Goal: Task Accomplishment & Management: Manage account settings

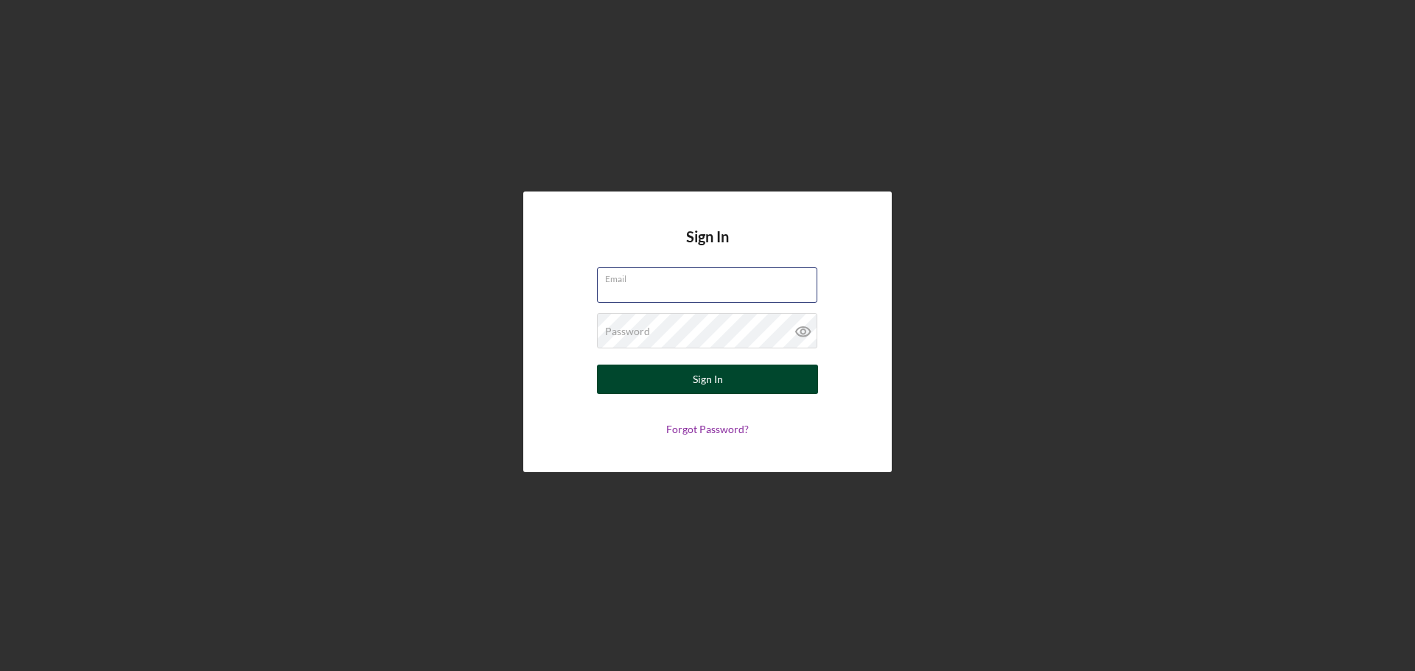
type input "[EMAIL_ADDRESS][DOMAIN_NAME]"
click at [759, 384] on button "Sign In" at bounding box center [707, 379] width 221 height 29
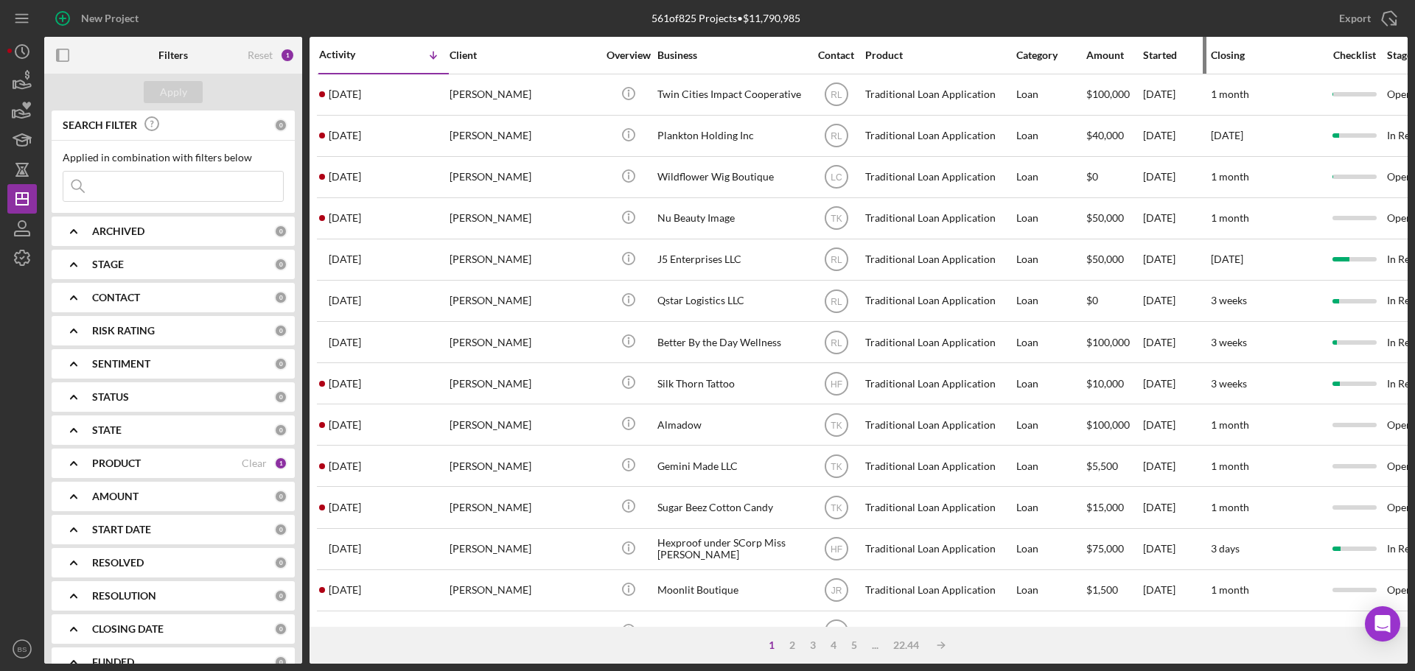
click at [1159, 63] on div "Started" at bounding box center [1176, 55] width 66 height 35
click at [1157, 57] on div "Started" at bounding box center [1176, 55] width 66 height 12
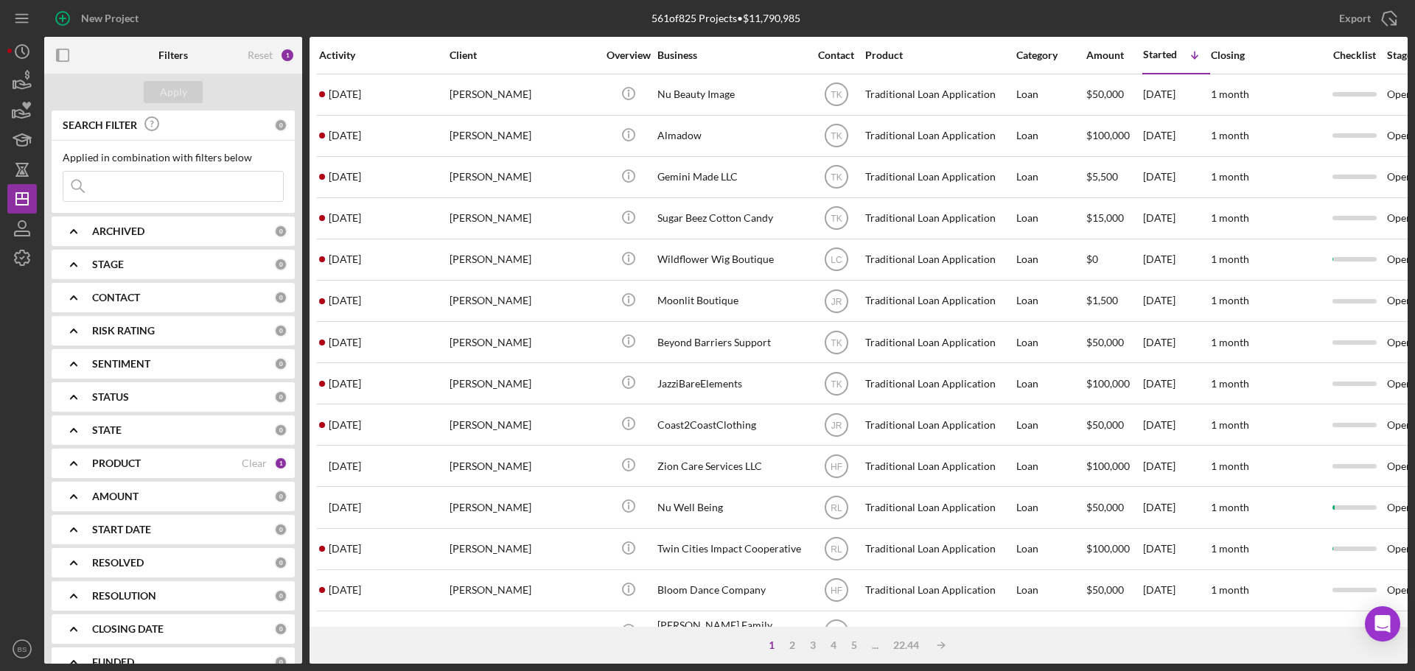
click at [343, 60] on div "Activity" at bounding box center [383, 55] width 129 height 12
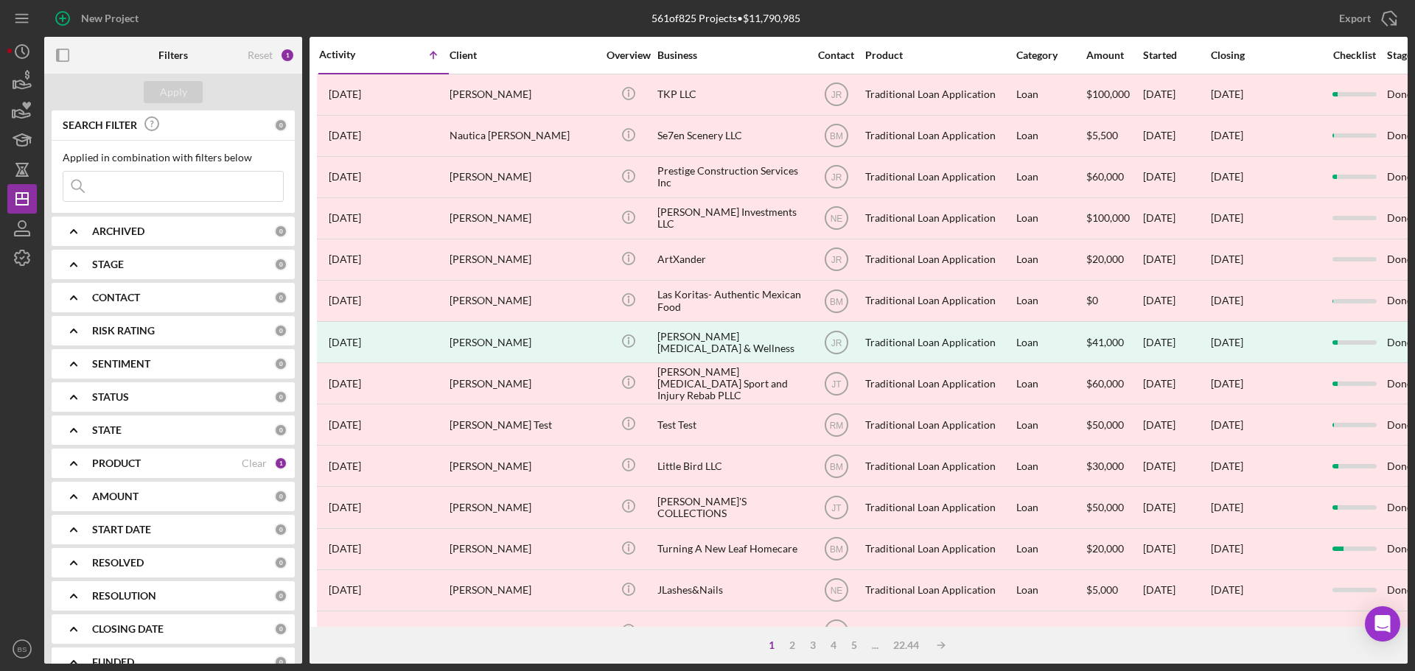
click at [343, 60] on div "Activity" at bounding box center [351, 55] width 65 height 12
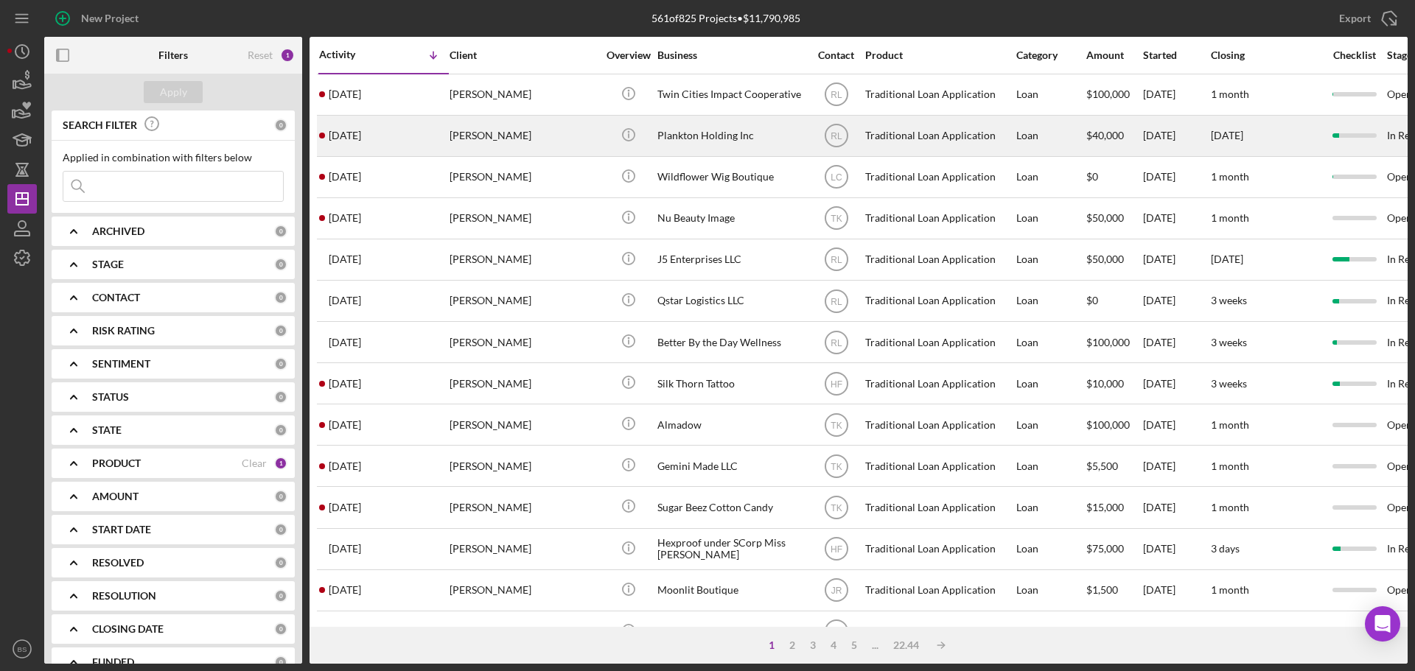
click at [490, 138] on div "[PERSON_NAME]" at bounding box center [523, 135] width 147 height 39
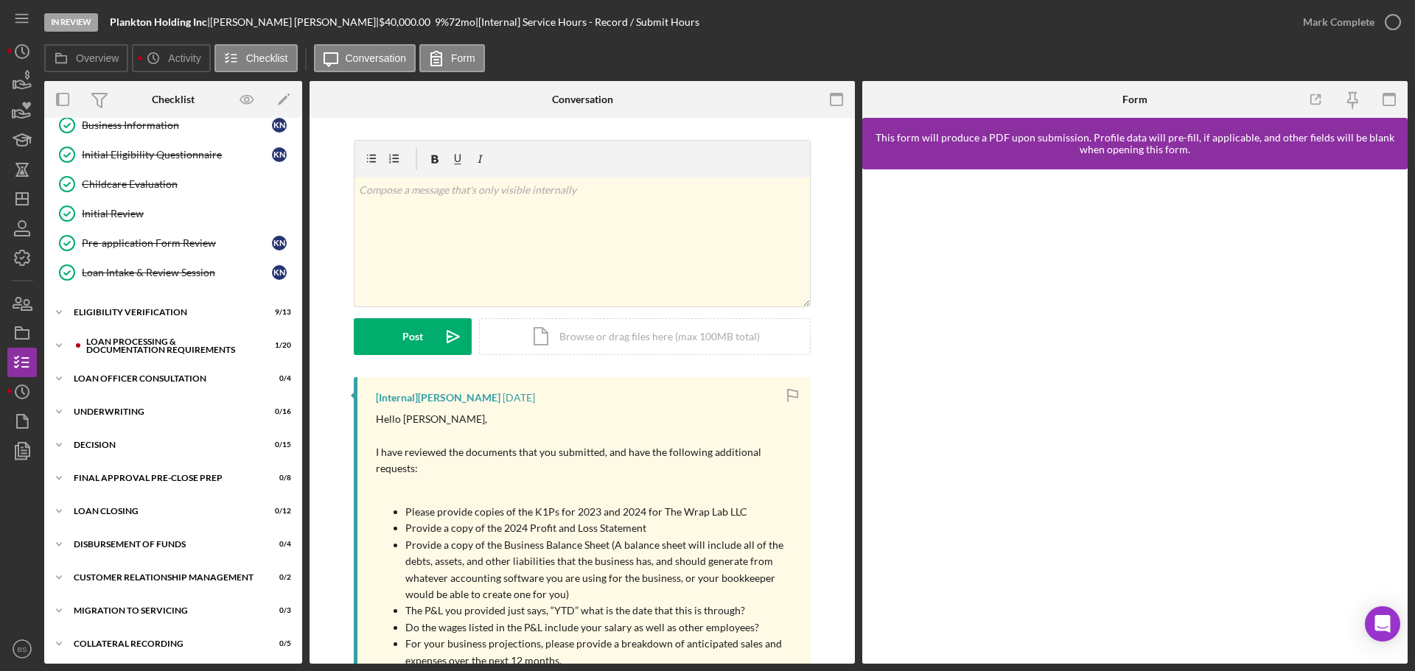
scroll to position [166, 0]
click at [200, 373] on div "Loan Officer Consultation" at bounding box center [179, 375] width 210 height 9
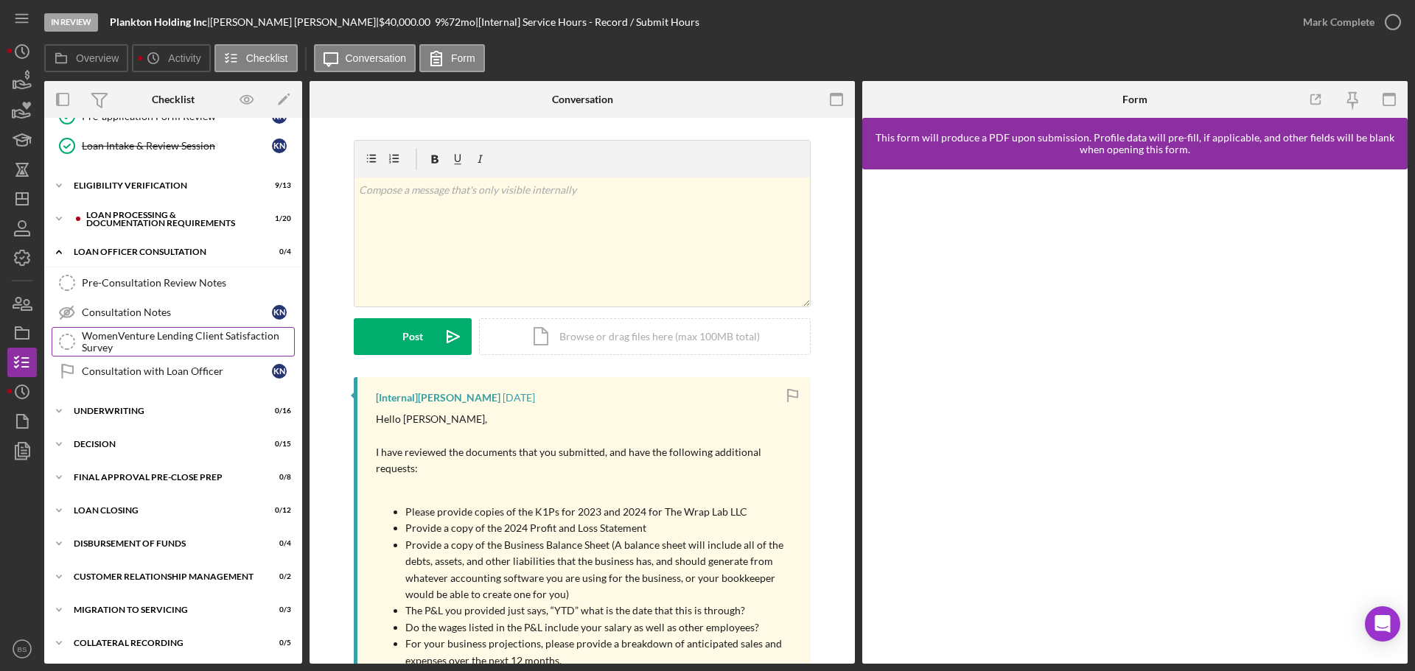
scroll to position [292, 0]
click at [153, 439] on div "Decision" at bounding box center [179, 442] width 210 height 9
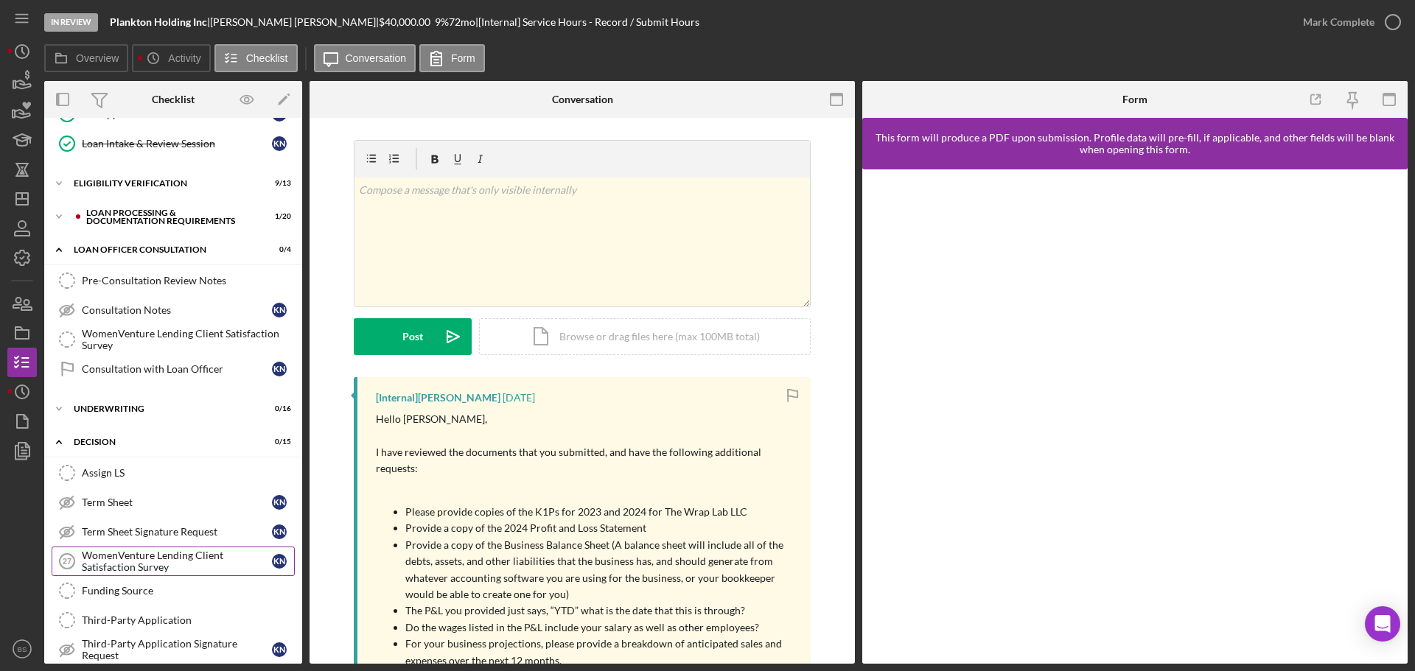
click at [159, 571] on div "WomenVenture Lending Client Satisfaction Survey" at bounding box center [177, 562] width 190 height 24
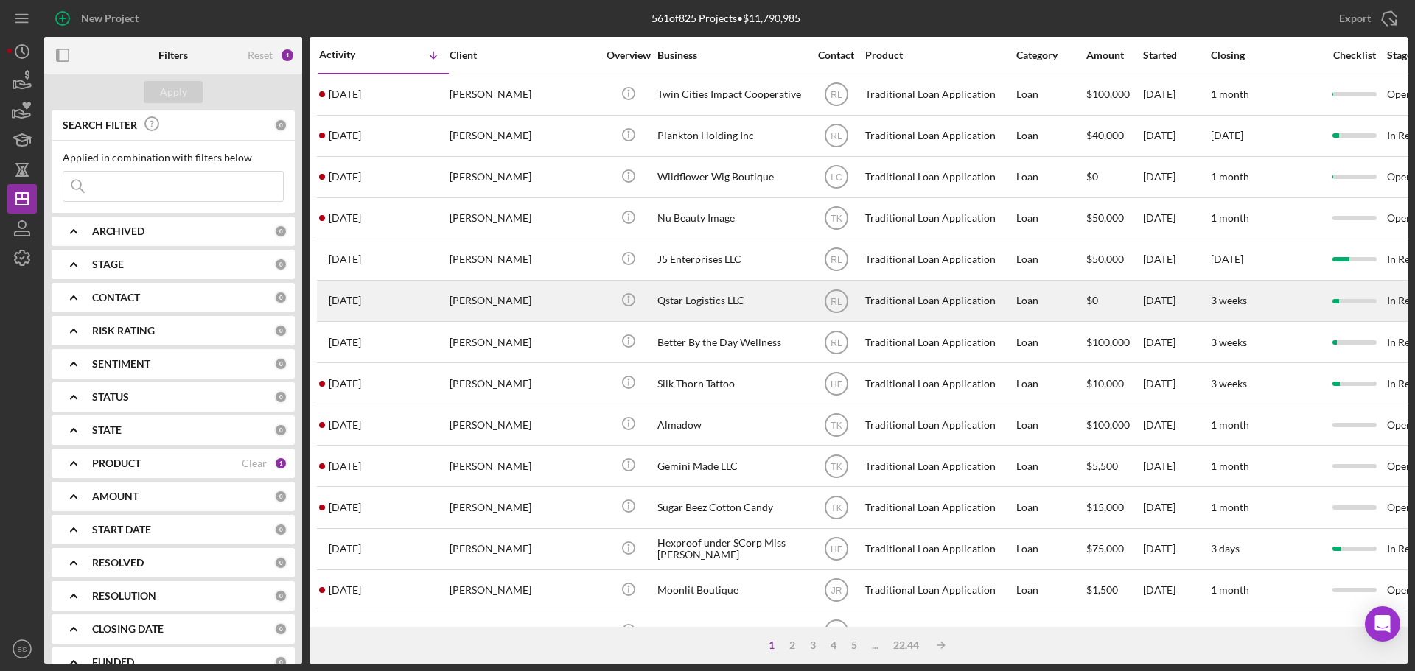
click at [486, 309] on div "[PERSON_NAME]" at bounding box center [523, 300] width 147 height 39
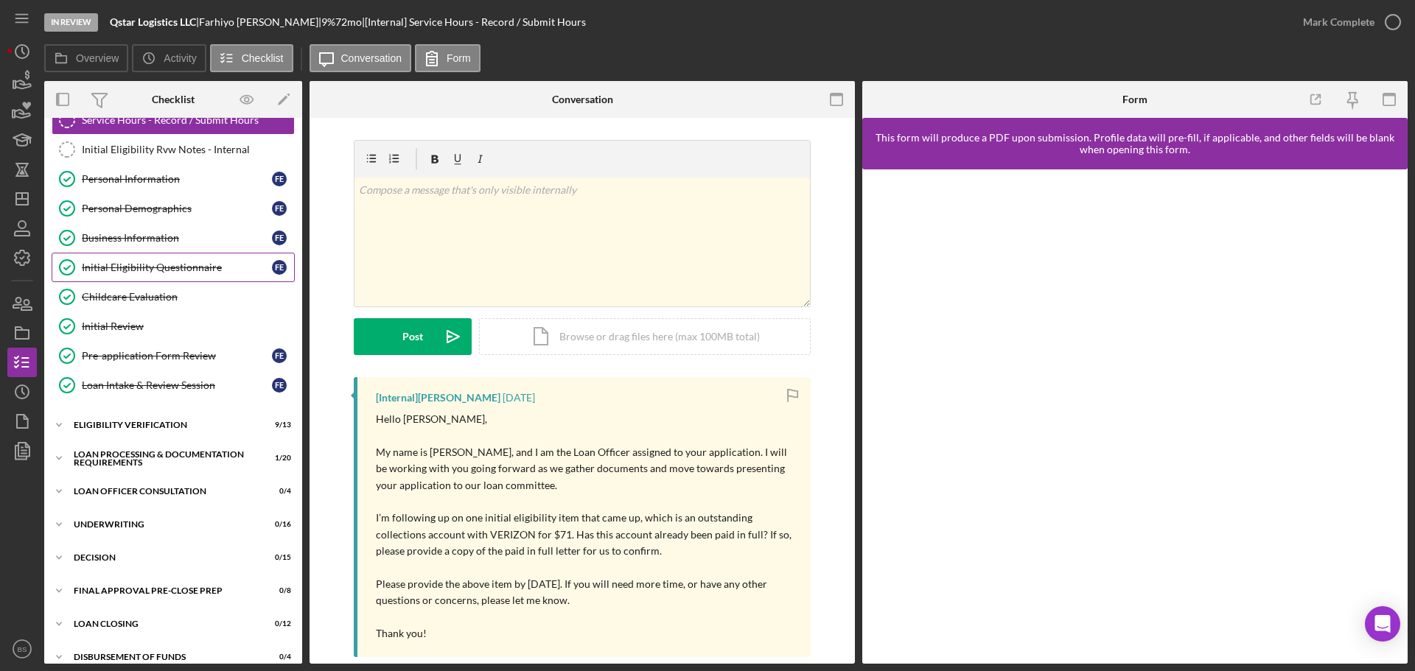
scroll to position [166, 0]
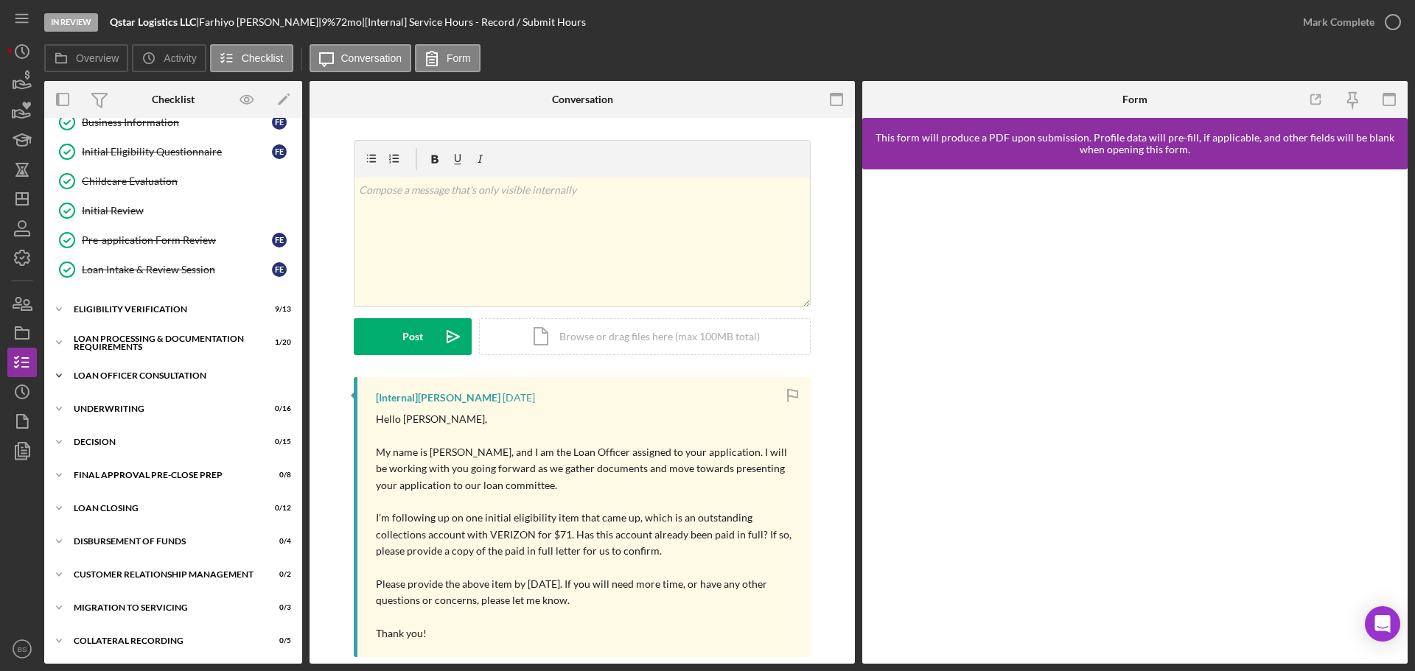
click at [171, 376] on div "Loan Officer Consultation" at bounding box center [179, 375] width 210 height 9
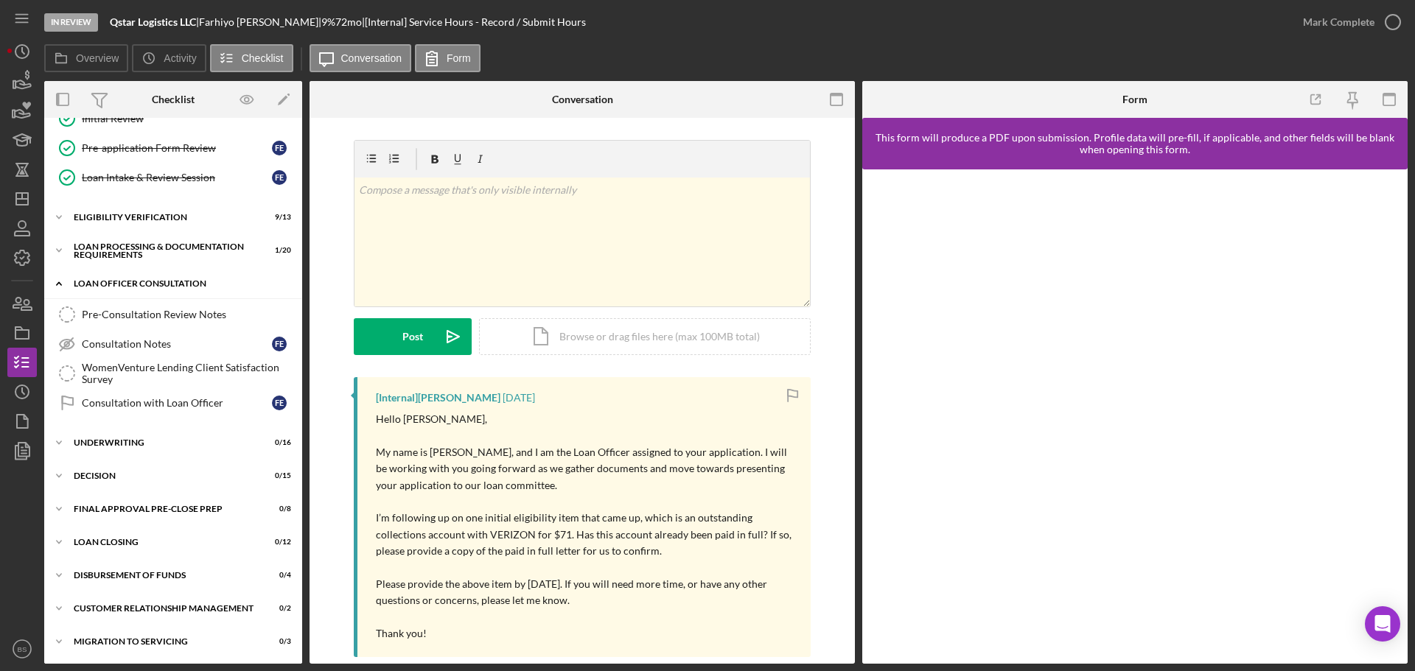
scroll to position [292, 0]
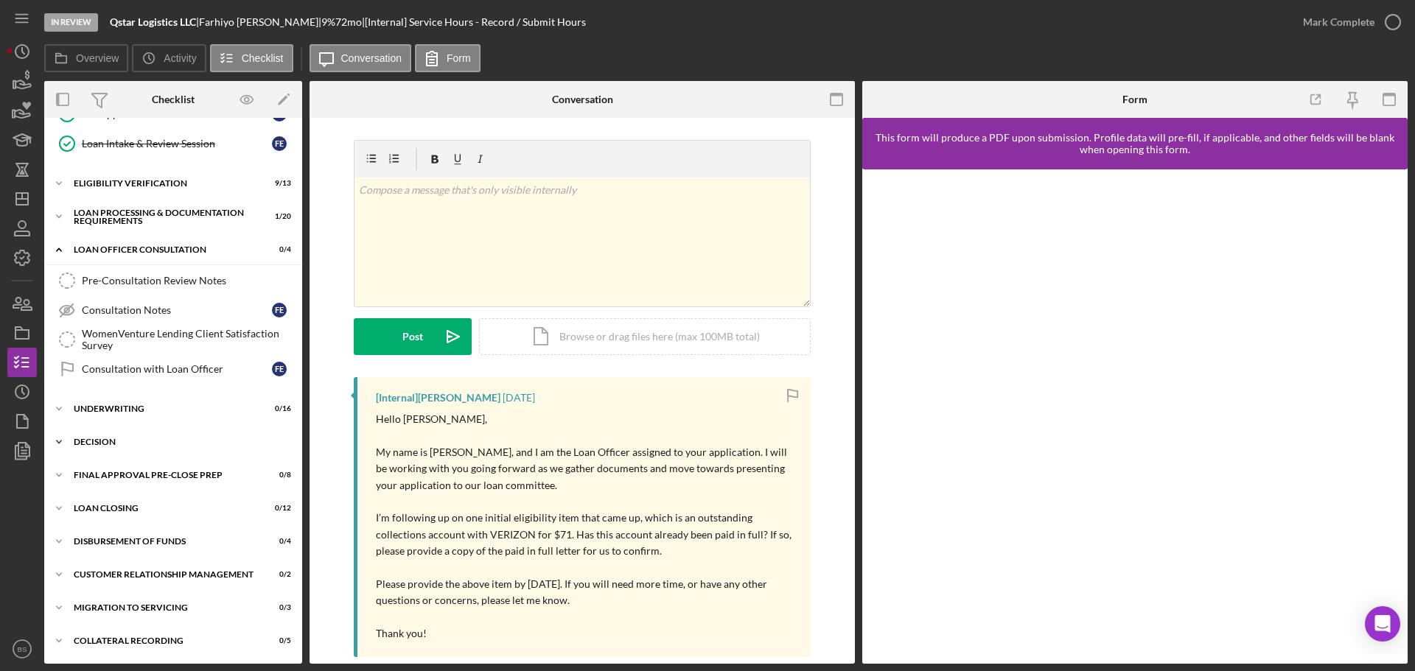
click at [172, 440] on div "Decision" at bounding box center [179, 442] width 210 height 9
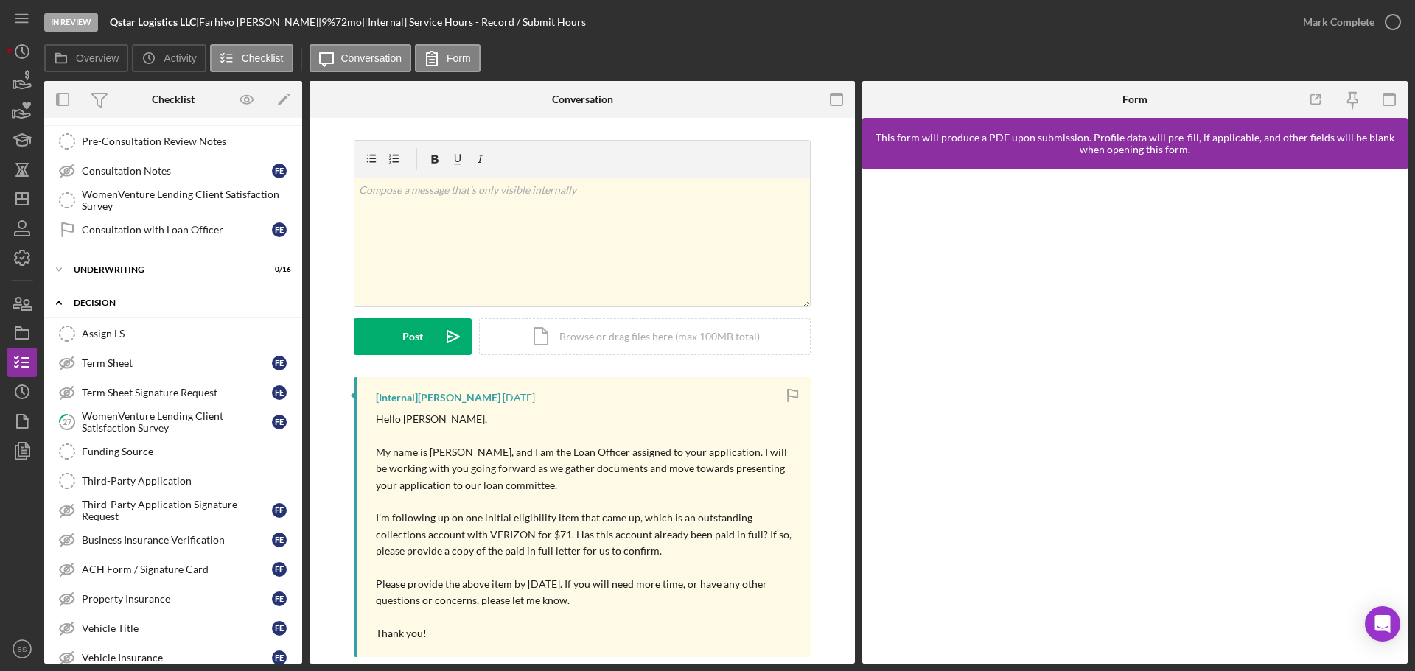
scroll to position [439, 0]
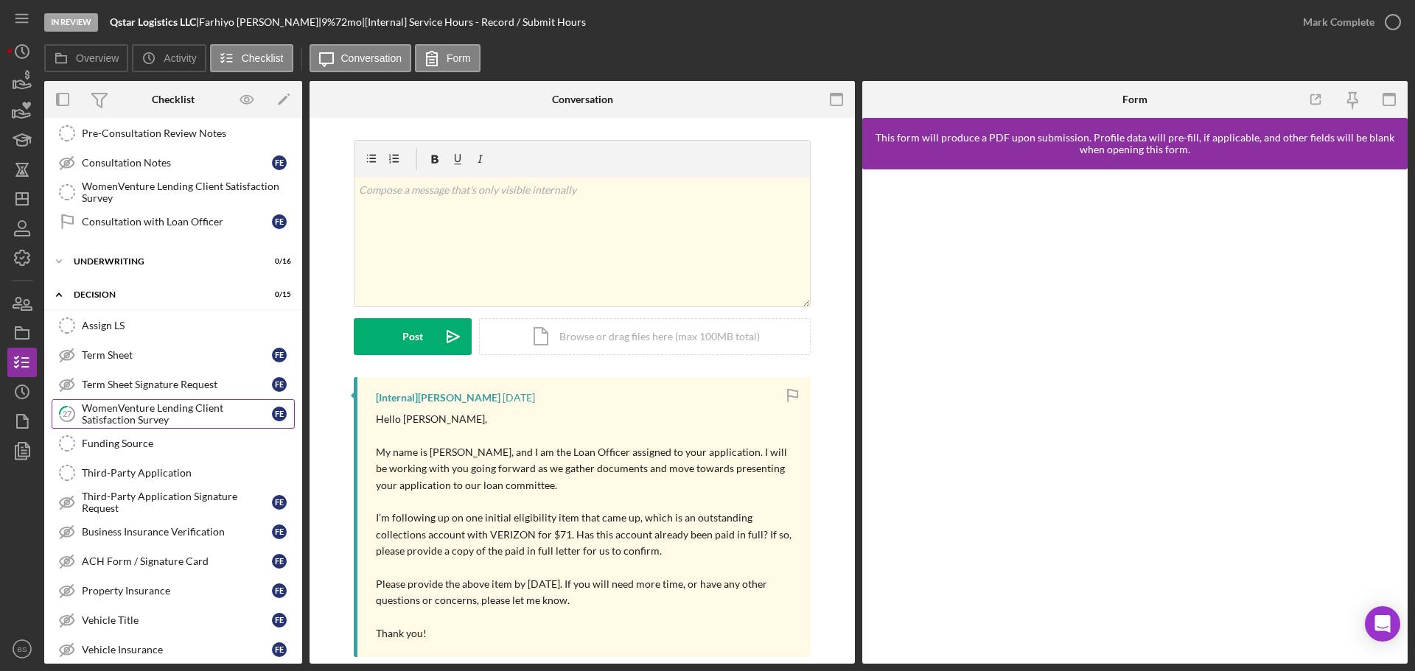
click at [158, 424] on div "WomenVenture Lending Client Satisfaction Survey" at bounding box center [177, 414] width 190 height 24
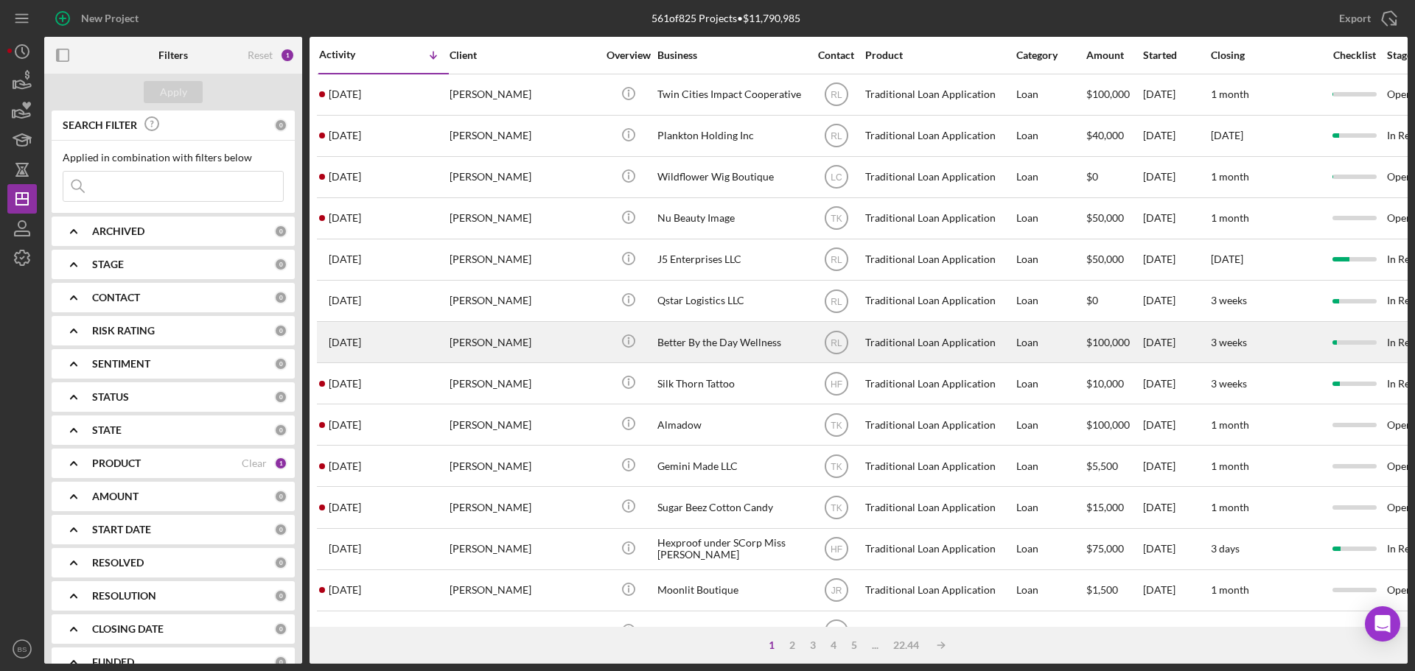
click at [519, 343] on div "[PERSON_NAME]" at bounding box center [523, 342] width 147 height 39
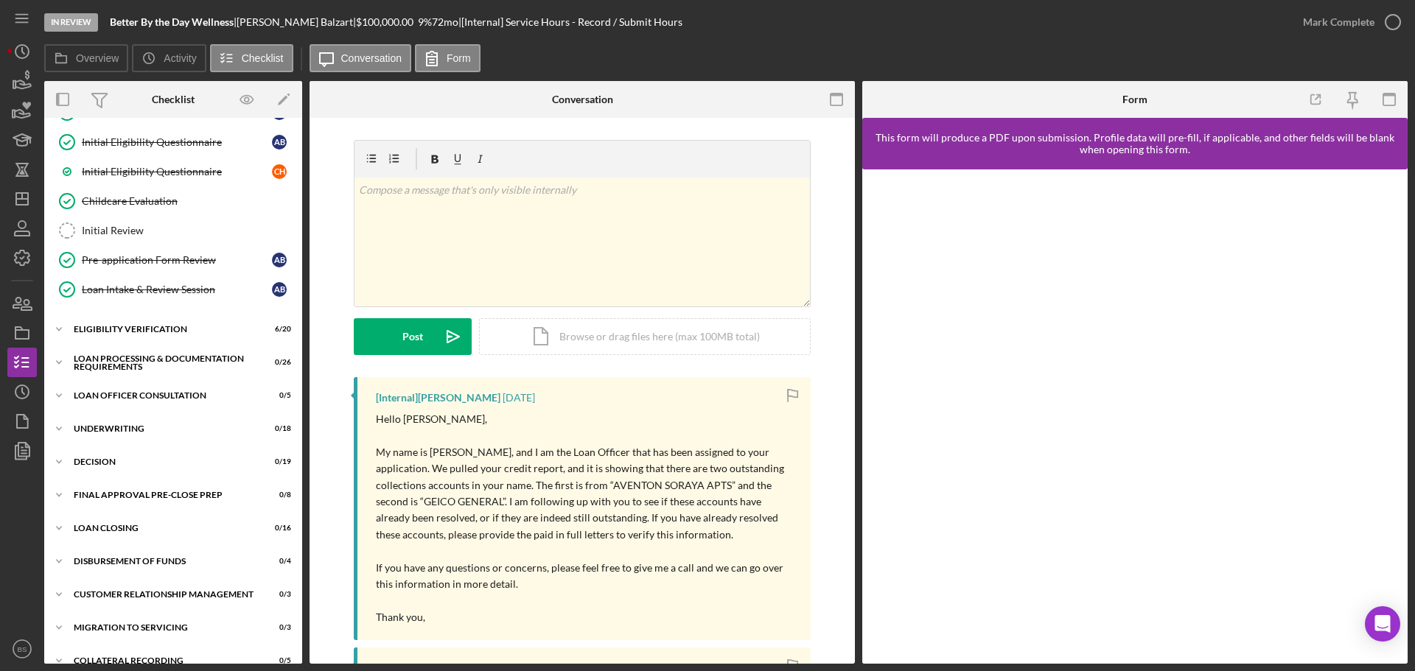
scroll to position [287, 0]
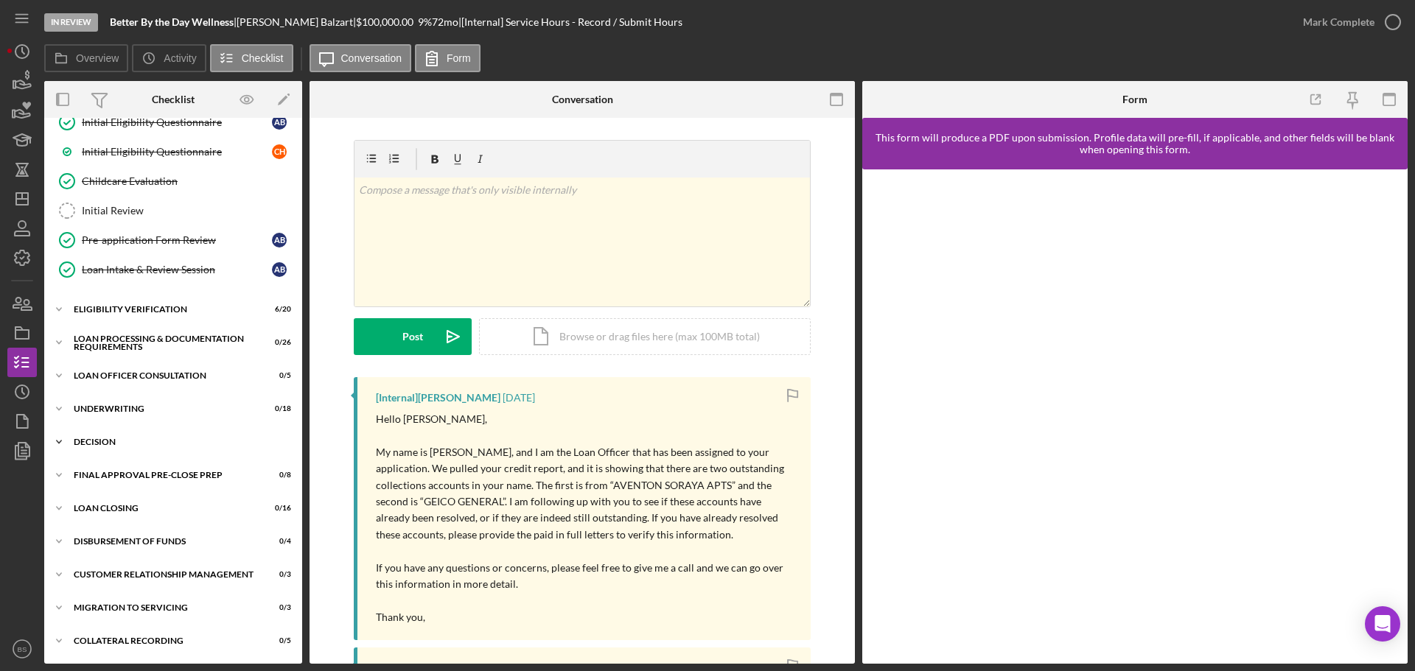
click at [181, 440] on div "Decision" at bounding box center [179, 442] width 210 height 9
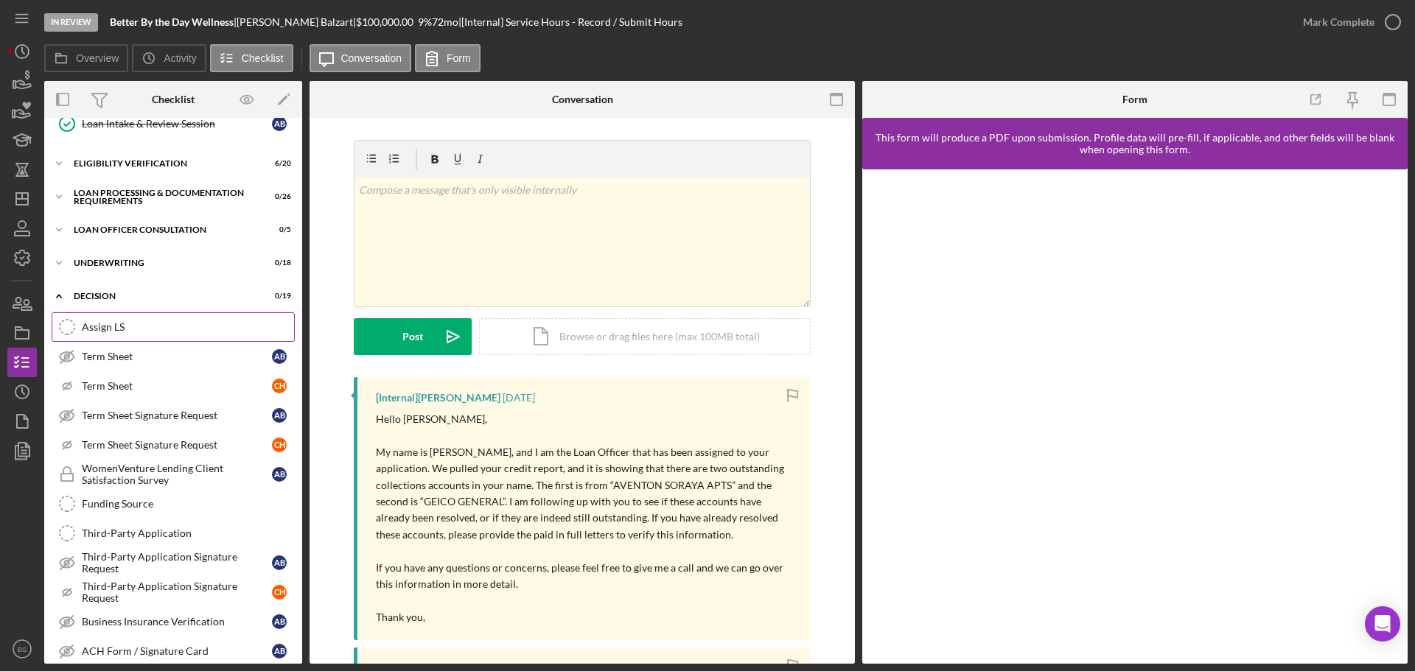
scroll to position [434, 0]
click at [178, 466] on div "WomenVenture Lending Client Satisfaction Survey" at bounding box center [177, 473] width 190 height 24
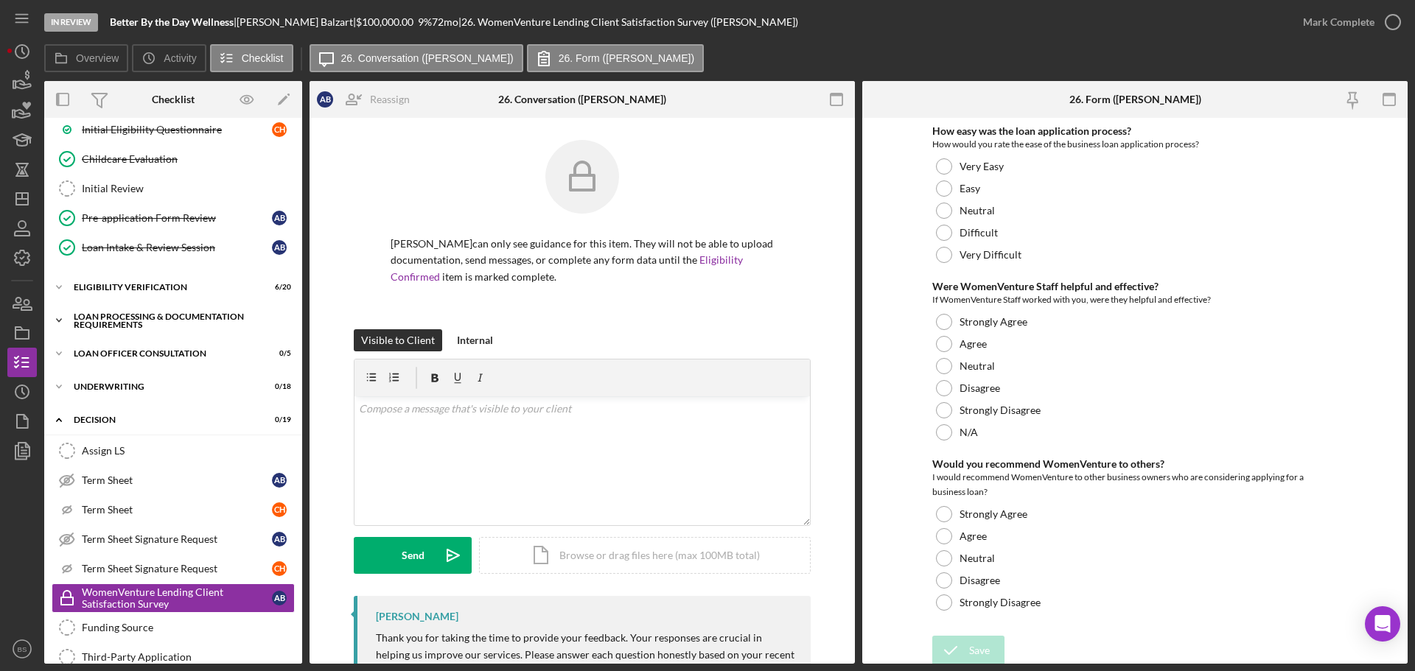
scroll to position [287, 0]
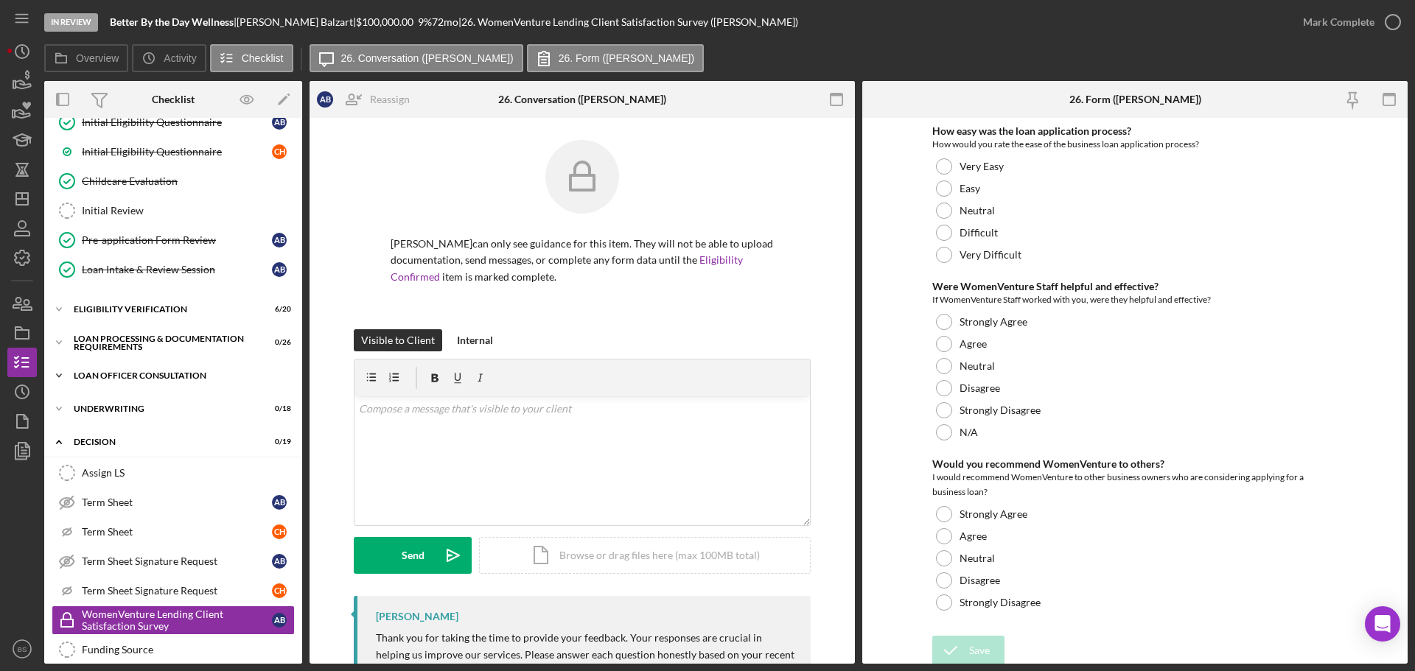
click at [152, 374] on div "Loan Officer Consultation" at bounding box center [179, 375] width 210 height 9
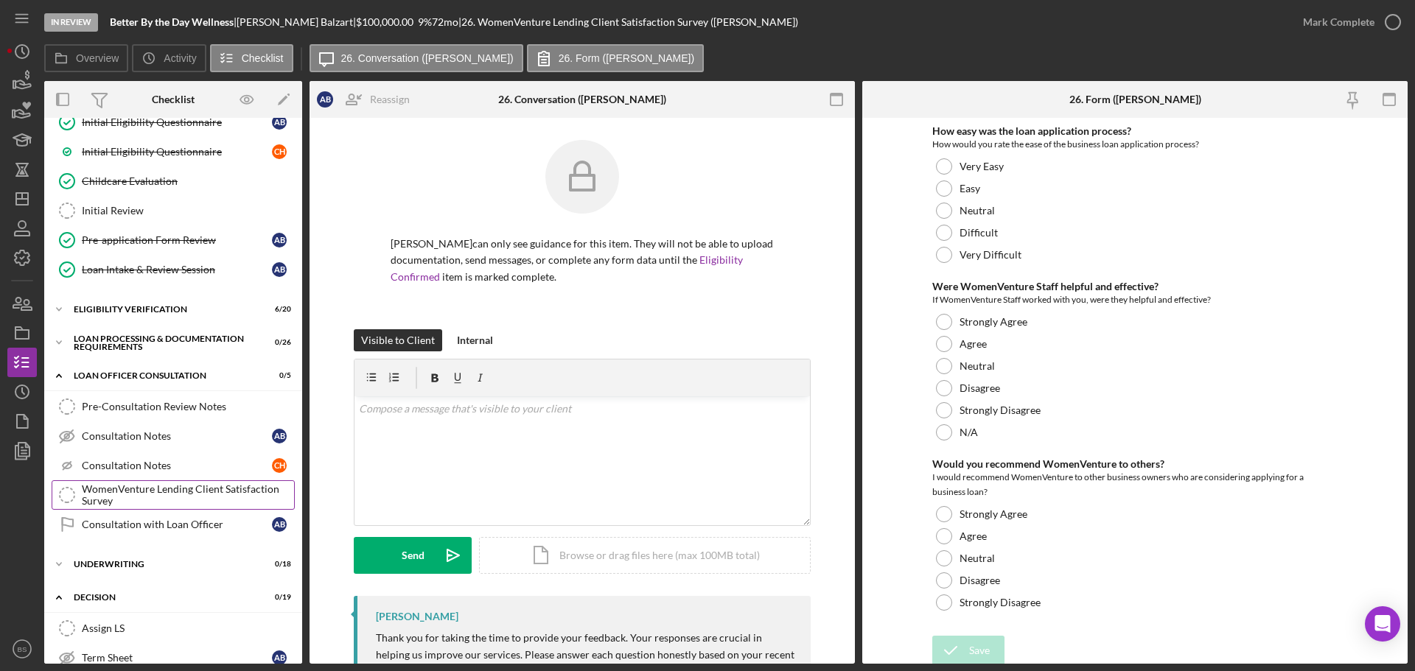
click at [166, 493] on div "WomenVenture Lending Client Satisfaction Survey" at bounding box center [188, 495] width 212 height 24
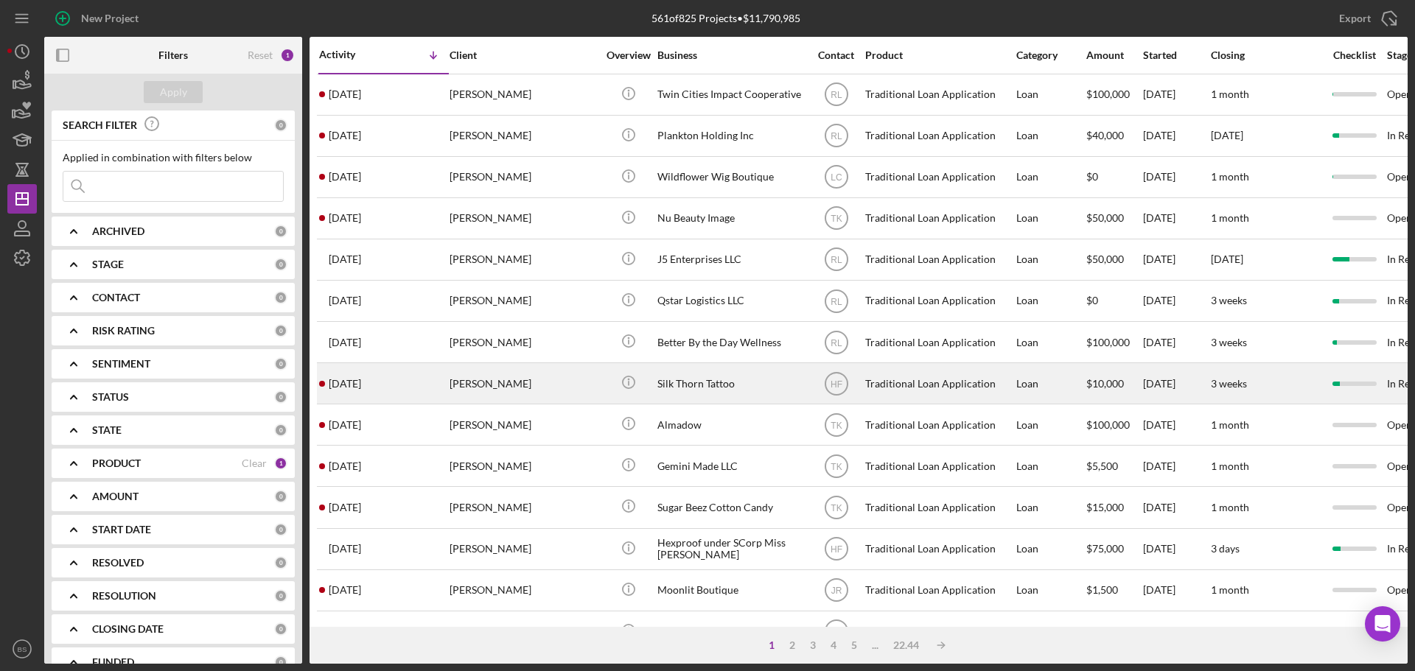
click at [498, 385] on div "[PERSON_NAME]" at bounding box center [523, 383] width 147 height 39
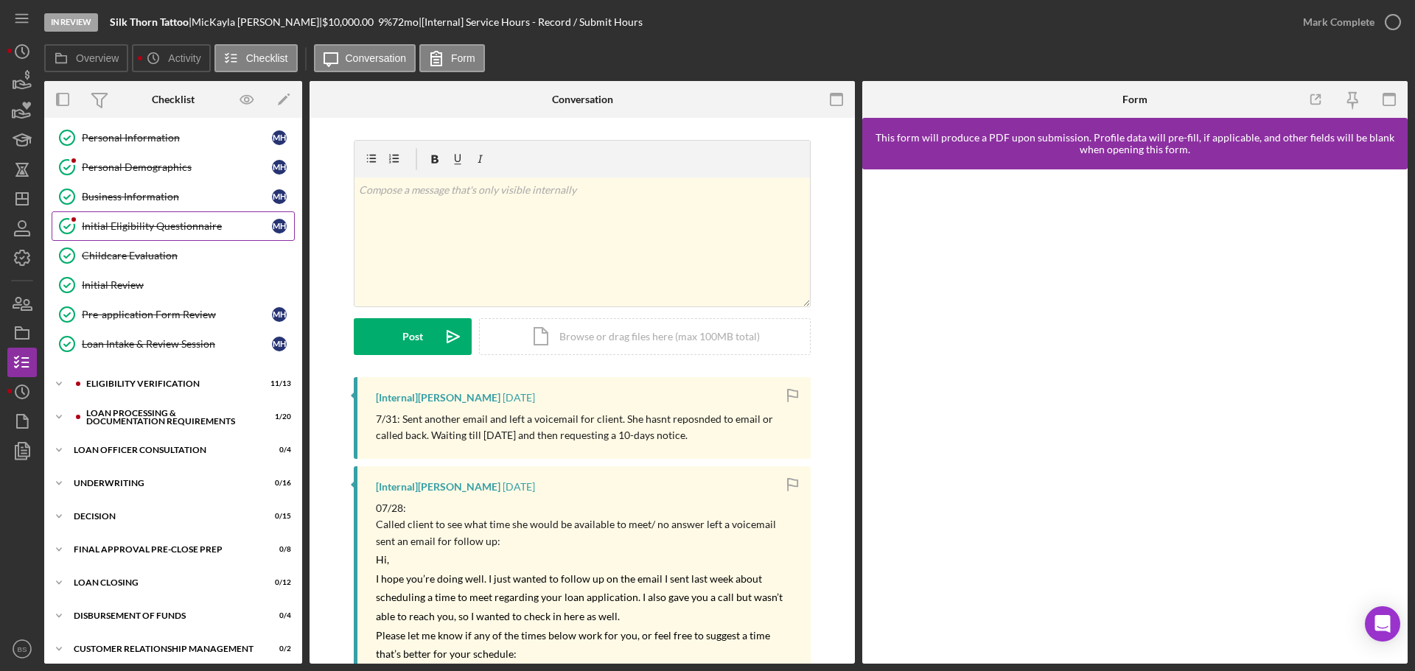
scroll to position [166, 0]
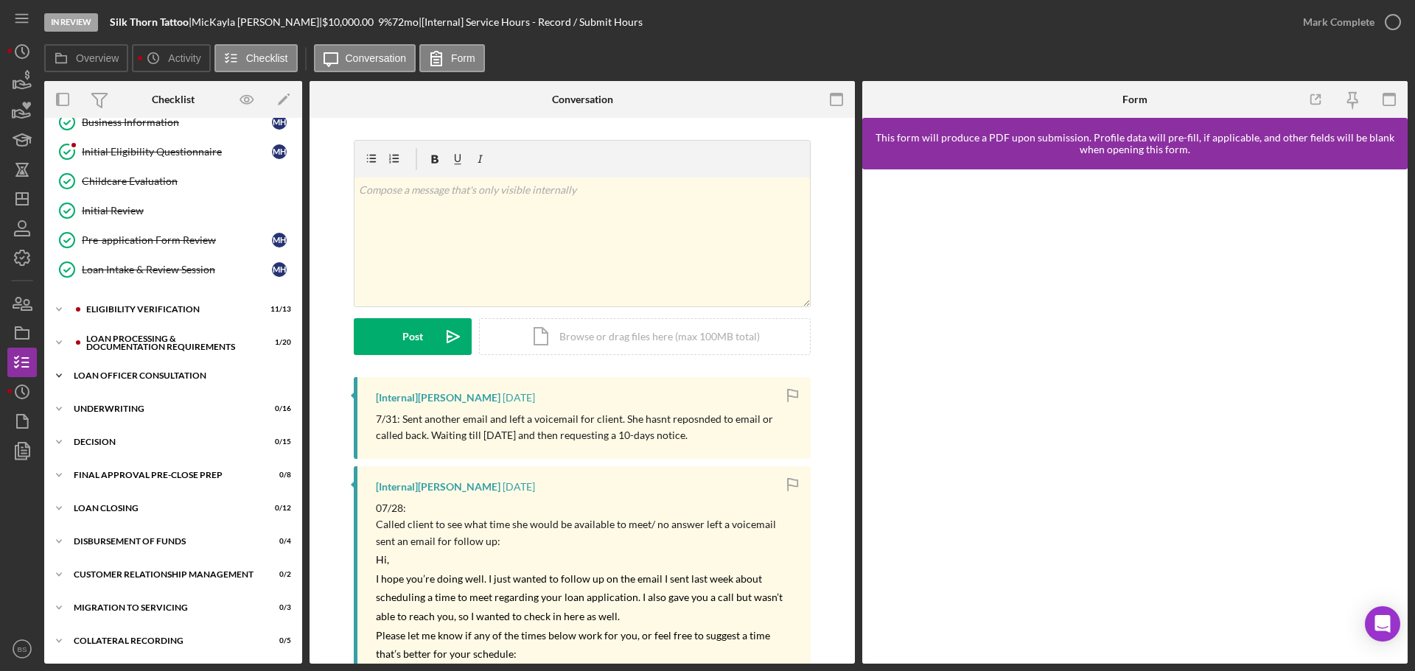
click at [221, 375] on div "Loan Officer Consultation" at bounding box center [179, 375] width 210 height 9
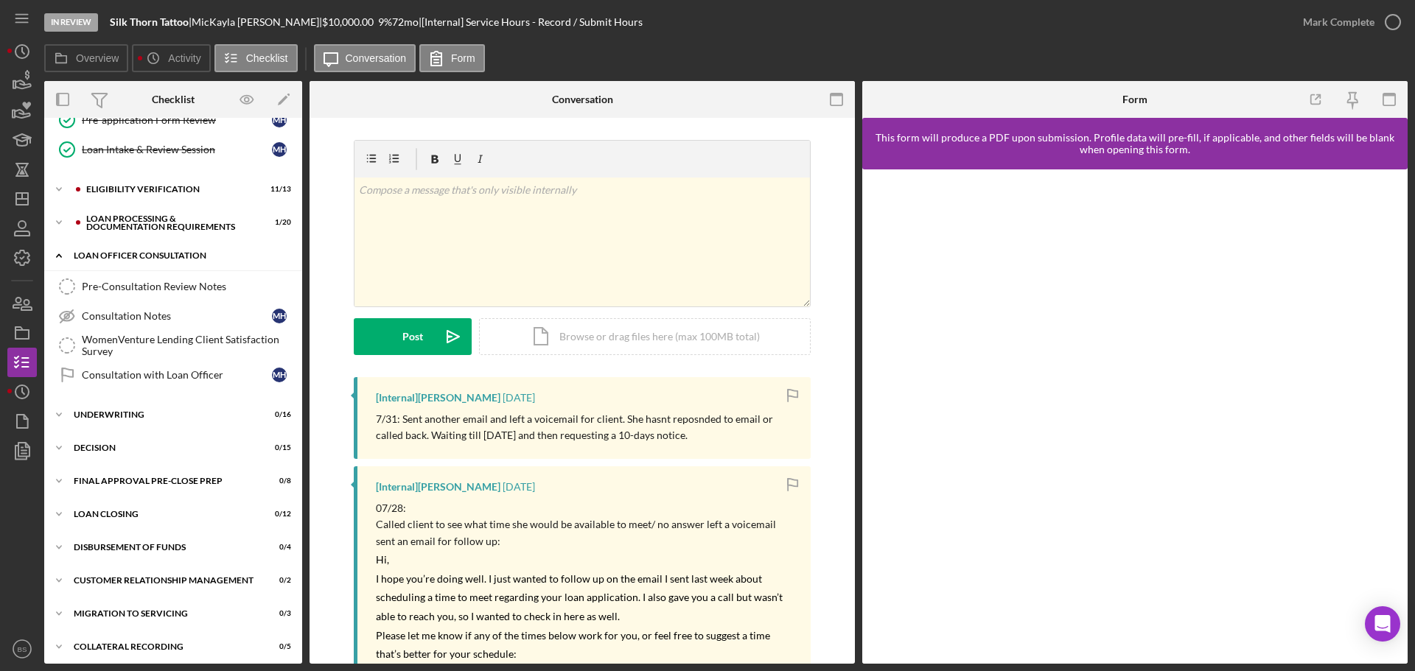
scroll to position [292, 0]
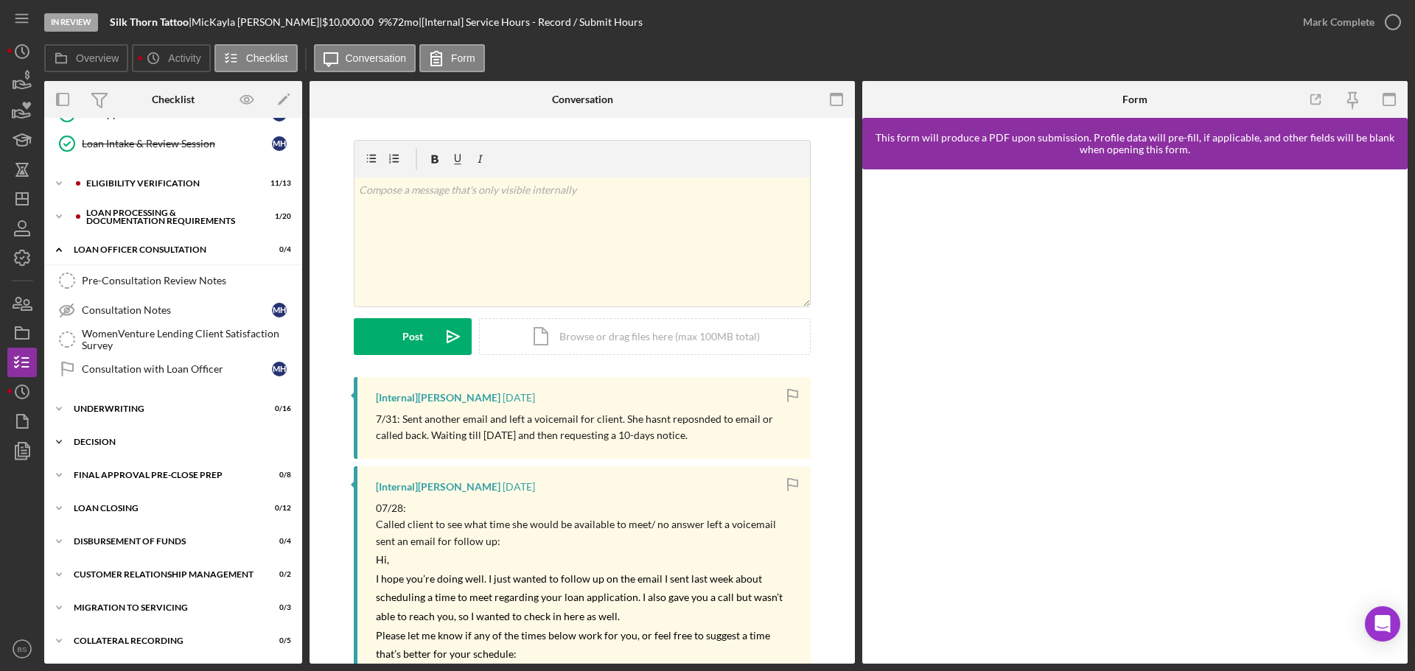
click at [195, 452] on div "Icon/Expander Decision 0 / 15" at bounding box center [173, 441] width 258 height 29
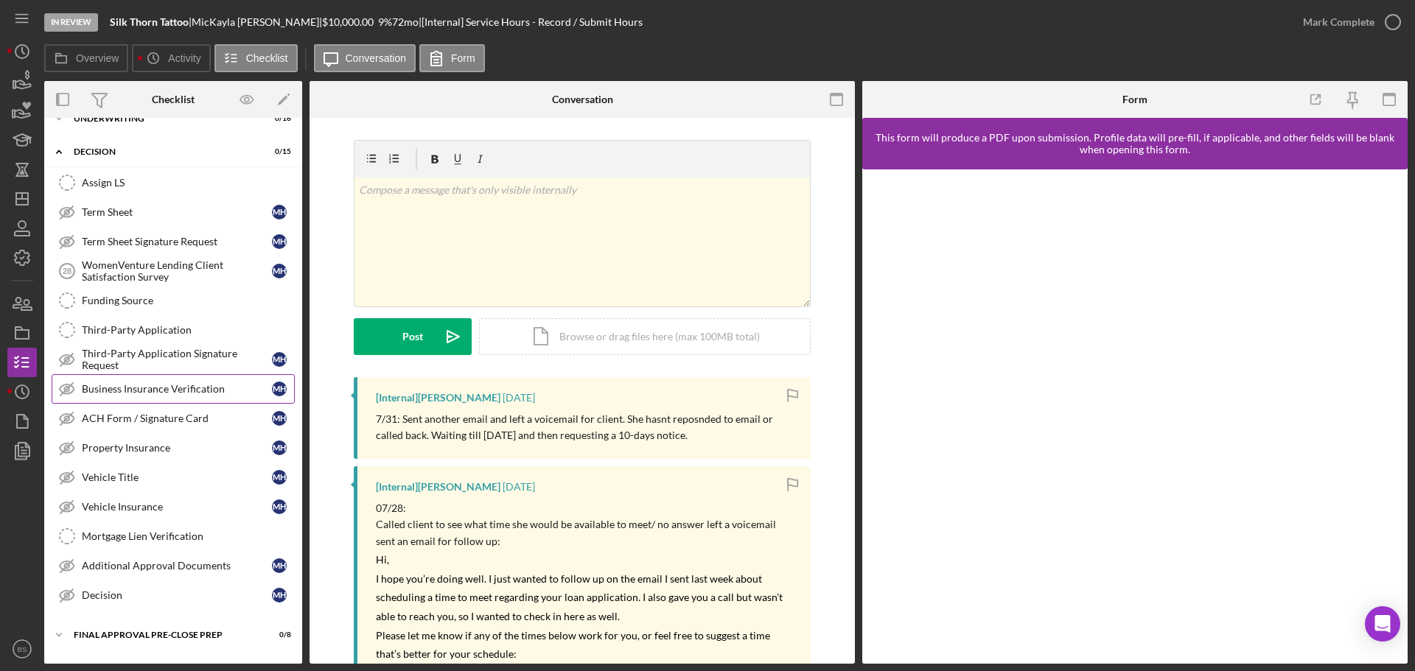
scroll to position [587, 0]
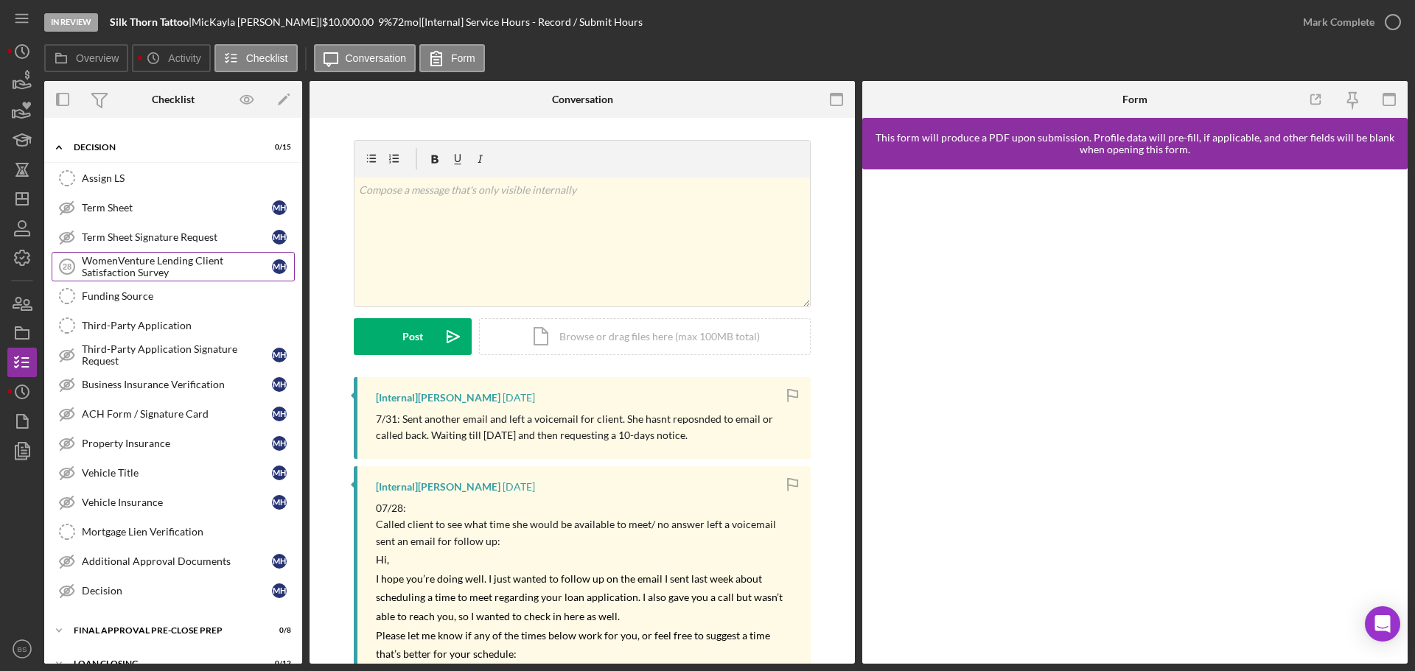
click at [185, 259] on div "WomenVenture Lending Client Satisfaction Survey" at bounding box center [177, 267] width 190 height 24
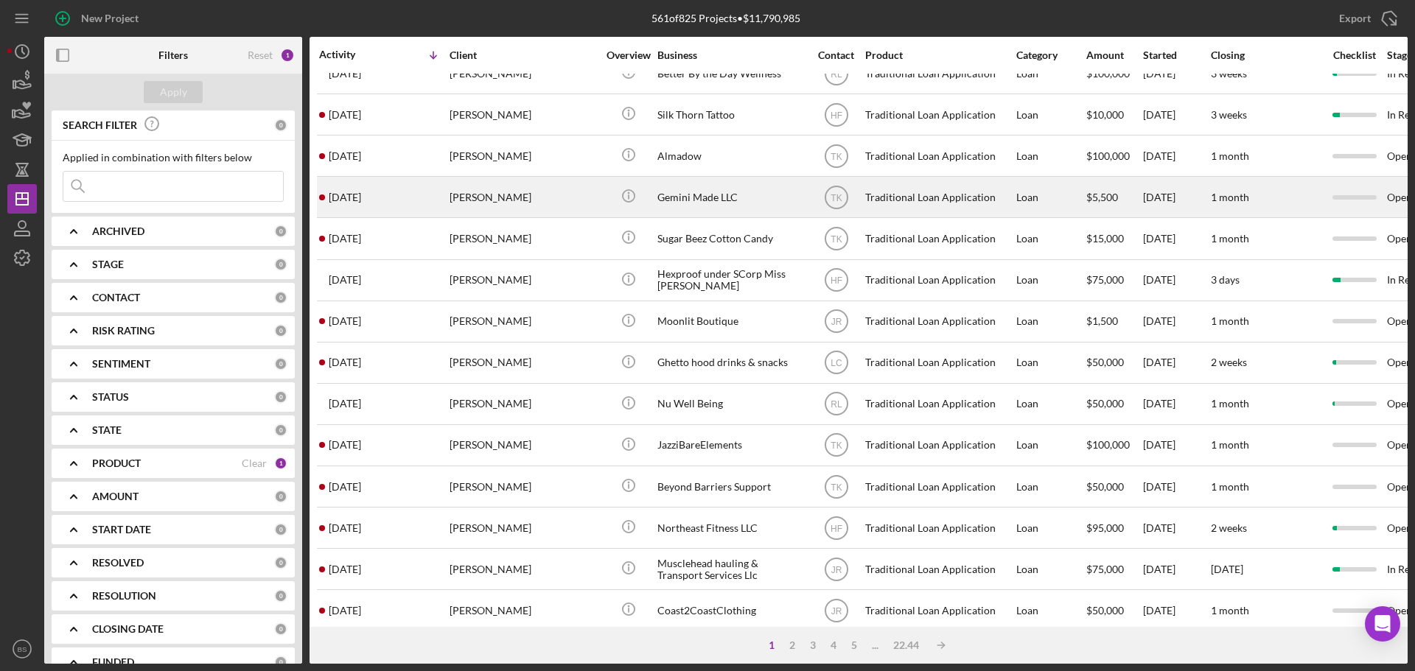
scroll to position [295, 0]
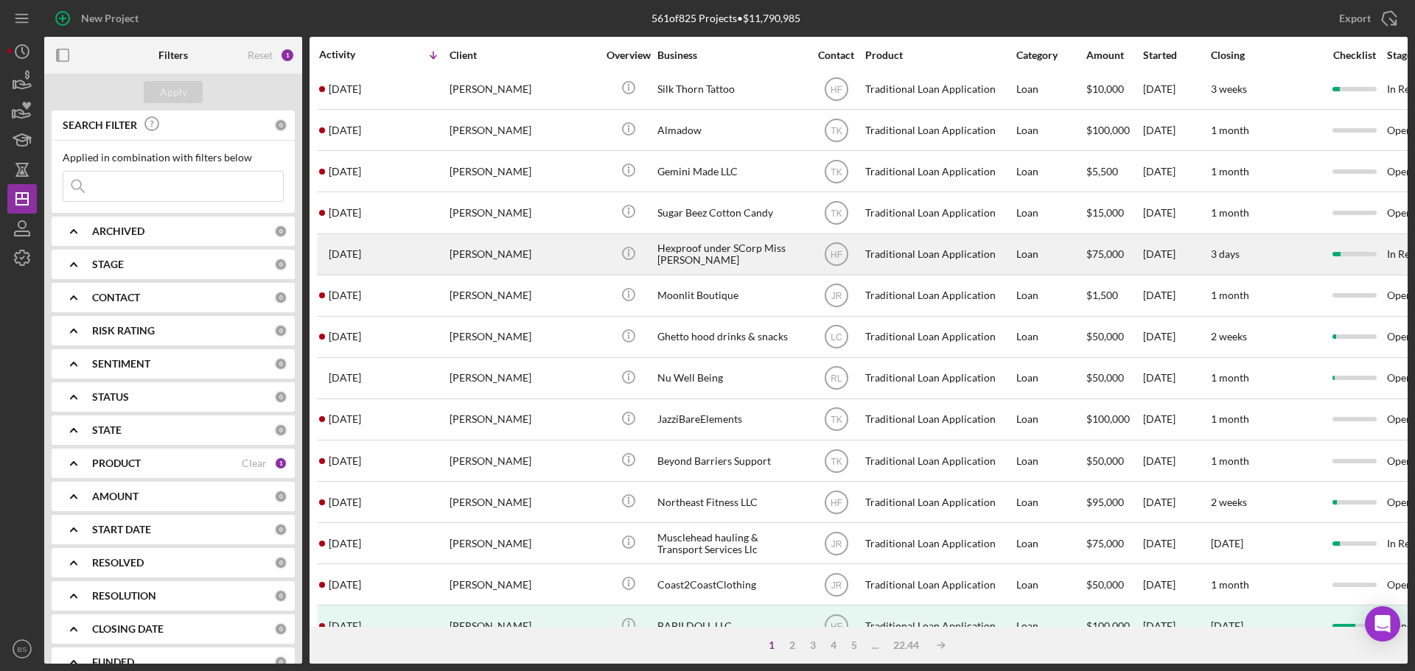
click at [507, 256] on div "[PERSON_NAME]" at bounding box center [523, 254] width 147 height 39
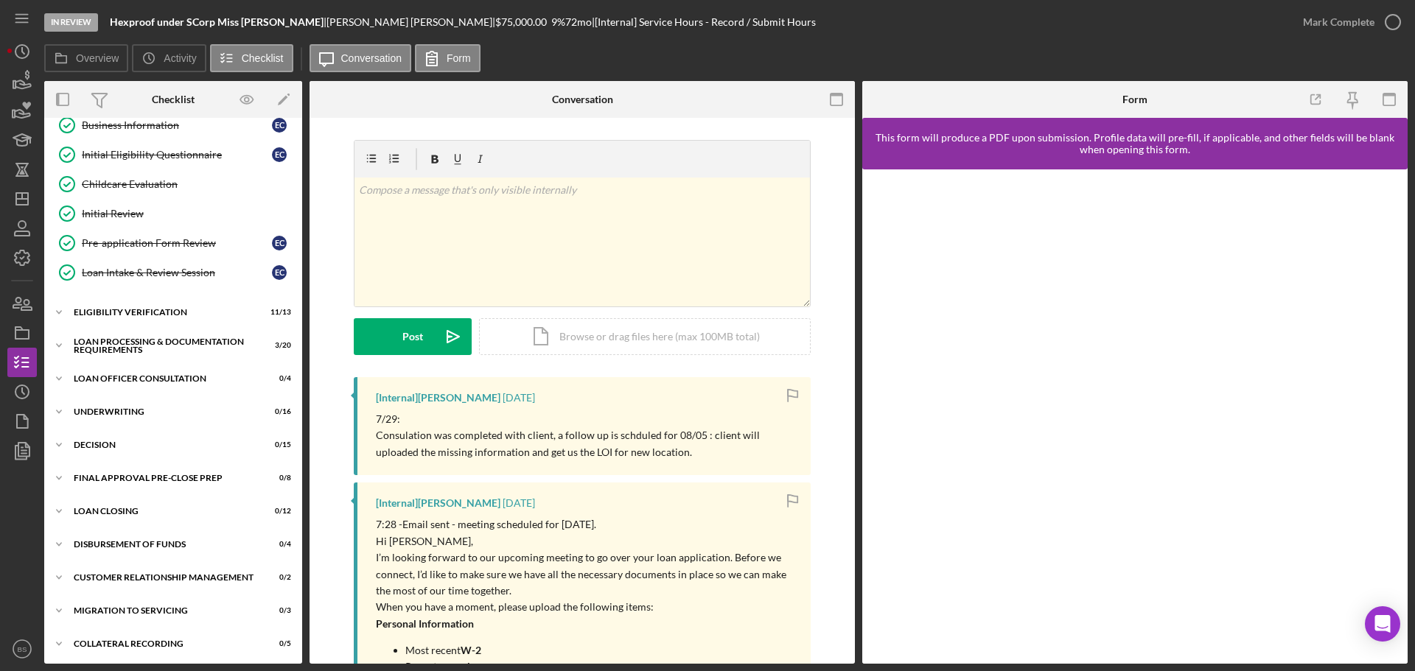
scroll to position [166, 0]
click at [200, 448] on div "Icon/Expander Decision 0 / 15" at bounding box center [173, 441] width 258 height 29
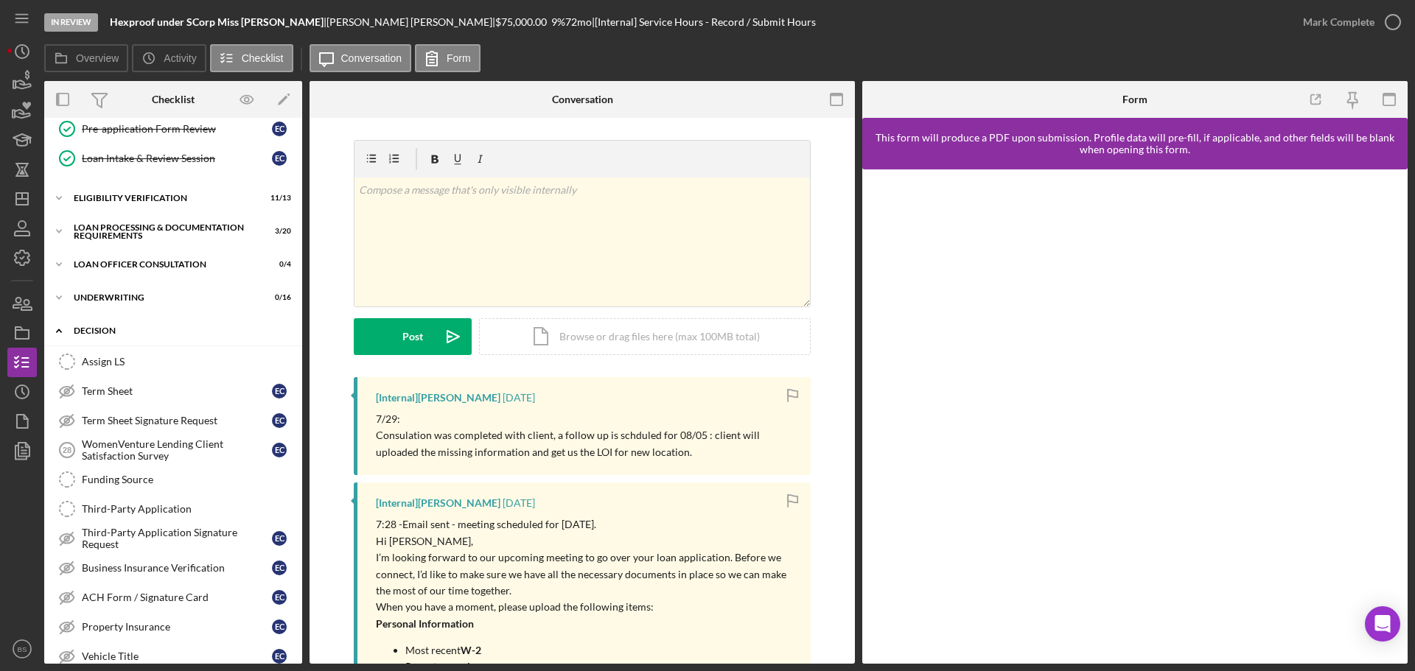
scroll to position [313, 0]
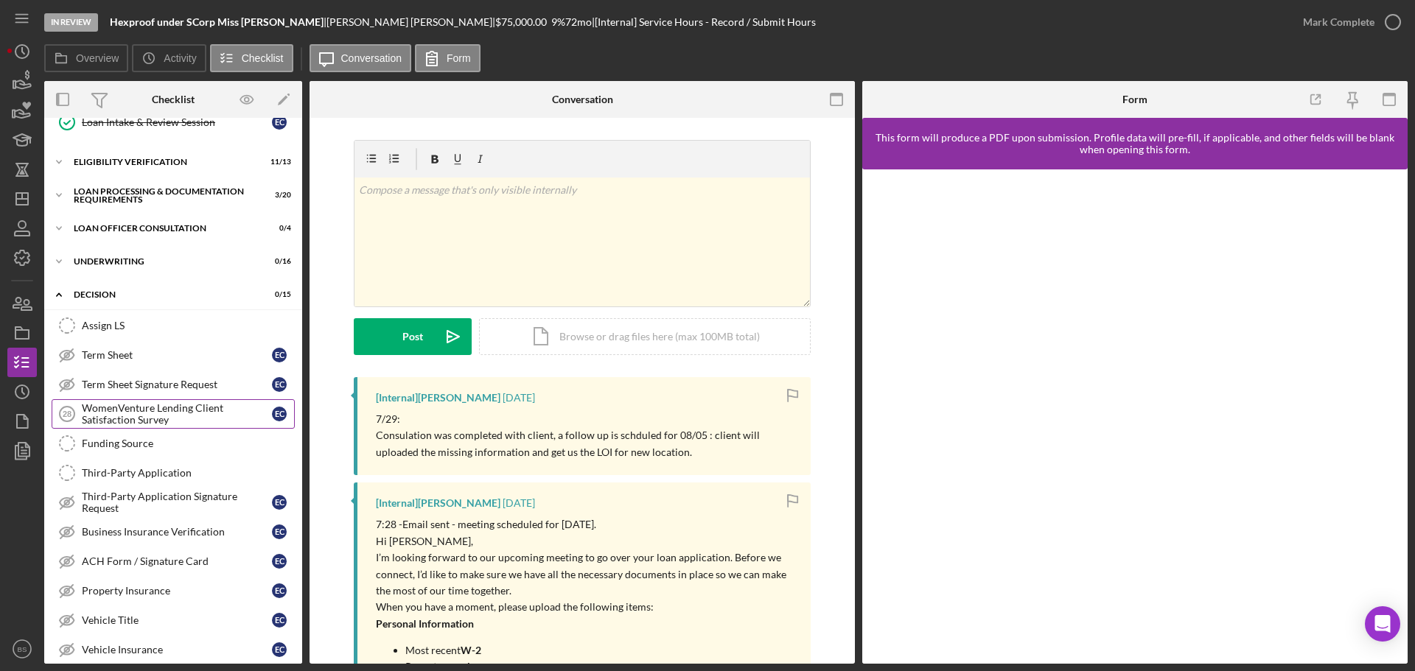
click at [186, 417] on div "WomenVenture Lending Client Satisfaction Survey" at bounding box center [177, 414] width 190 height 24
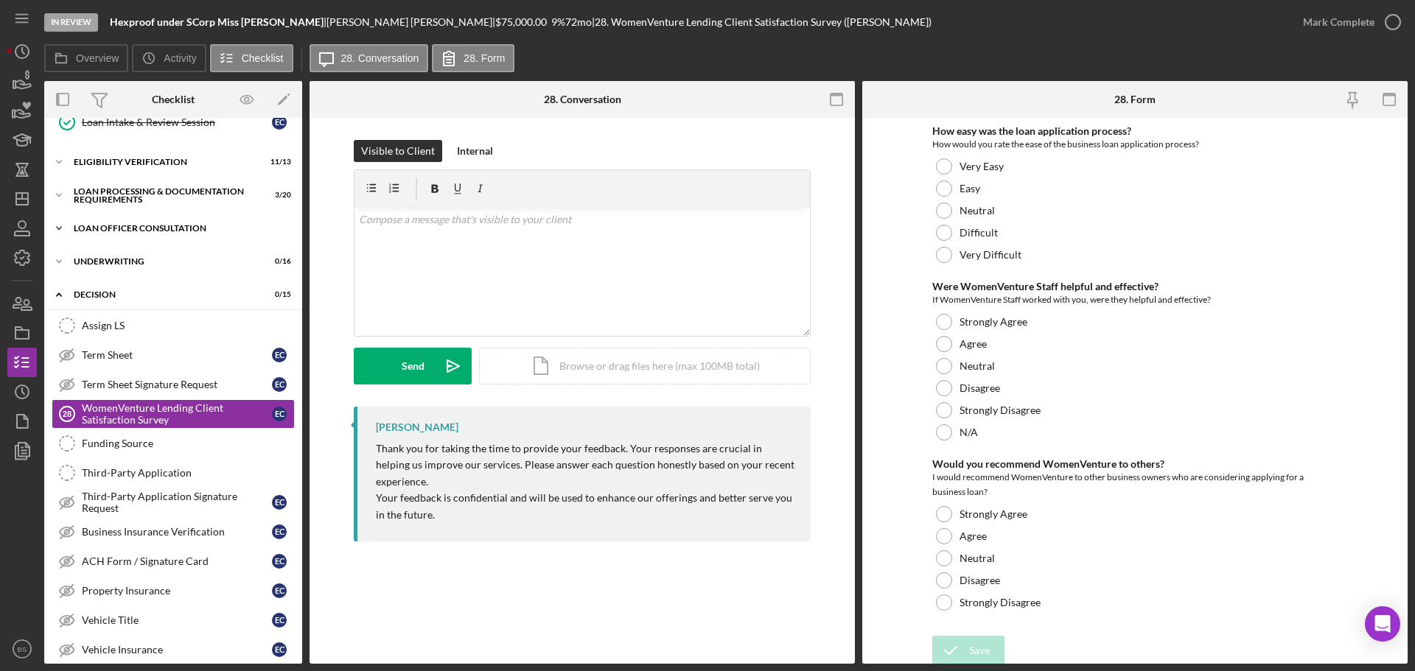
click at [178, 231] on div "Loan Officer Consultation" at bounding box center [179, 228] width 210 height 9
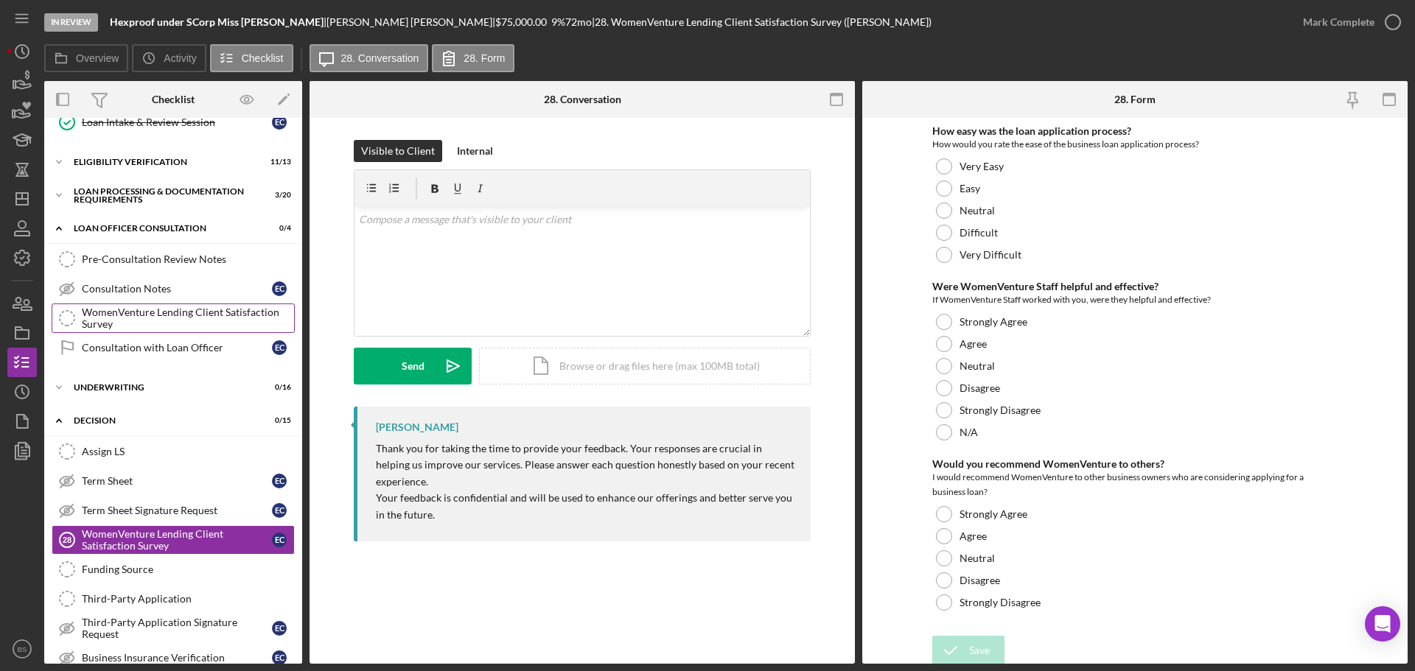
click at [140, 329] on div "WomenVenture Lending Client Satisfaction Survey" at bounding box center [188, 319] width 212 height 24
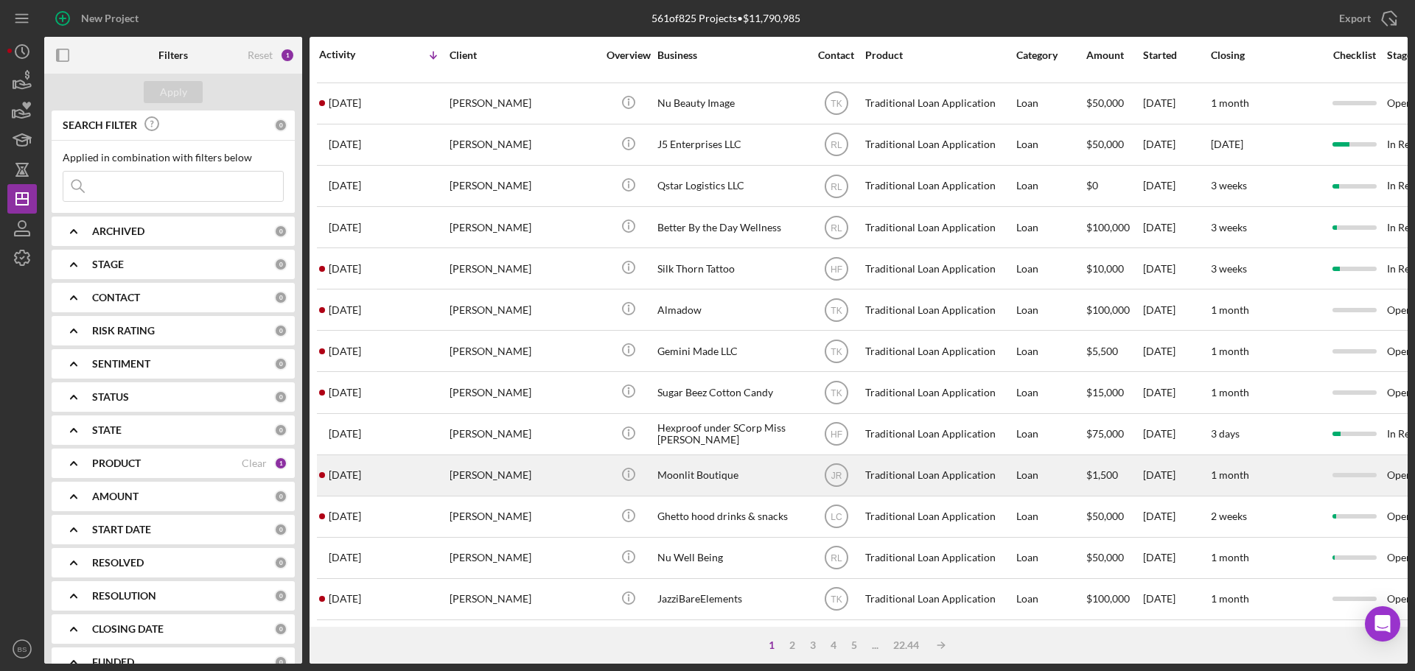
scroll to position [147, 0]
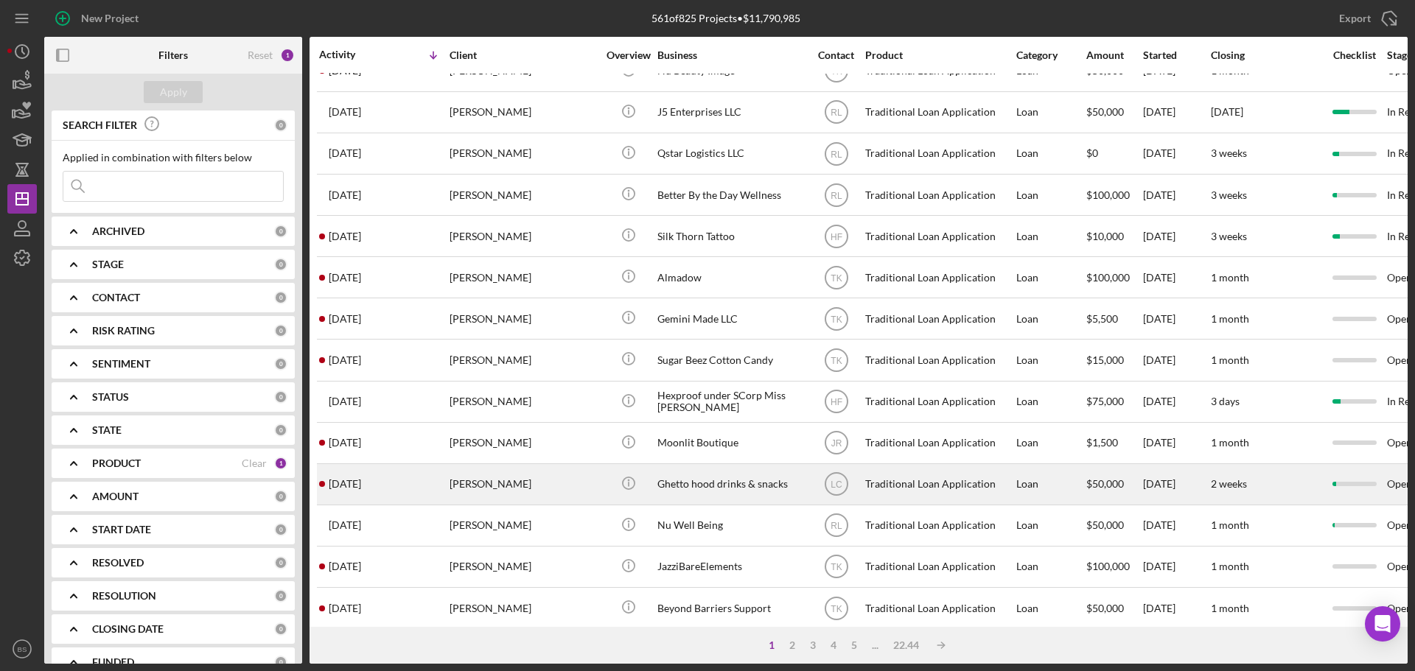
click at [553, 503] on div "[PERSON_NAME]" at bounding box center [523, 484] width 147 height 39
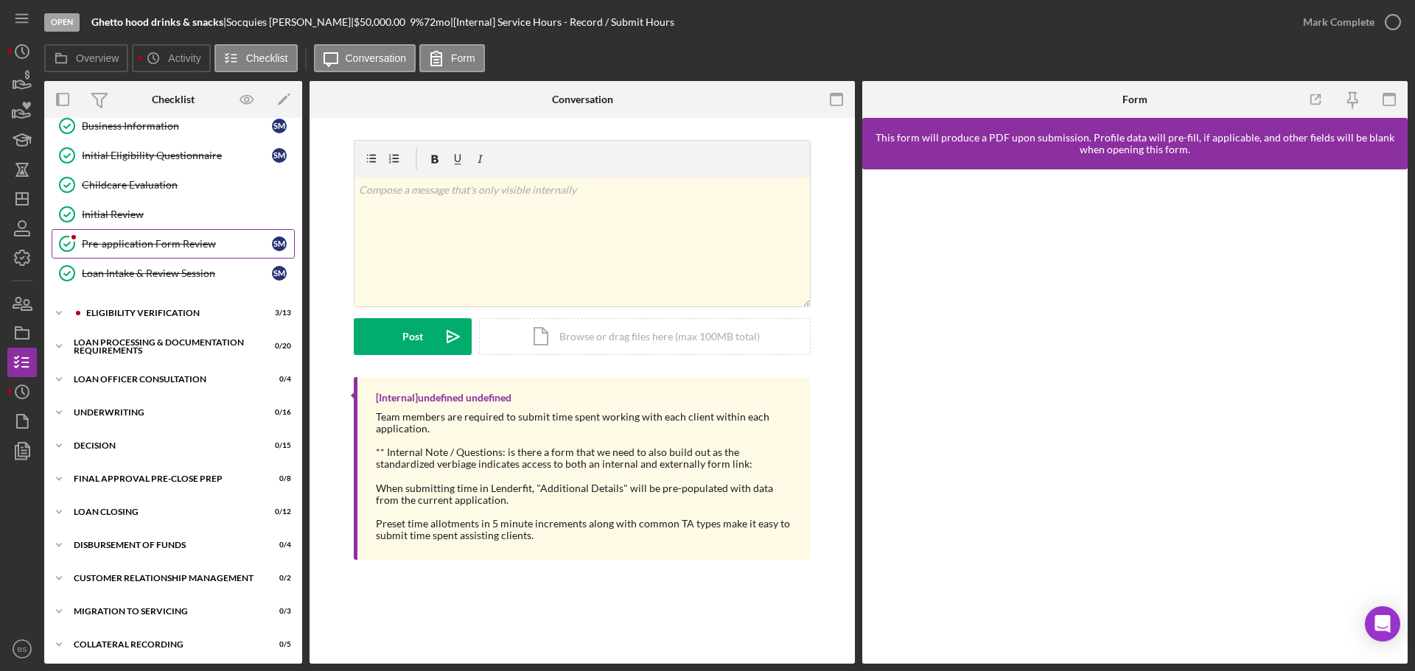
scroll to position [166, 0]
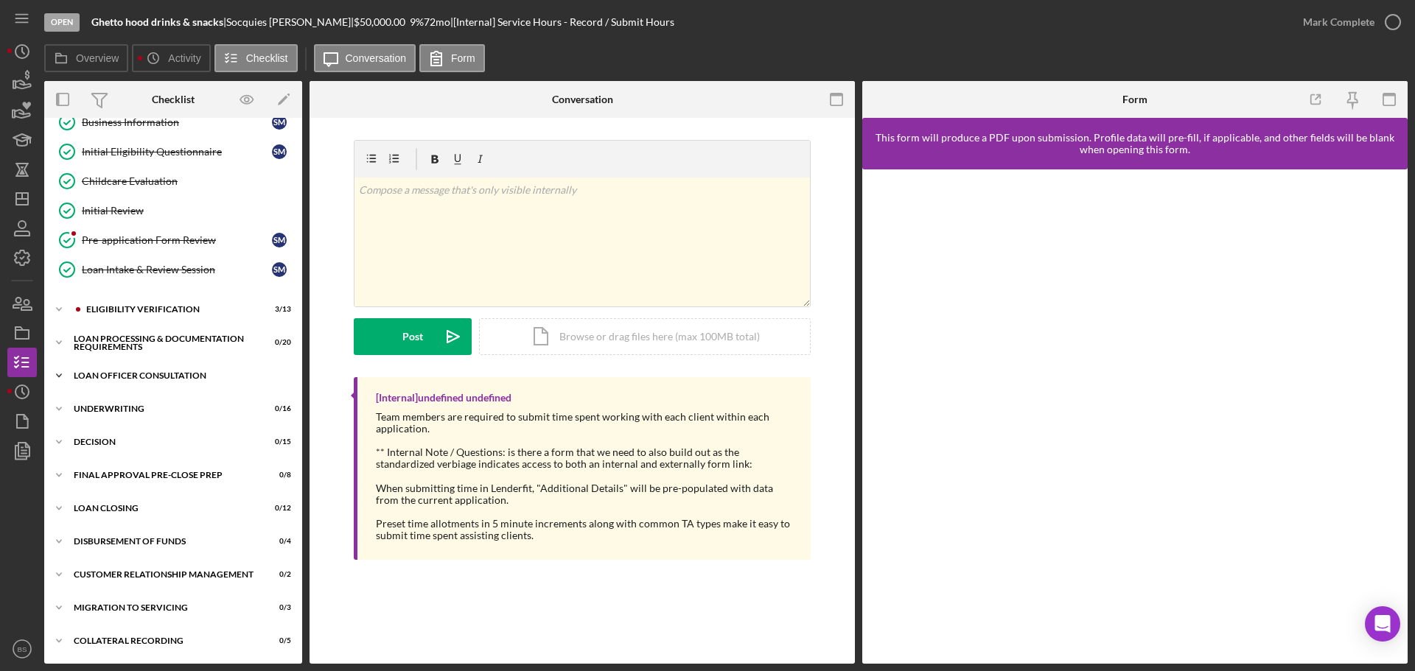
click at [228, 374] on div "Loan Officer Consultation" at bounding box center [179, 375] width 210 height 9
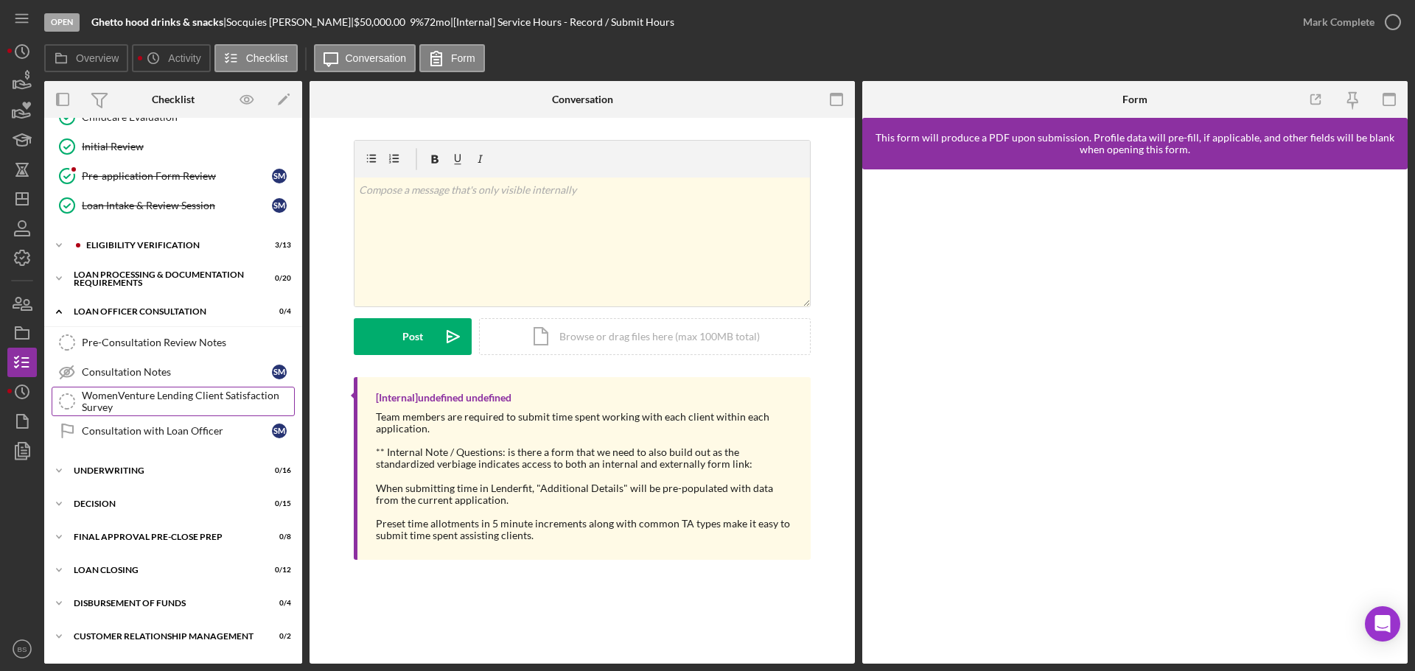
scroll to position [292, 0]
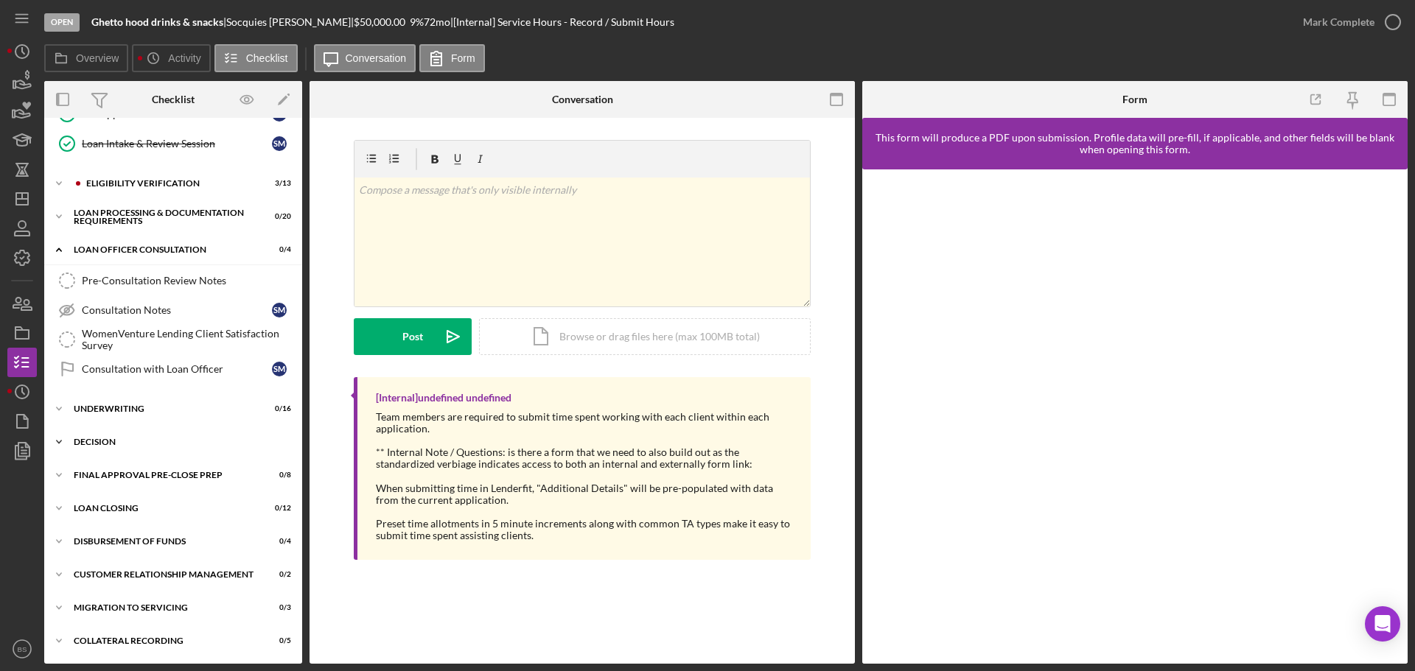
click at [223, 441] on div "Decision" at bounding box center [179, 442] width 210 height 9
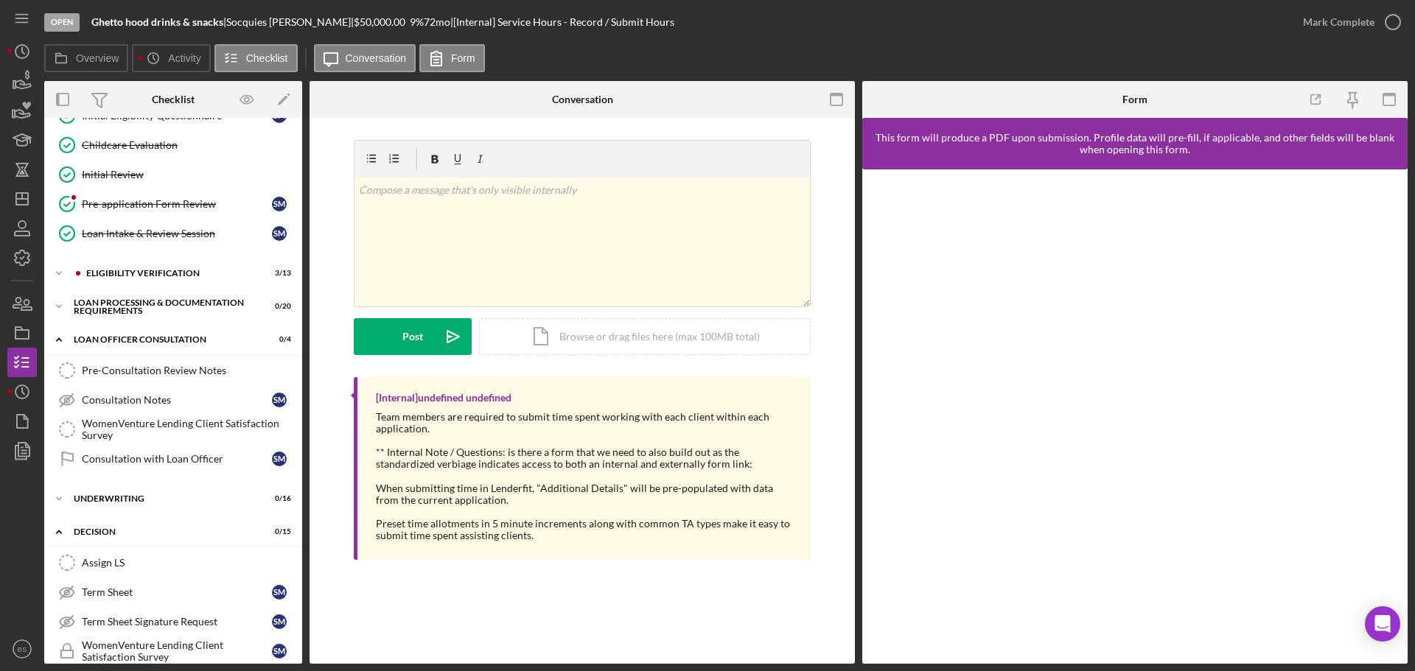
scroll to position [0, 0]
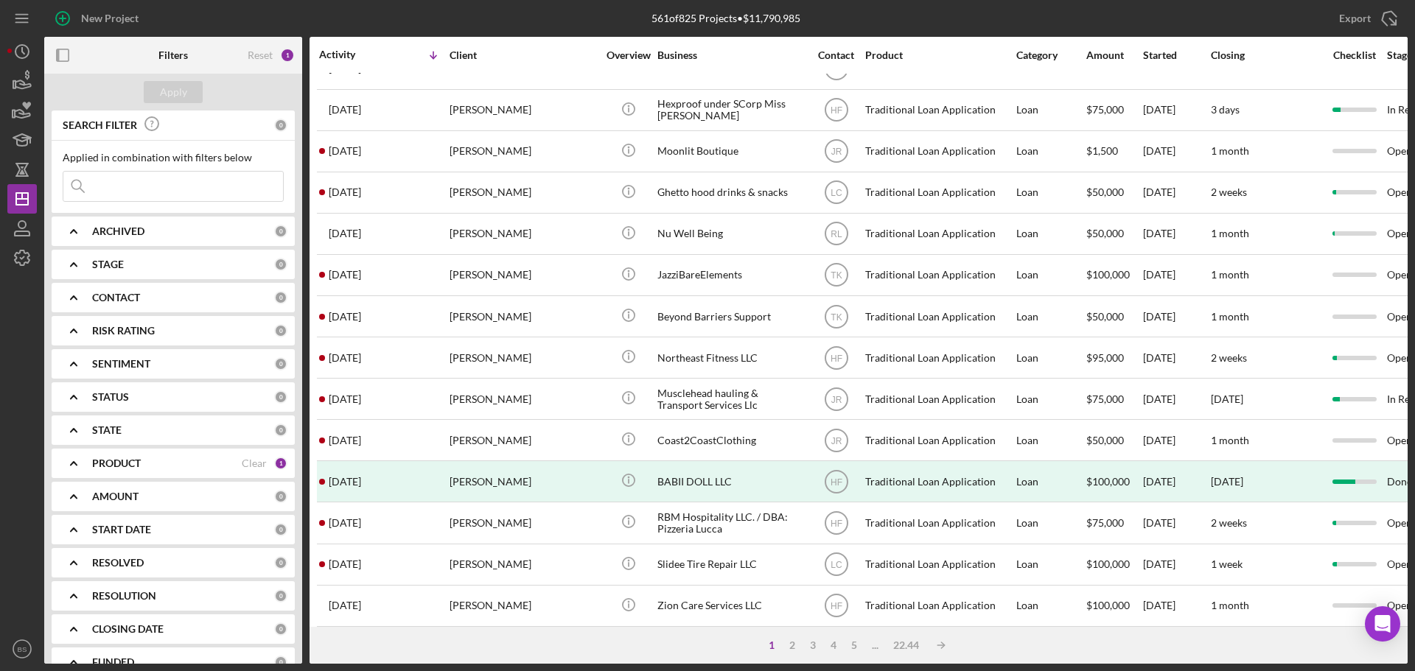
scroll to position [442, 0]
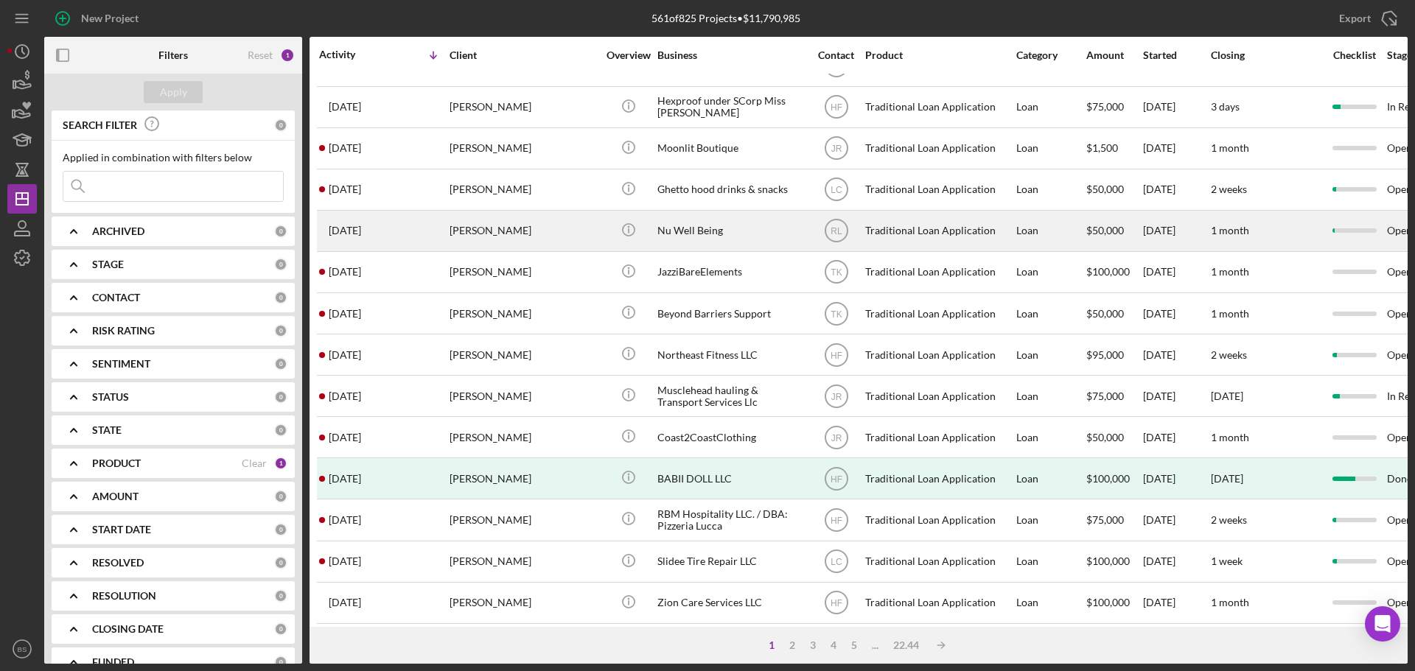
click at [517, 228] on div "[PERSON_NAME]" at bounding box center [523, 230] width 147 height 39
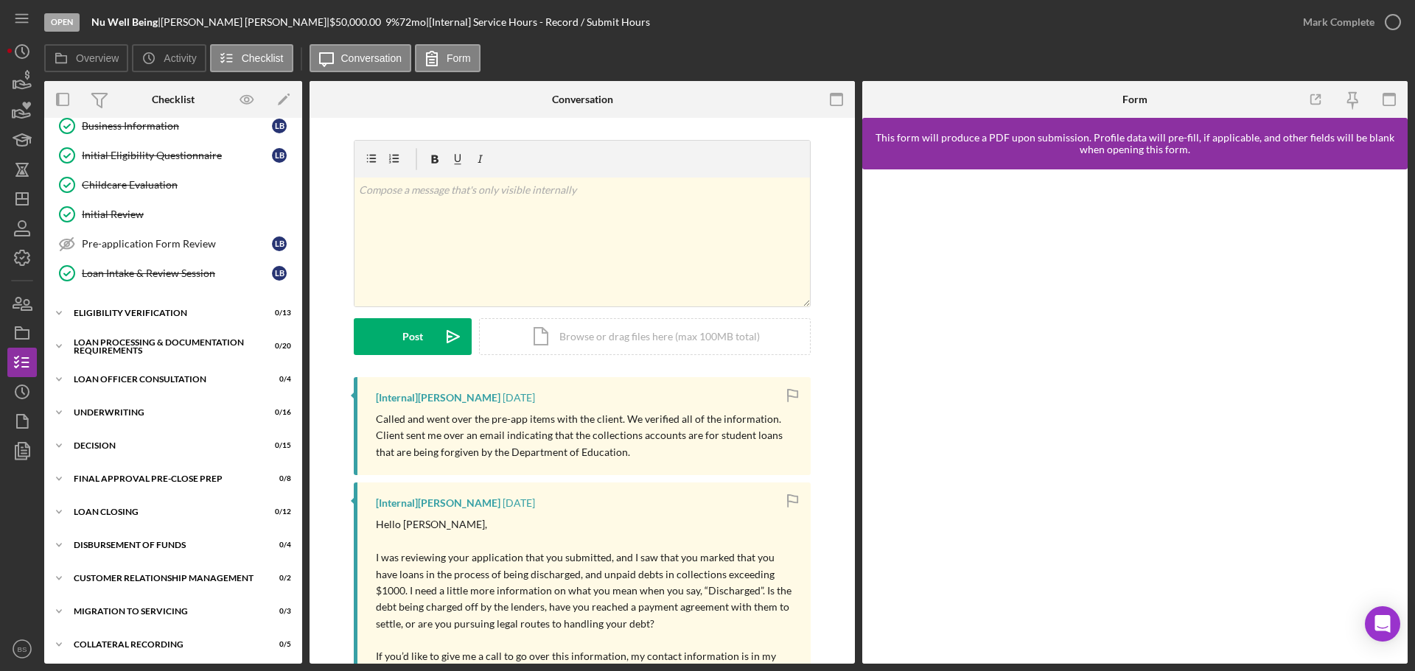
scroll to position [166, 0]
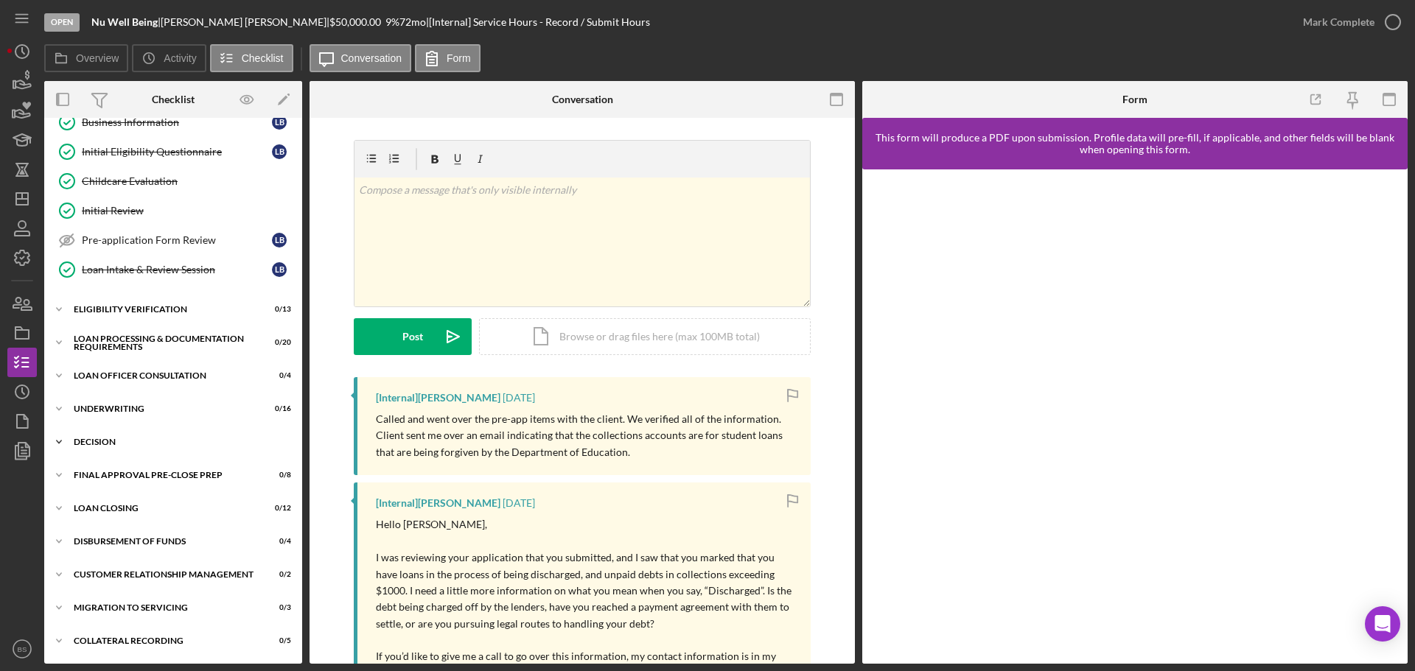
click at [231, 441] on div "Decision" at bounding box center [179, 442] width 210 height 9
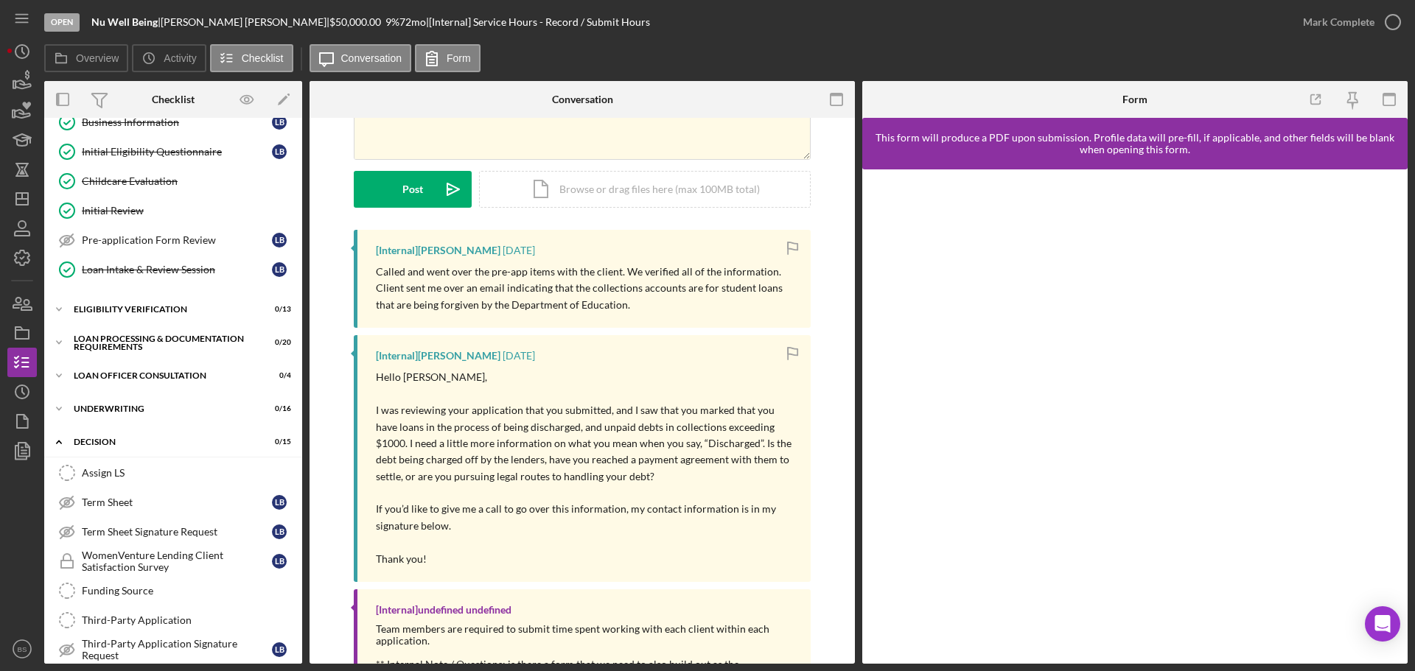
scroll to position [221, 0]
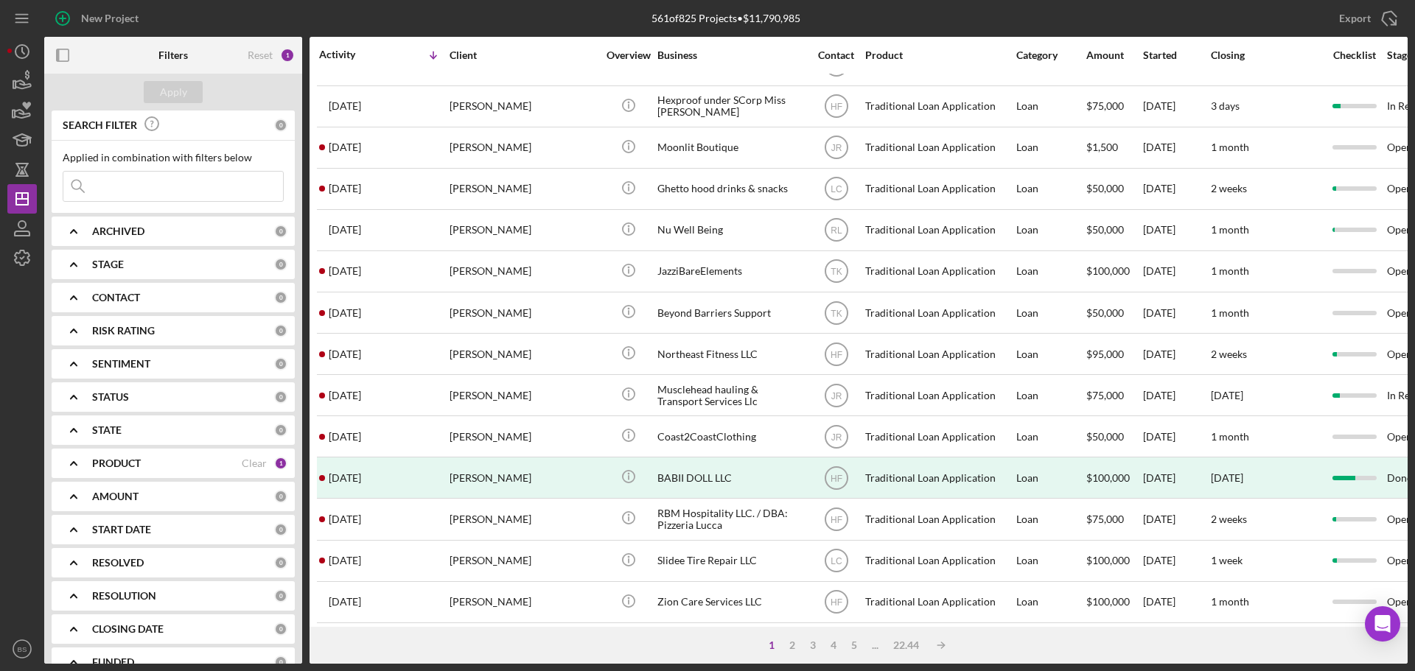
scroll to position [499, 0]
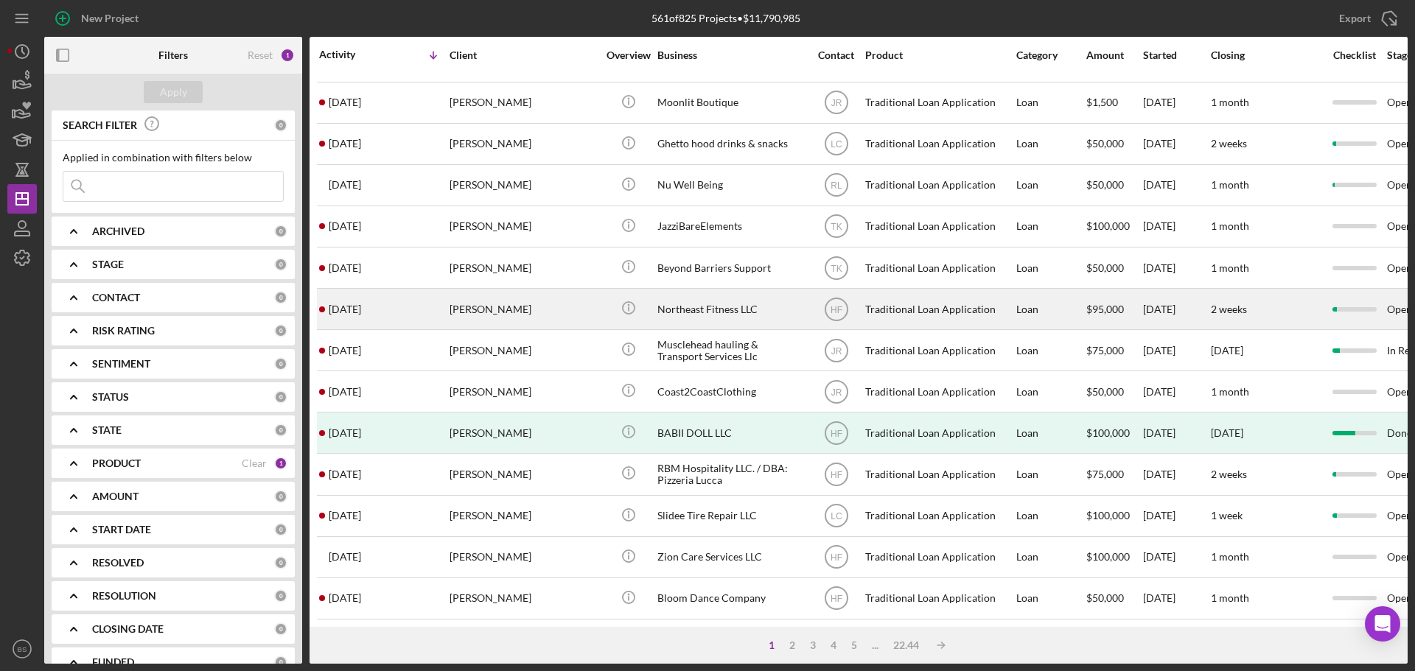
click at [464, 297] on div "[PERSON_NAME]" at bounding box center [523, 309] width 147 height 39
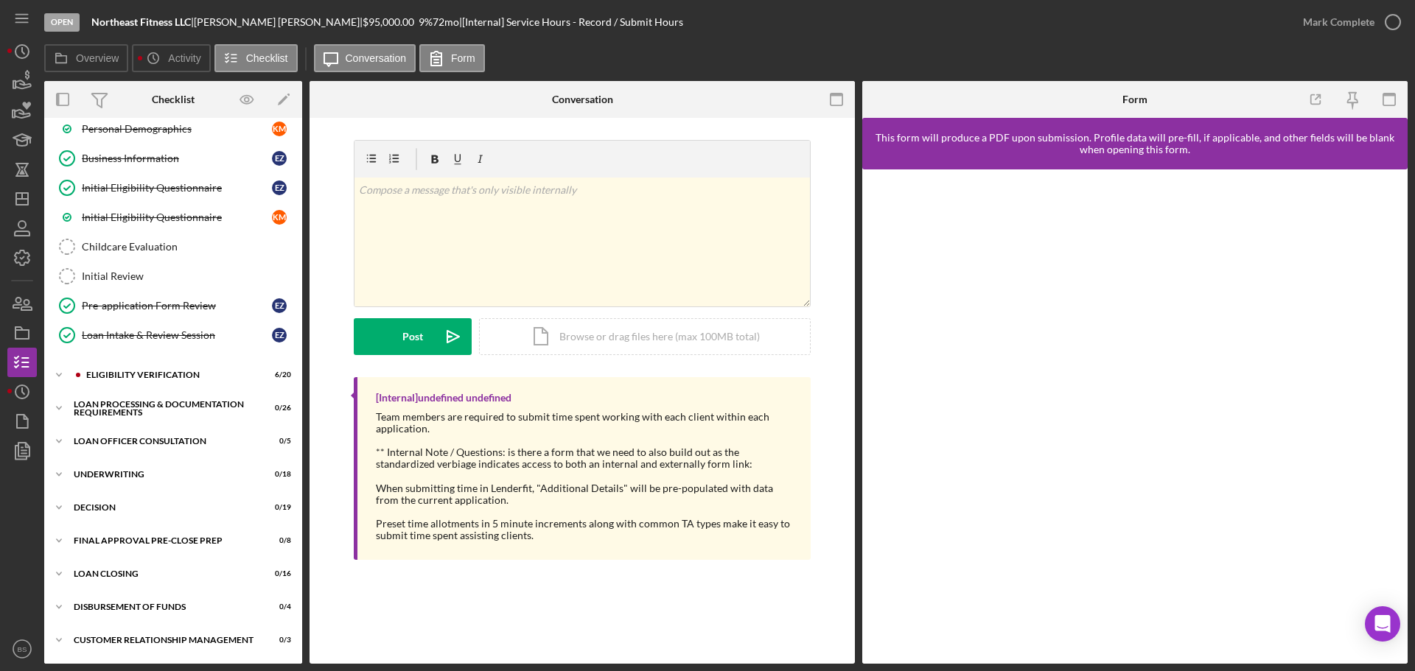
scroll to position [287, 0]
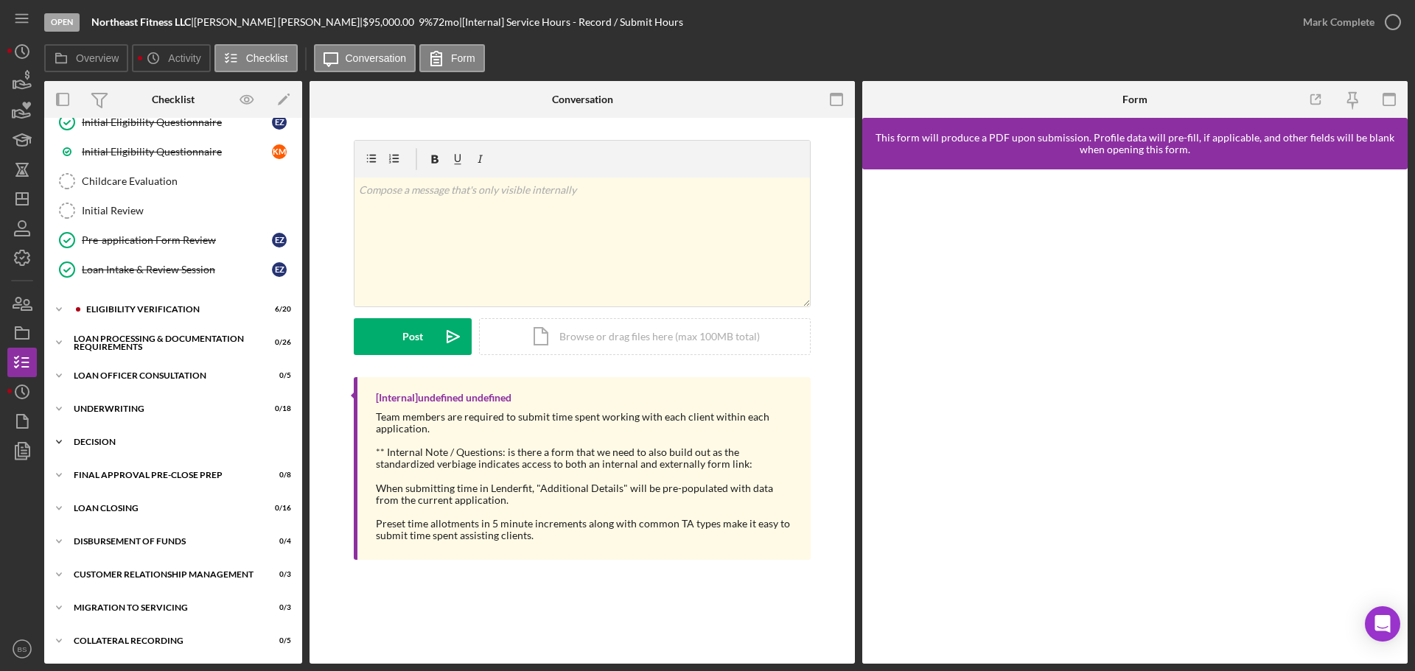
click at [236, 438] on div "Decision" at bounding box center [179, 442] width 210 height 9
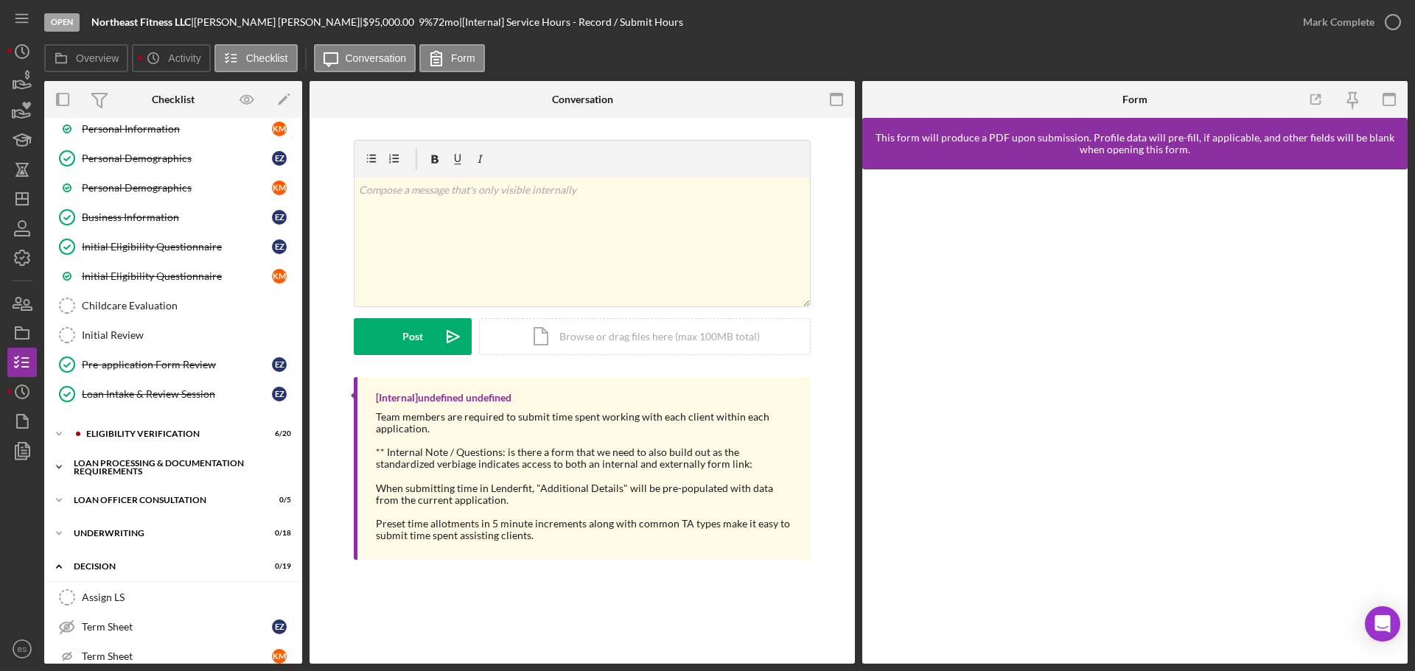
scroll to position [139, 0]
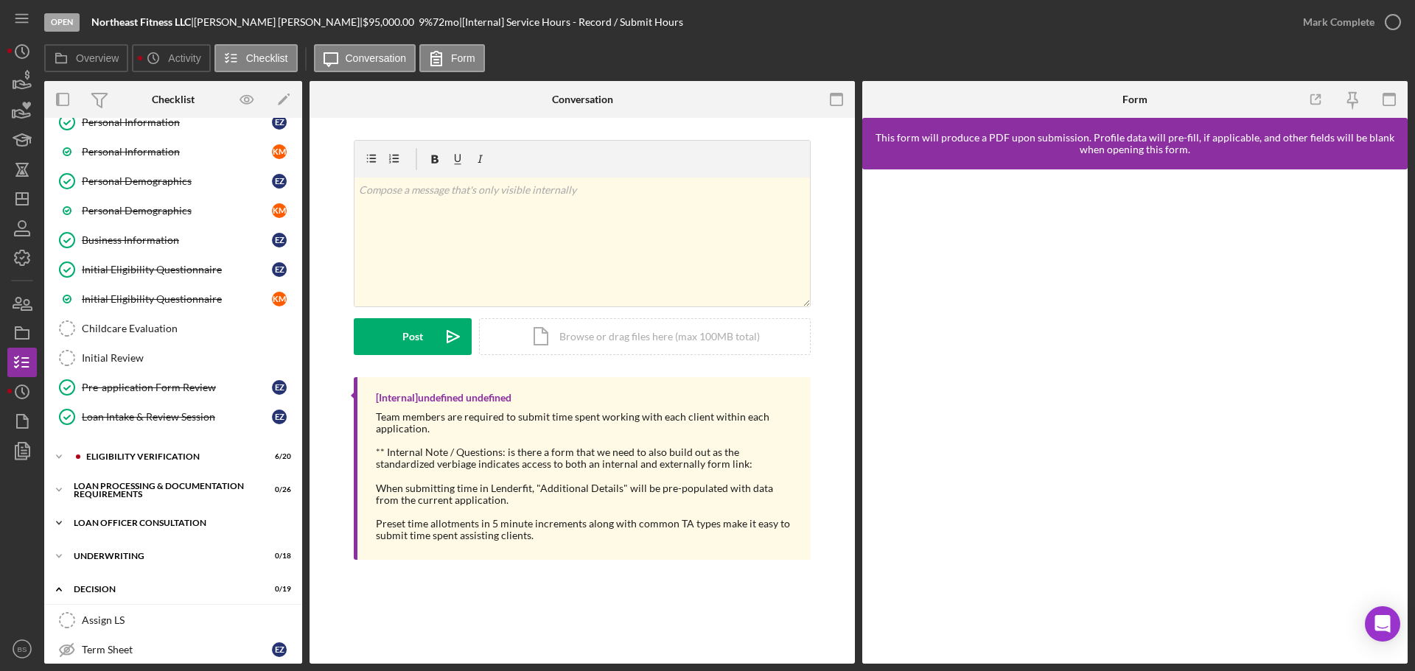
click at [211, 515] on div "Icon/Expander Loan Officer Consultation 0 / 5" at bounding box center [173, 522] width 258 height 29
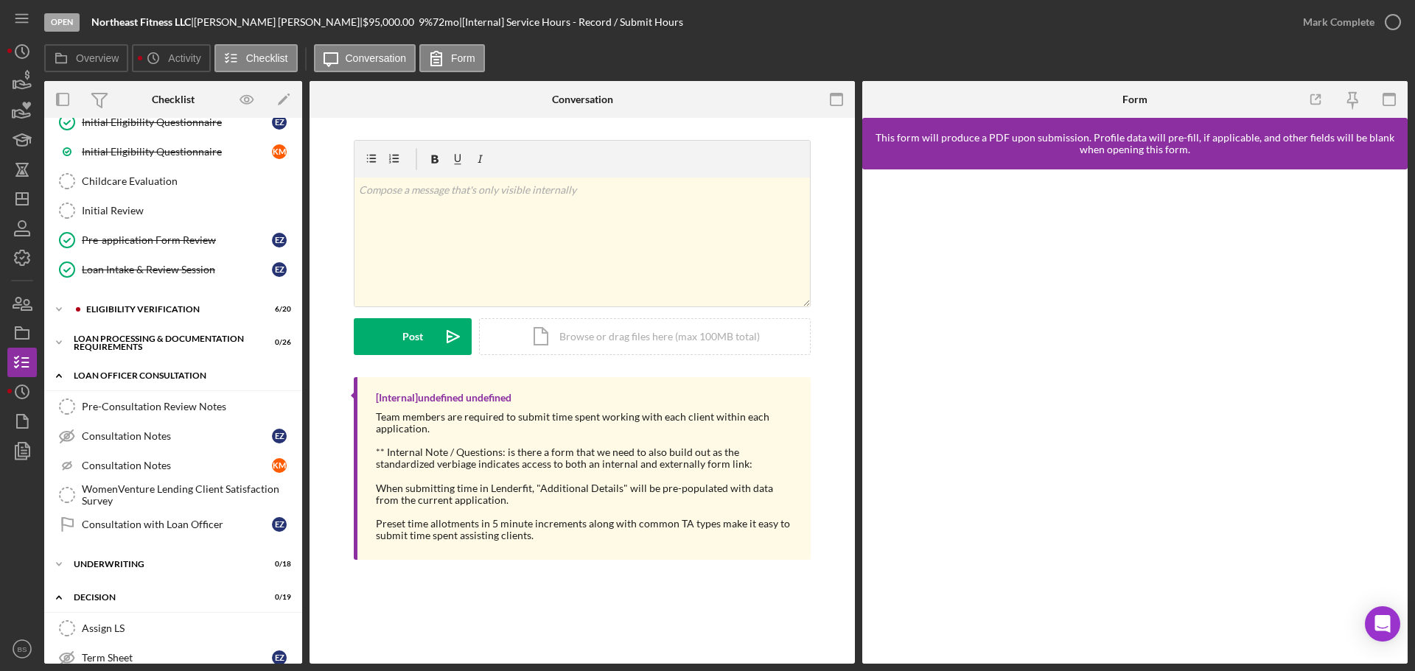
scroll to position [360, 0]
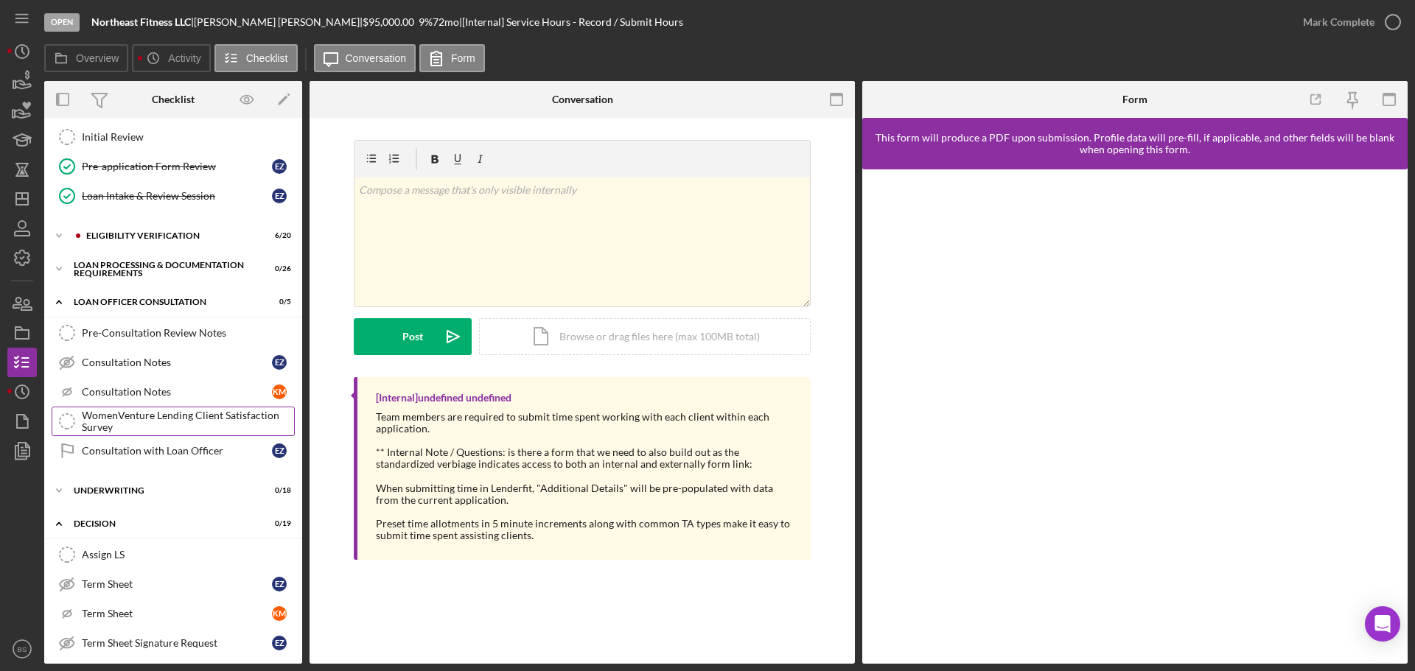
click at [154, 429] on div "WomenVenture Lending Client Satisfaction Survey" at bounding box center [188, 422] width 212 height 24
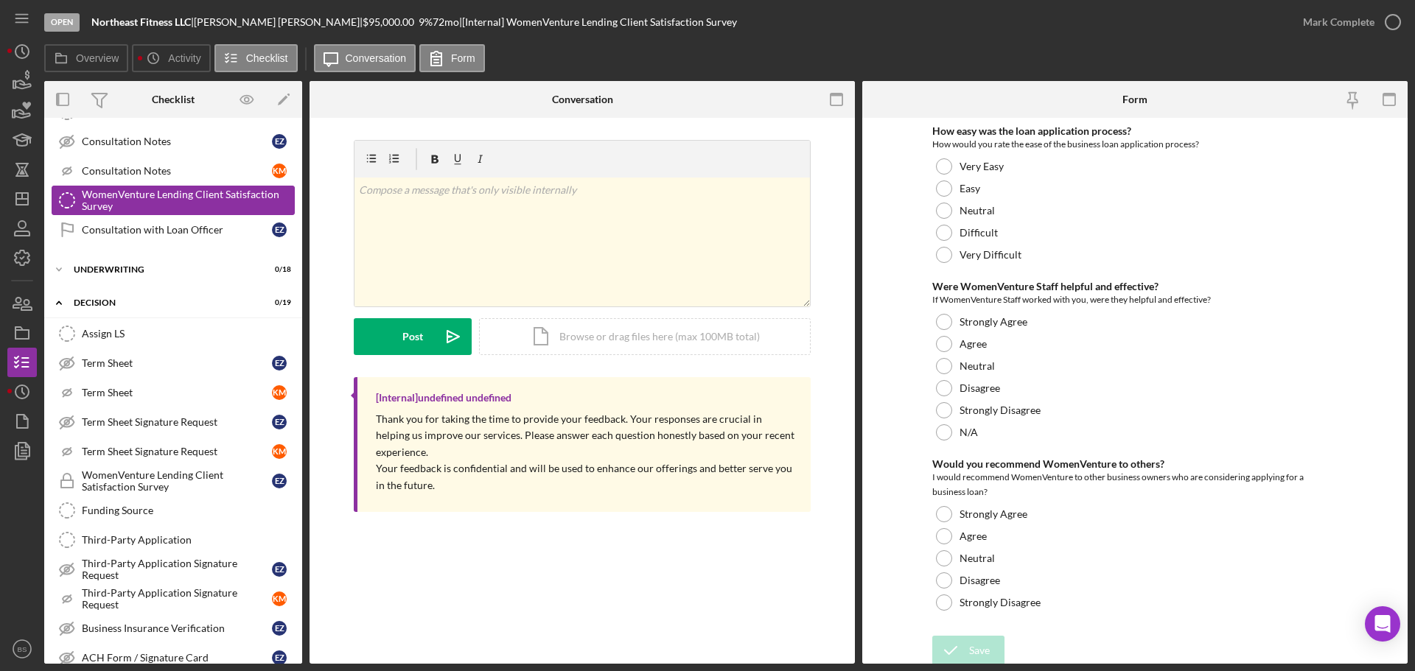
scroll to position [655, 0]
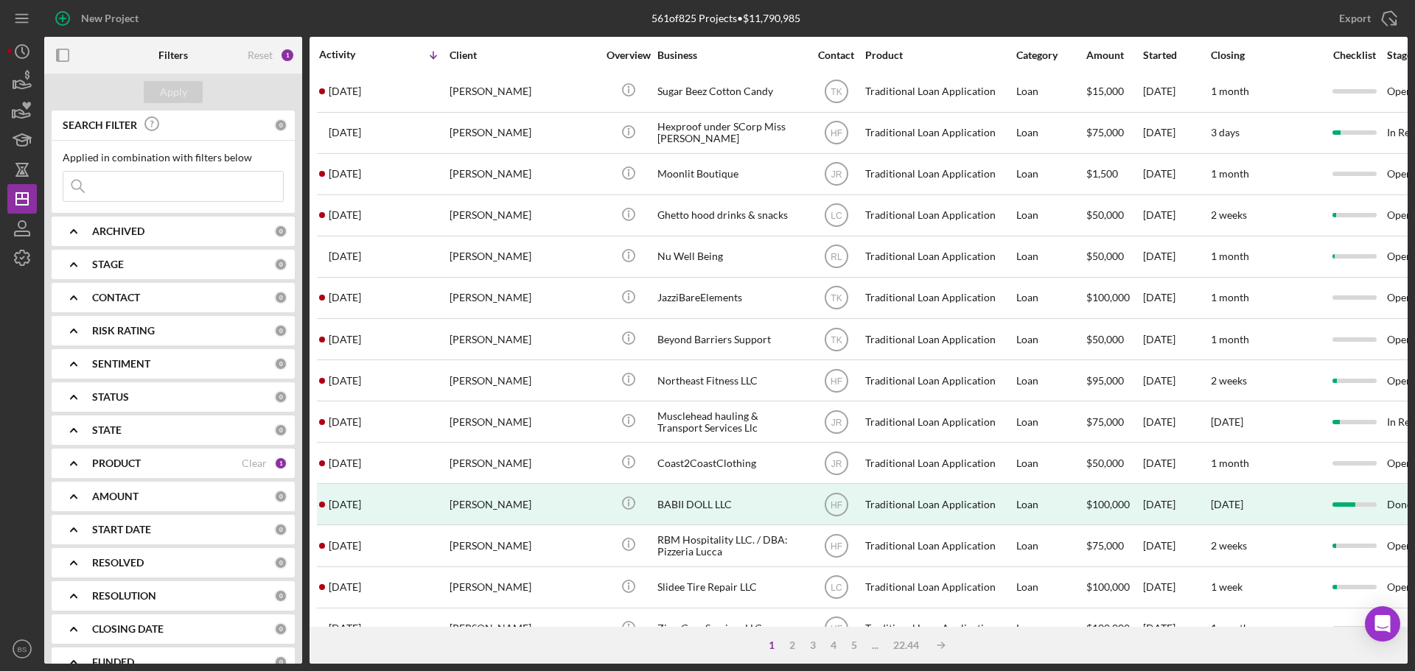
scroll to position [442, 0]
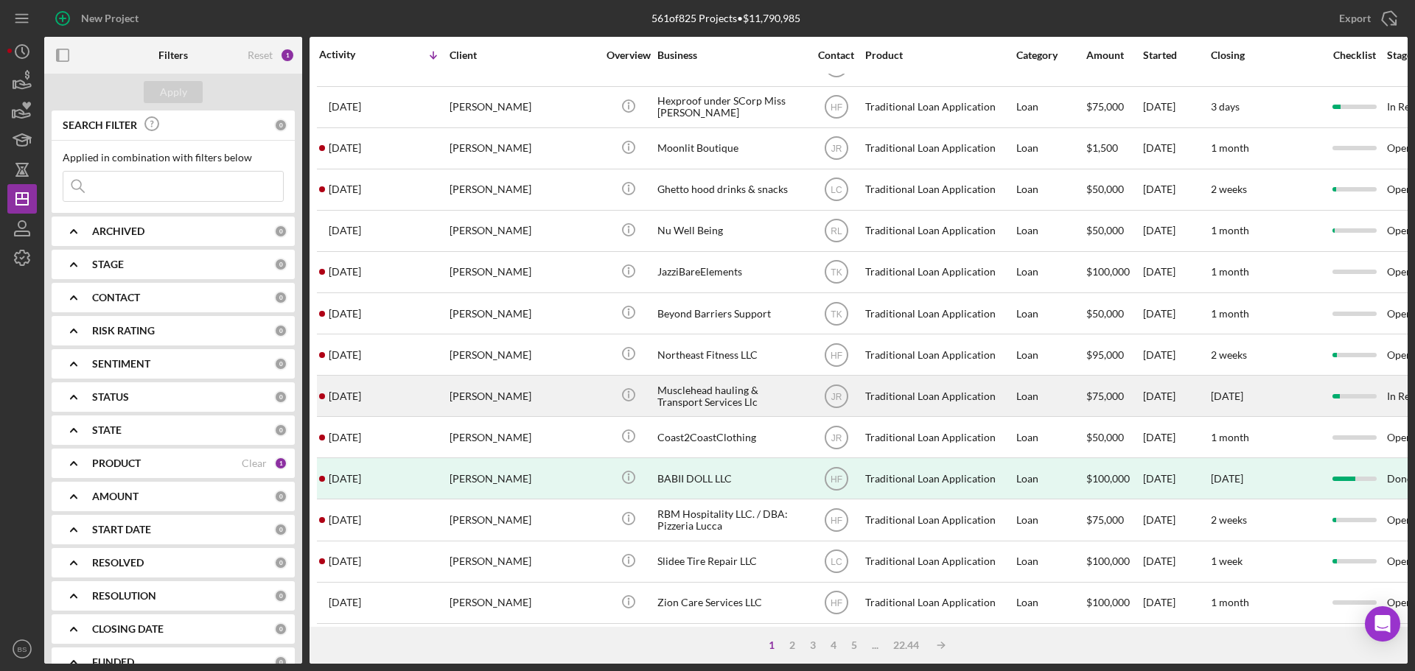
click at [549, 408] on div "[PERSON_NAME]" at bounding box center [523, 396] width 147 height 39
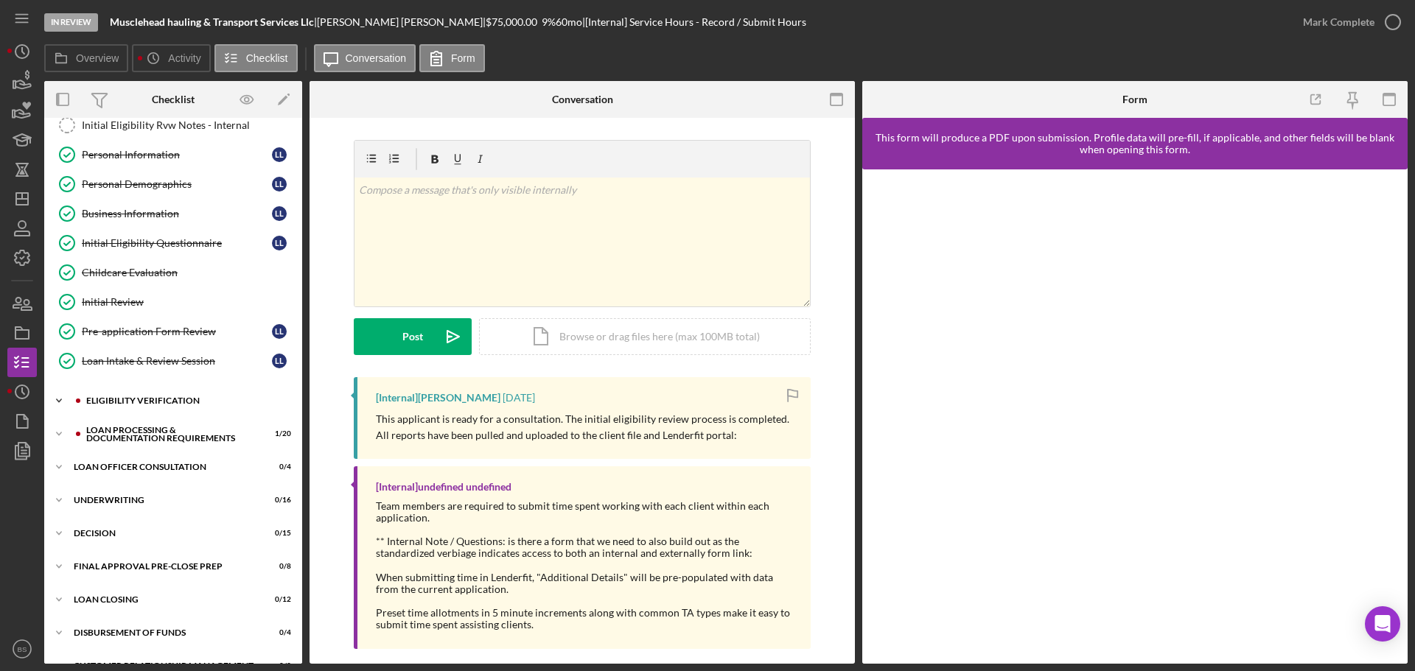
scroll to position [198, 0]
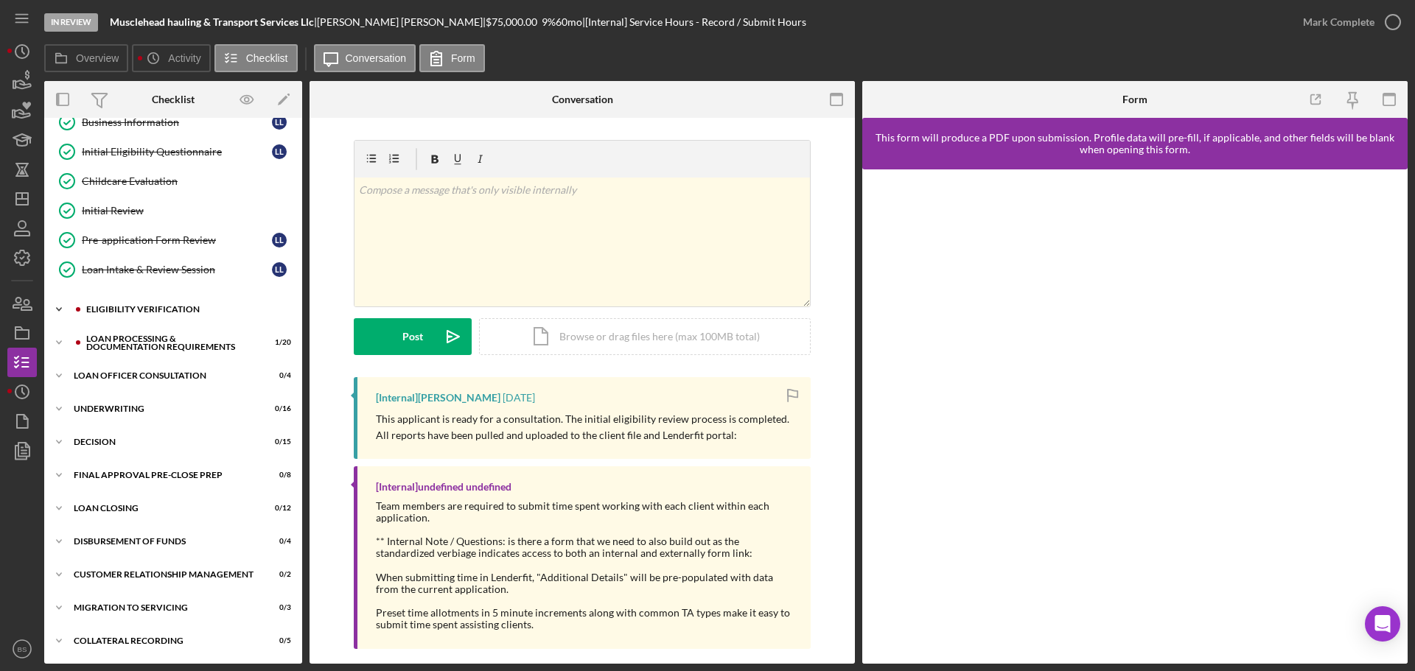
click at [198, 431] on div "Icon/Expander Decision 0 / 15" at bounding box center [173, 441] width 258 height 29
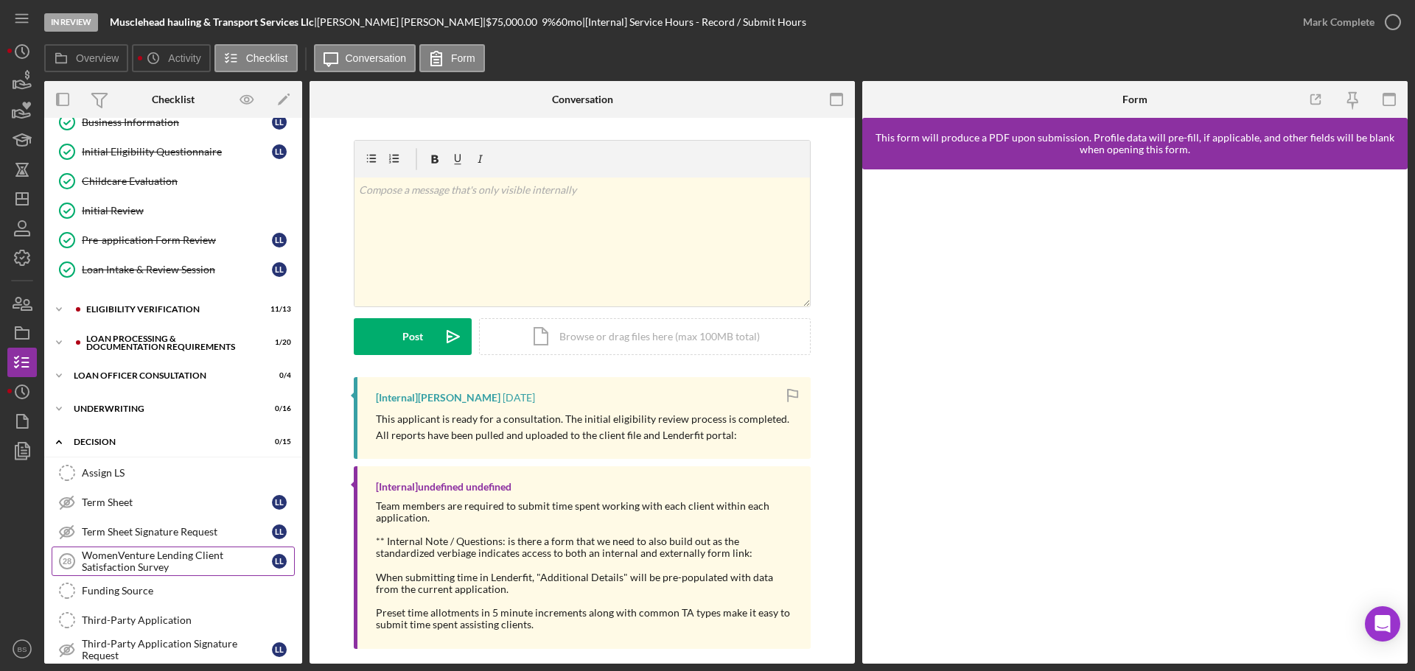
click at [200, 552] on div "WomenVenture Lending Client Satisfaction Survey" at bounding box center [177, 562] width 190 height 24
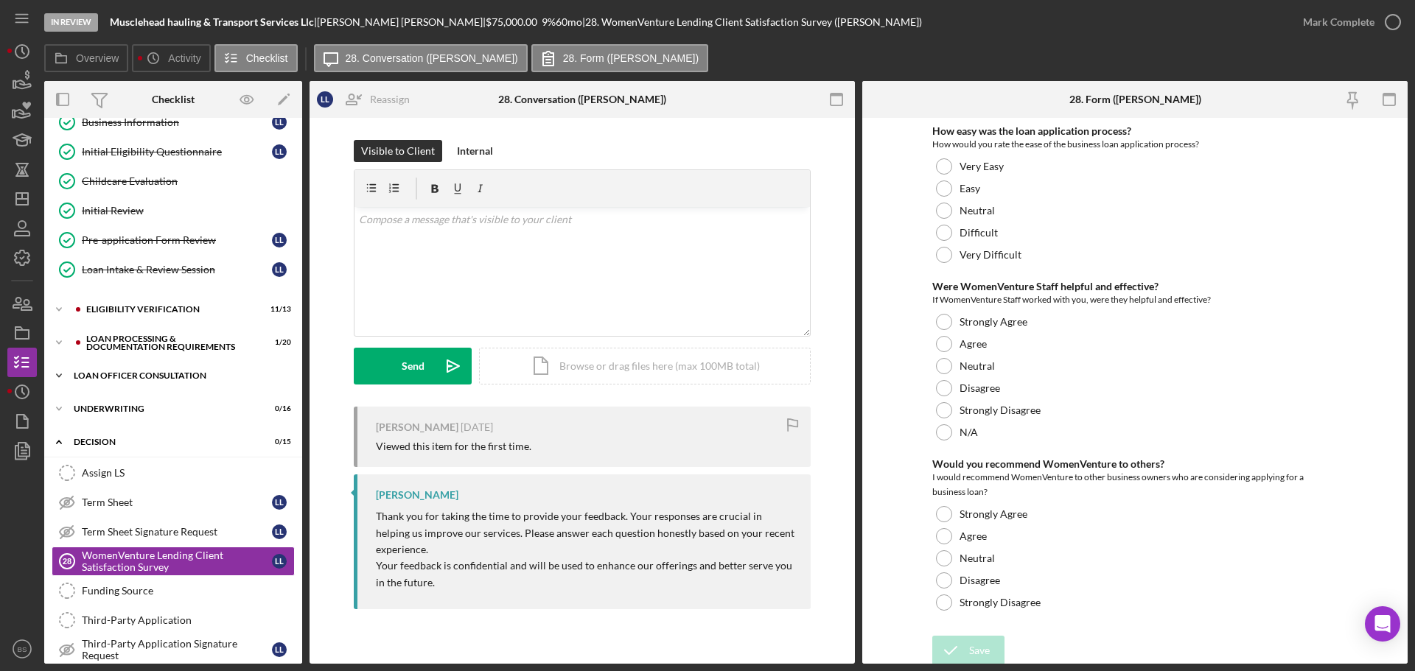
click at [197, 372] on div "Loan Officer Consultation" at bounding box center [179, 375] width 210 height 9
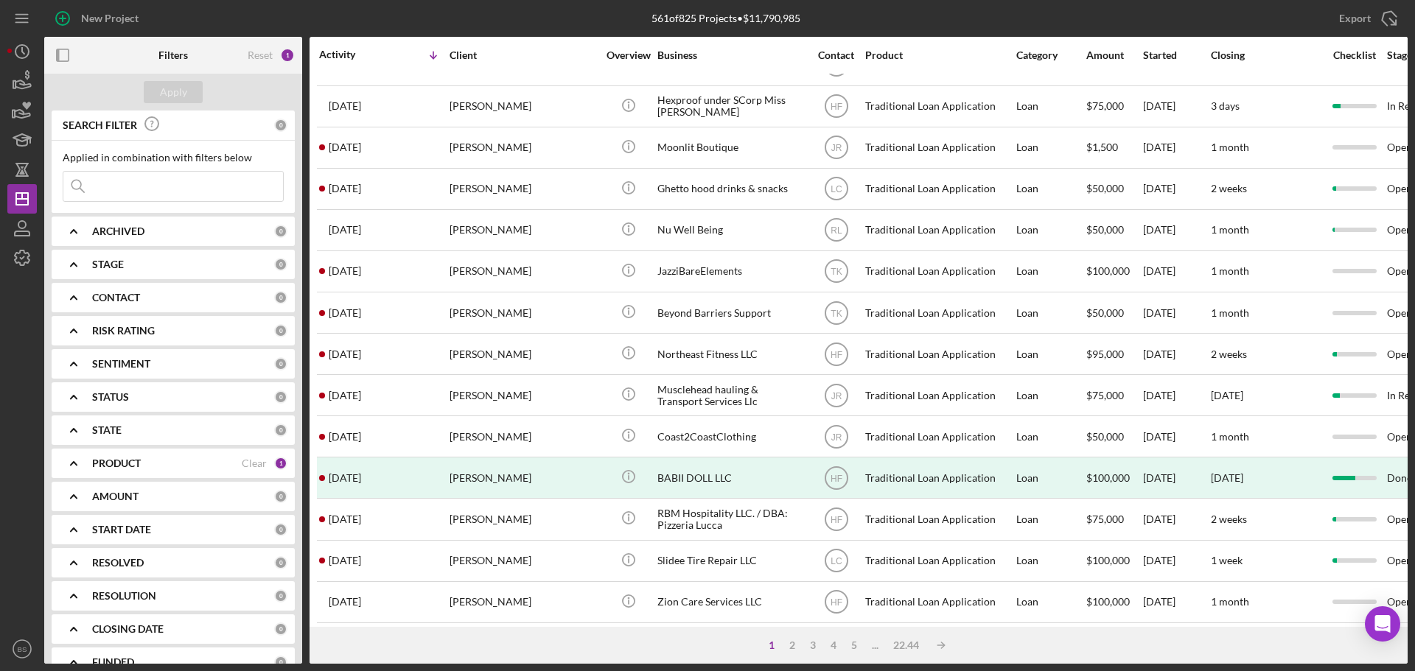
scroll to position [499, 0]
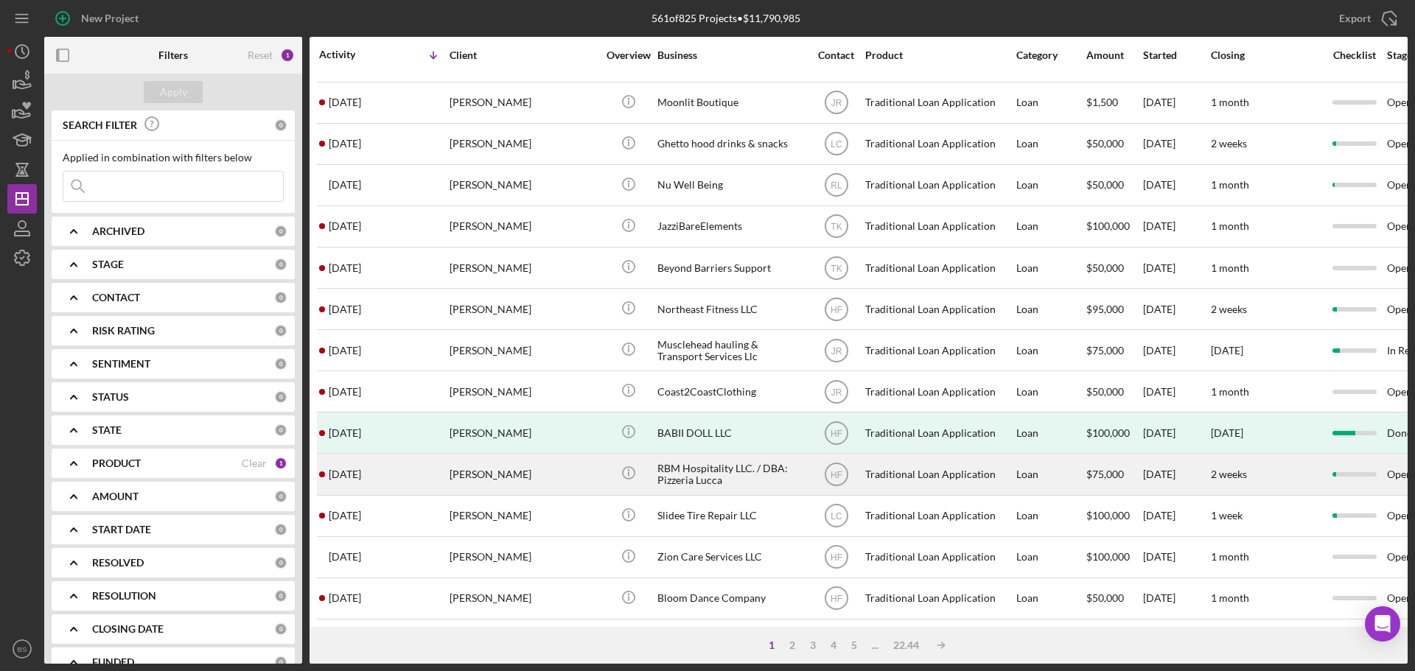
click at [504, 464] on div "[PERSON_NAME]" at bounding box center [523, 474] width 147 height 39
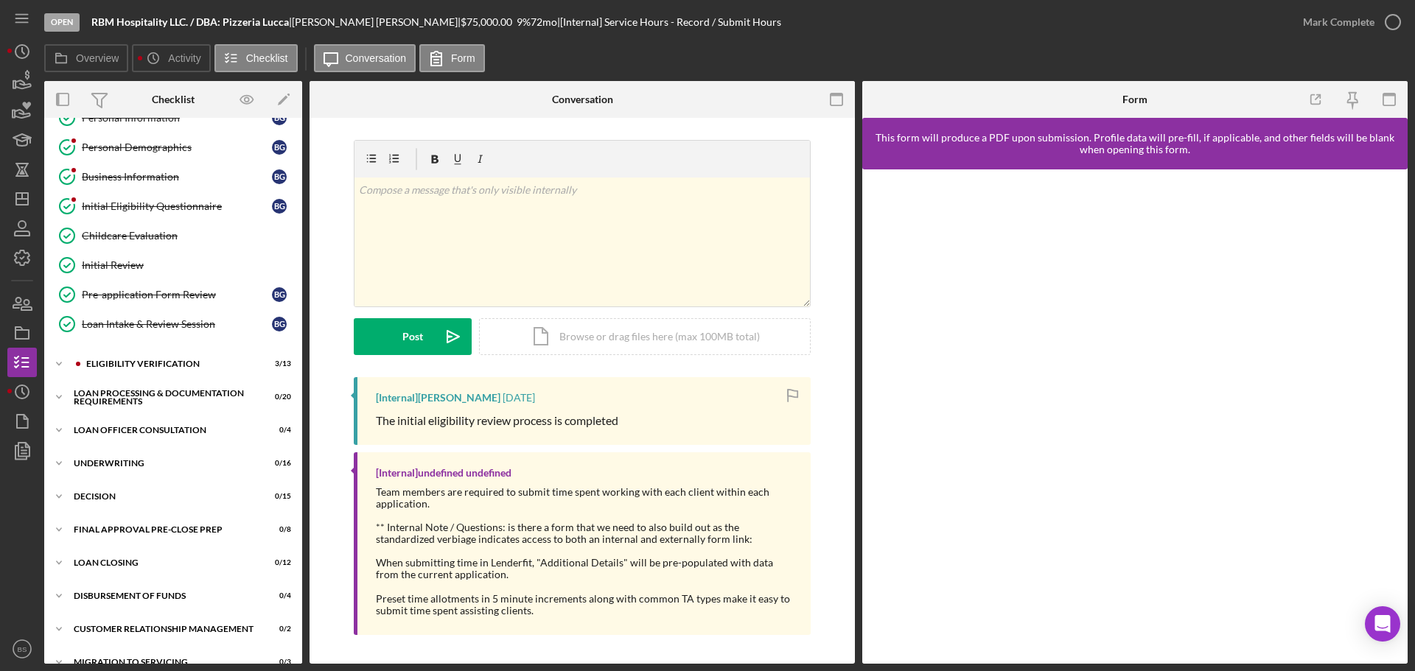
scroll to position [166, 0]
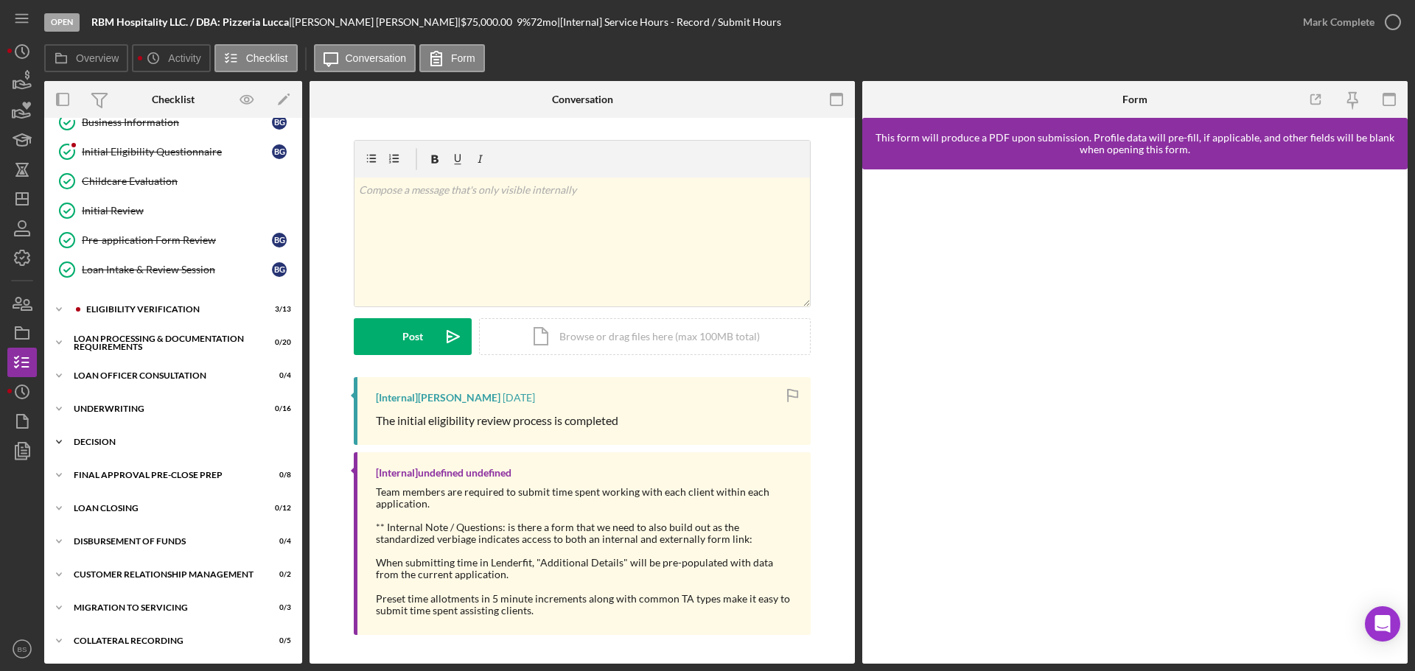
click at [151, 452] on div "Icon/Expander Decision 0 / 15" at bounding box center [173, 441] width 258 height 29
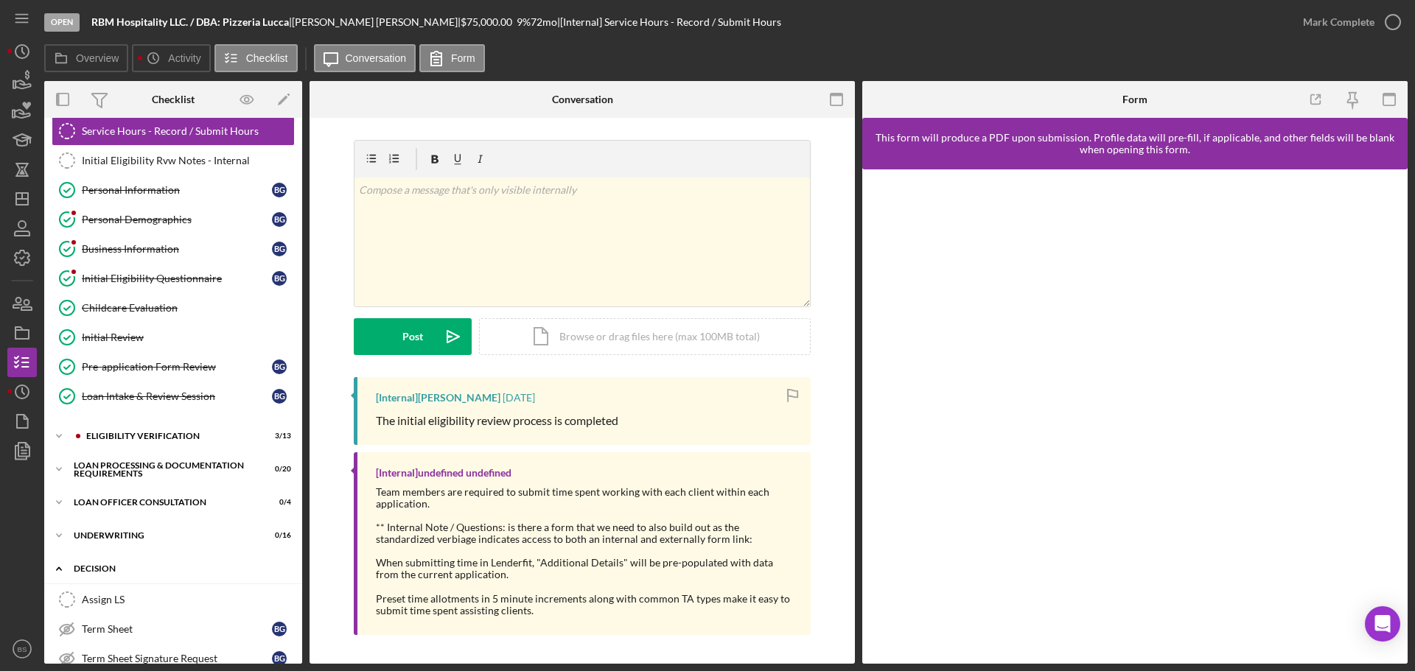
scroll to position [18, 0]
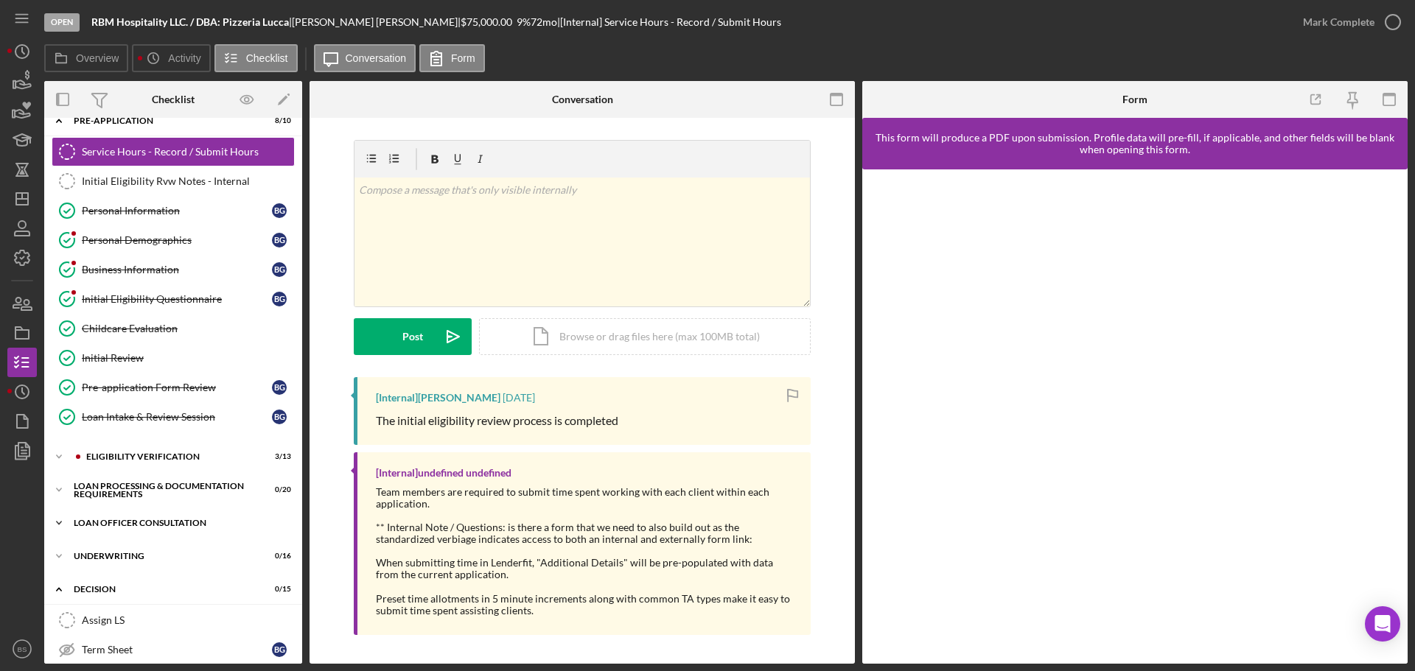
click at [184, 530] on div "Icon/Expander Loan Officer Consultation 0 / 4" at bounding box center [173, 522] width 258 height 29
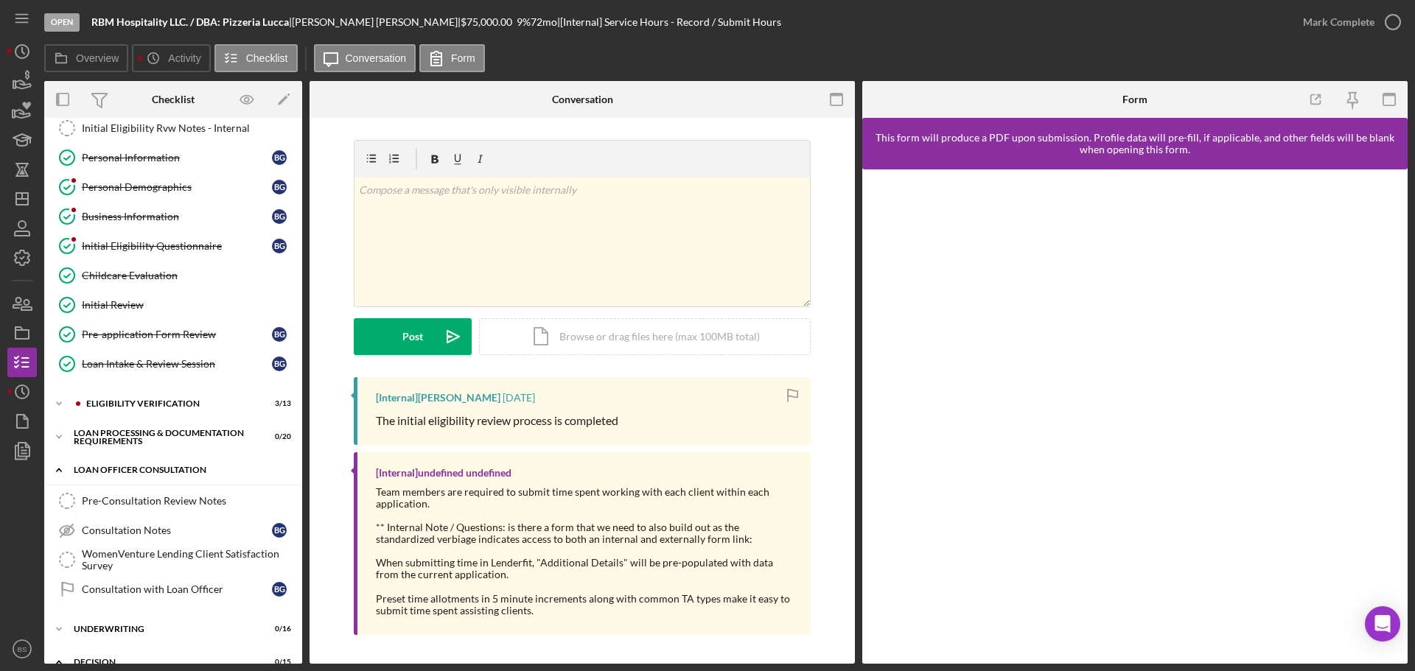
scroll to position [0, 0]
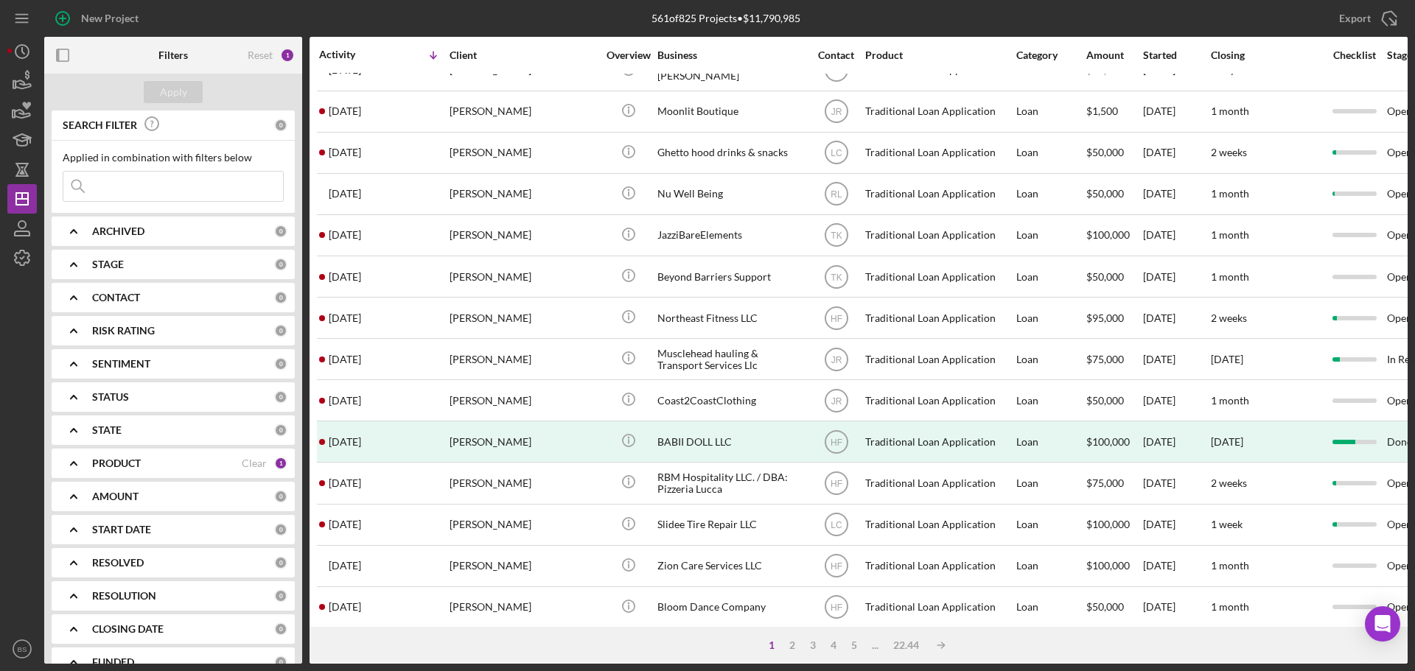
scroll to position [499, 0]
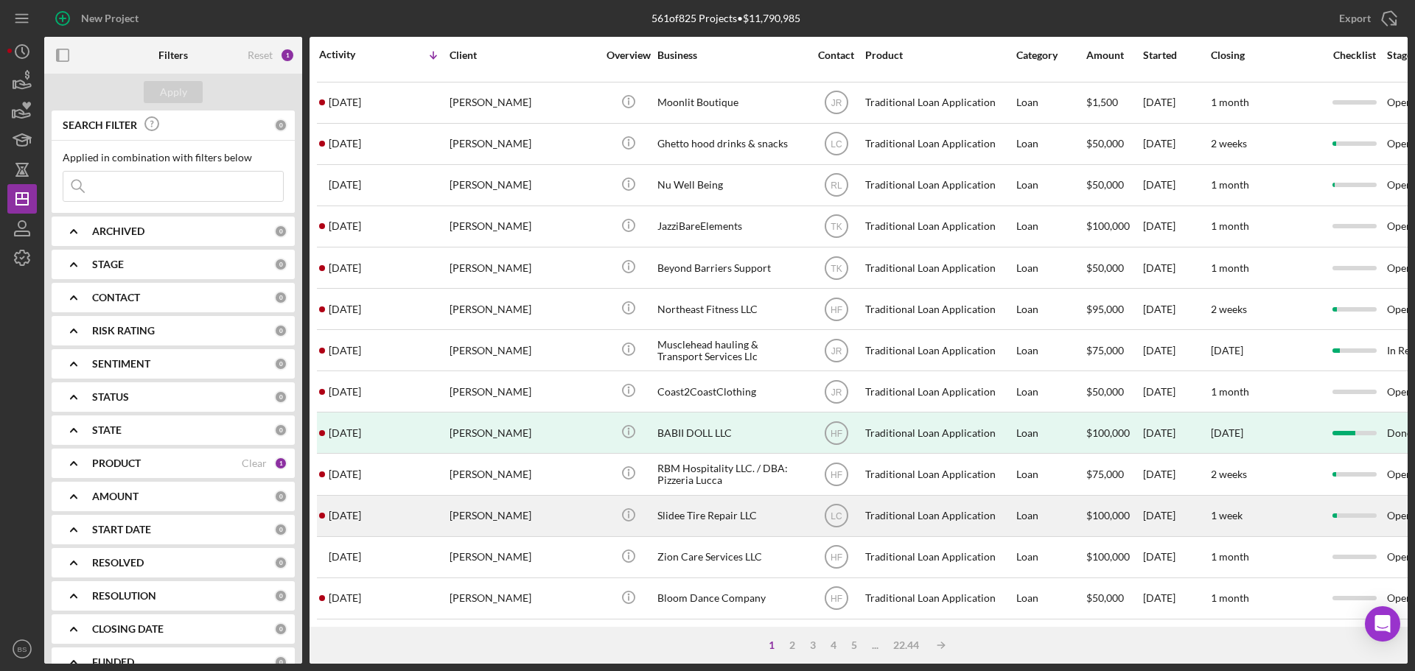
click at [486, 505] on div "[PERSON_NAME]" at bounding box center [523, 516] width 147 height 39
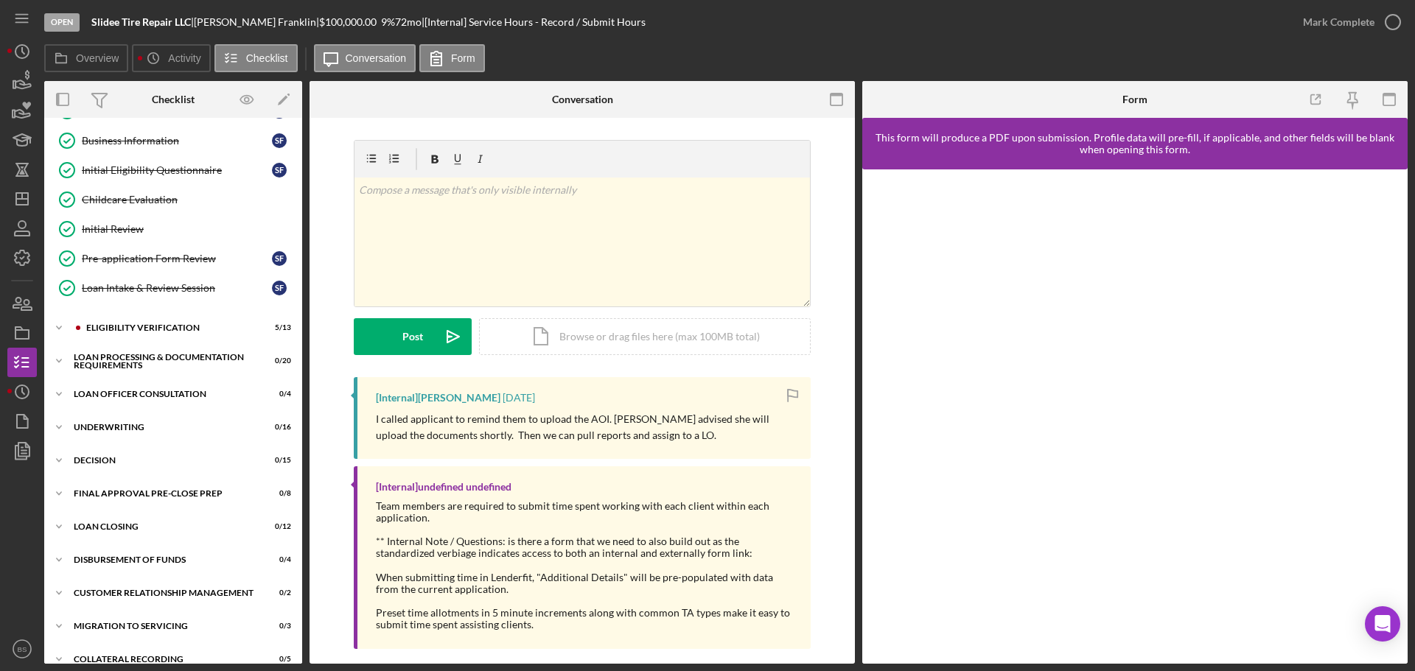
scroll to position [166, 0]
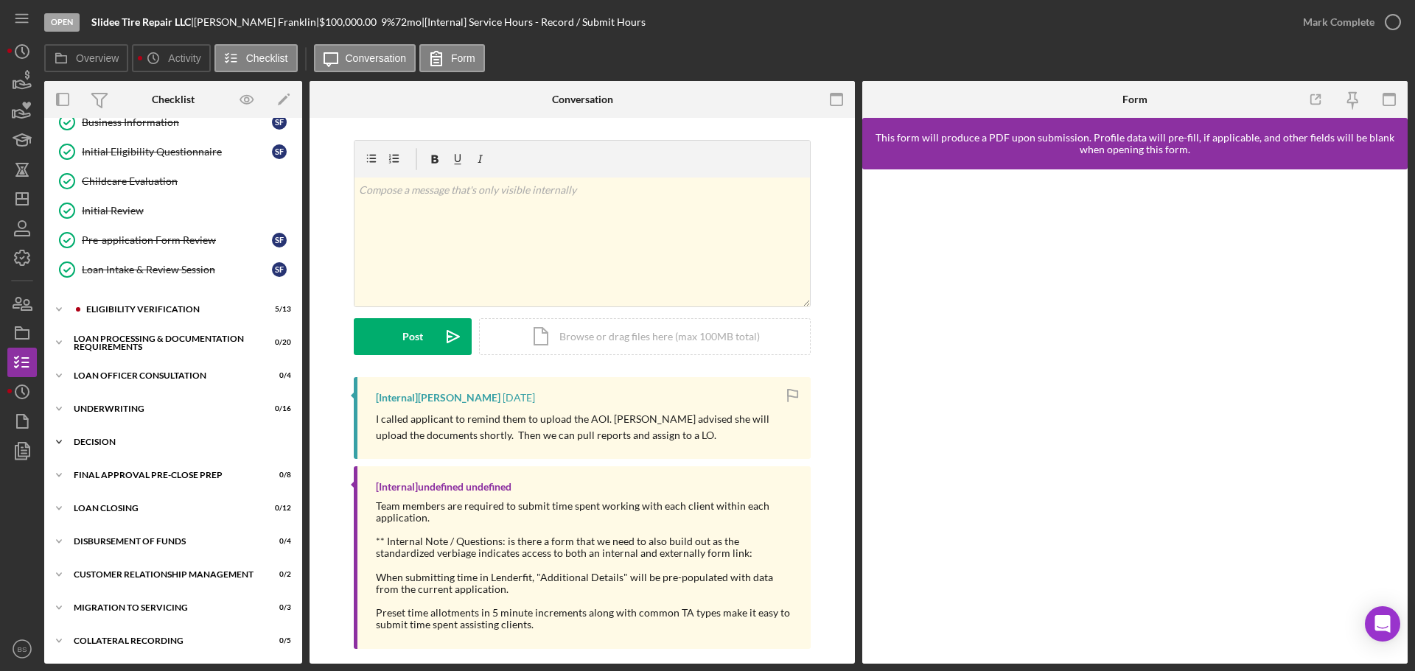
click at [191, 433] on div "Icon/Expander Decision 0 / 15" at bounding box center [173, 441] width 258 height 29
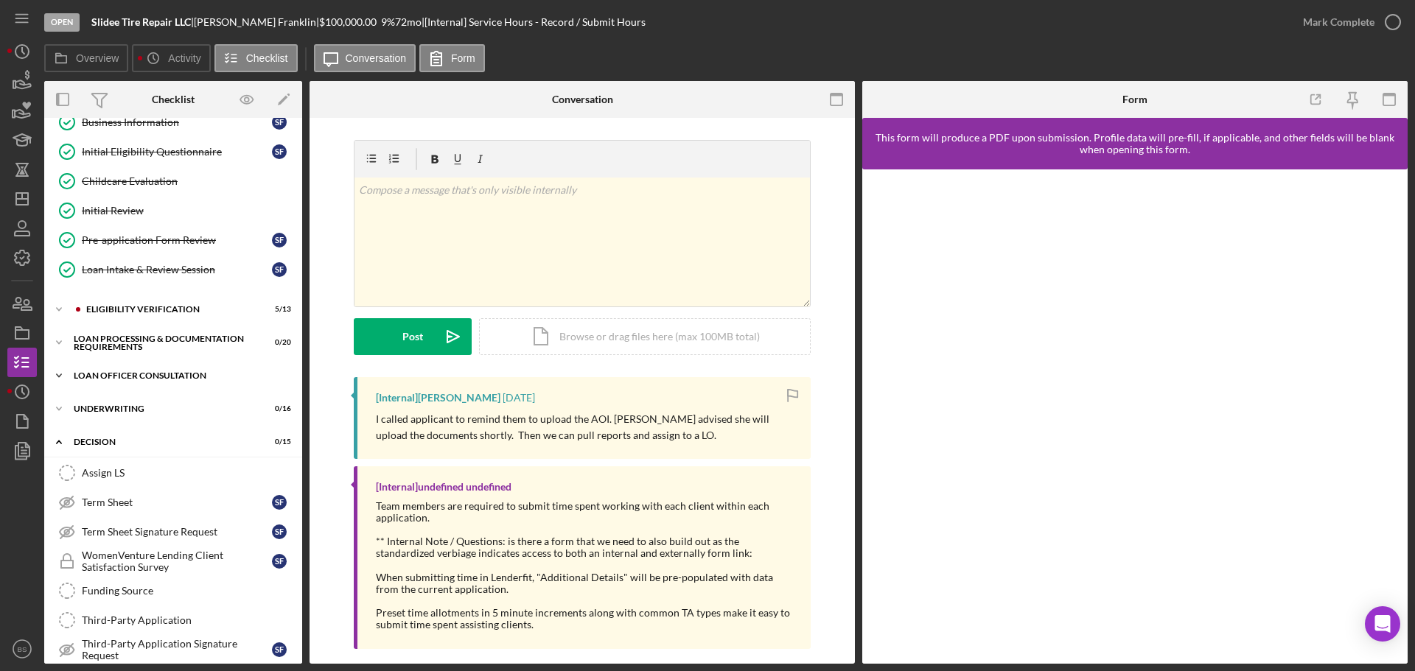
click at [108, 381] on div "Icon/Expander Loan Officer Consultation 0 / 4" at bounding box center [173, 375] width 258 height 29
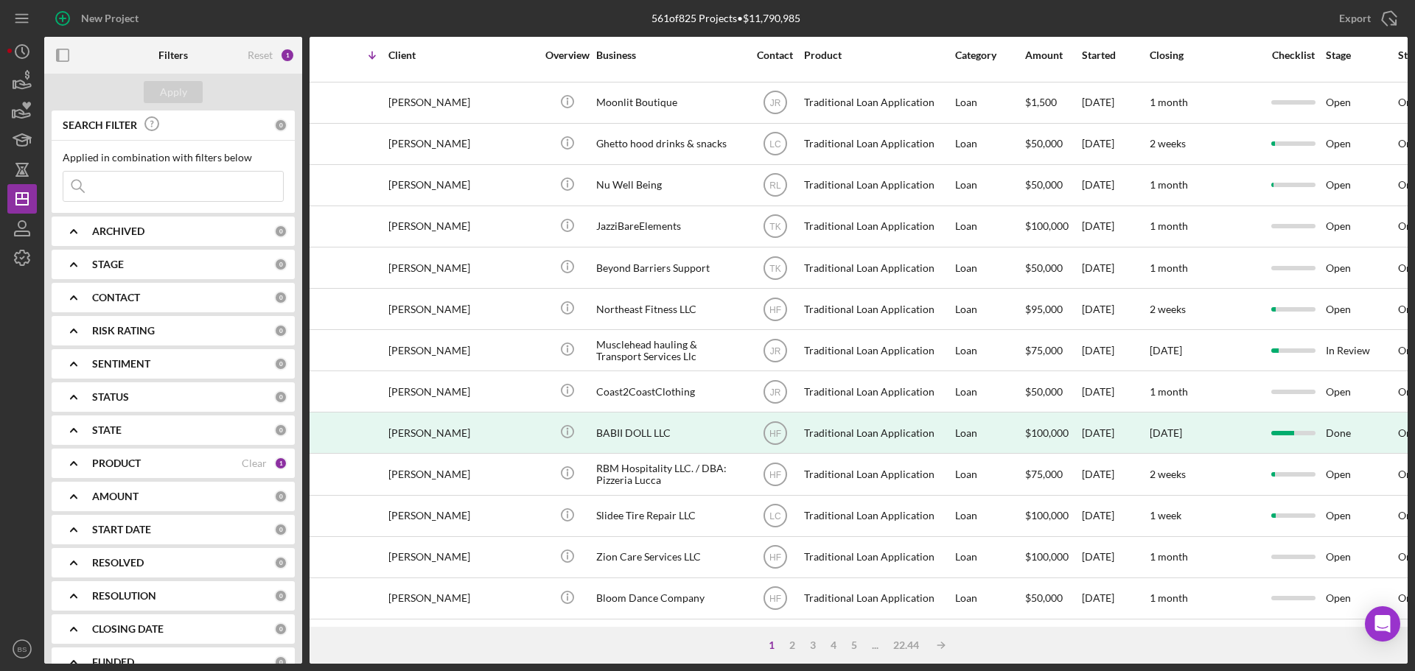
scroll to position [499, 74]
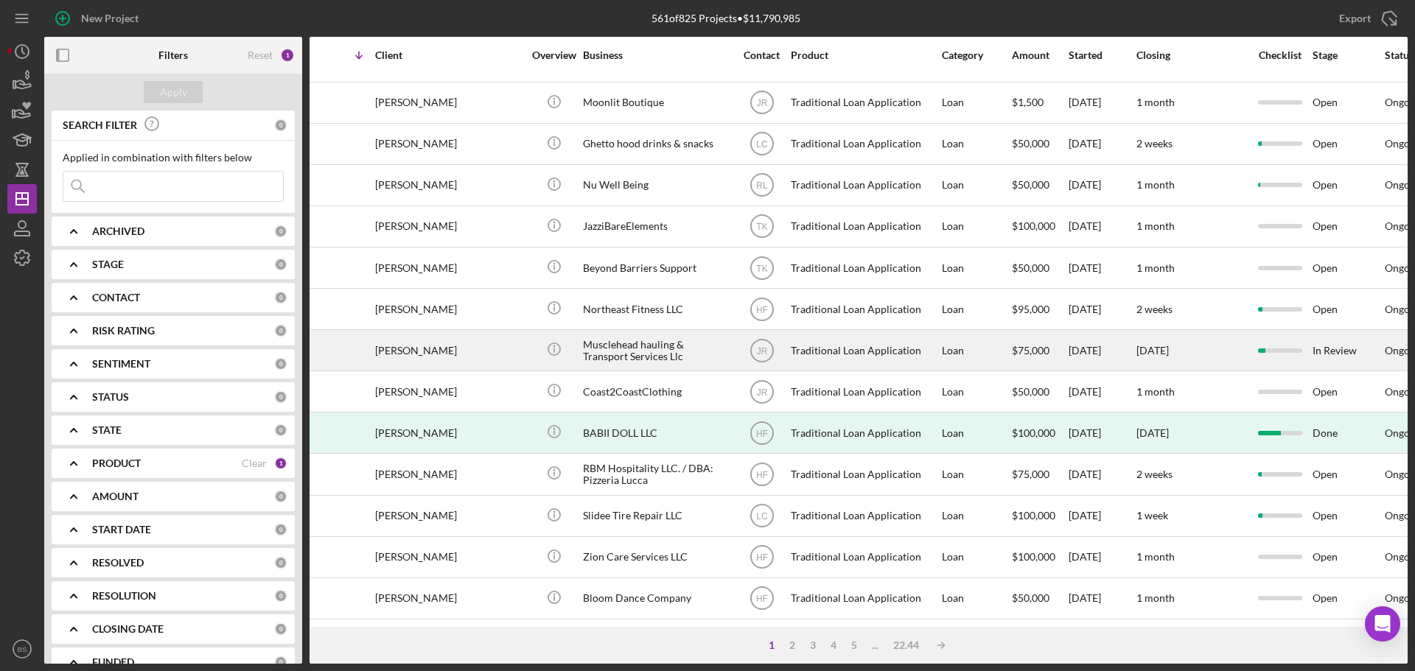
click at [393, 337] on div "[PERSON_NAME]" at bounding box center [448, 350] width 147 height 39
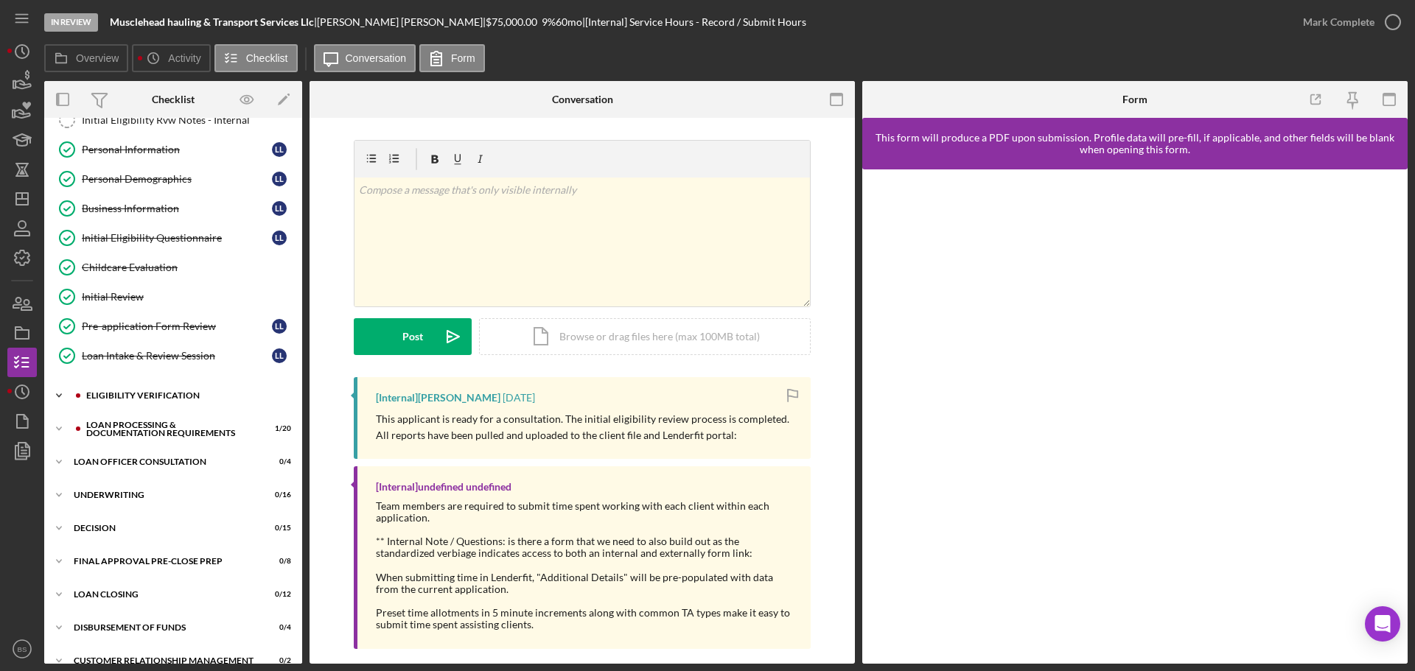
scroll to position [147, 0]
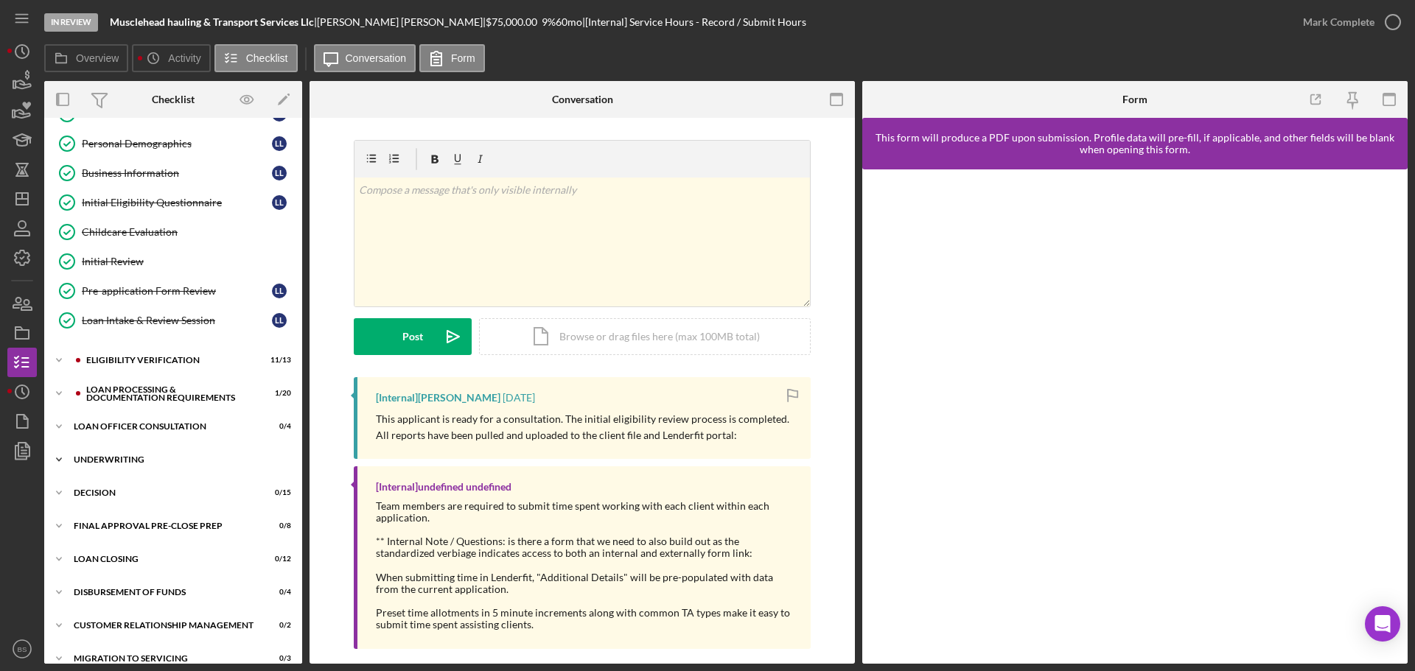
click at [244, 461] on div "Underwriting" at bounding box center [179, 459] width 210 height 9
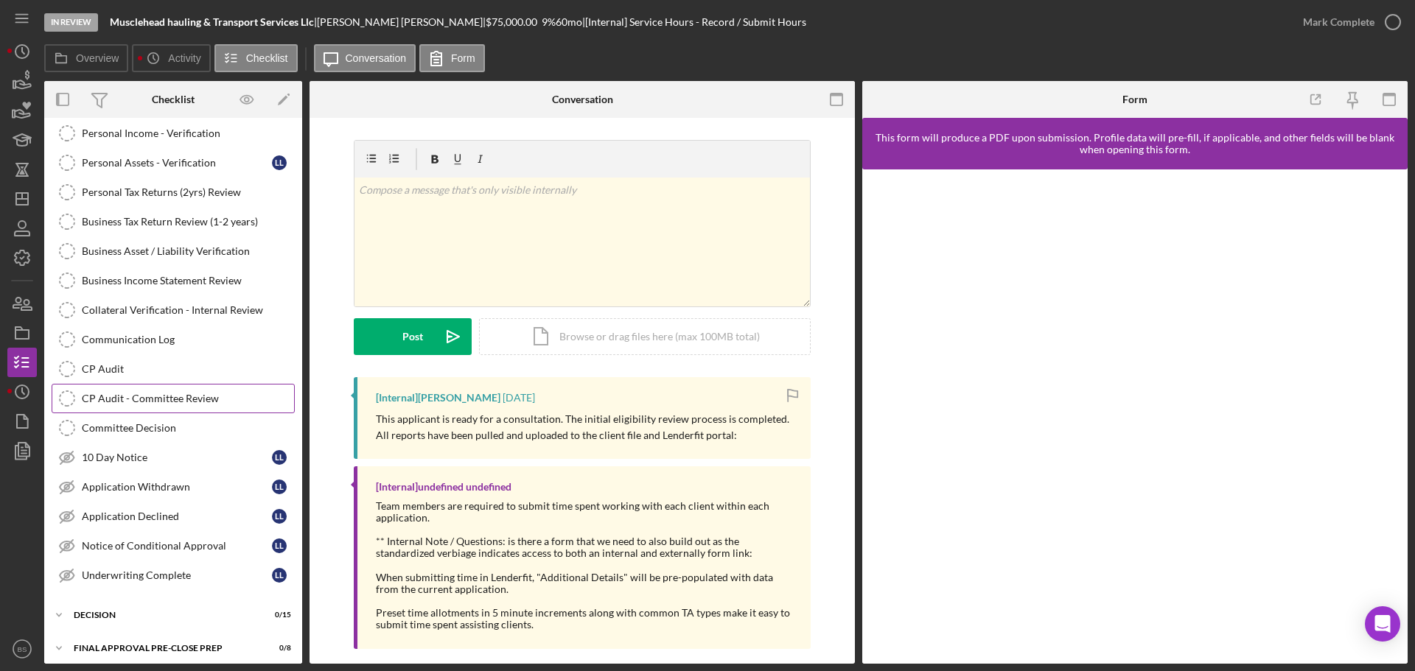
scroll to position [678, 0]
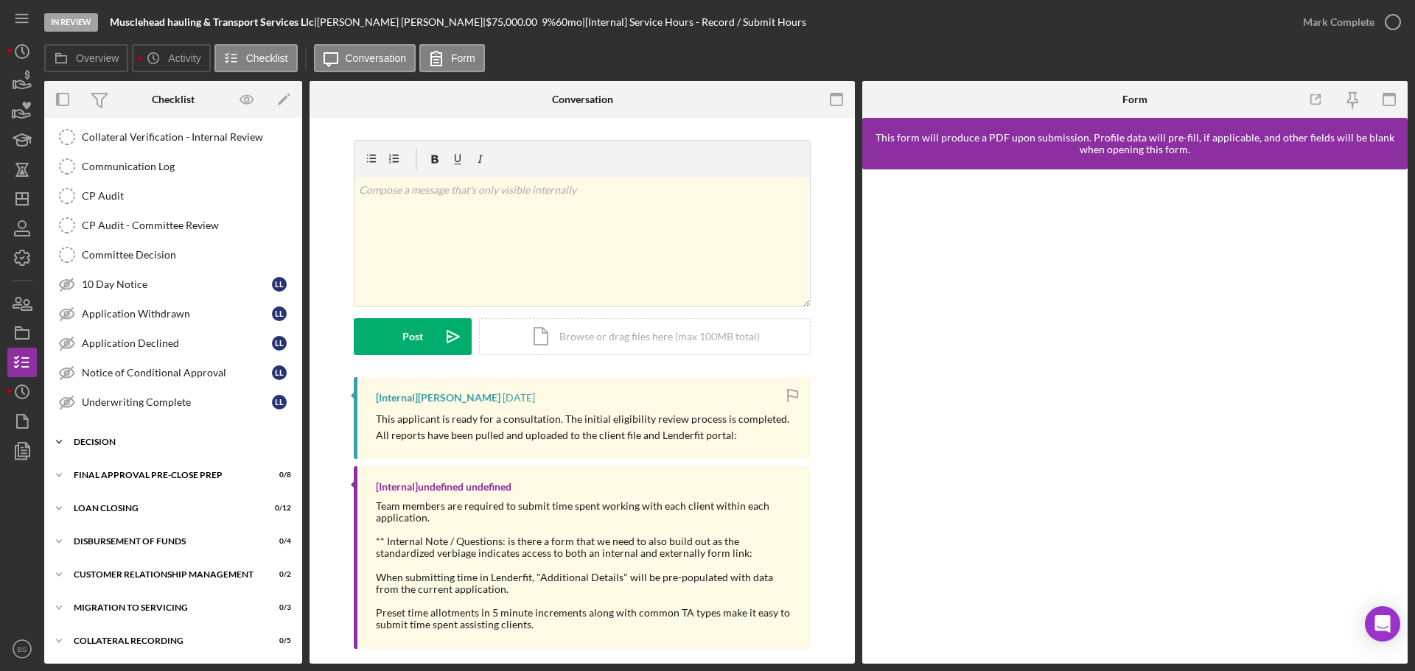
click at [225, 444] on div "Decision" at bounding box center [179, 442] width 210 height 9
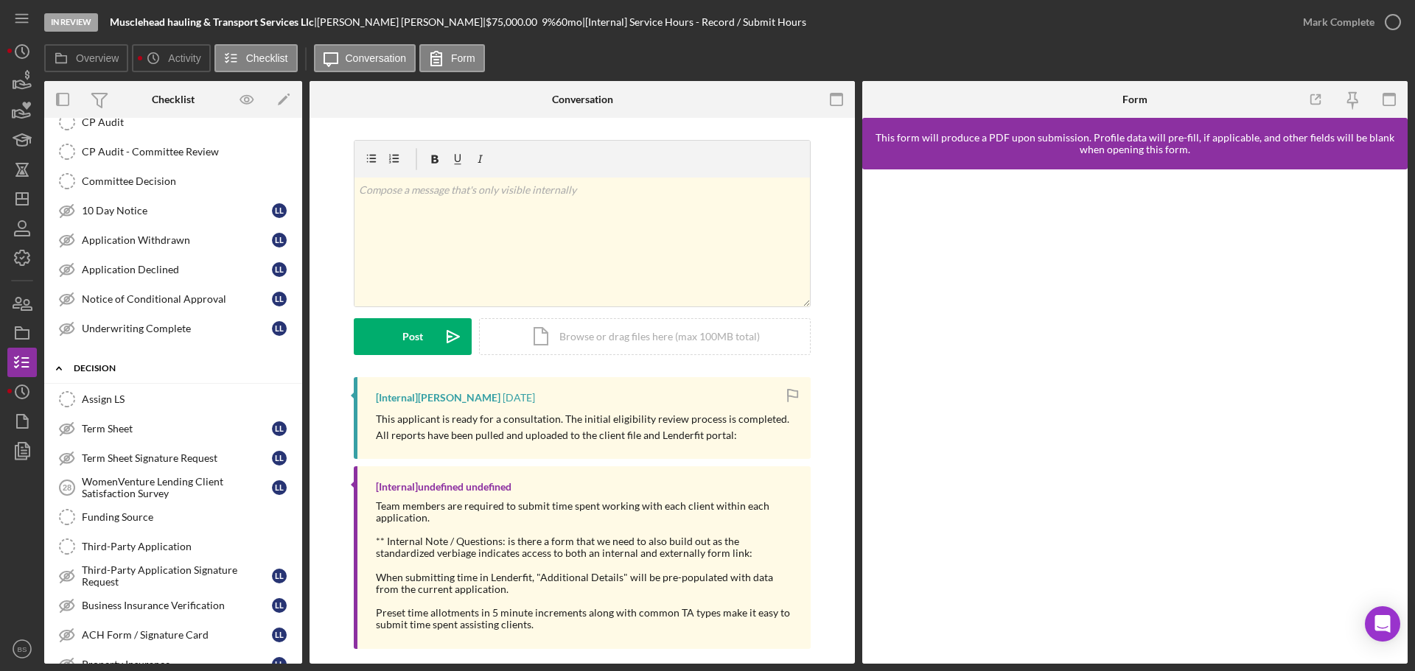
scroll to position [825, 0]
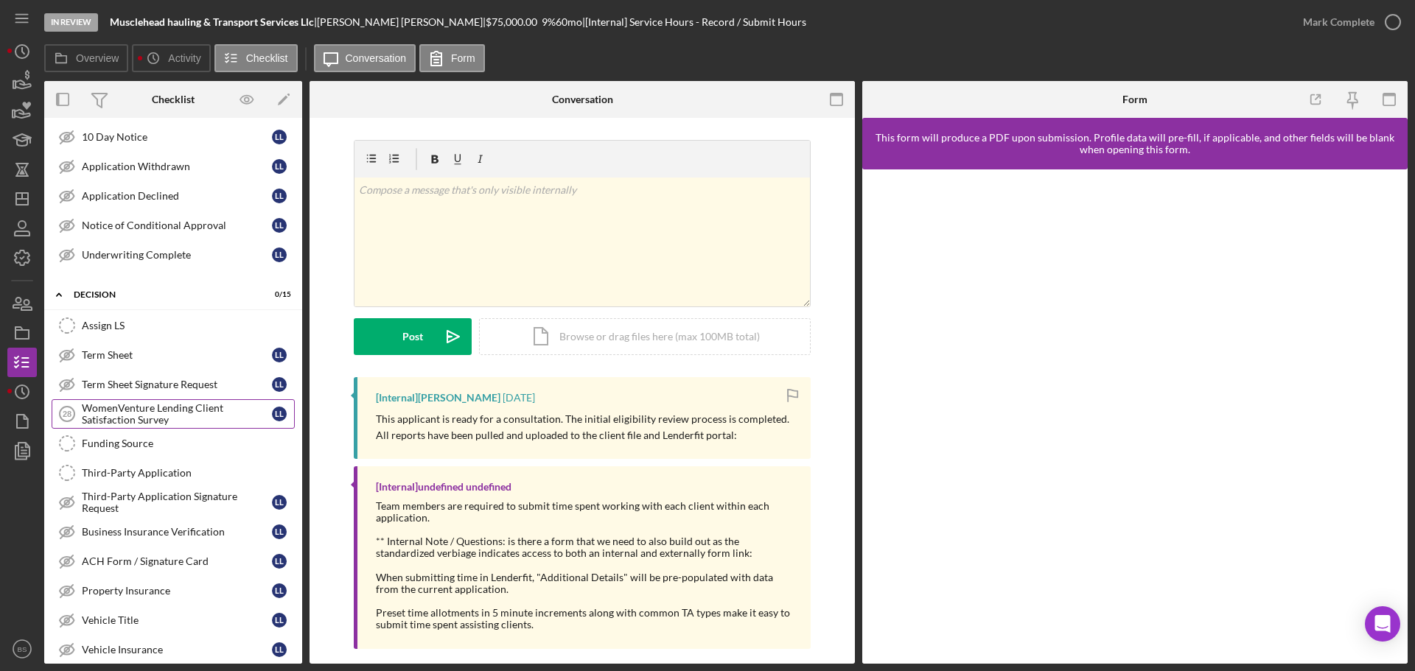
click at [207, 419] on div "WomenVenture Lending Client Satisfaction Survey" at bounding box center [177, 414] width 190 height 24
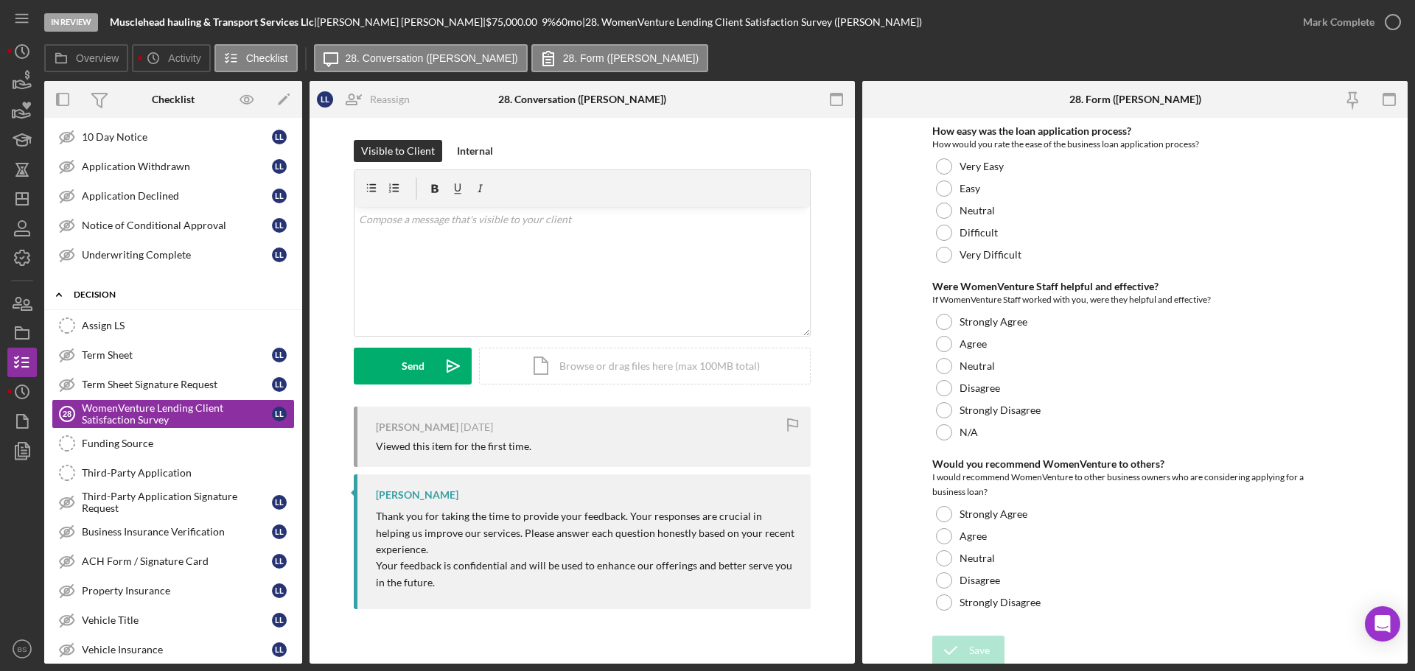
click at [57, 292] on icon "Icon/Expander" at bounding box center [58, 294] width 29 height 29
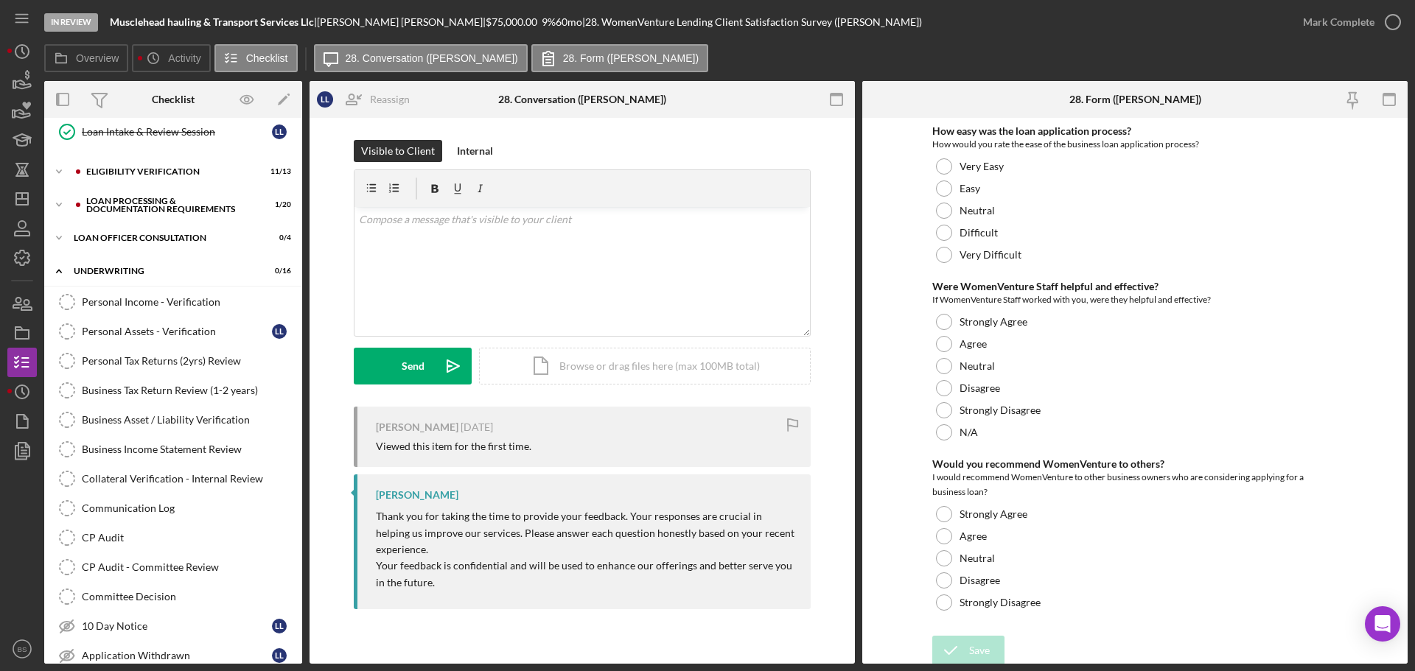
scroll to position [236, 0]
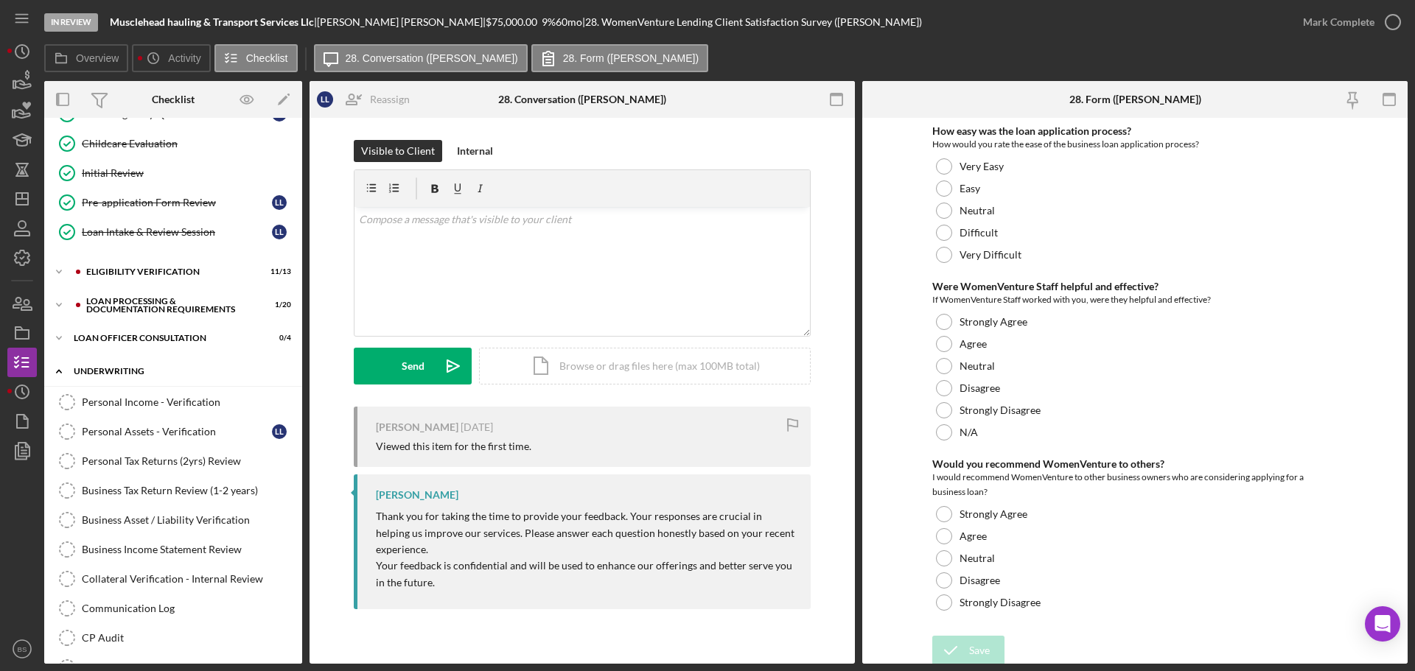
click at [57, 368] on icon "Icon/Expander" at bounding box center [58, 371] width 29 height 29
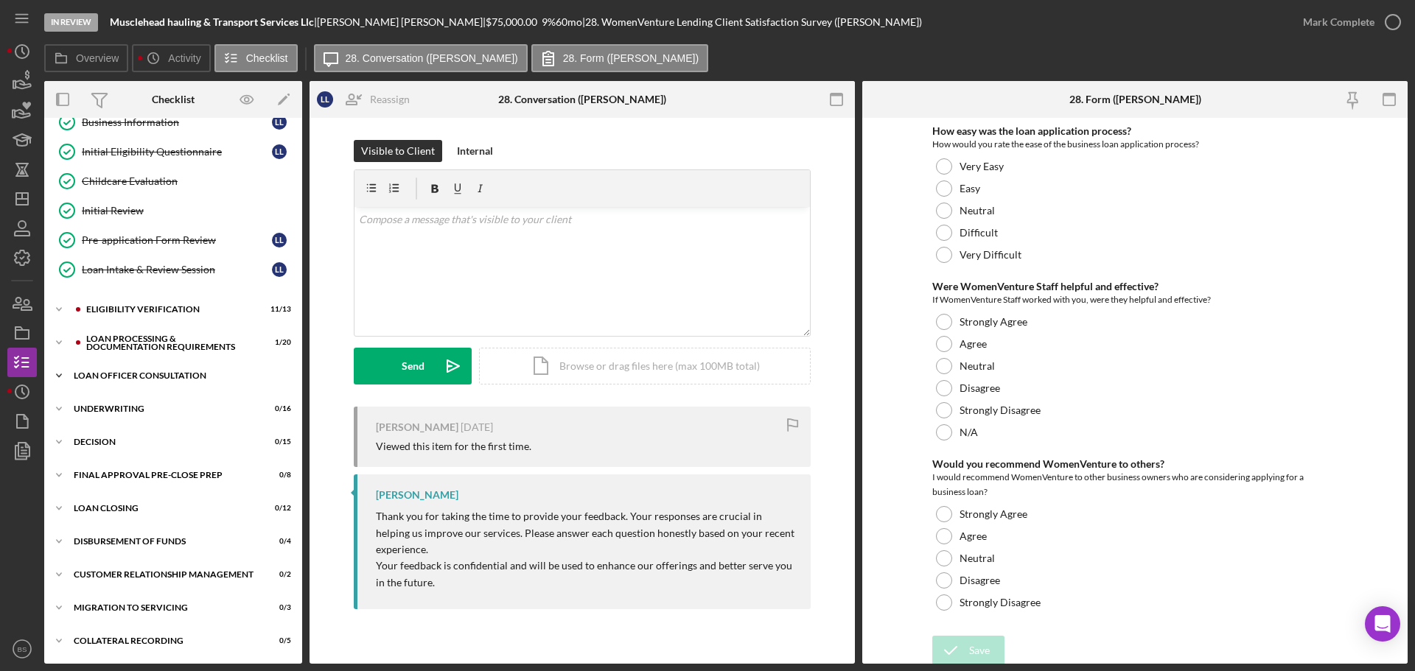
click at [68, 380] on icon "Icon/Expander" at bounding box center [58, 375] width 29 height 29
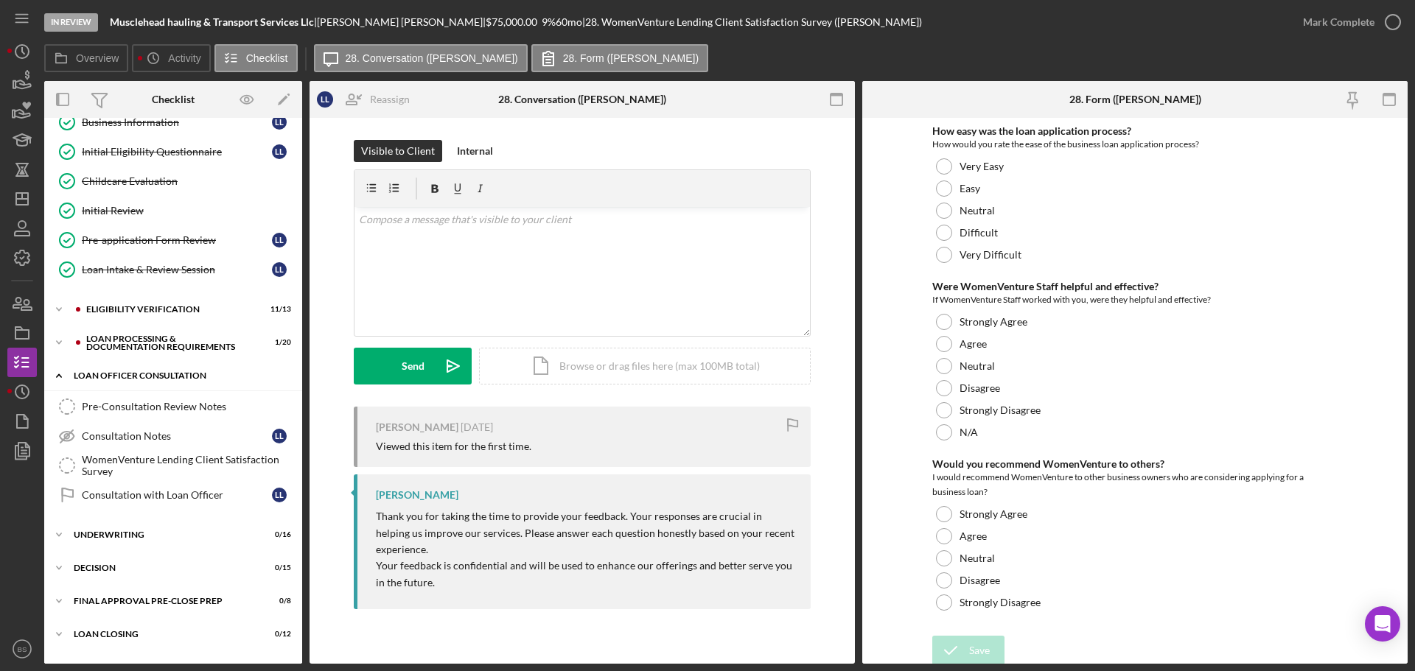
scroll to position [236, 0]
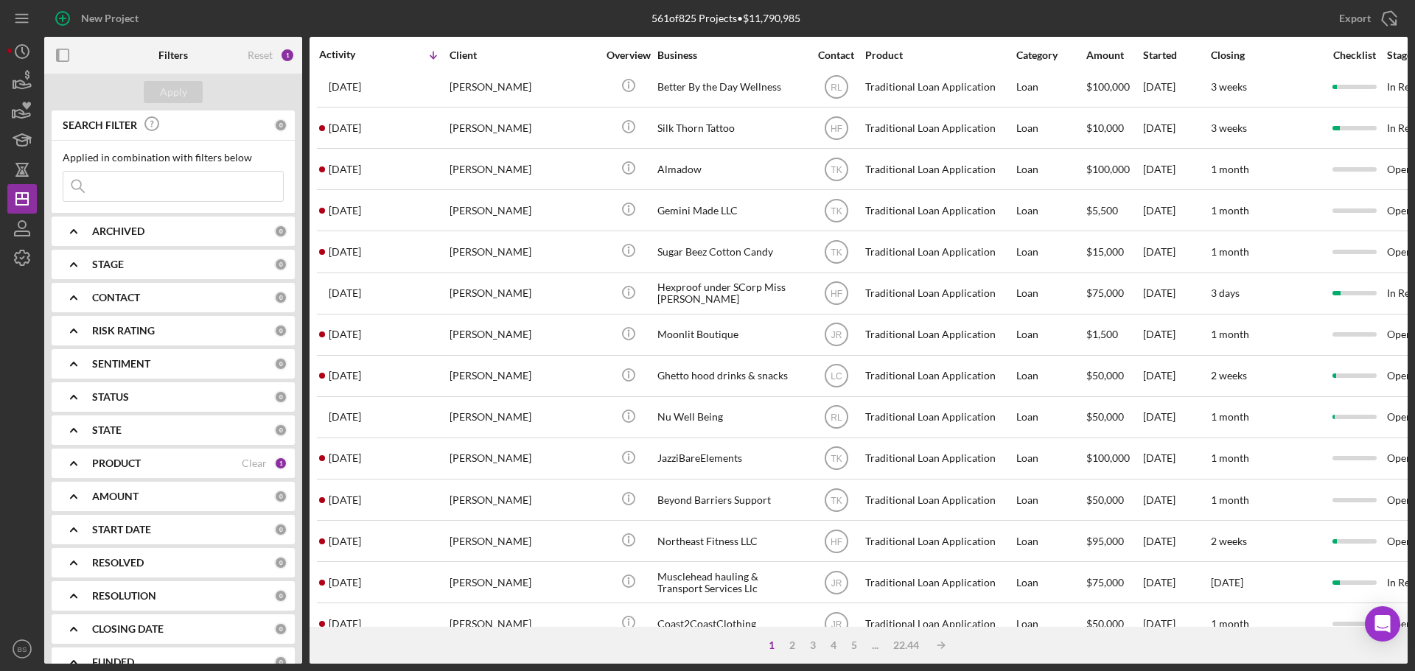
scroll to position [368, 0]
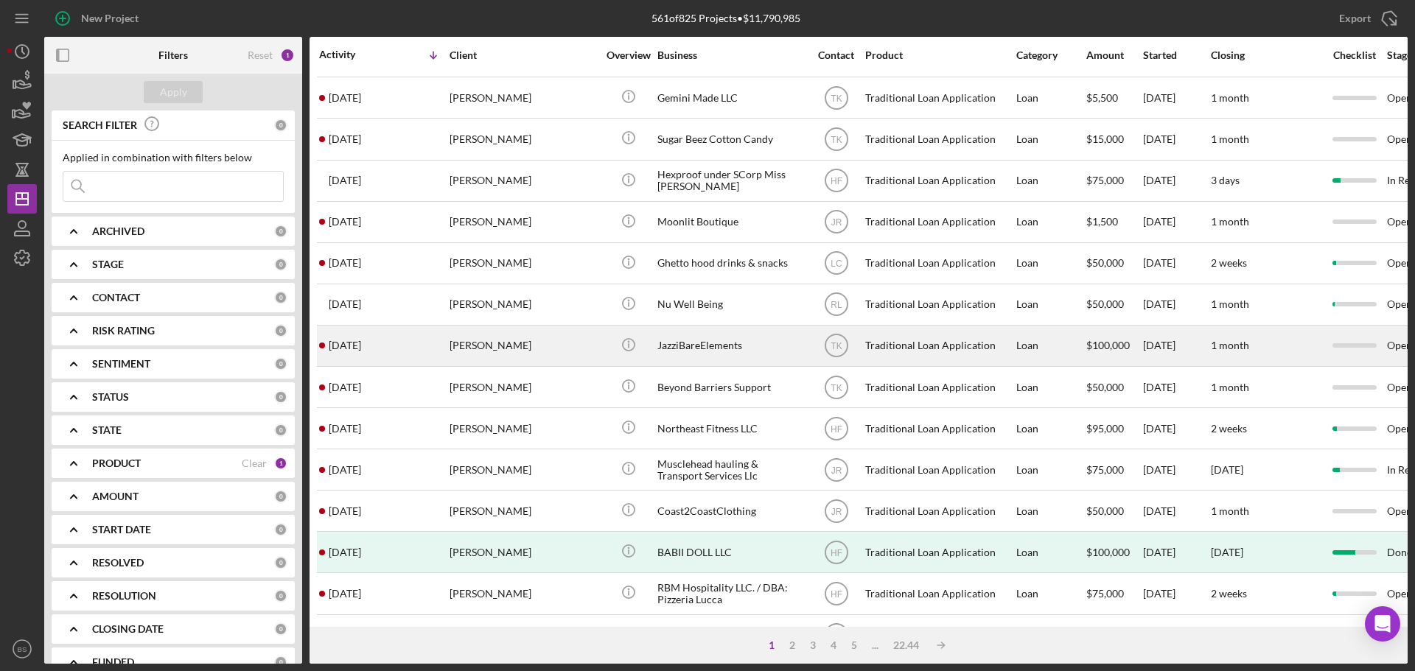
drag, startPoint x: 449, startPoint y: 360, endPoint x: 462, endPoint y: 365, distance: 14.0
click at [462, 365] on tr "[DATE] [PERSON_NAME] [PERSON_NAME] Icon/Info JazziBareElements TK Traditional L…" at bounding box center [1190, 345] width 1747 height 41
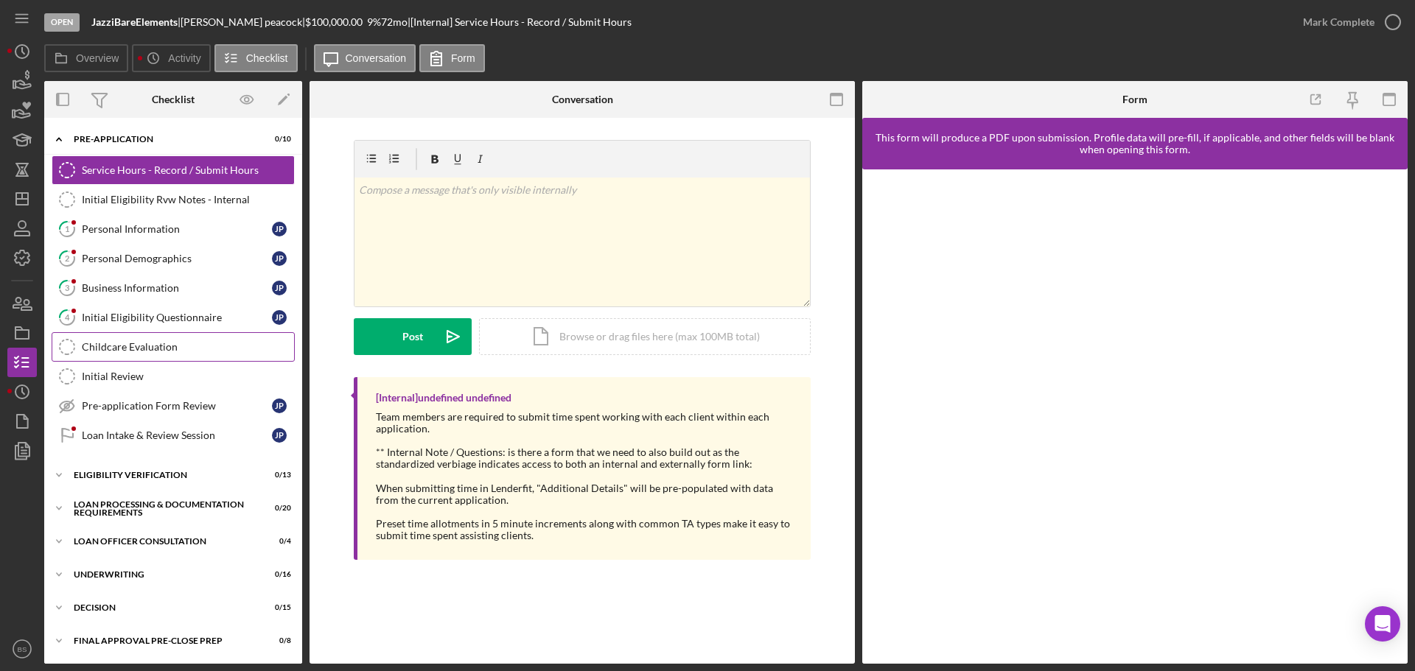
scroll to position [74, 0]
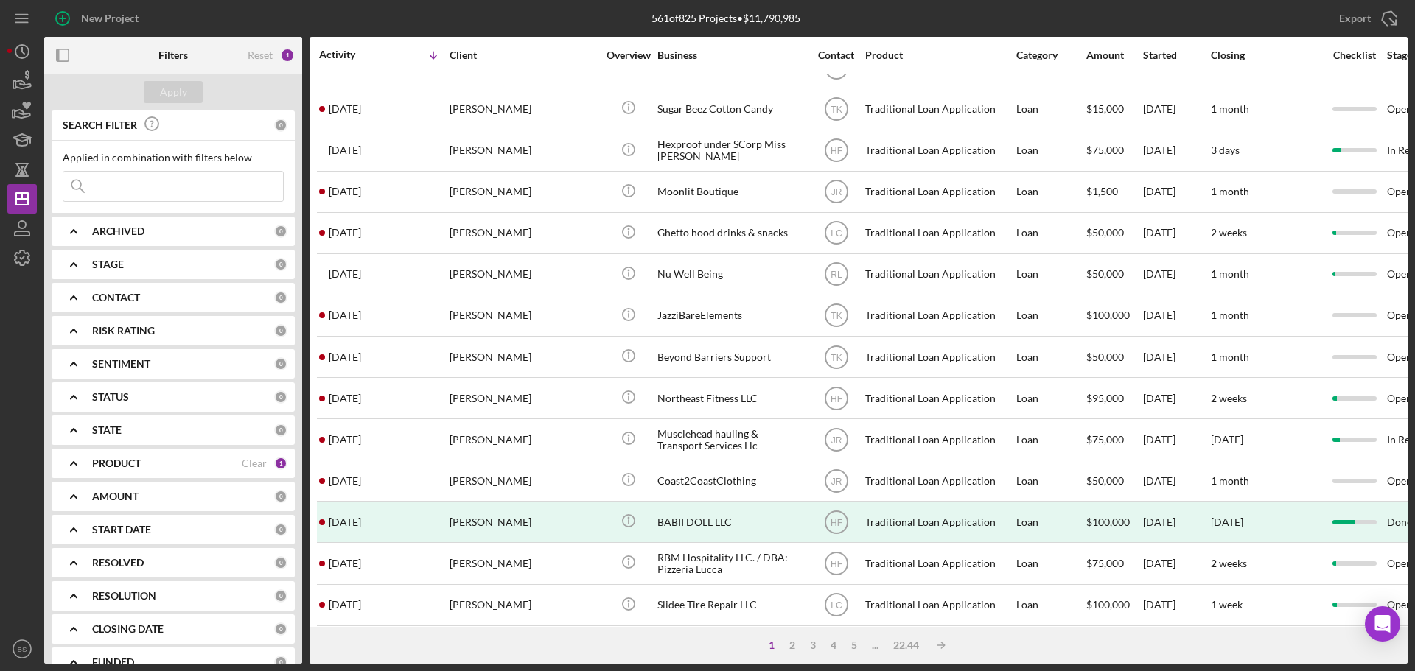
scroll to position [442, 0]
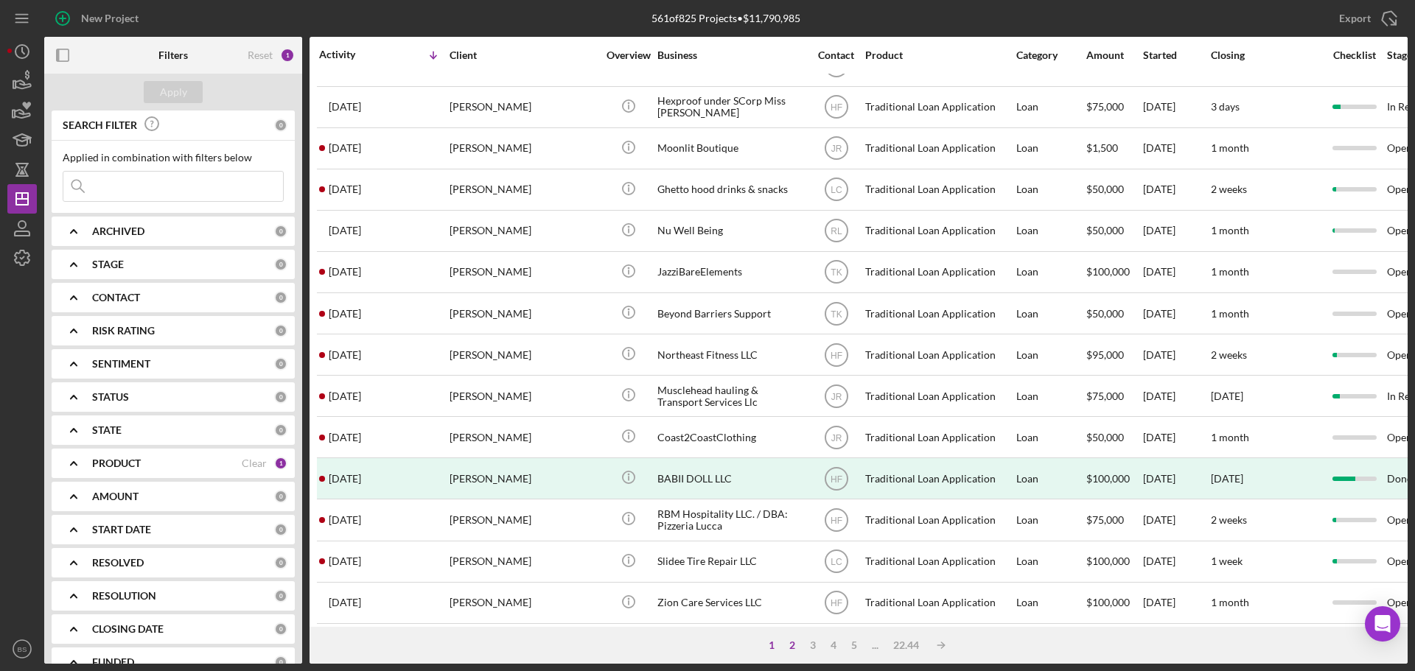
click at [791, 646] on div "2" at bounding box center [792, 646] width 21 height 12
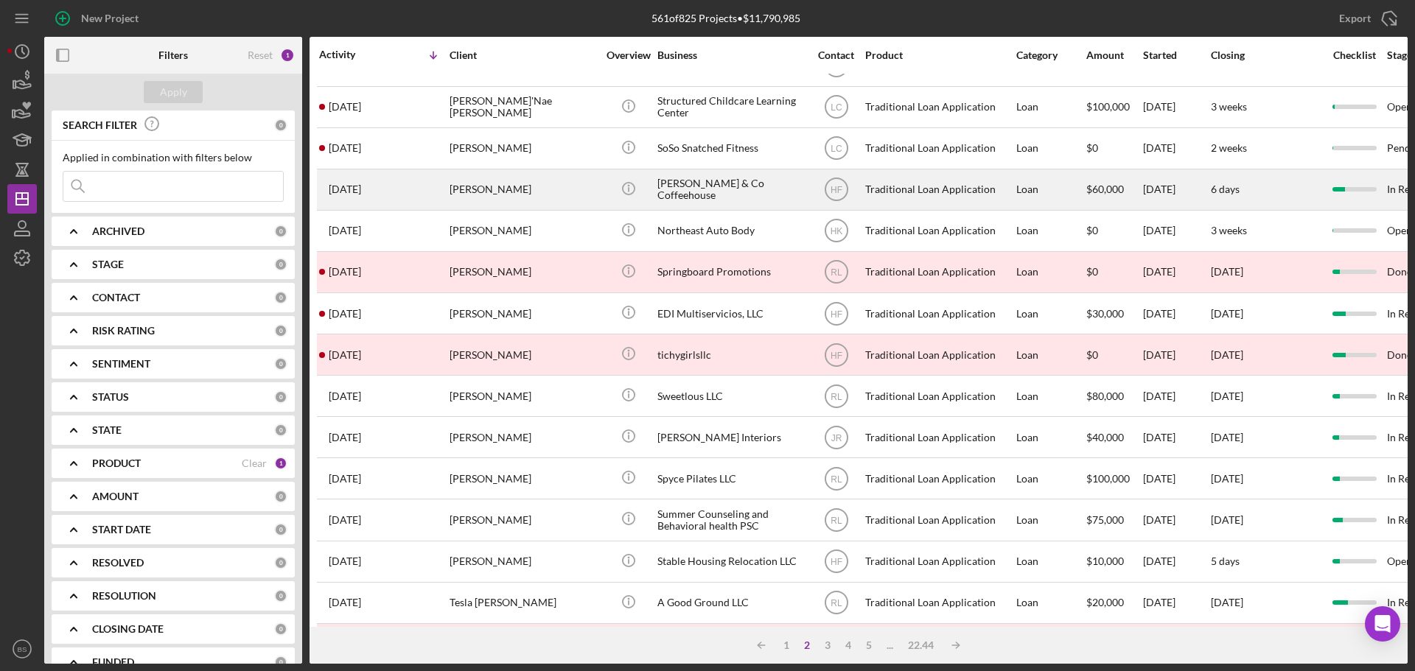
click at [508, 183] on div "[PERSON_NAME]" at bounding box center [523, 189] width 147 height 39
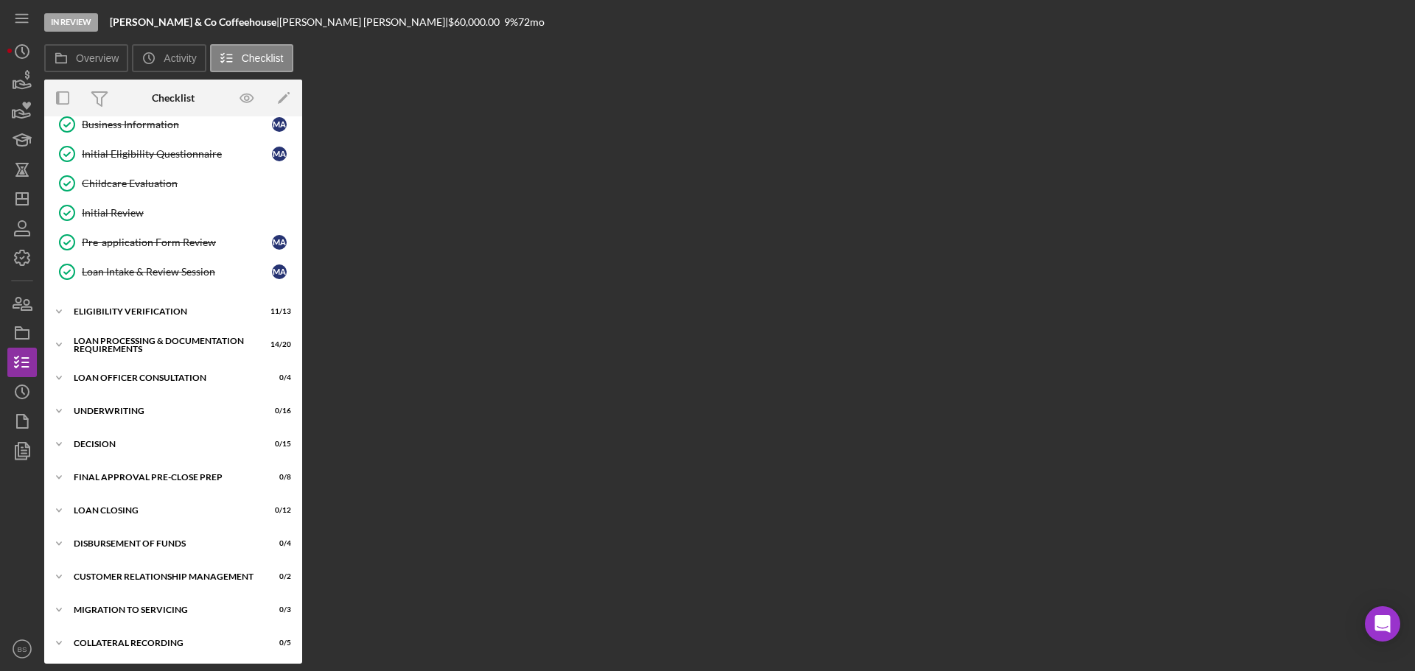
scroll to position [164, 0]
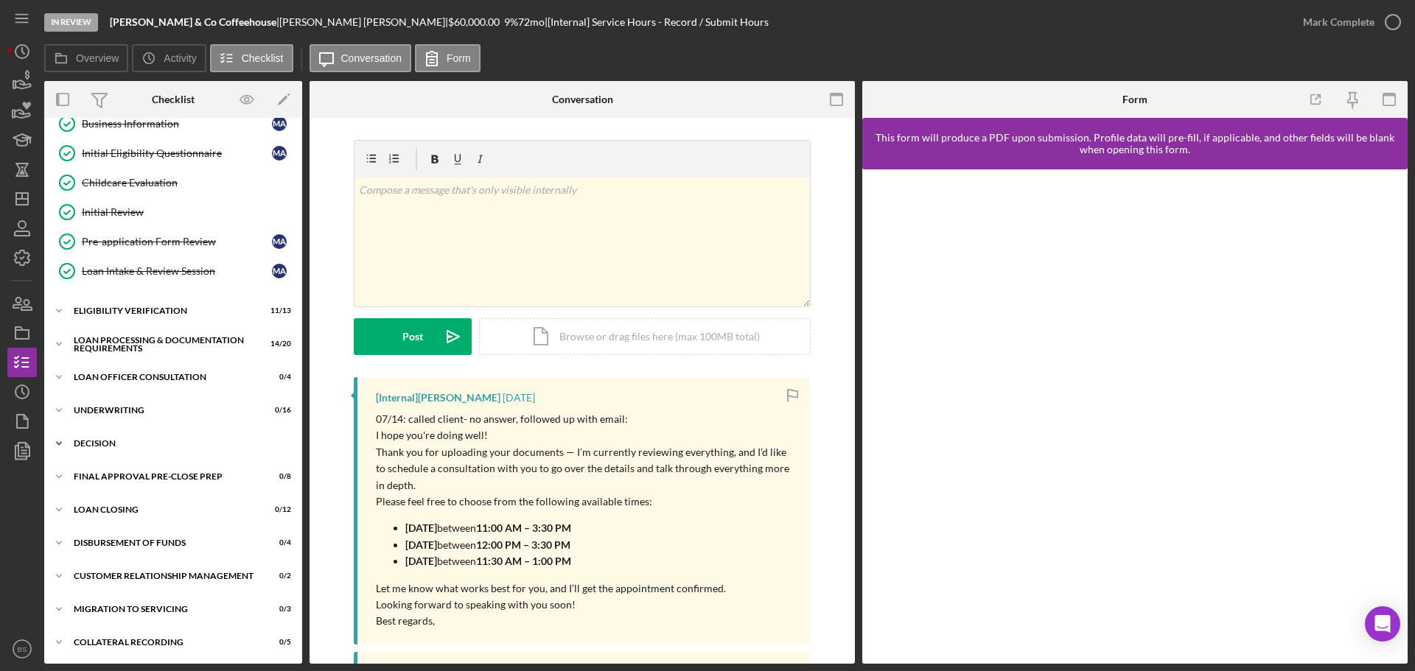
click at [214, 447] on div "Decision" at bounding box center [179, 443] width 210 height 9
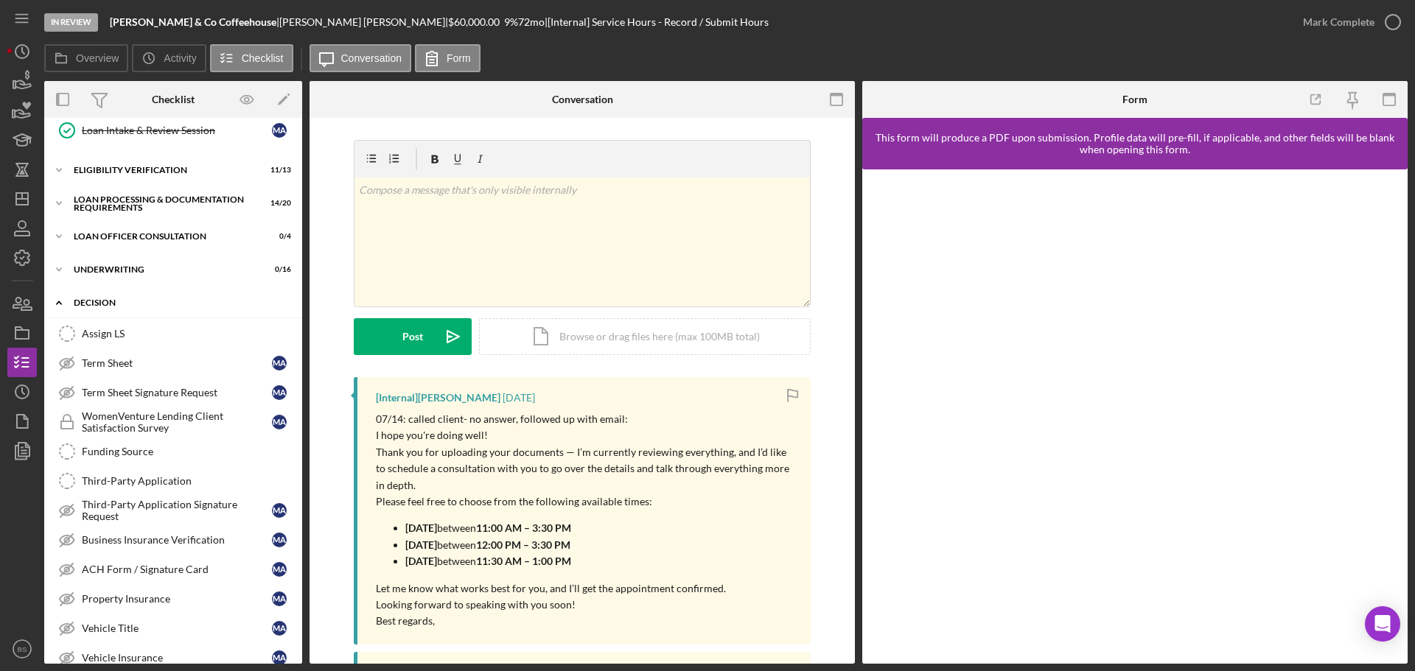
scroll to position [312, 0]
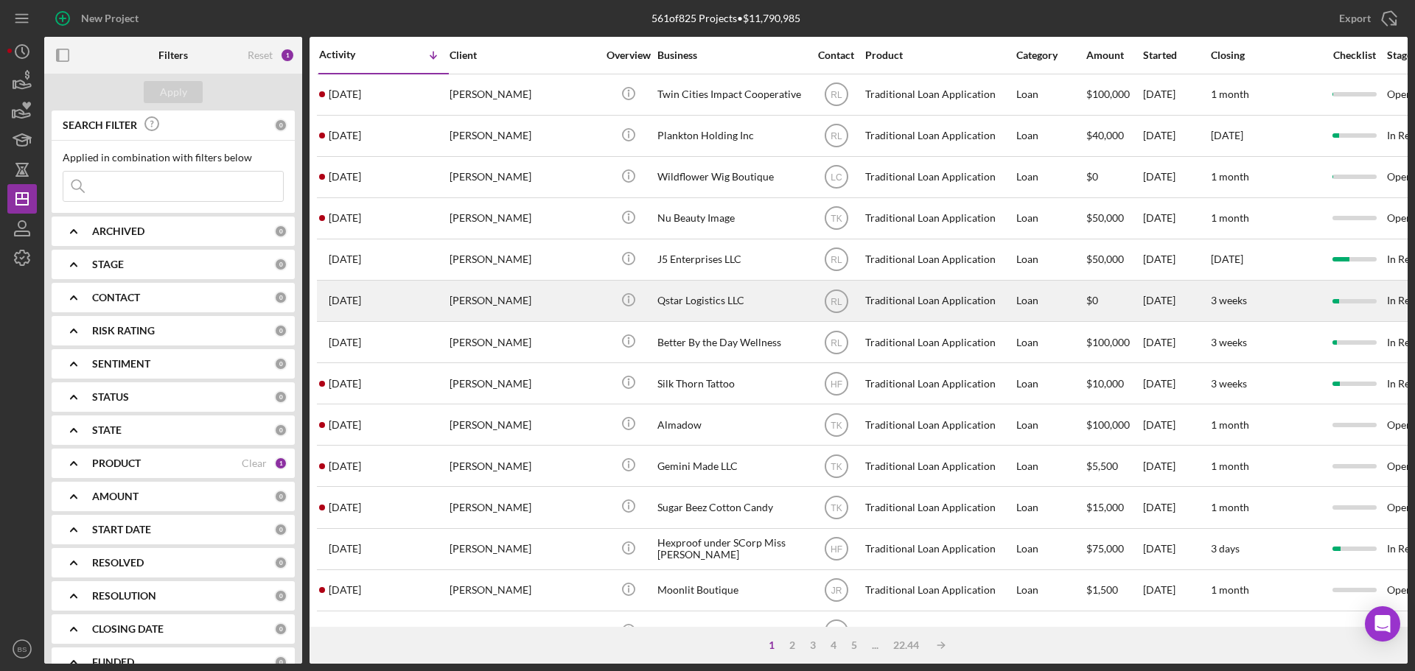
click at [487, 291] on div "[PERSON_NAME]" at bounding box center [523, 300] width 147 height 39
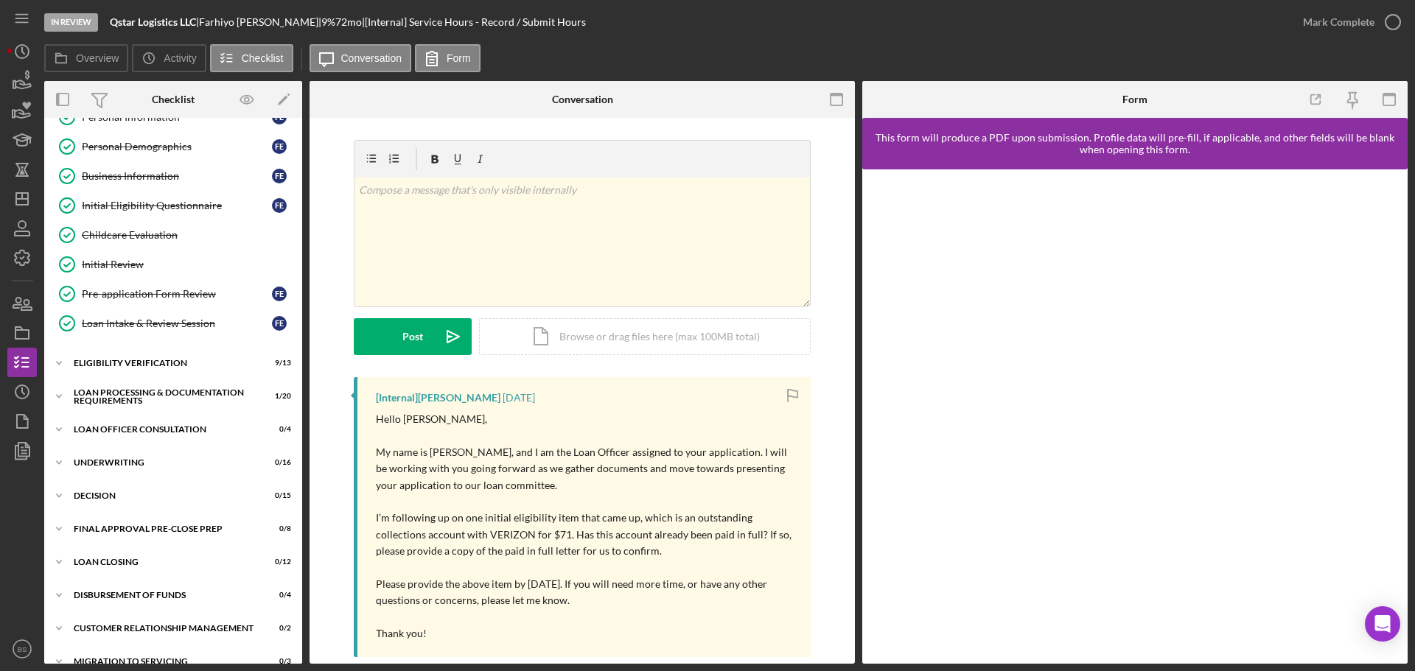
scroll to position [147, 0]
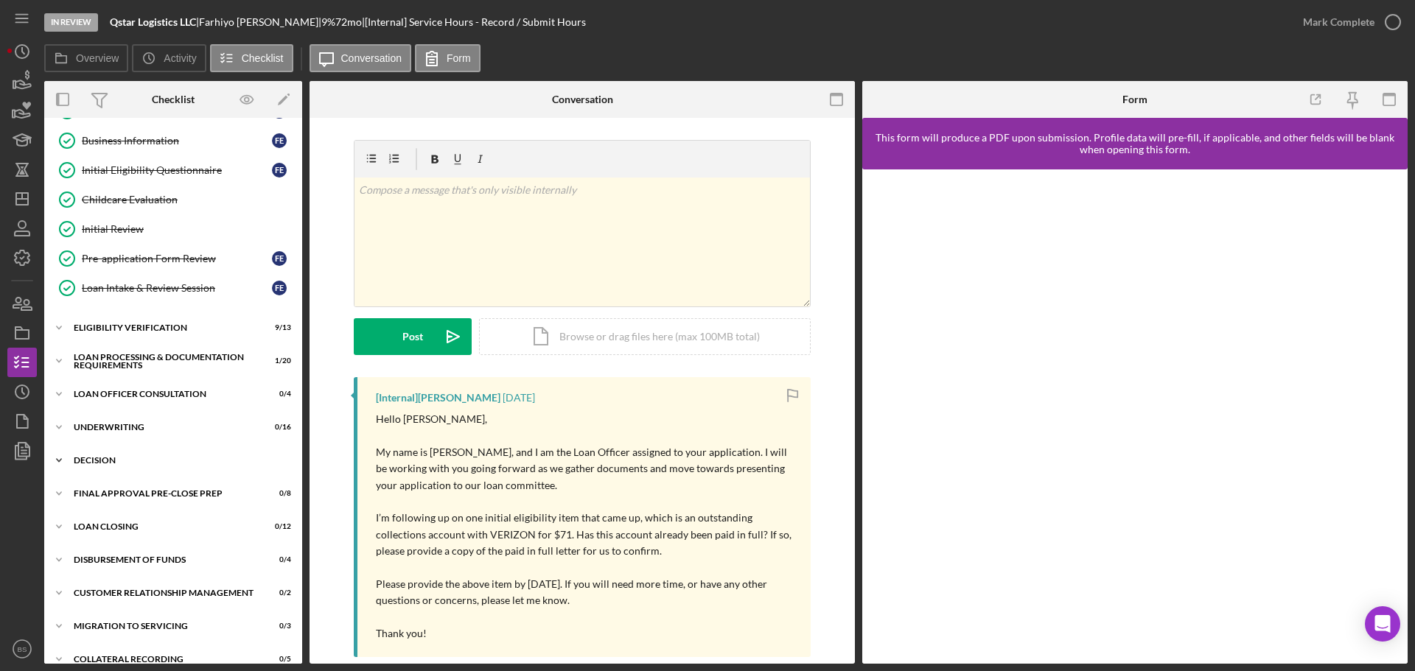
click at [197, 458] on div "Decision" at bounding box center [179, 460] width 210 height 9
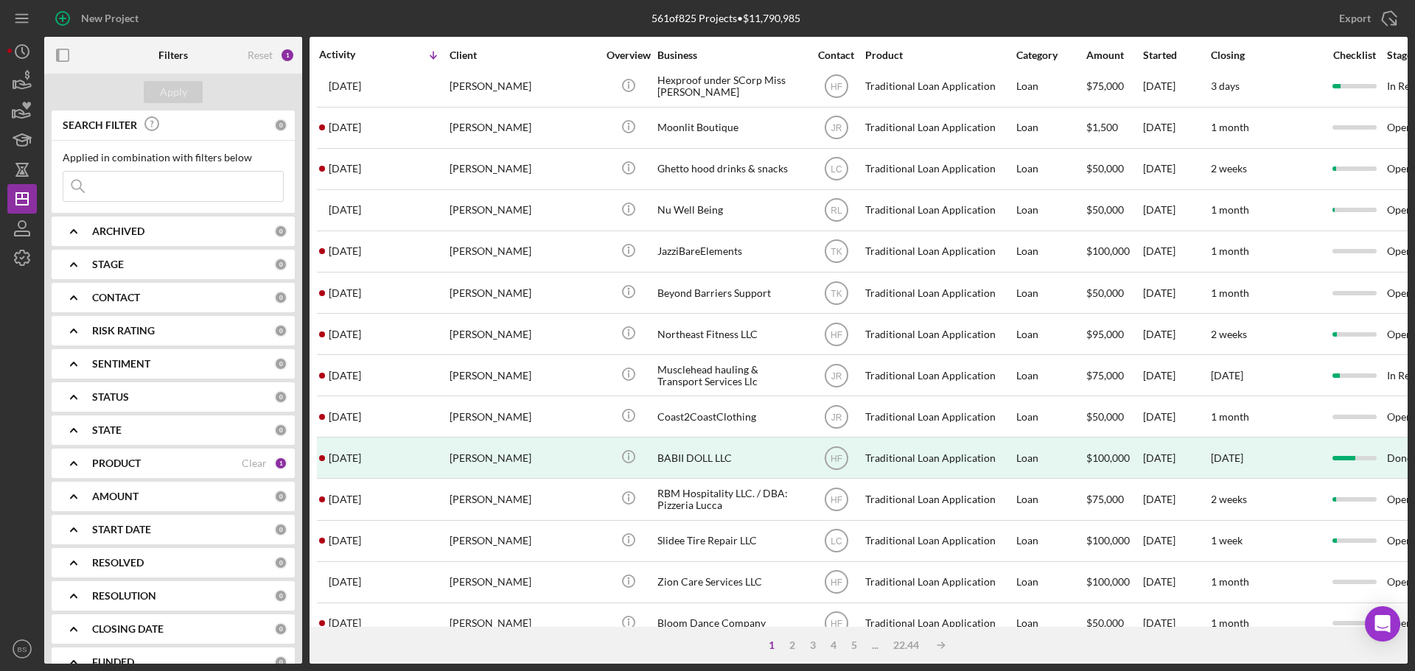
scroll to position [499, 0]
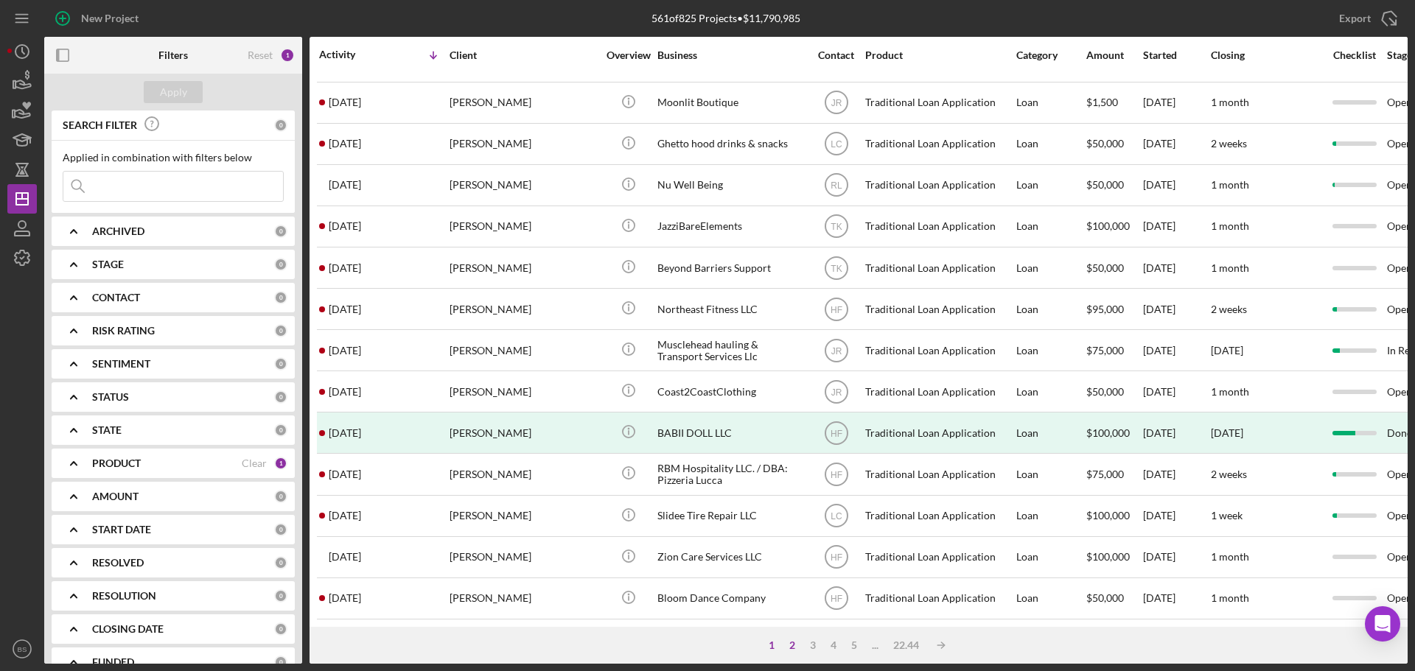
click at [797, 643] on div "2" at bounding box center [792, 646] width 21 height 12
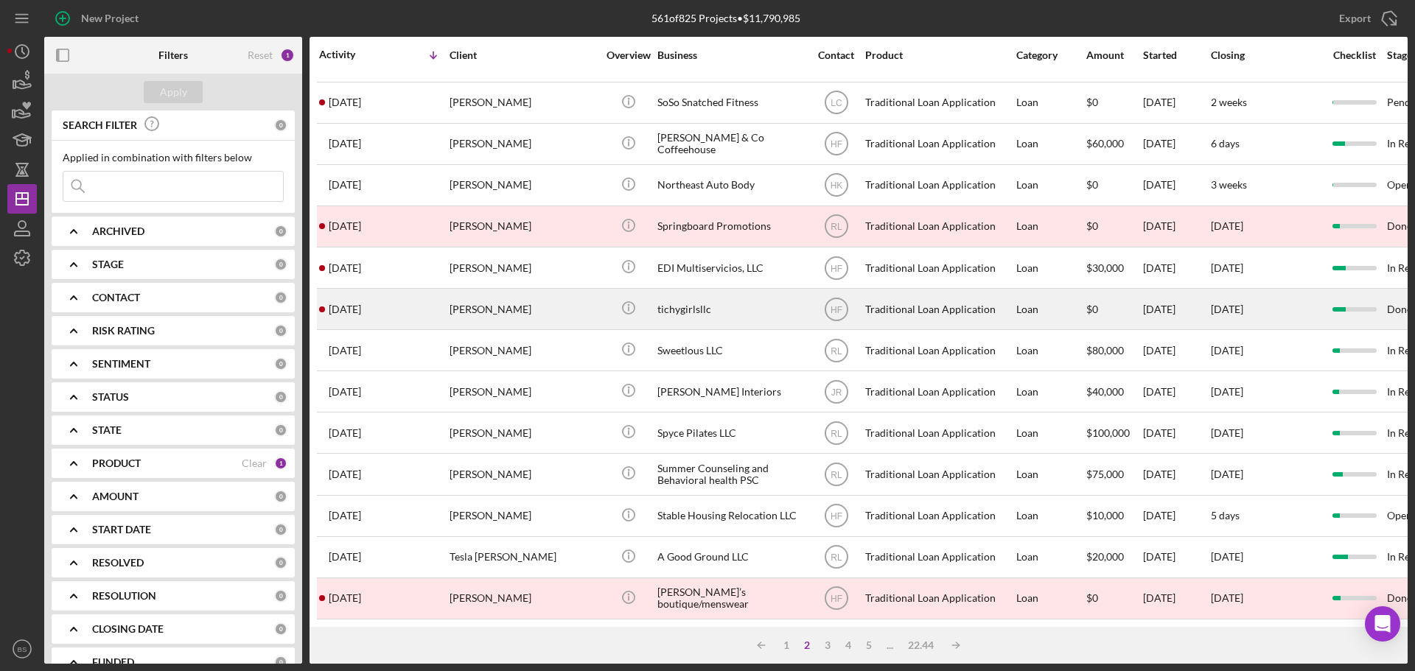
click at [494, 306] on div "[PERSON_NAME]" at bounding box center [523, 309] width 147 height 39
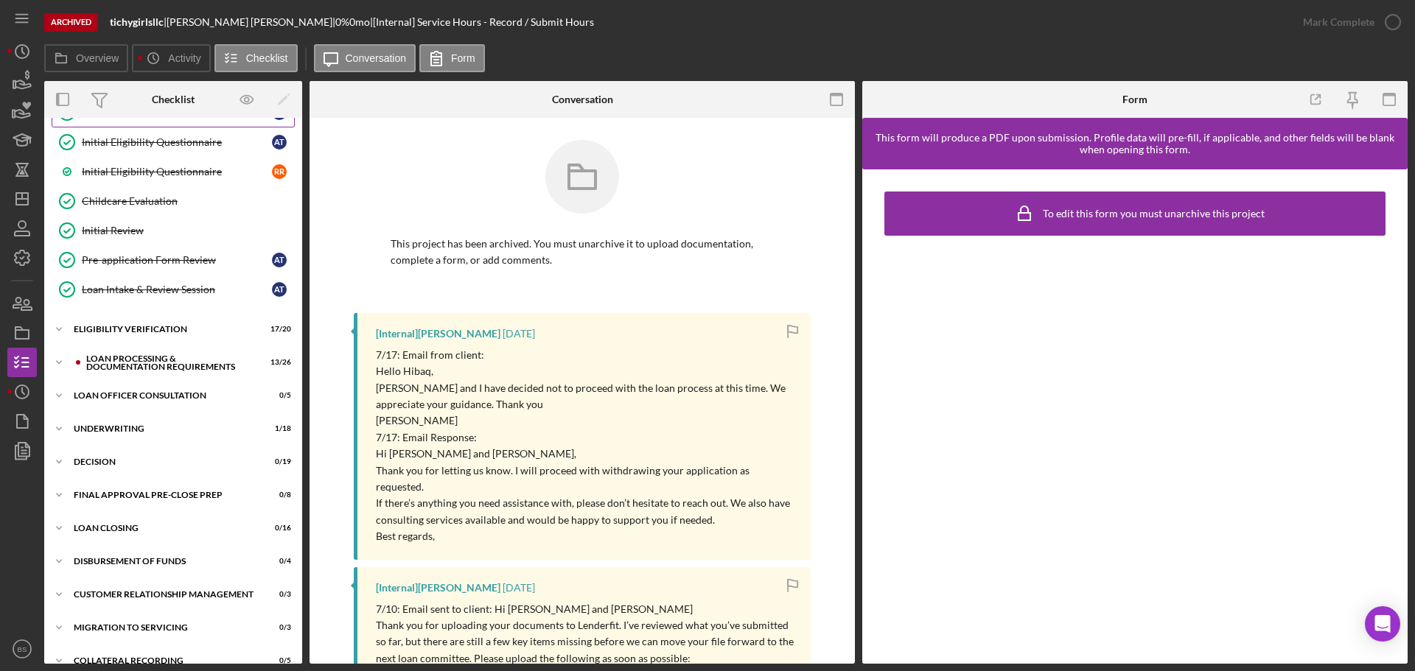
scroll to position [287, 0]
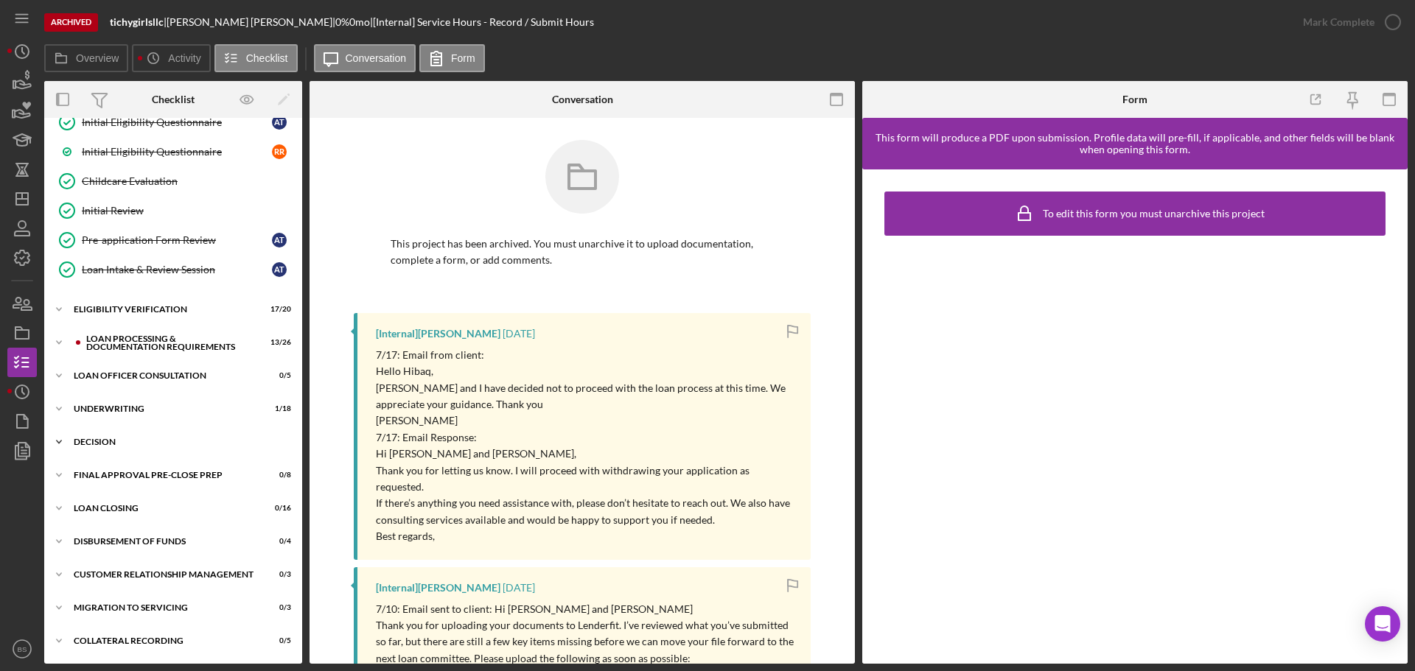
click at [167, 446] on div "Decision" at bounding box center [179, 442] width 210 height 9
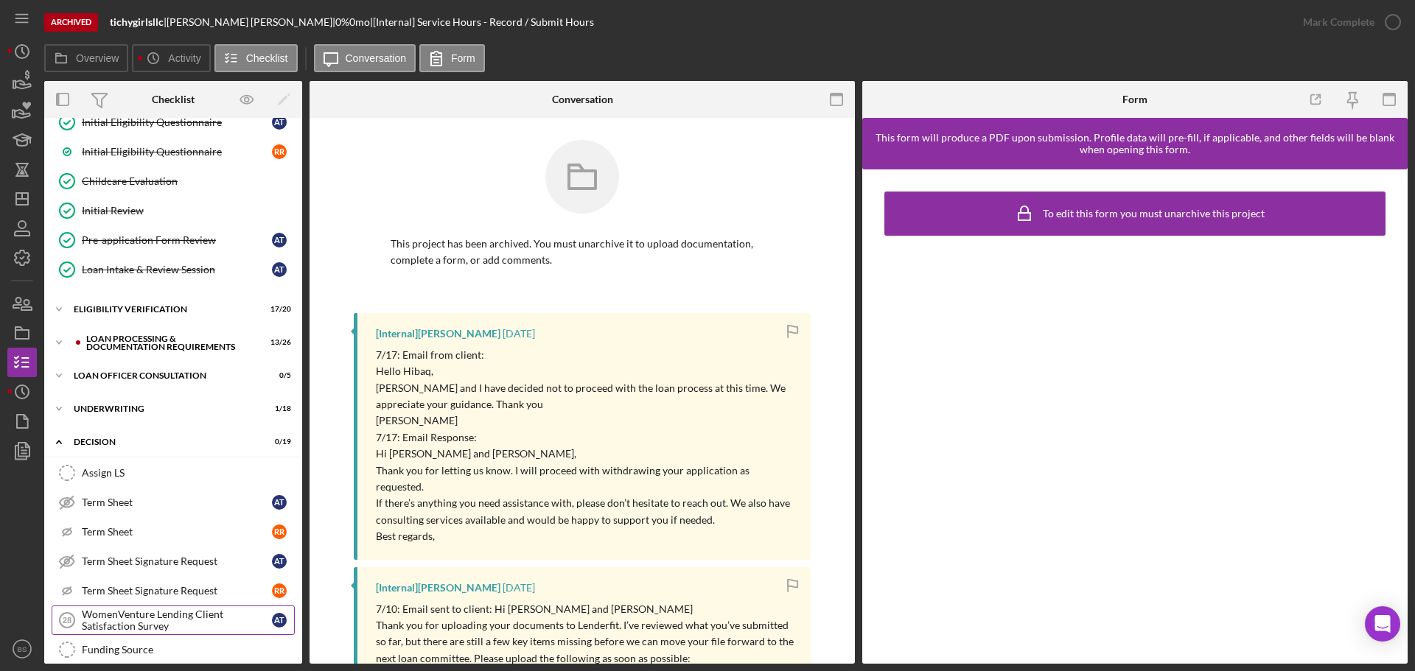
click at [156, 616] on div "WomenVenture Lending Client Satisfaction Survey" at bounding box center [177, 621] width 190 height 24
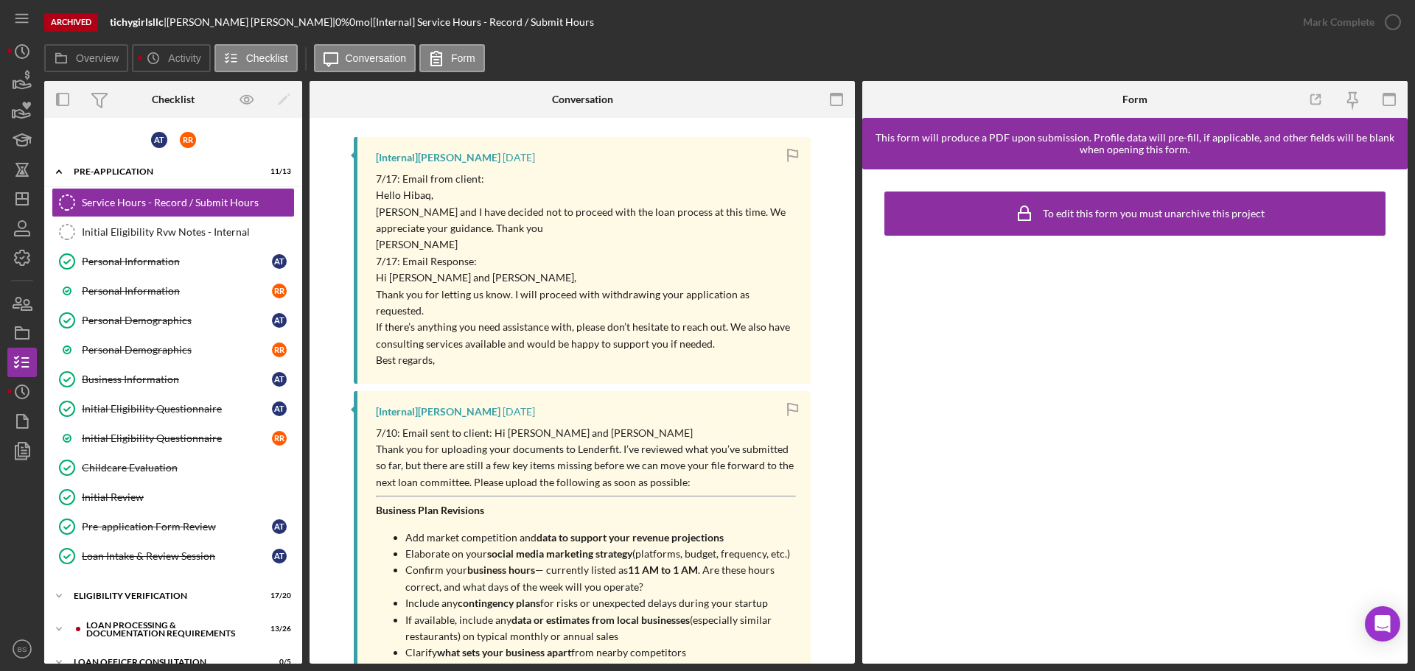
scroll to position [221, 0]
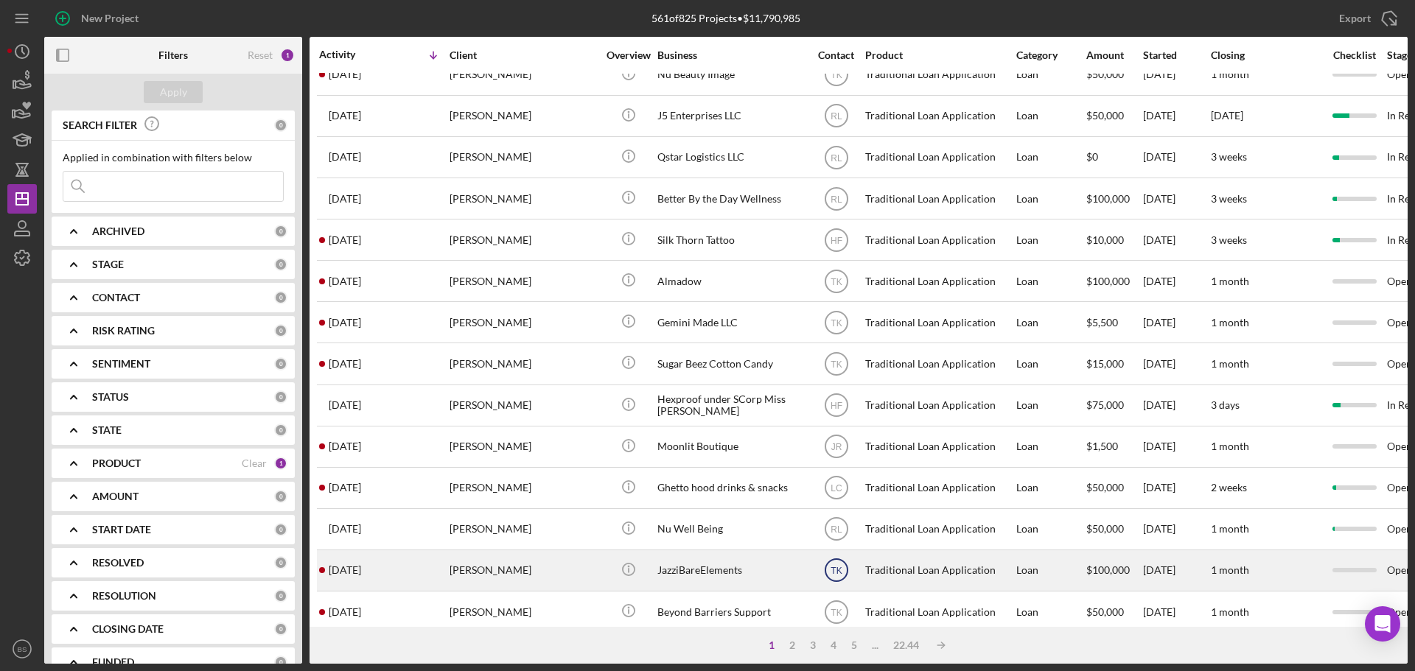
scroll to position [147, 0]
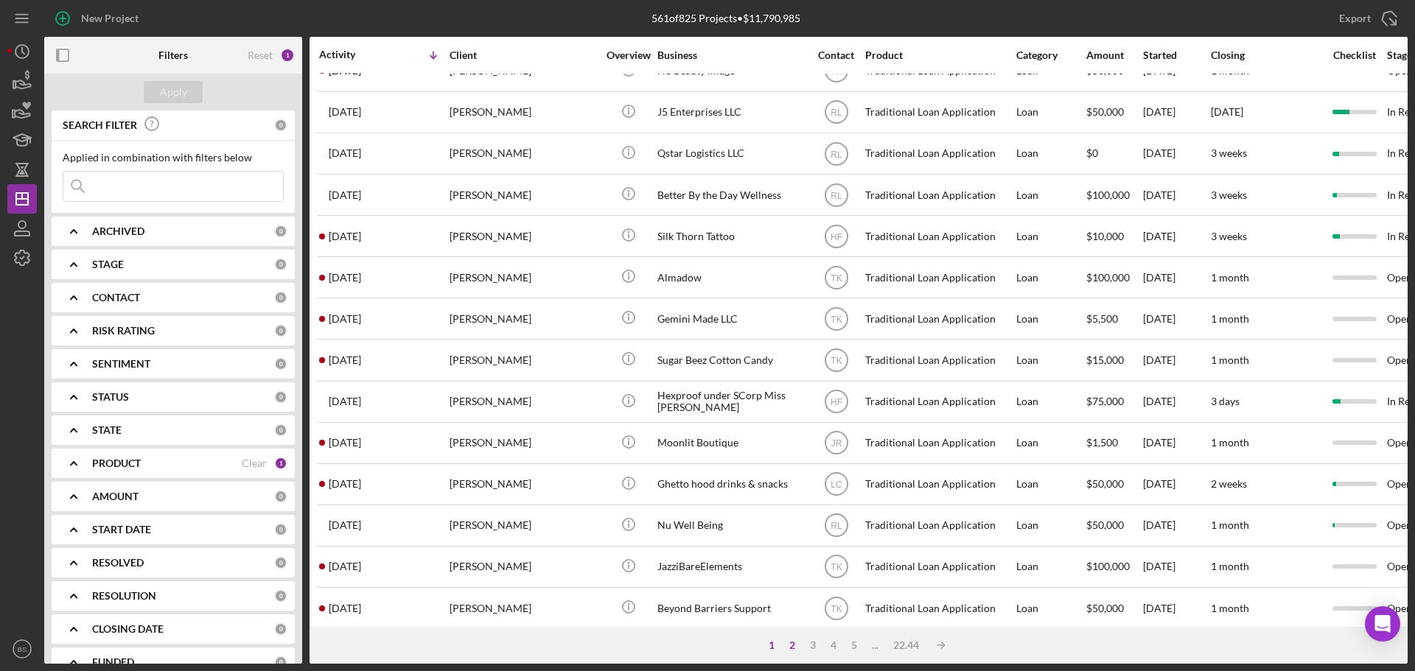
click at [795, 646] on div "2" at bounding box center [792, 646] width 21 height 12
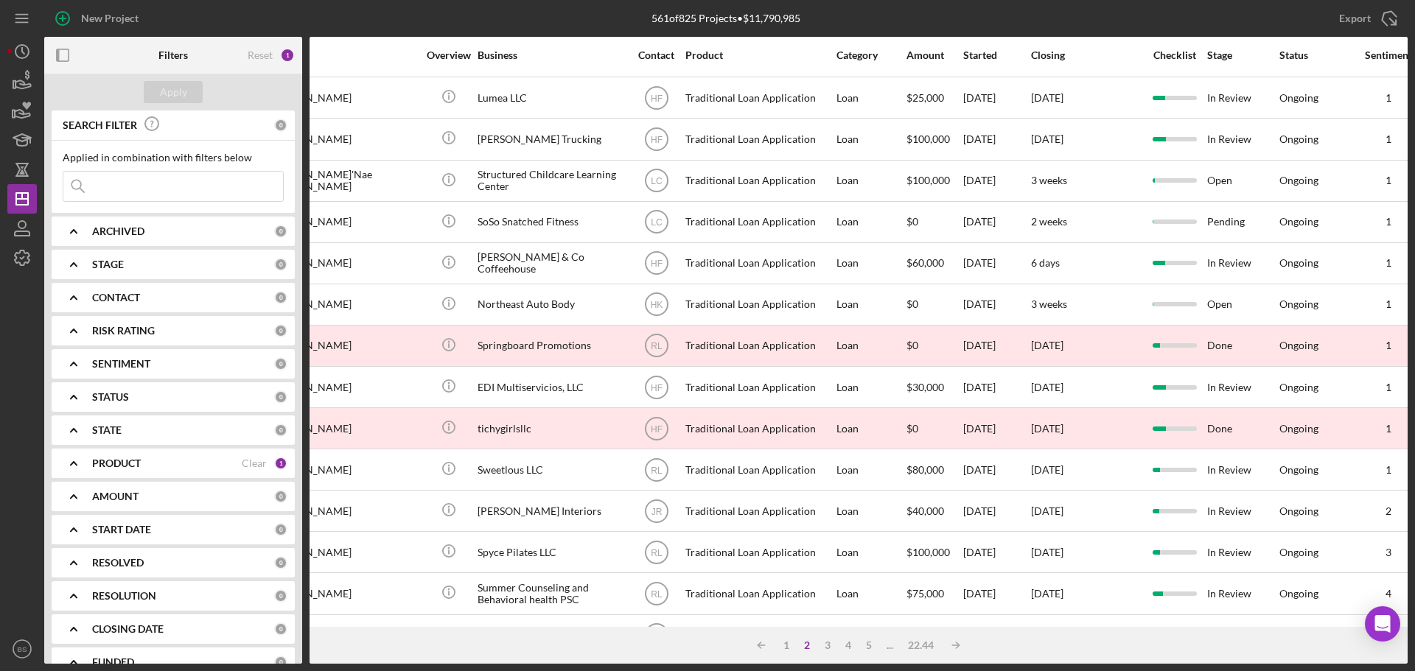
scroll to position [368, 0]
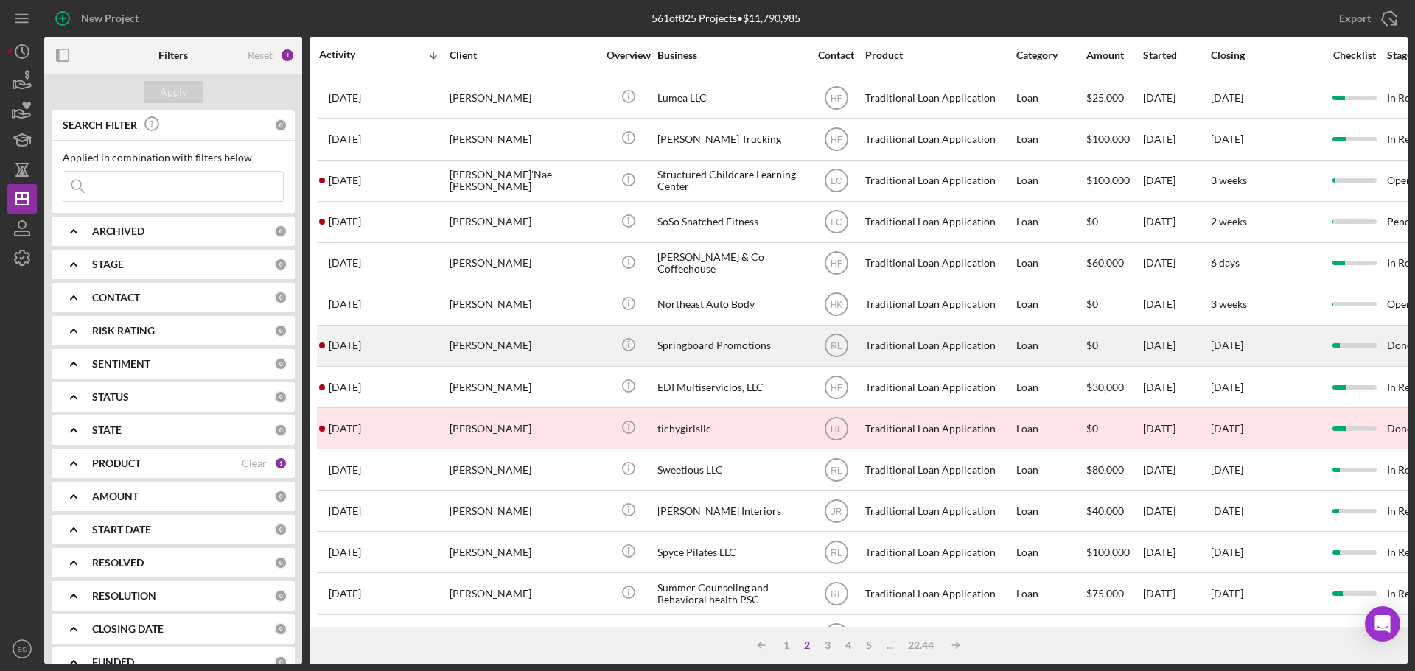
click at [467, 347] on div "[PERSON_NAME]" at bounding box center [523, 345] width 147 height 39
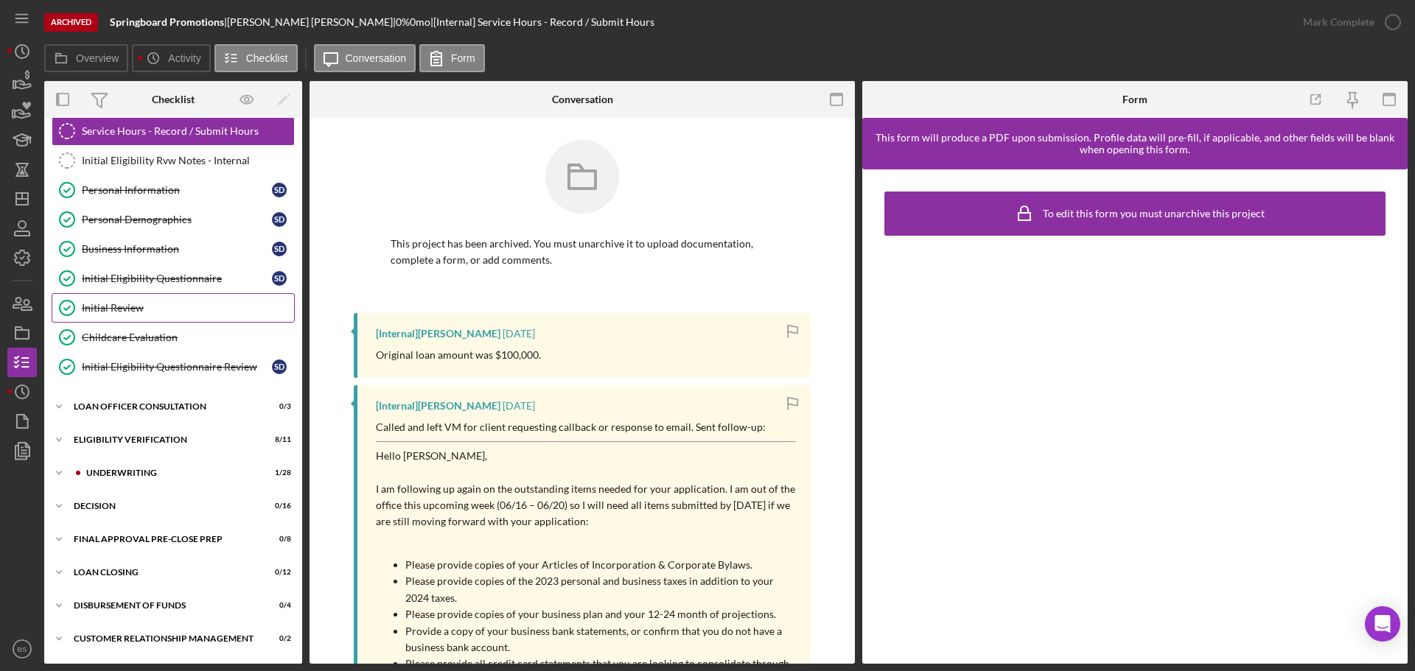
scroll to position [70, 0]
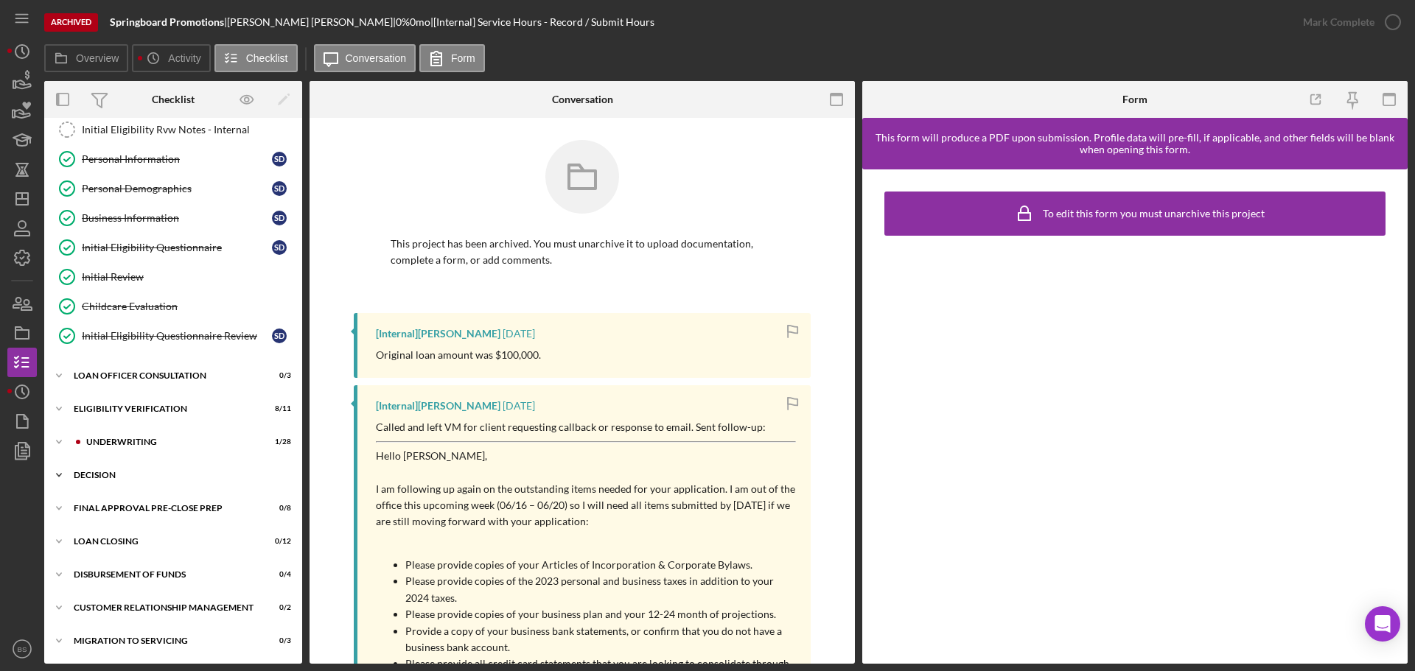
click at [128, 477] on div "Decision" at bounding box center [179, 475] width 210 height 9
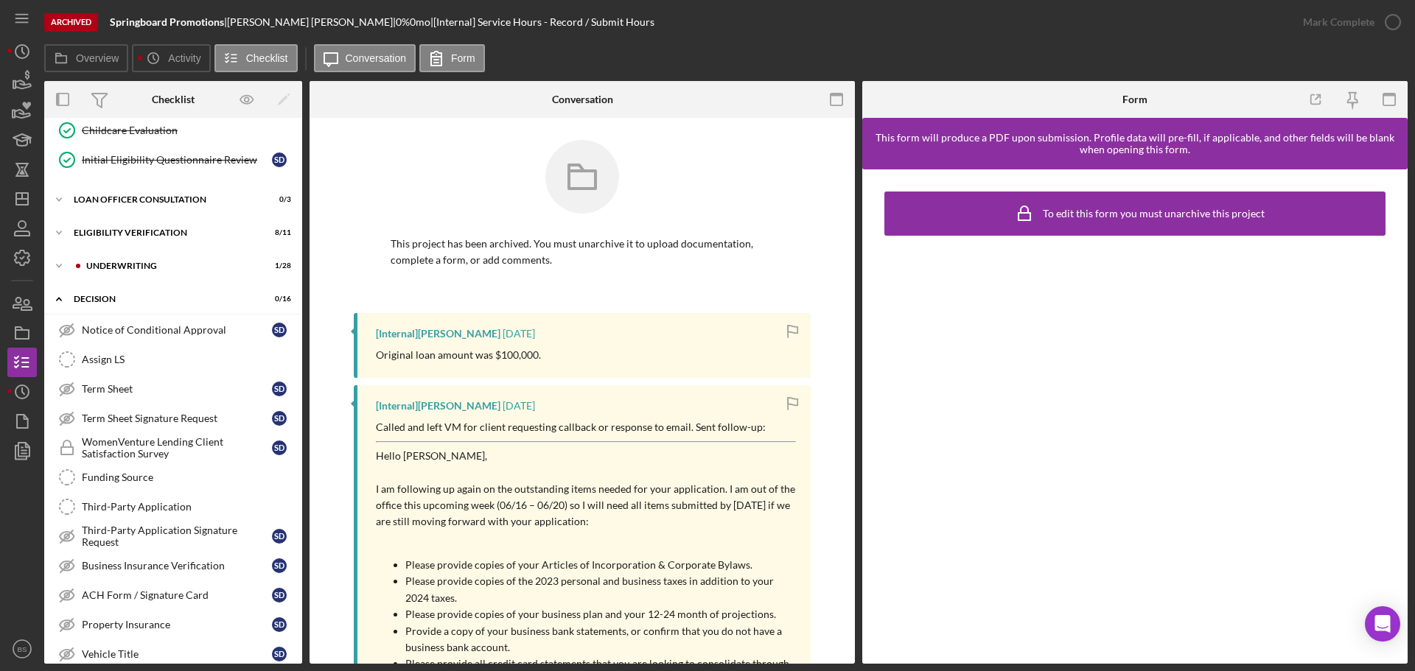
scroll to position [221, 0]
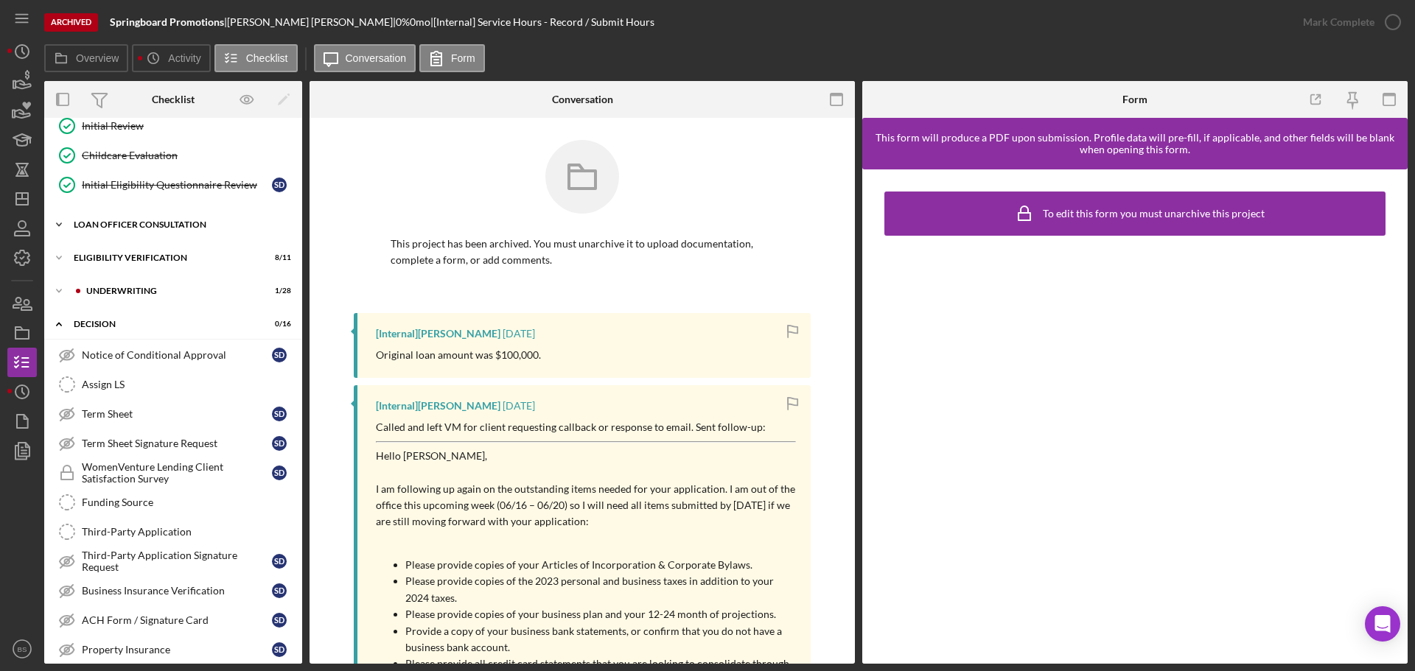
click at [160, 227] on div "Loan Officer Consultation" at bounding box center [179, 224] width 210 height 9
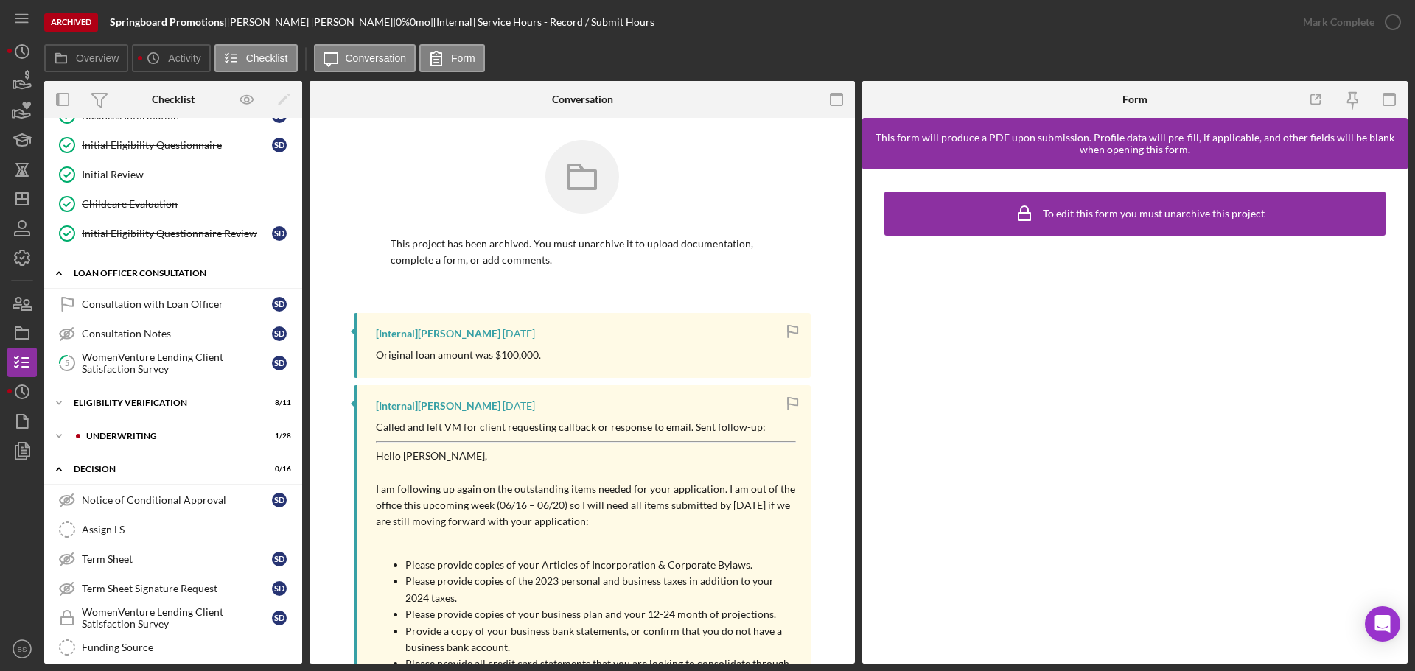
scroll to position [147, 0]
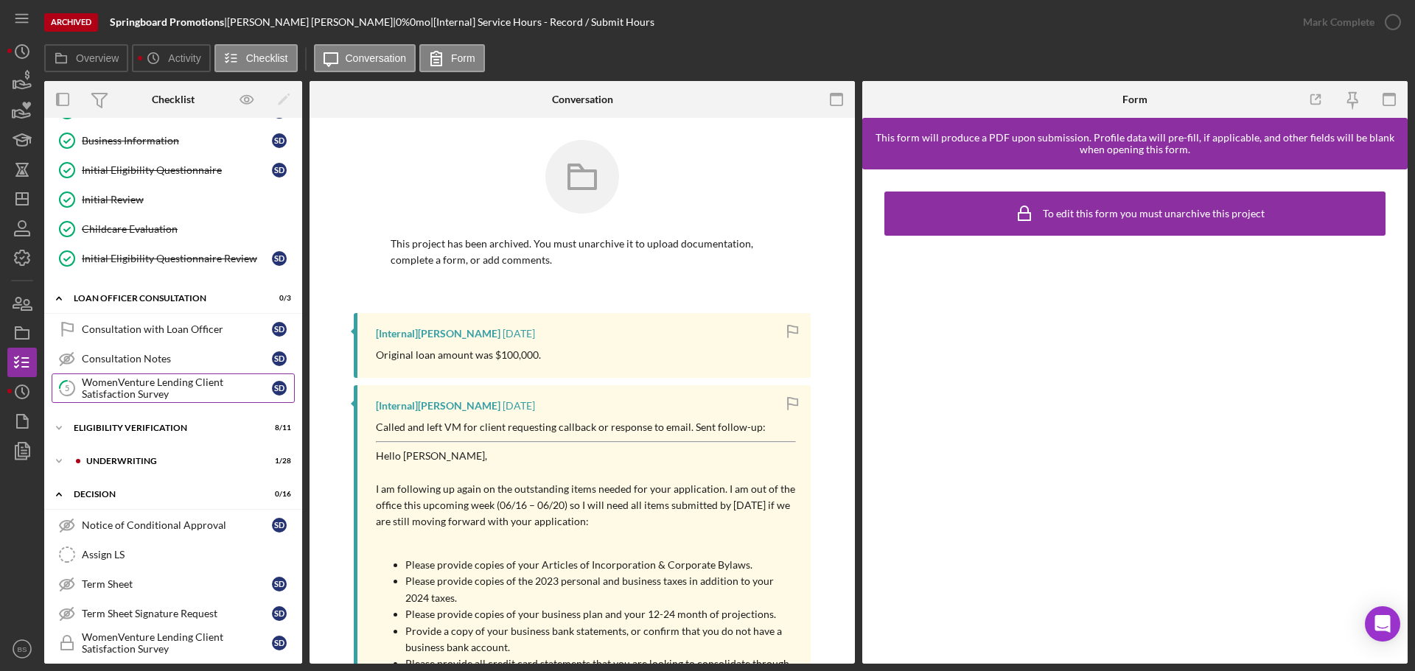
click at [185, 385] on div "WomenVenture Lending Client Satisfaction Survey" at bounding box center [177, 389] width 190 height 24
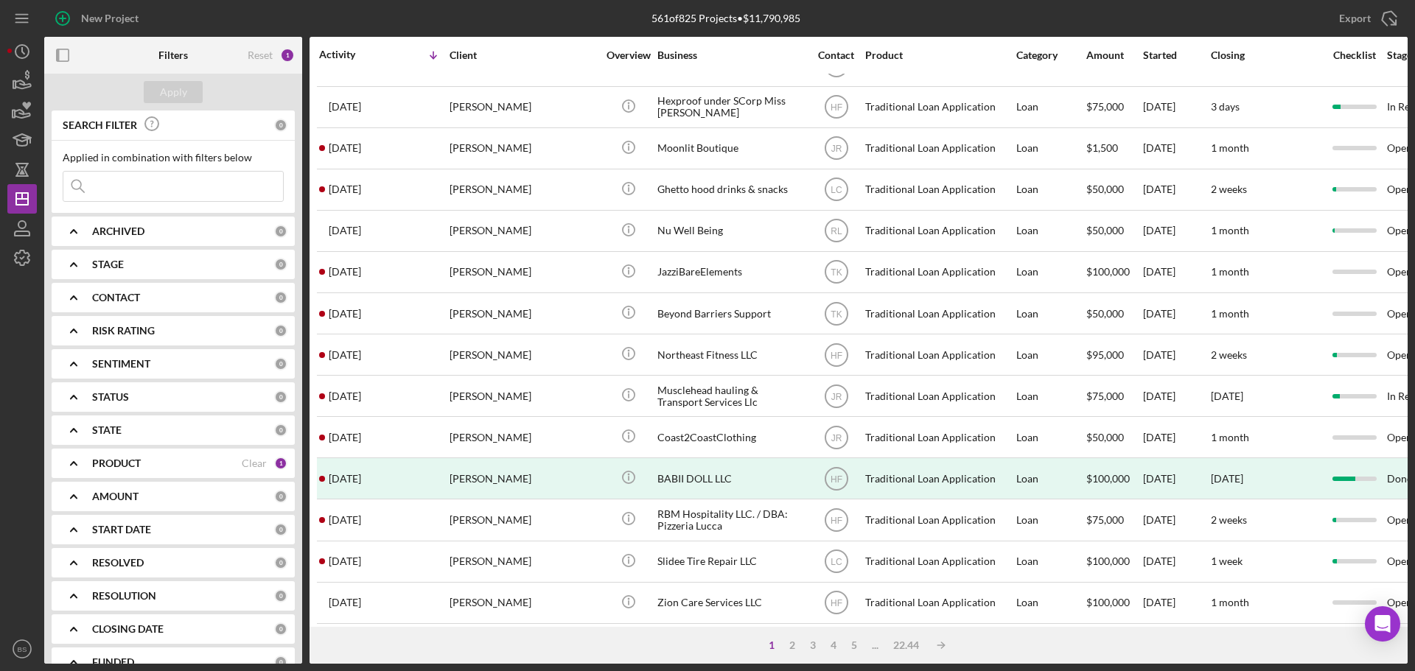
scroll to position [499, 0]
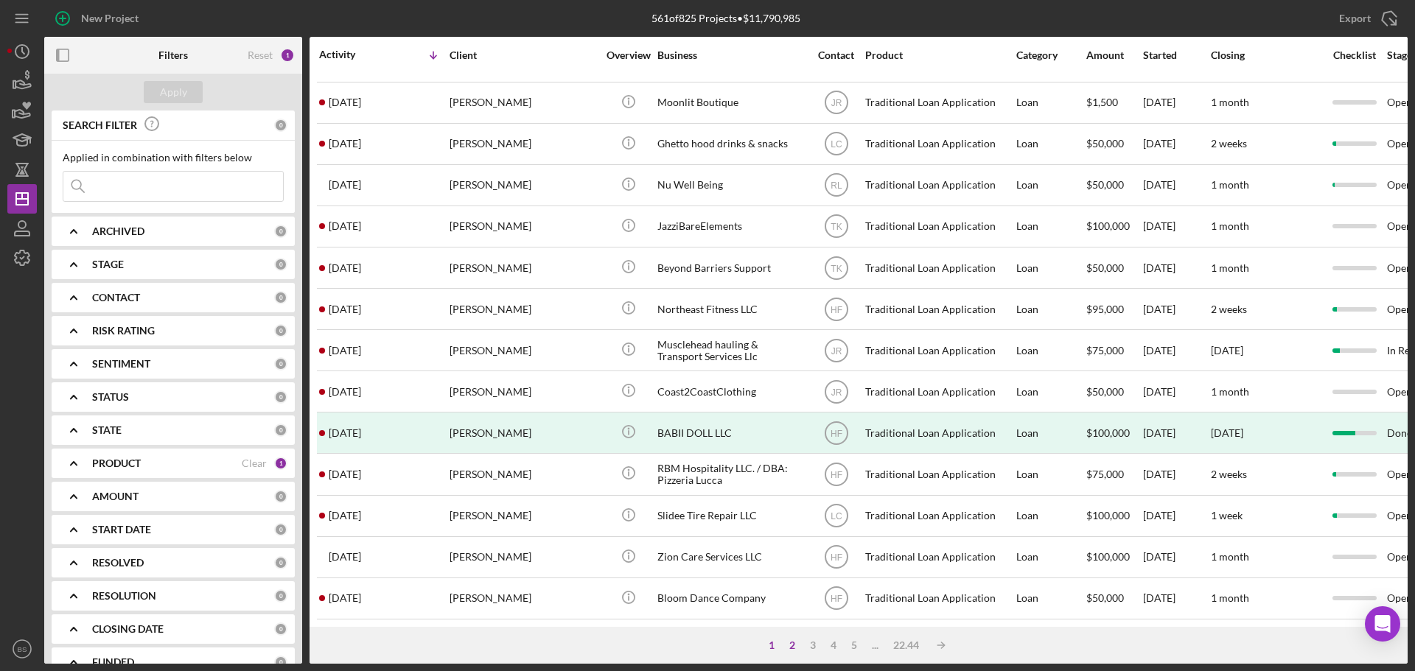
click at [794, 645] on div "2" at bounding box center [792, 646] width 21 height 12
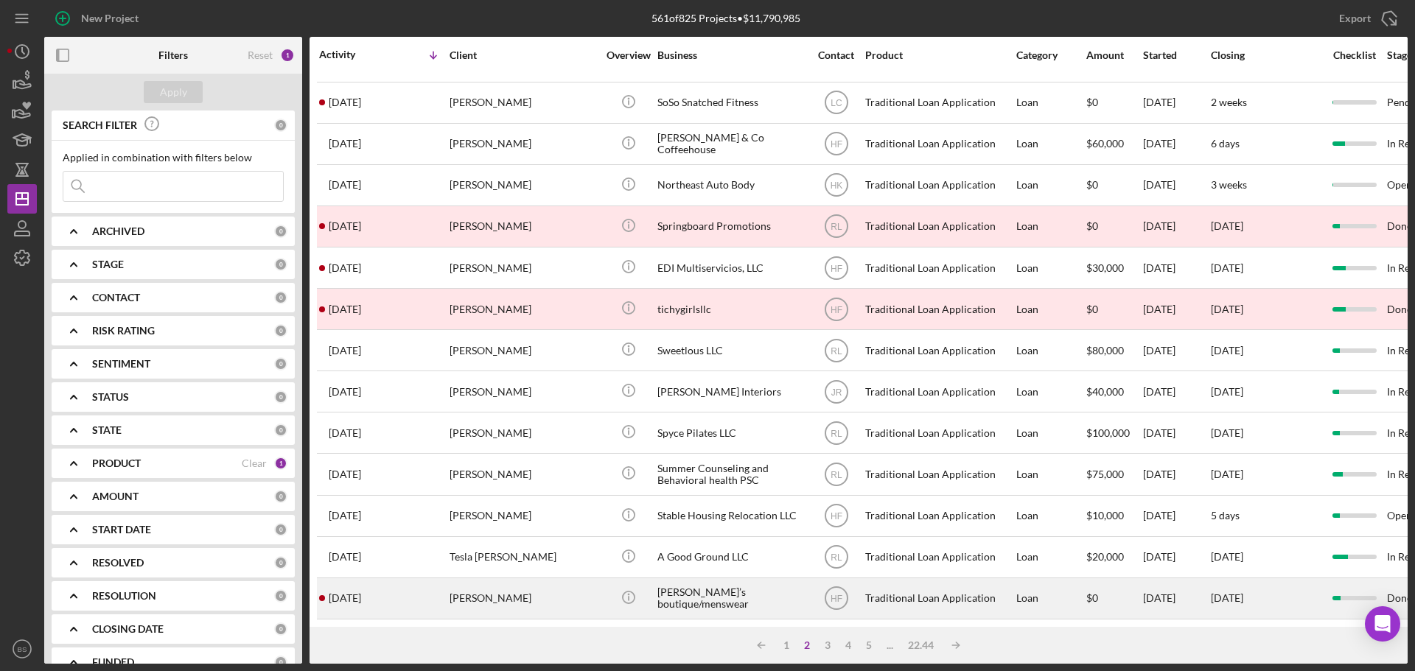
click at [472, 594] on div "[PERSON_NAME]" at bounding box center [523, 598] width 147 height 39
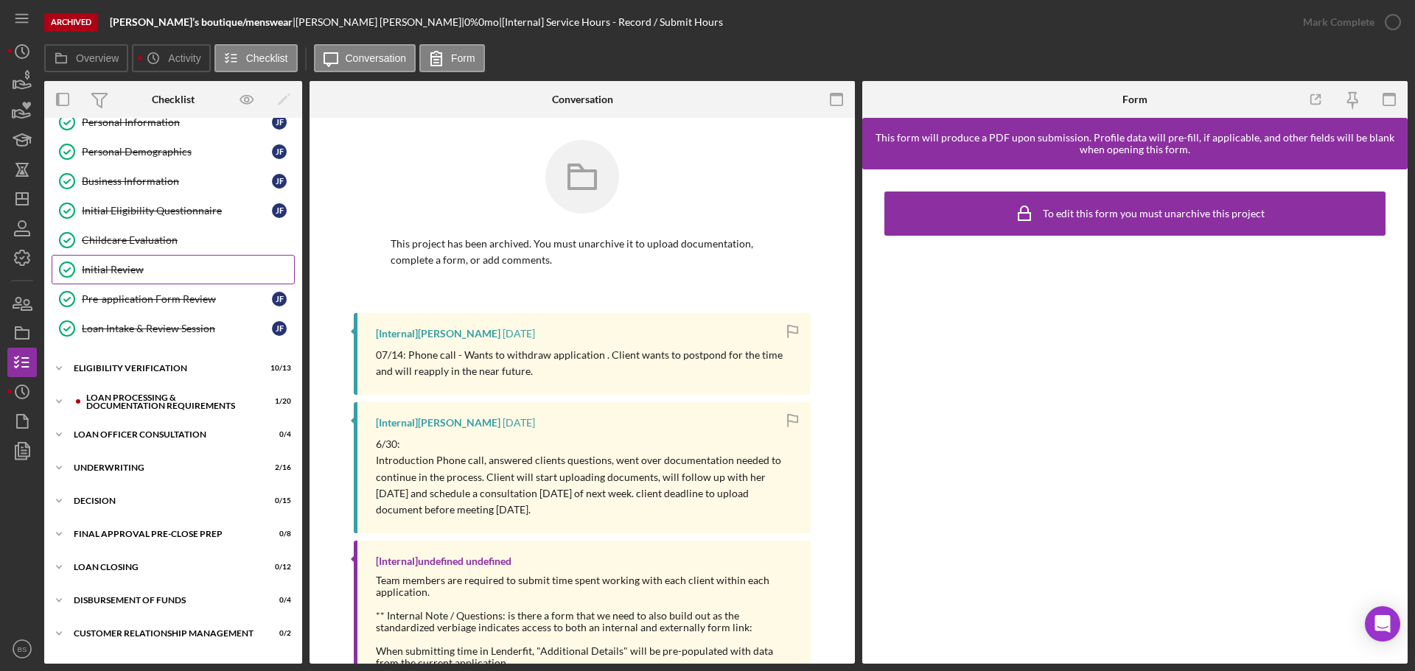
scroll to position [166, 0]
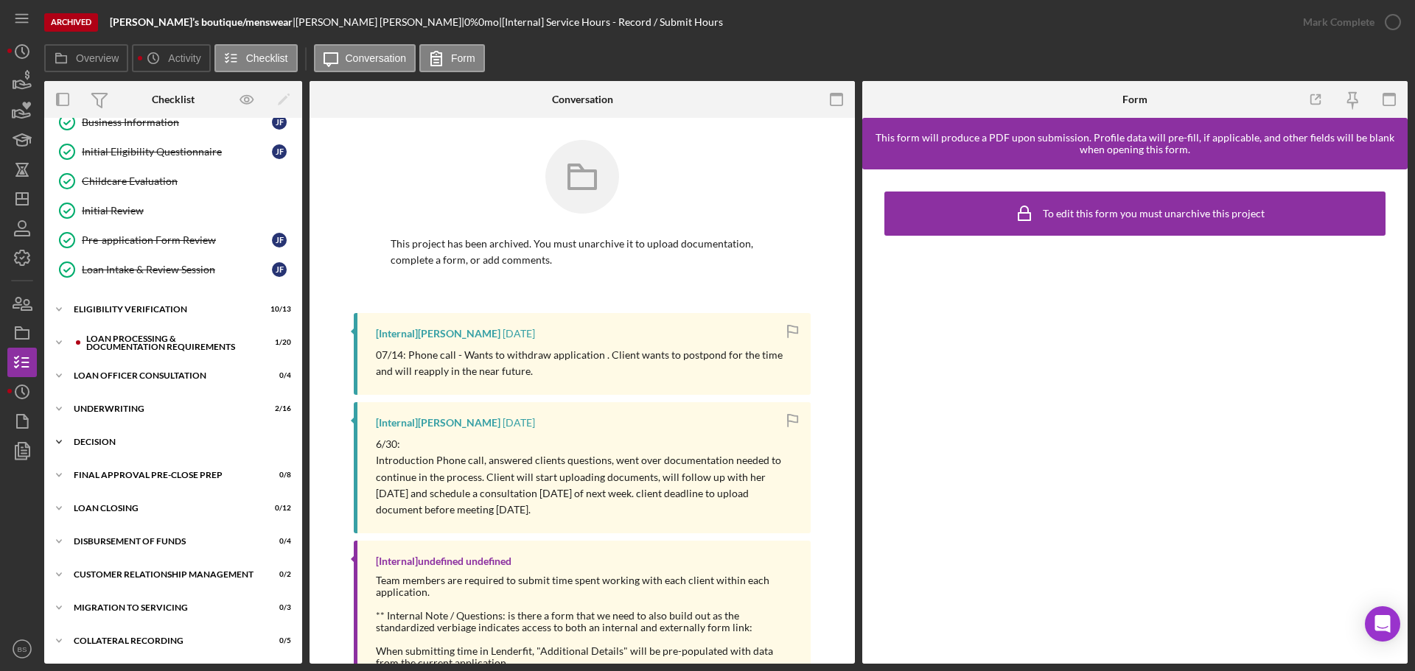
click at [161, 439] on div "Decision" at bounding box center [179, 442] width 210 height 9
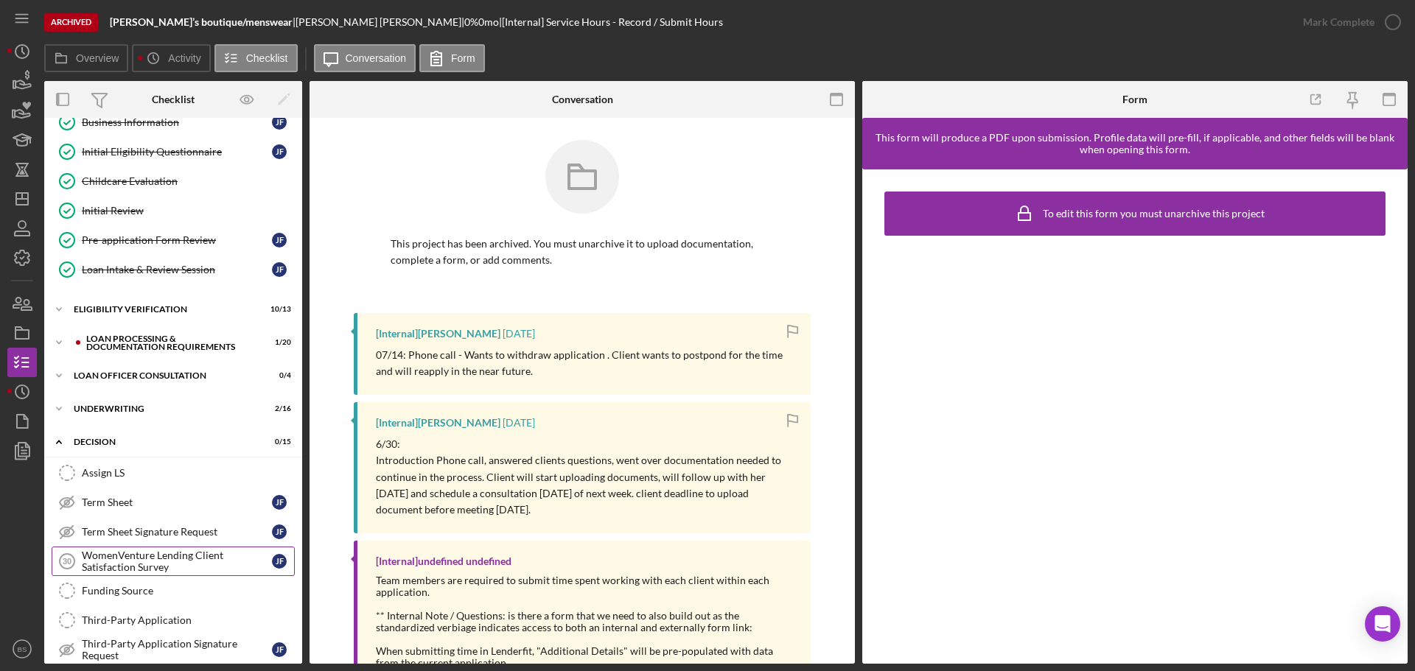
click at [144, 556] on div "WomenVenture Lending Client Satisfaction Survey" at bounding box center [177, 562] width 190 height 24
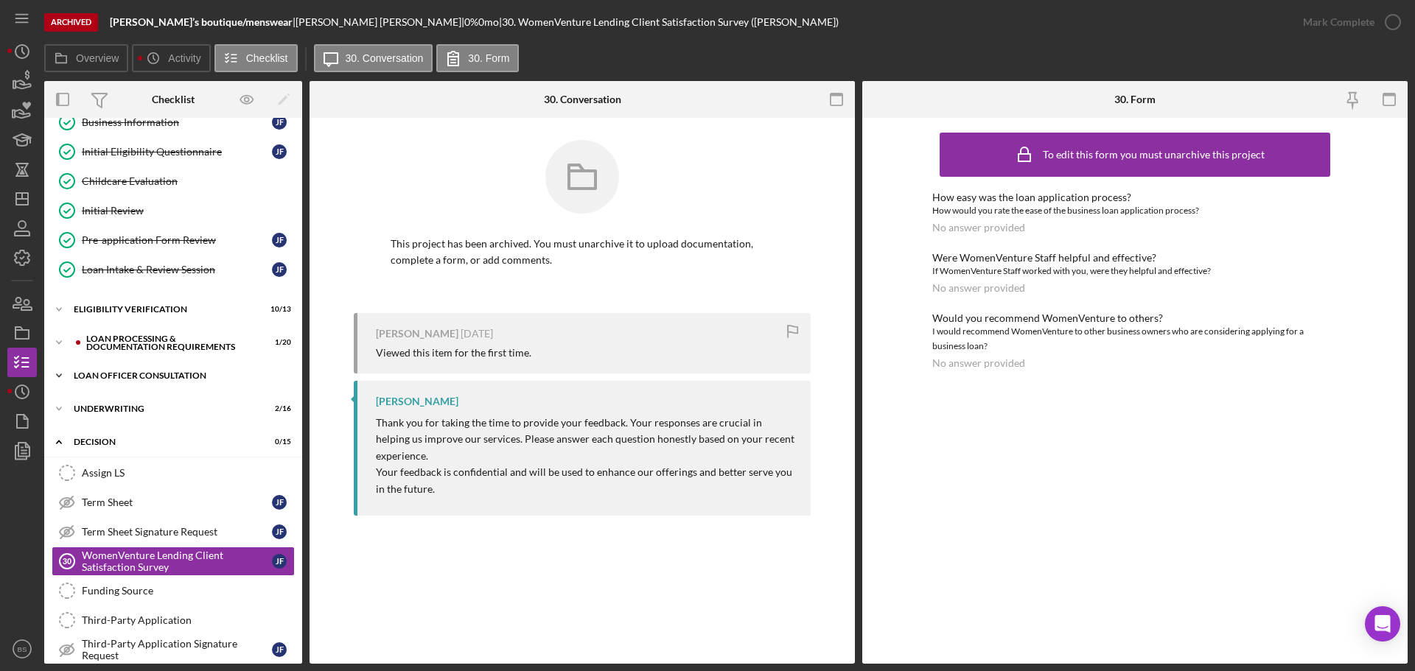
click at [136, 374] on div "Loan Officer Consultation" at bounding box center [179, 375] width 210 height 9
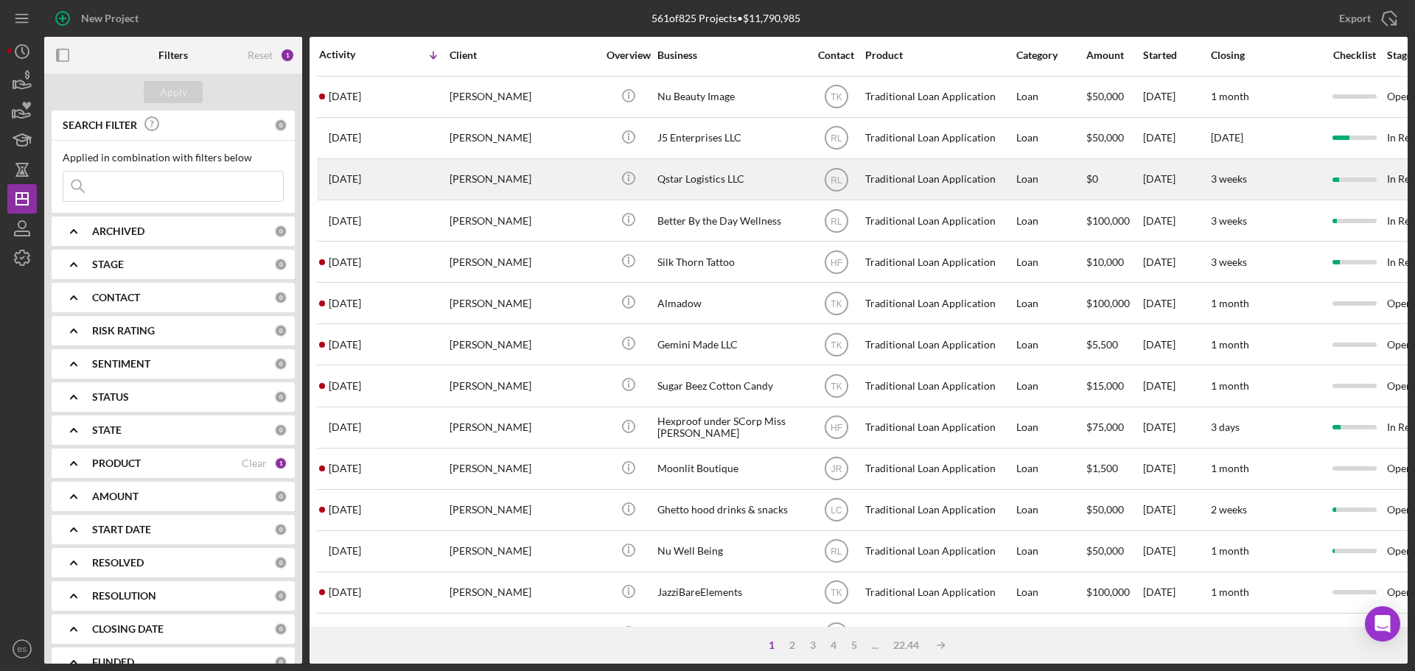
scroll to position [147, 0]
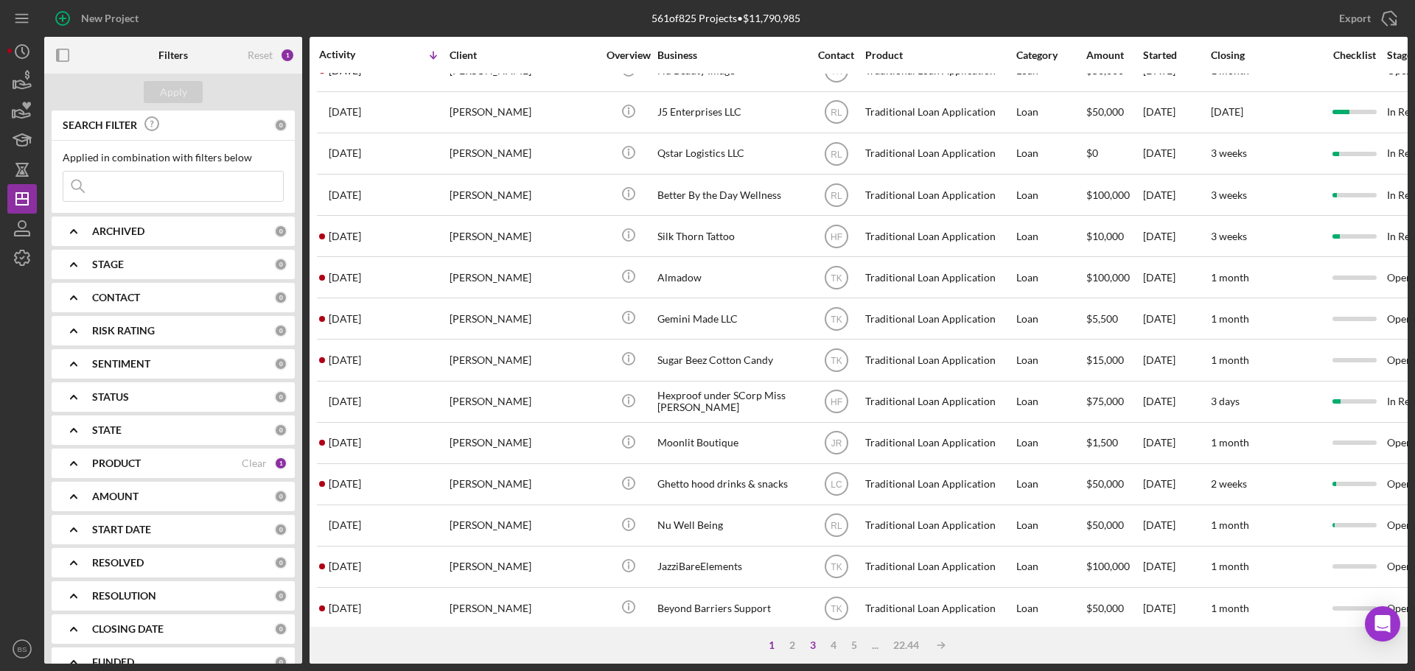
click at [813, 651] on div "3" at bounding box center [812, 646] width 21 height 12
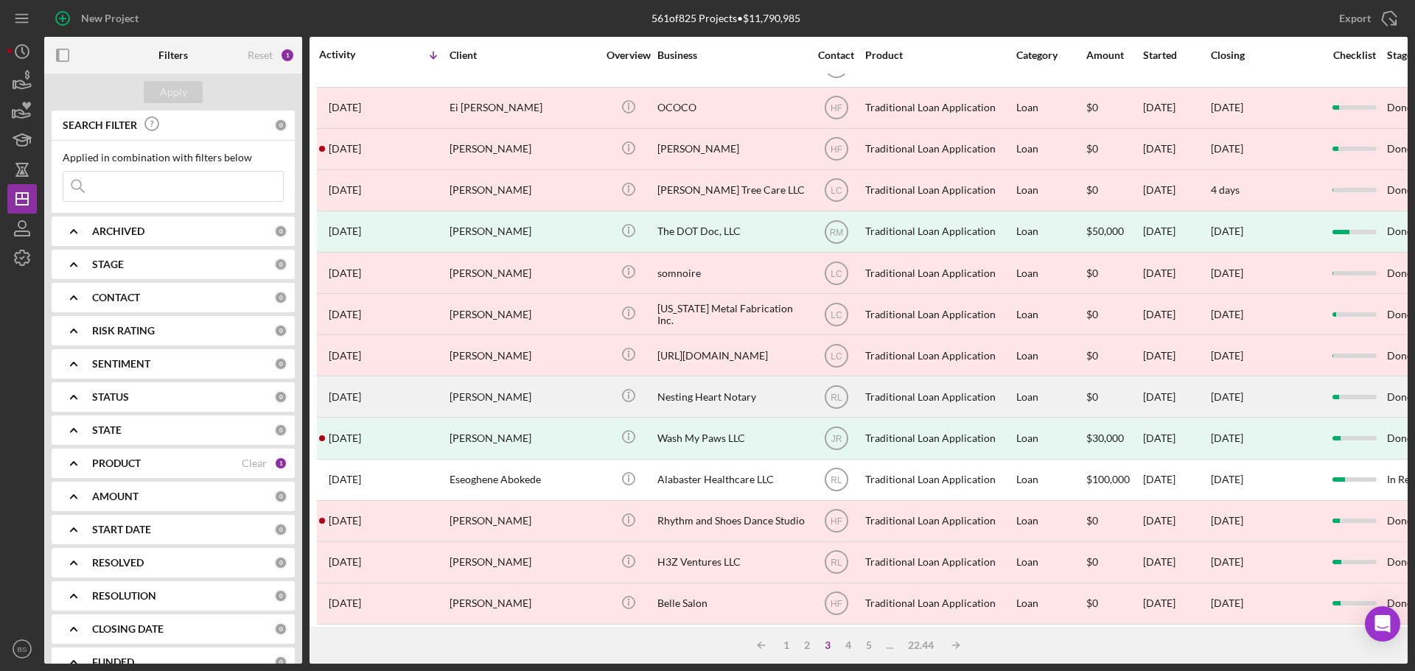
scroll to position [0, 0]
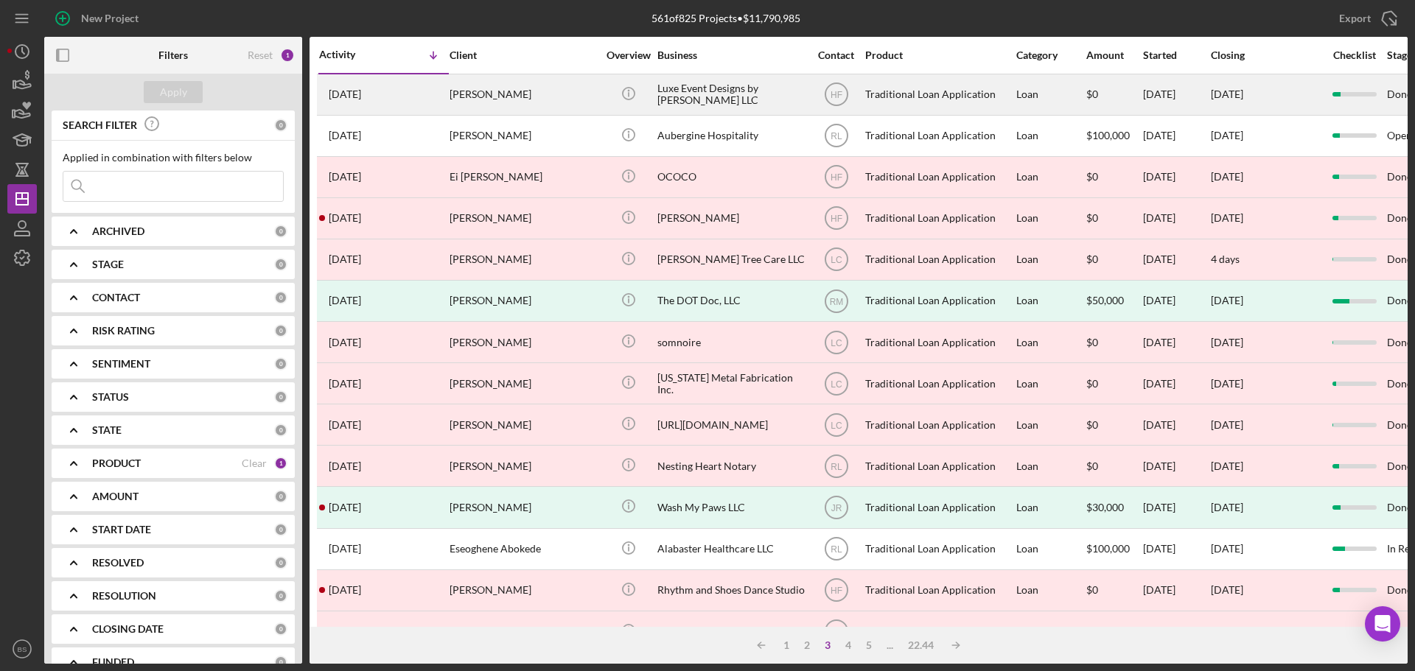
click at [485, 95] on div "[PERSON_NAME]" at bounding box center [523, 94] width 147 height 39
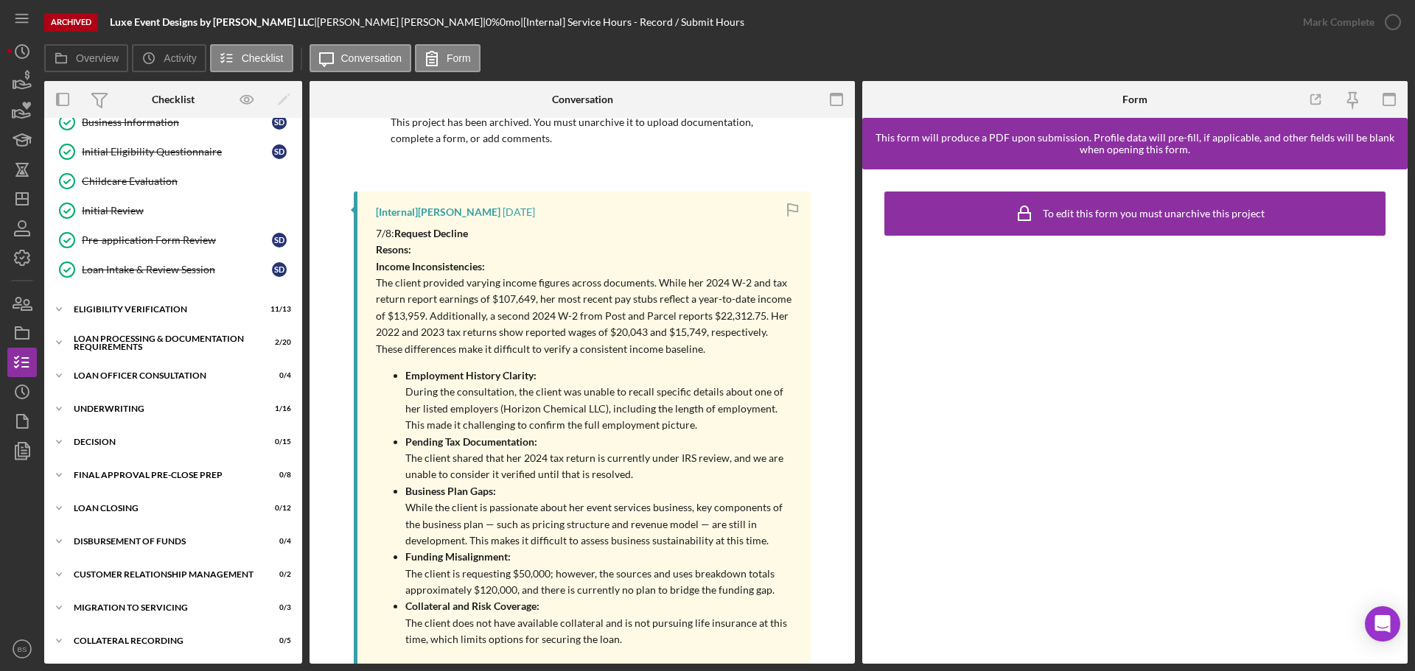
scroll to position [147, 0]
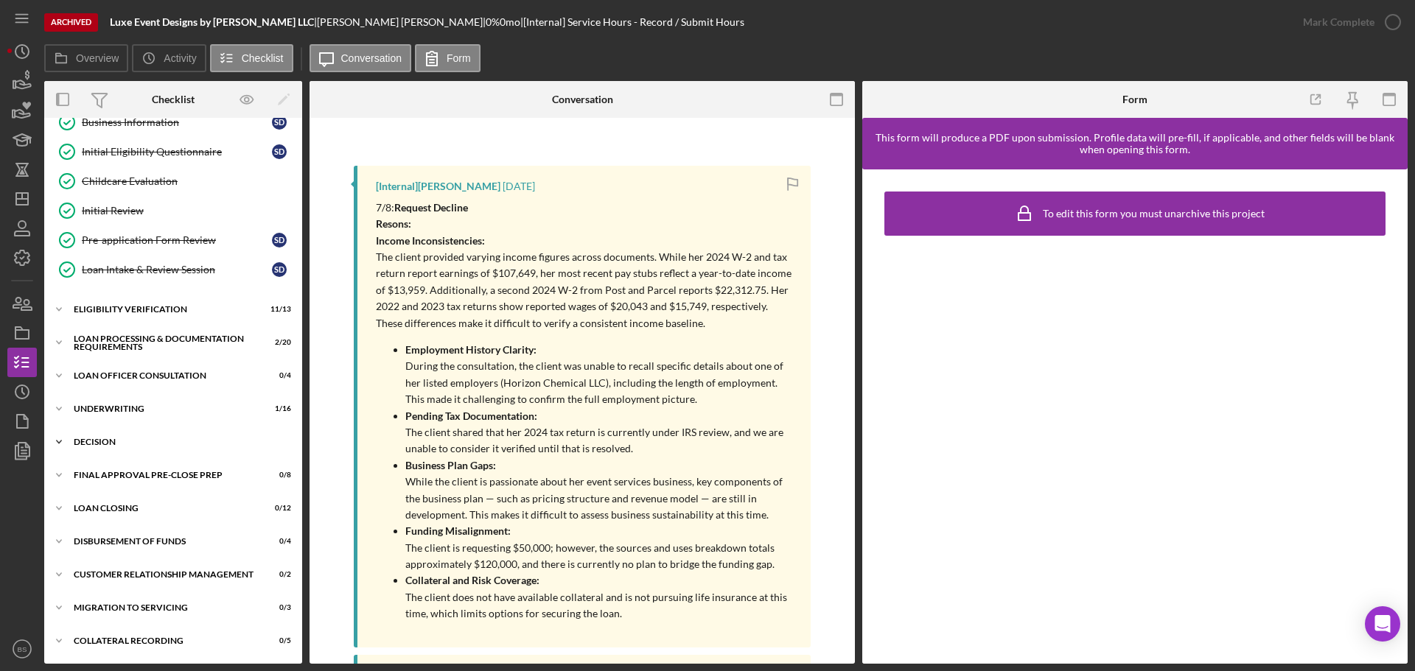
click at [157, 439] on div "Decision" at bounding box center [179, 442] width 210 height 9
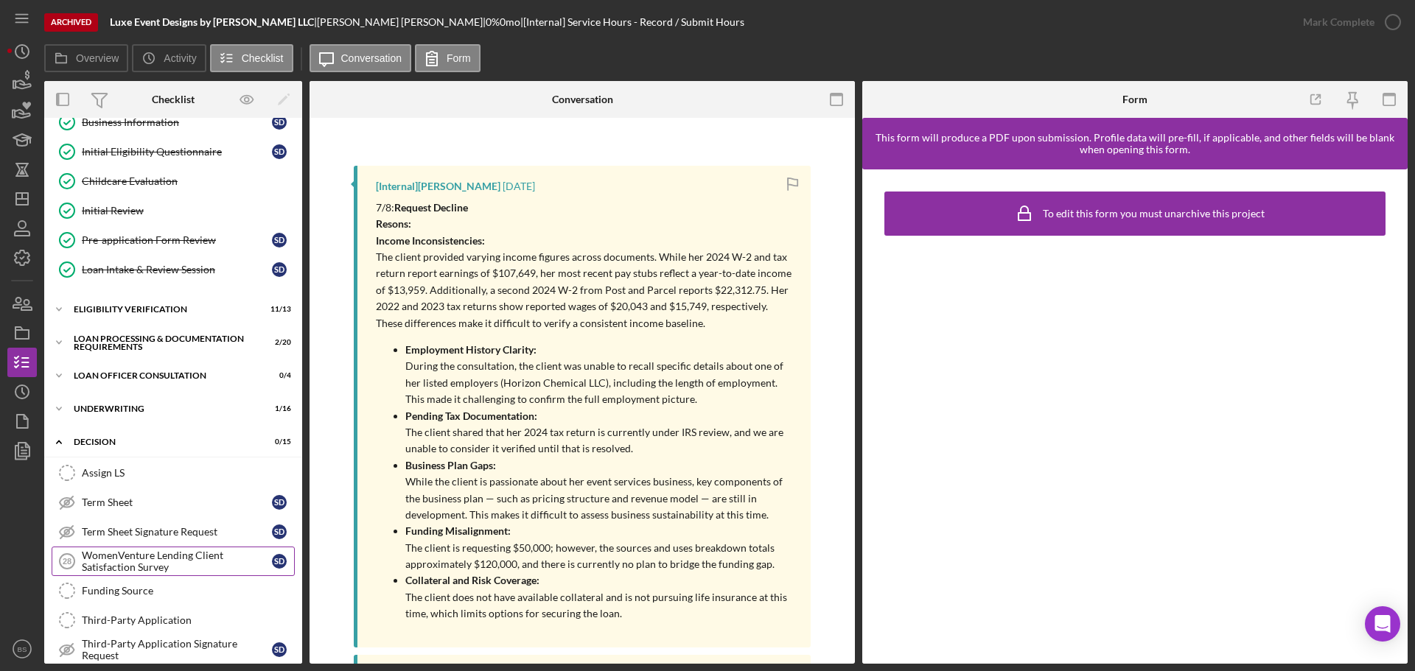
click at [161, 562] on div "WomenVenture Lending Client Satisfaction Survey" at bounding box center [177, 562] width 190 height 24
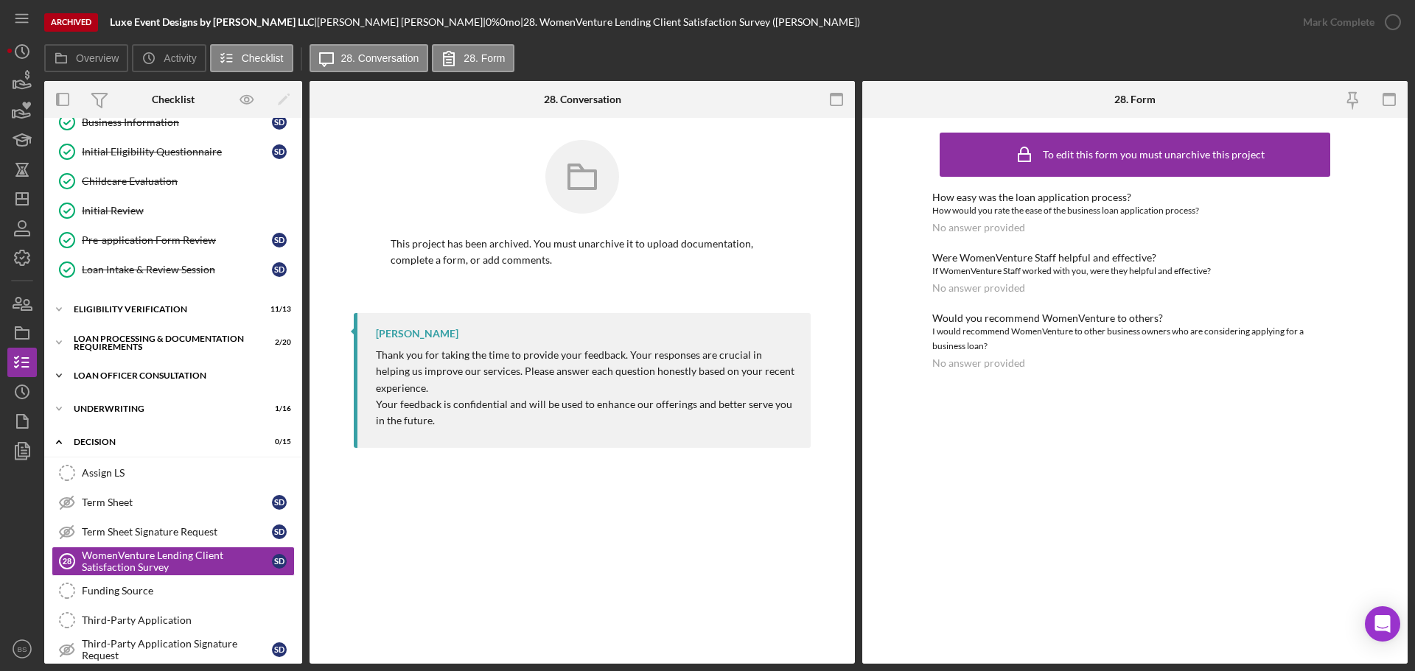
click at [158, 372] on div "Loan Officer Consultation" at bounding box center [179, 375] width 210 height 9
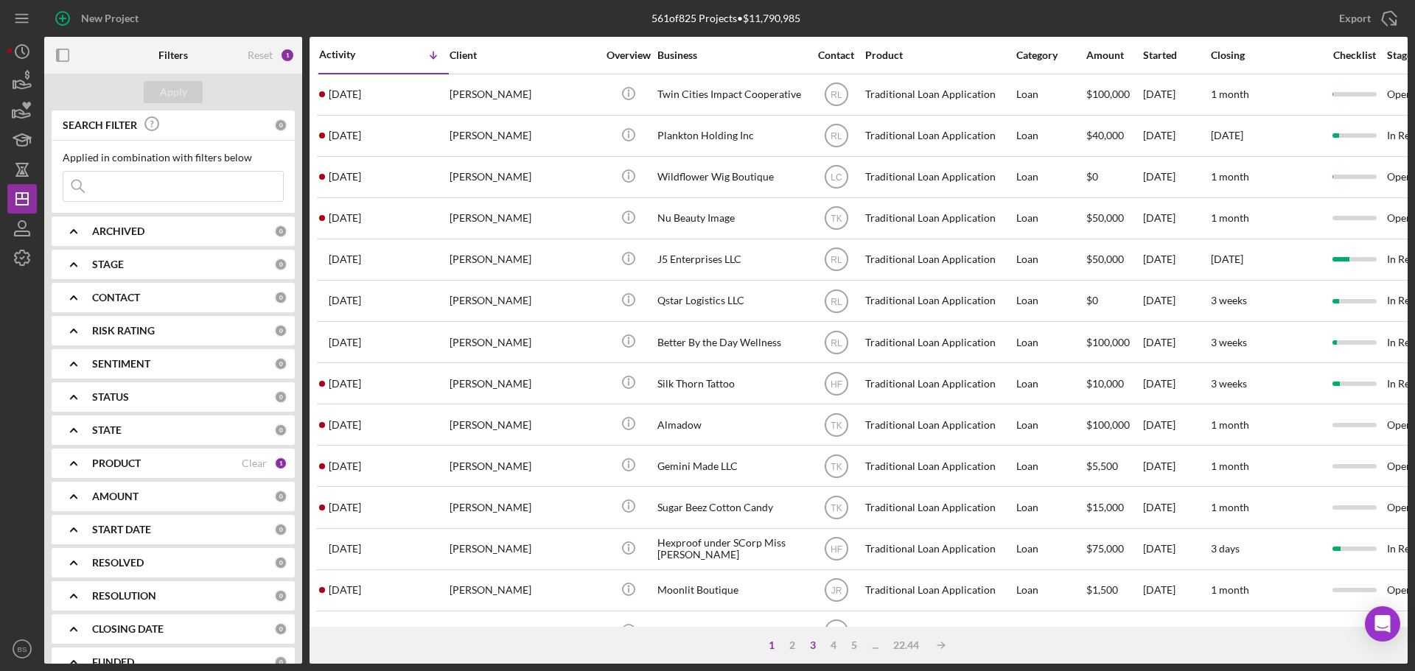
click at [818, 642] on div "3" at bounding box center [812, 646] width 21 height 12
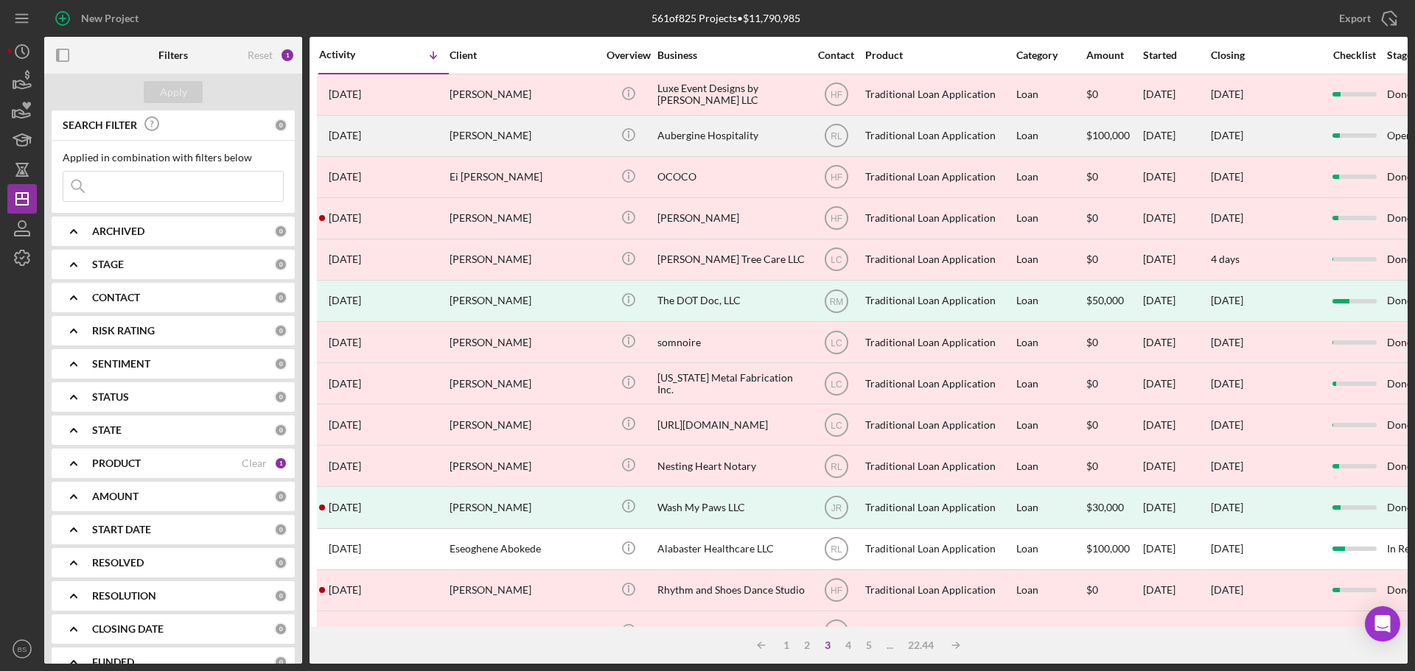
click at [490, 140] on div "[PERSON_NAME]" at bounding box center [523, 135] width 147 height 39
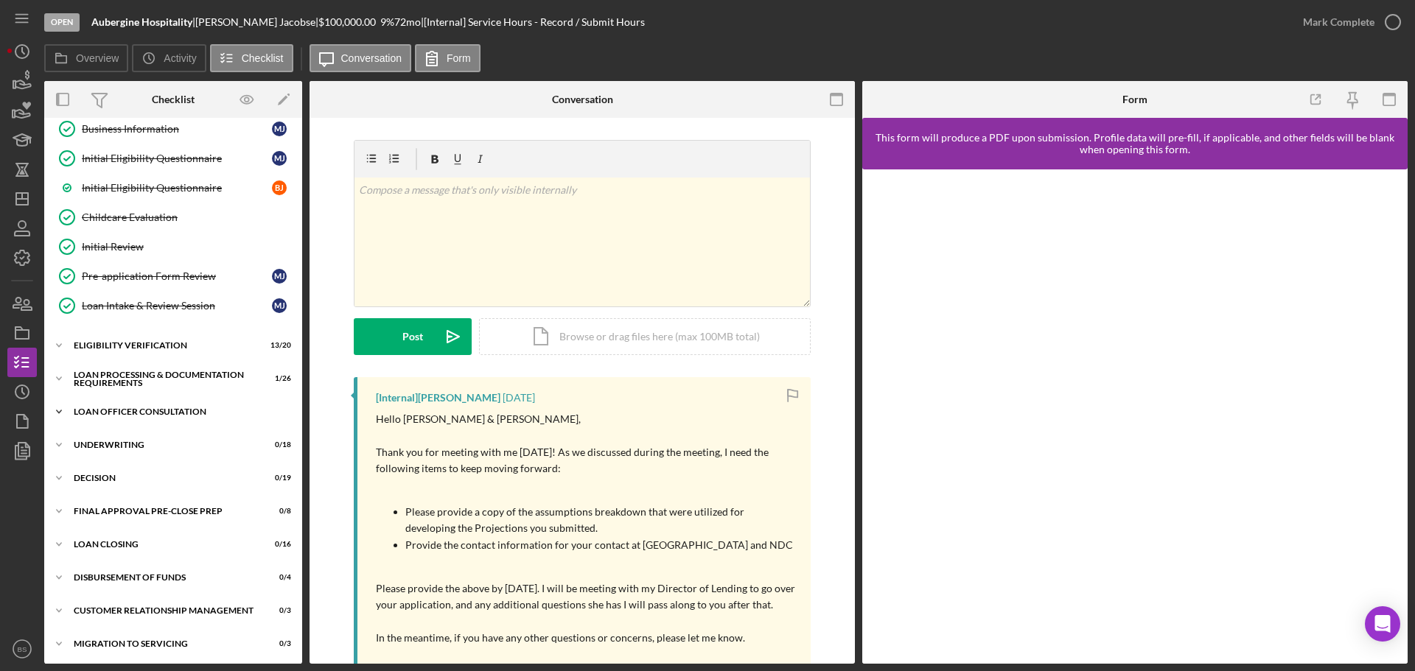
scroll to position [287, 0]
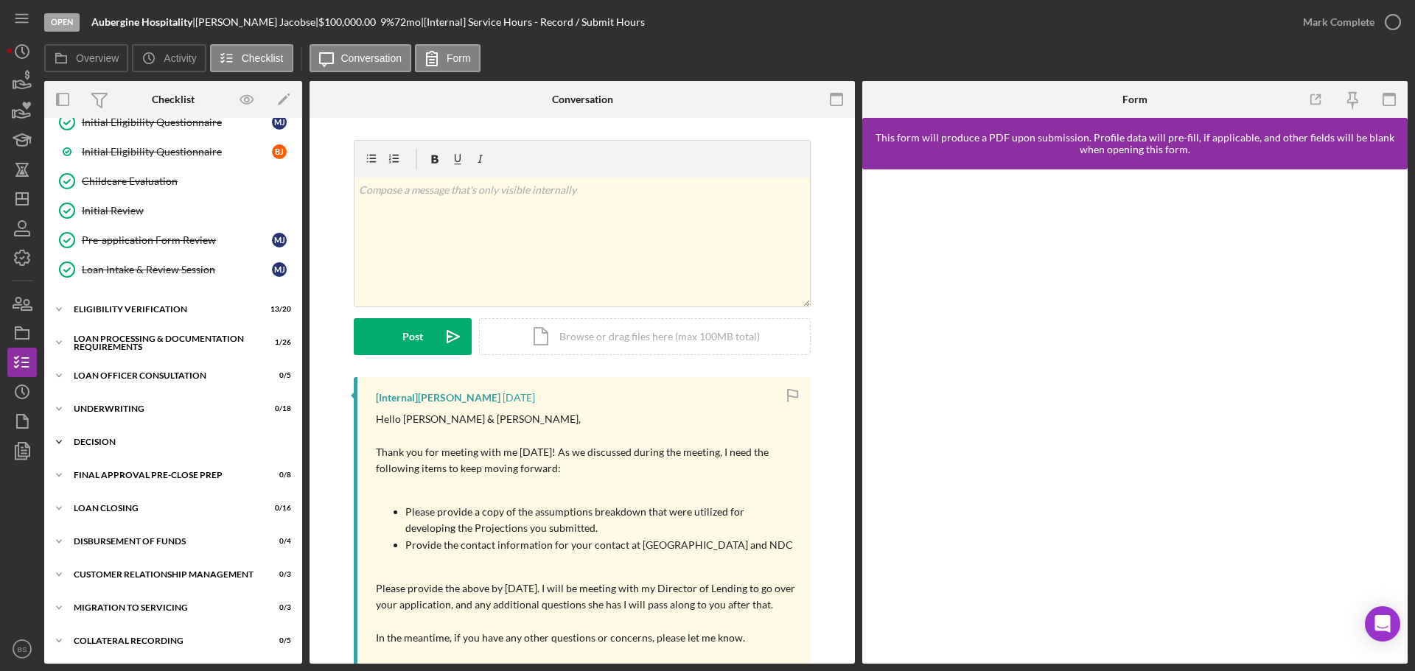
click at [136, 433] on div "Icon/Expander Decision 0 / 19" at bounding box center [173, 441] width 258 height 29
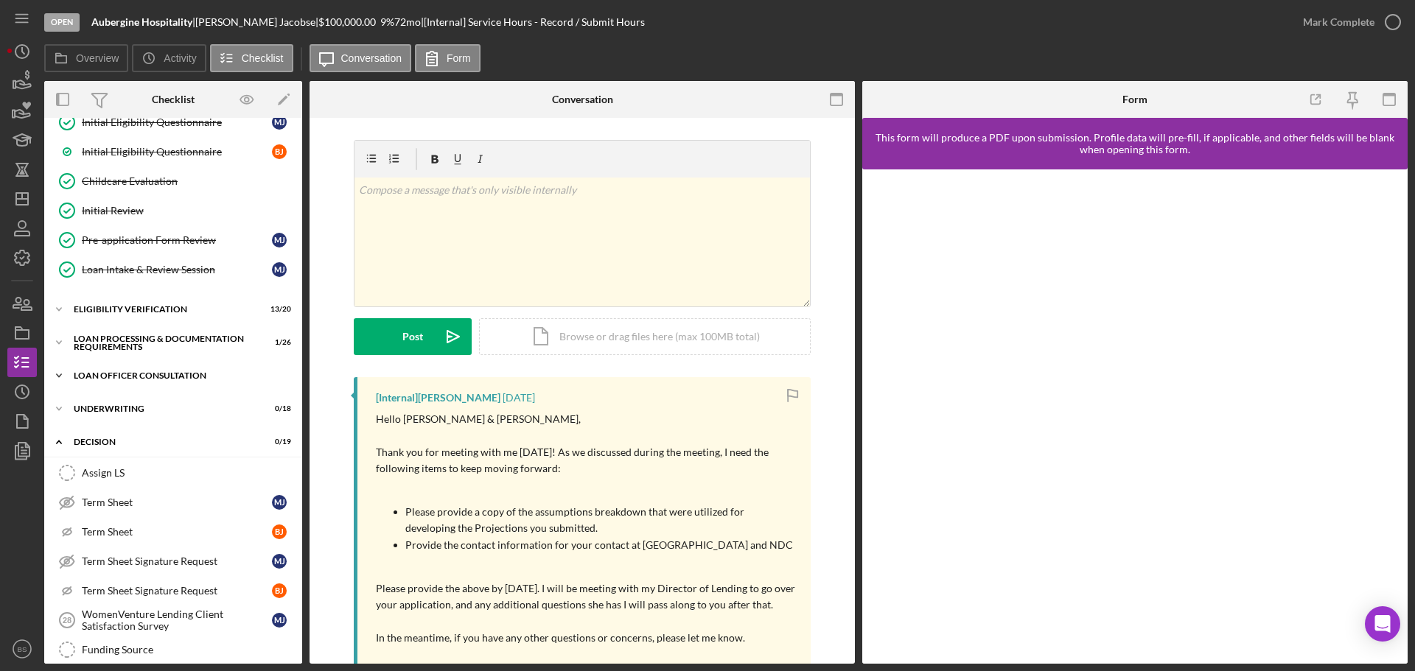
click at [164, 373] on div "Loan Officer Consultation" at bounding box center [179, 375] width 210 height 9
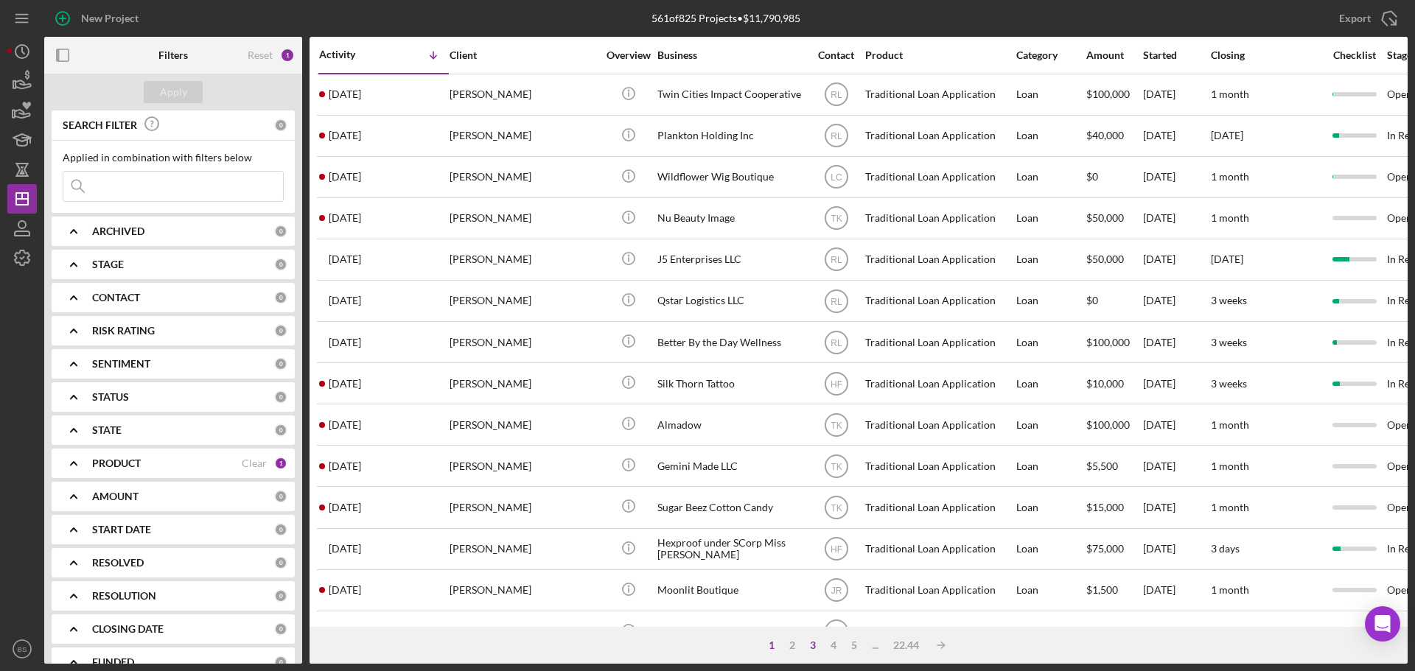
click at [811, 643] on div "3" at bounding box center [812, 646] width 21 height 12
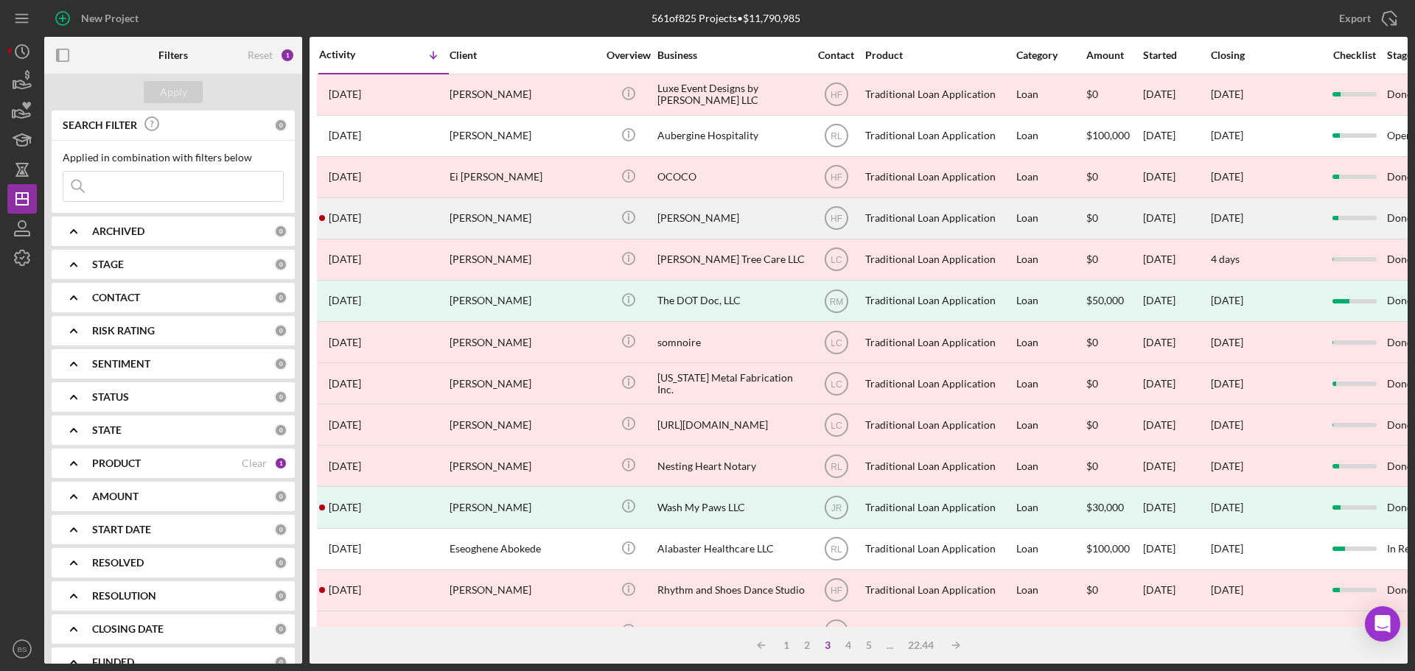
click at [483, 221] on div "[PERSON_NAME]" at bounding box center [523, 218] width 147 height 39
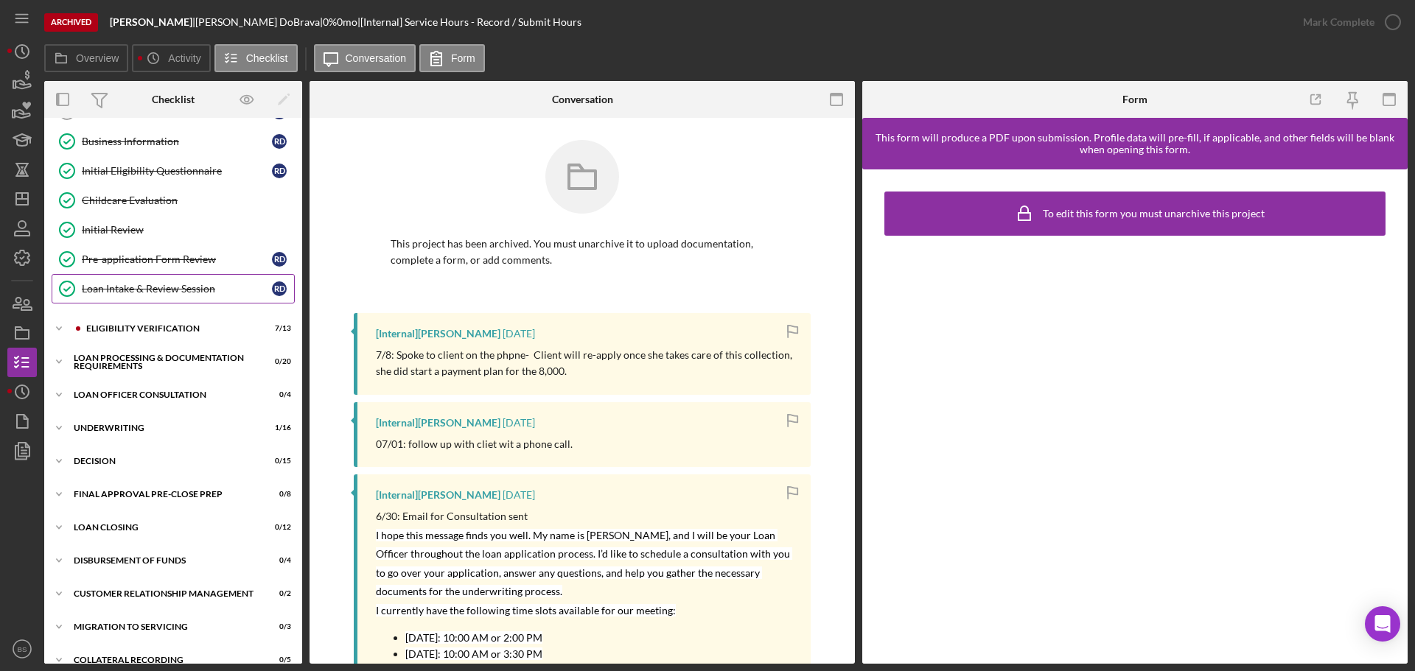
scroll to position [166, 0]
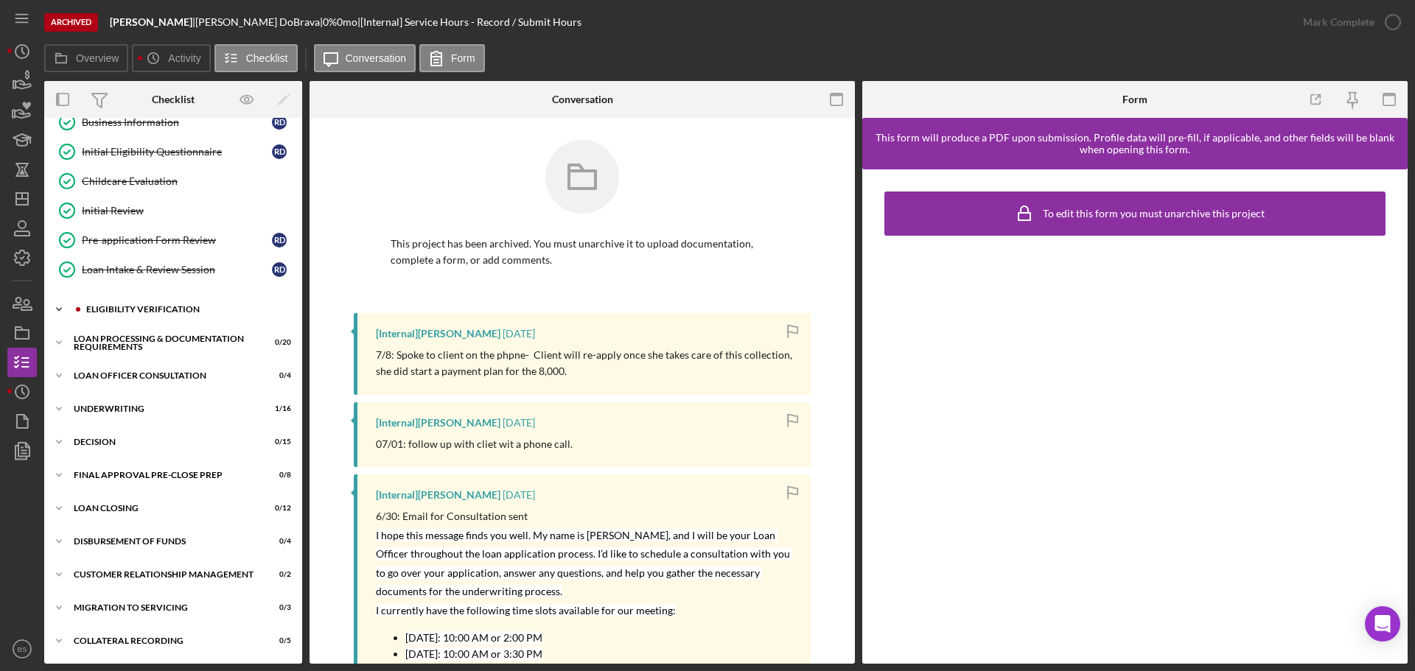
click at [155, 307] on div "Eligibility Verification" at bounding box center [184, 309] width 197 height 9
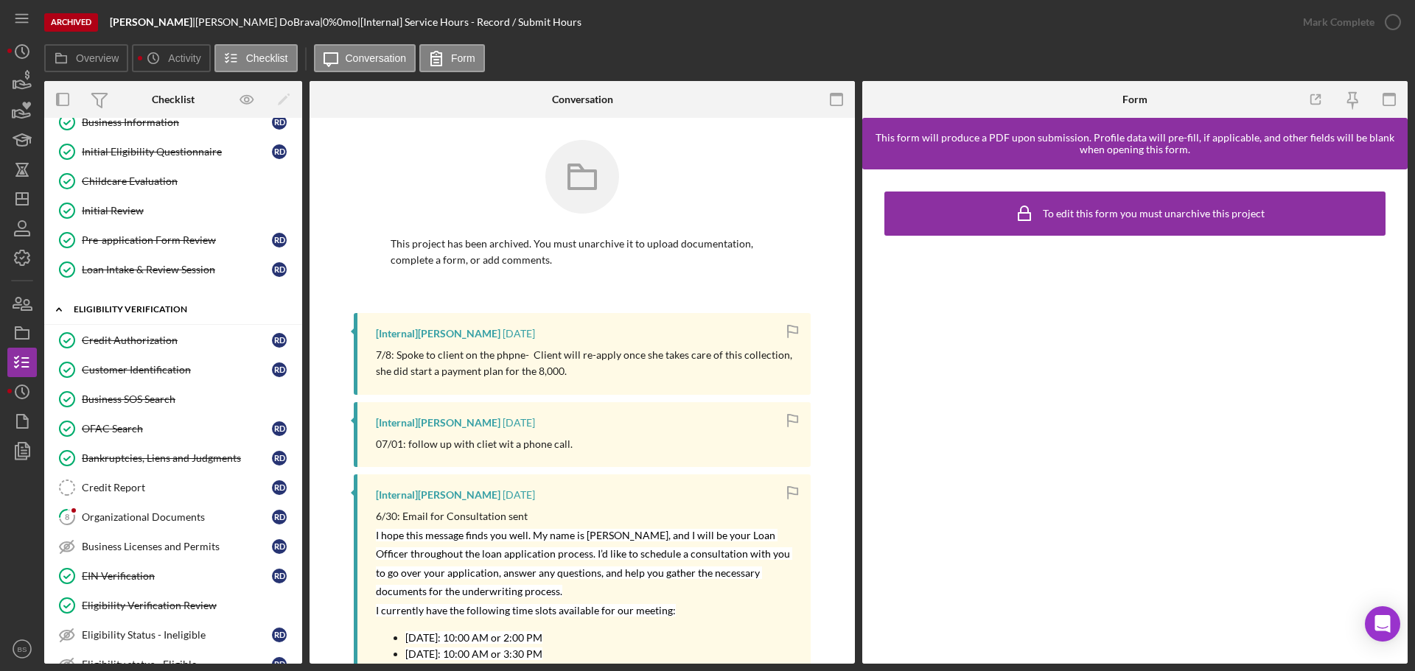
click at [155, 307] on div "Eligibility Verification" at bounding box center [179, 309] width 210 height 9
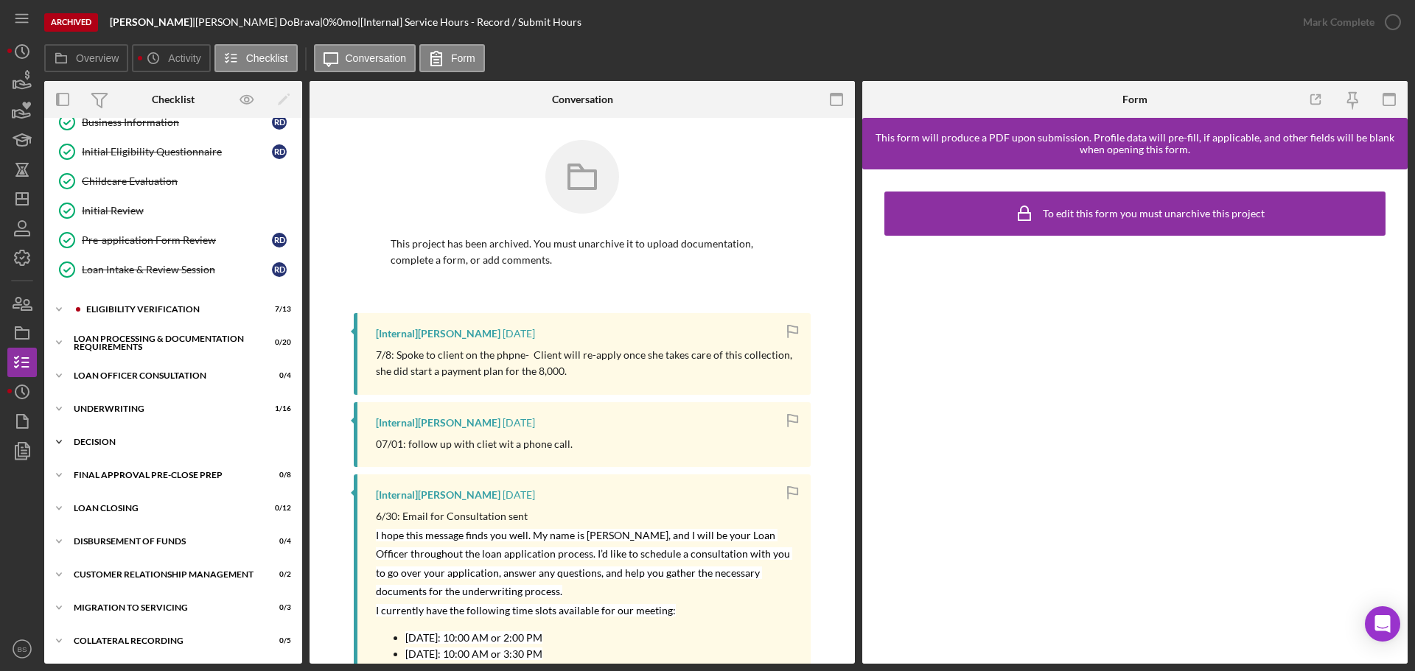
click at [151, 446] on div "Decision" at bounding box center [179, 442] width 210 height 9
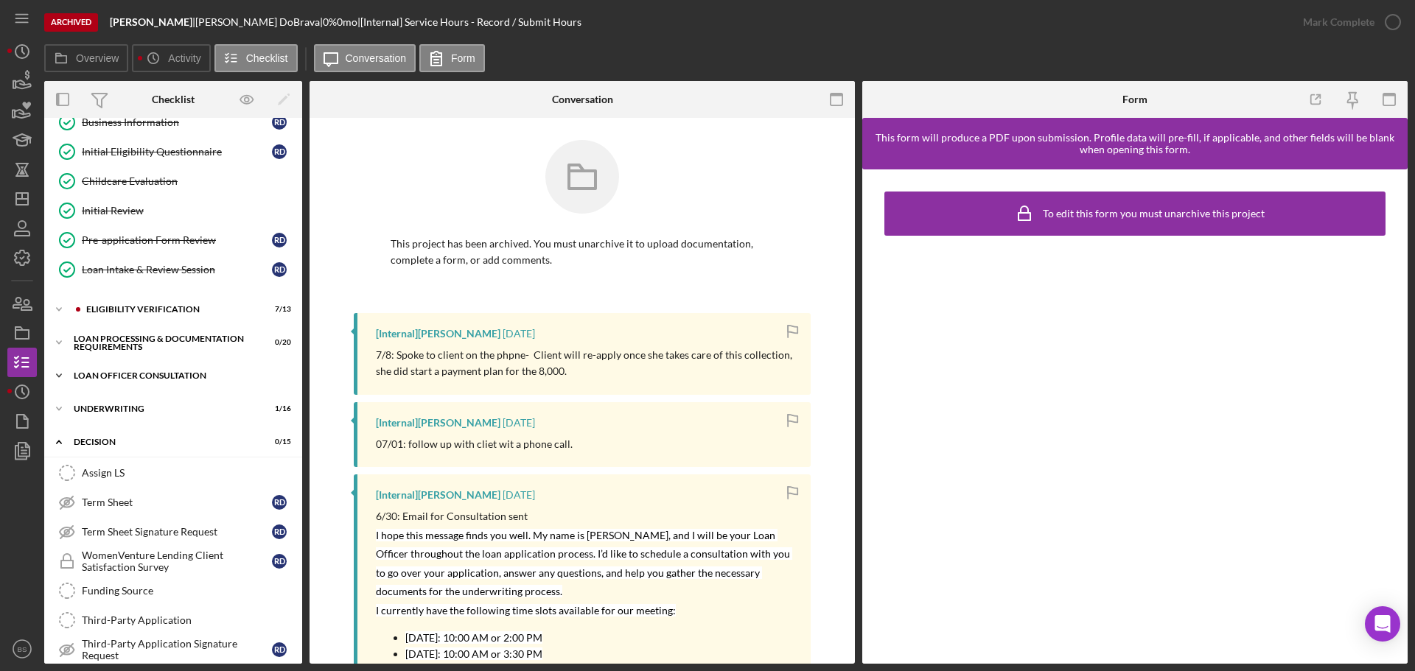
click at [153, 379] on div "Loan Officer Consultation" at bounding box center [179, 375] width 210 height 9
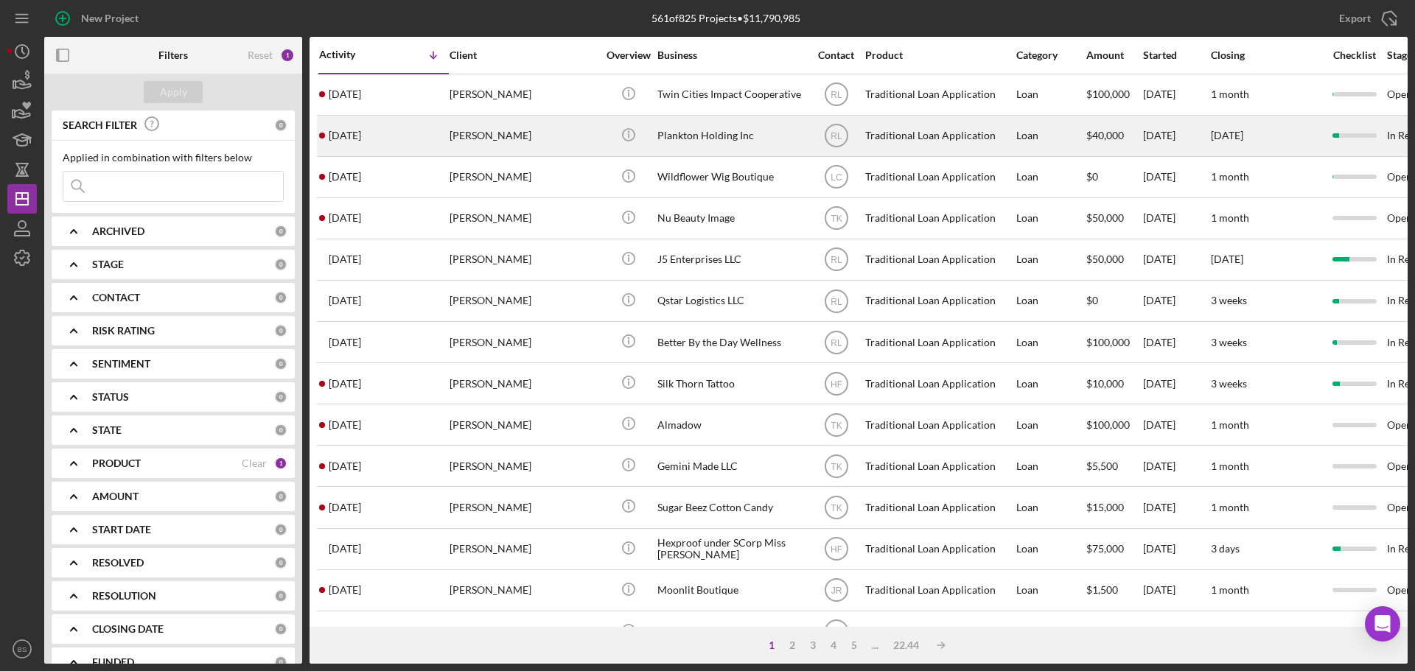
click at [483, 136] on div "[PERSON_NAME]" at bounding box center [523, 135] width 147 height 39
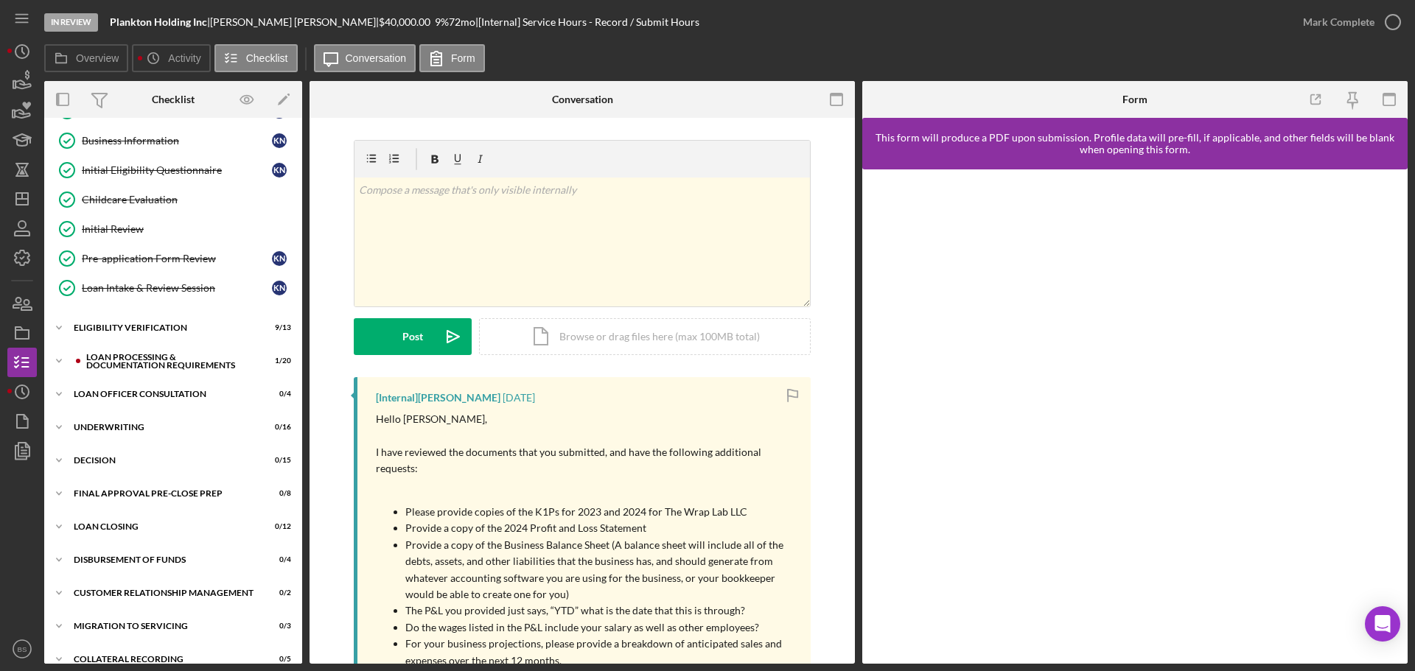
scroll to position [166, 0]
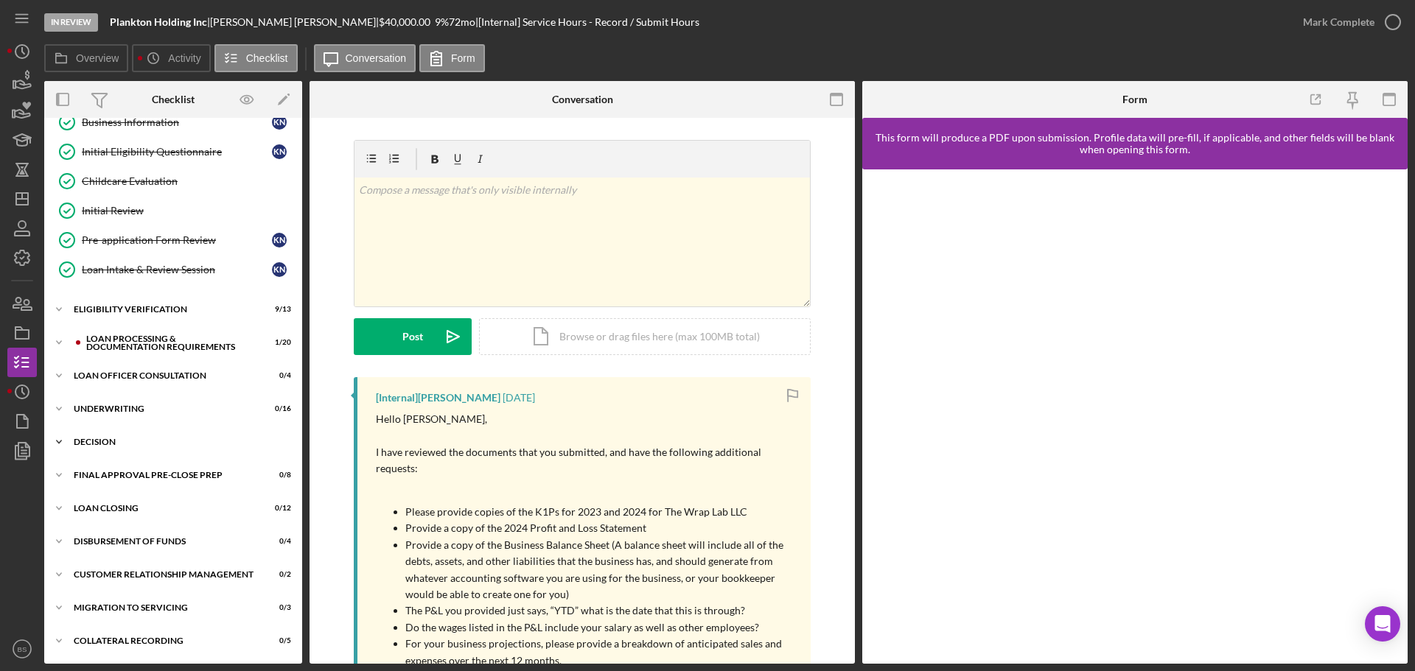
click at [181, 449] on div "Icon/Expander Decision 0 / 15" at bounding box center [173, 441] width 258 height 29
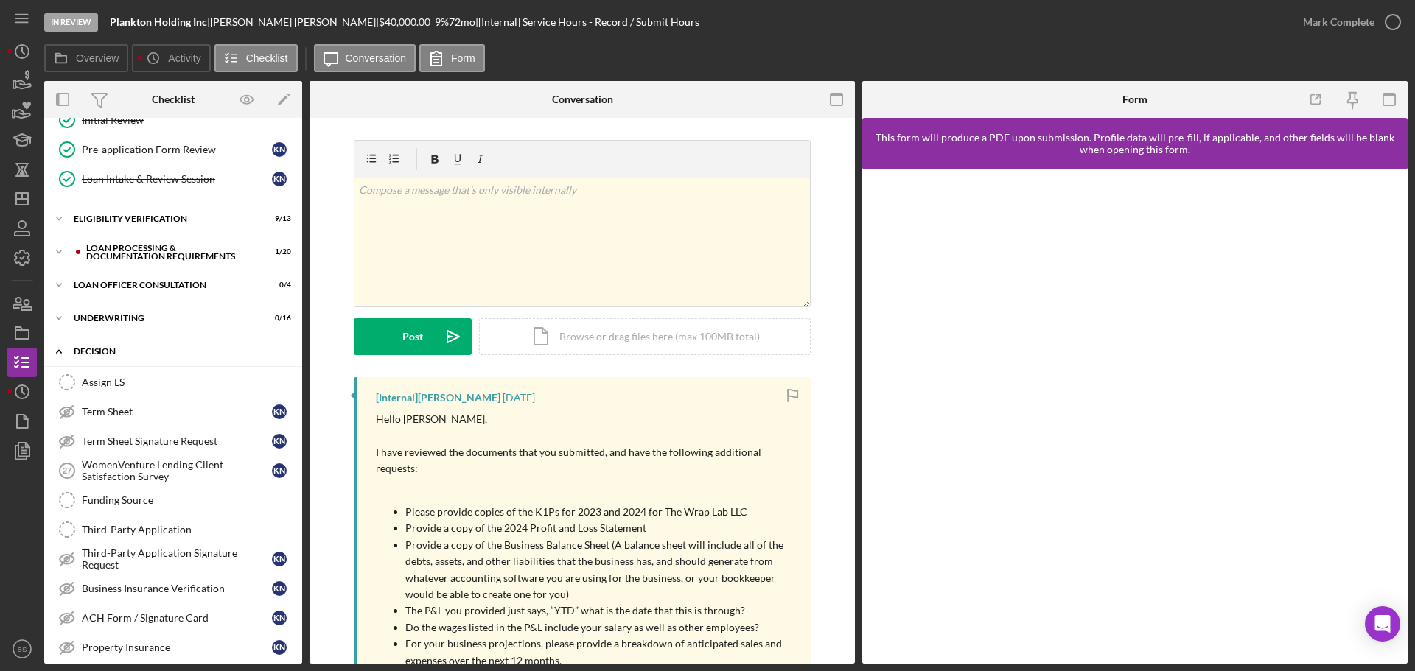
scroll to position [313, 0]
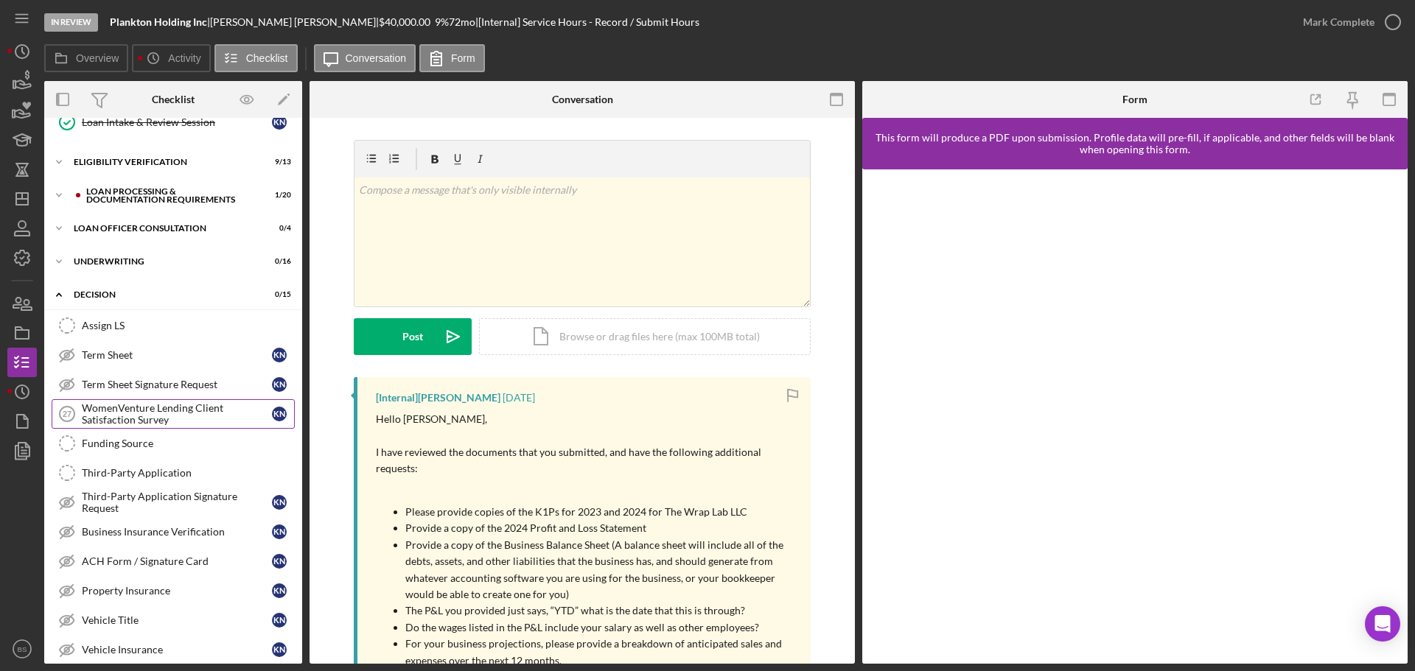
click at [173, 417] on div "WomenVenture Lending Client Satisfaction Survey" at bounding box center [177, 414] width 190 height 24
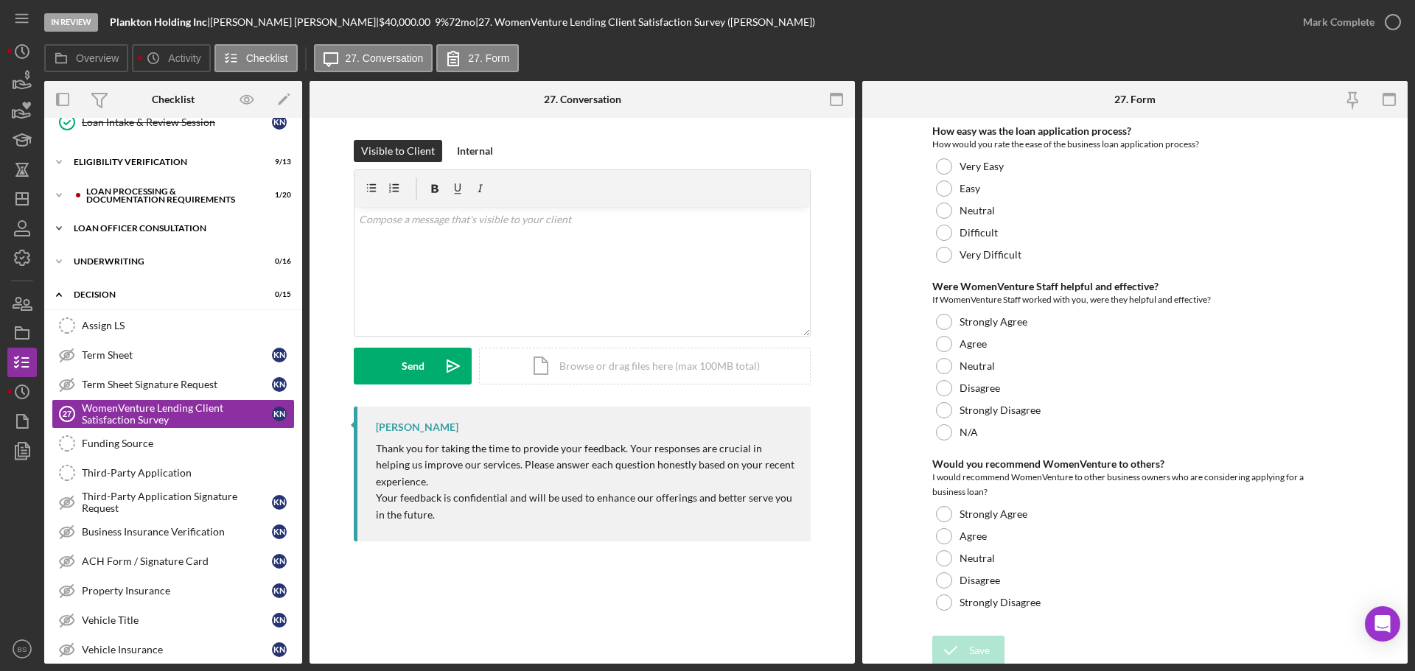
click at [152, 221] on div "Icon/Expander Loan Officer Consultation 0 / 4" at bounding box center [173, 228] width 258 height 29
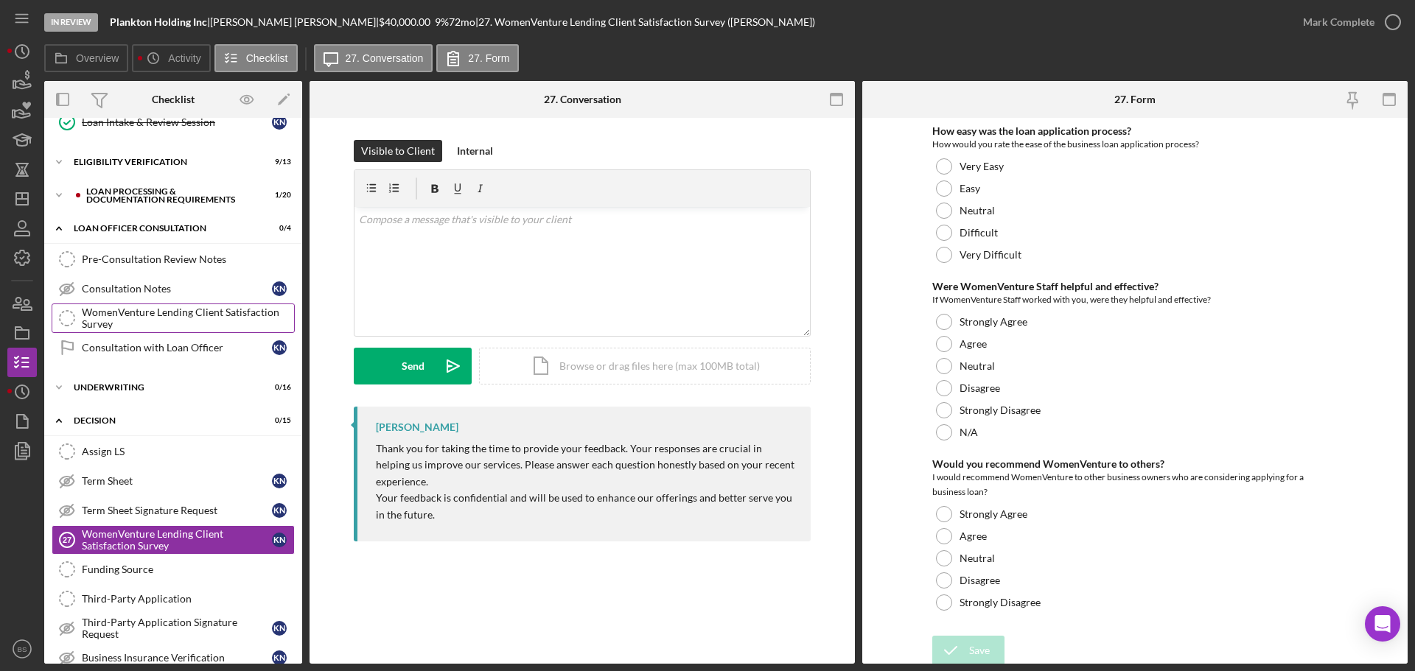
click at [147, 317] on div "WomenVenture Lending Client Satisfaction Survey" at bounding box center [188, 319] width 212 height 24
